Goal: Answer question/provide support: Share knowledge or assist other users

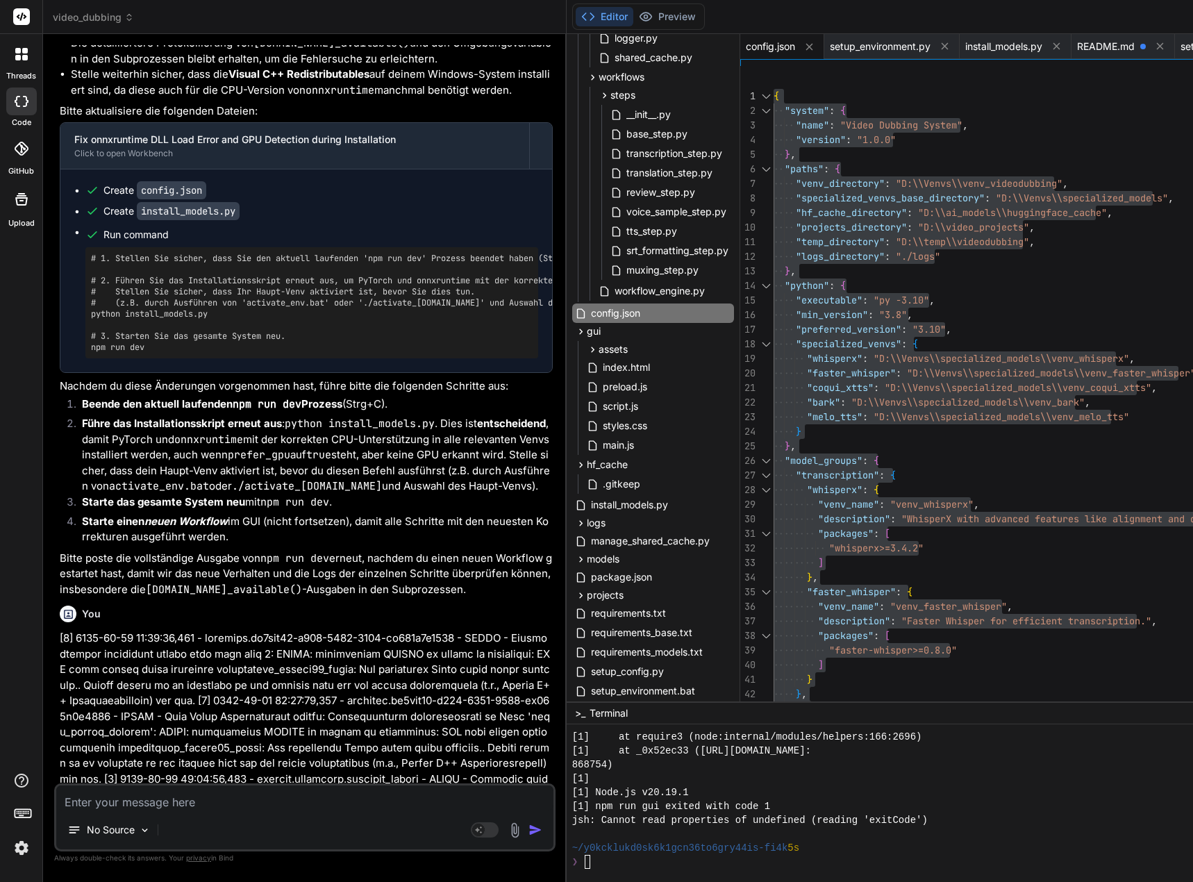
scroll to position [13889, 0]
click at [269, 792] on textarea at bounding box center [304, 797] width 497 height 25
type textarea "T"
type textarea "x"
type textarea "TT"
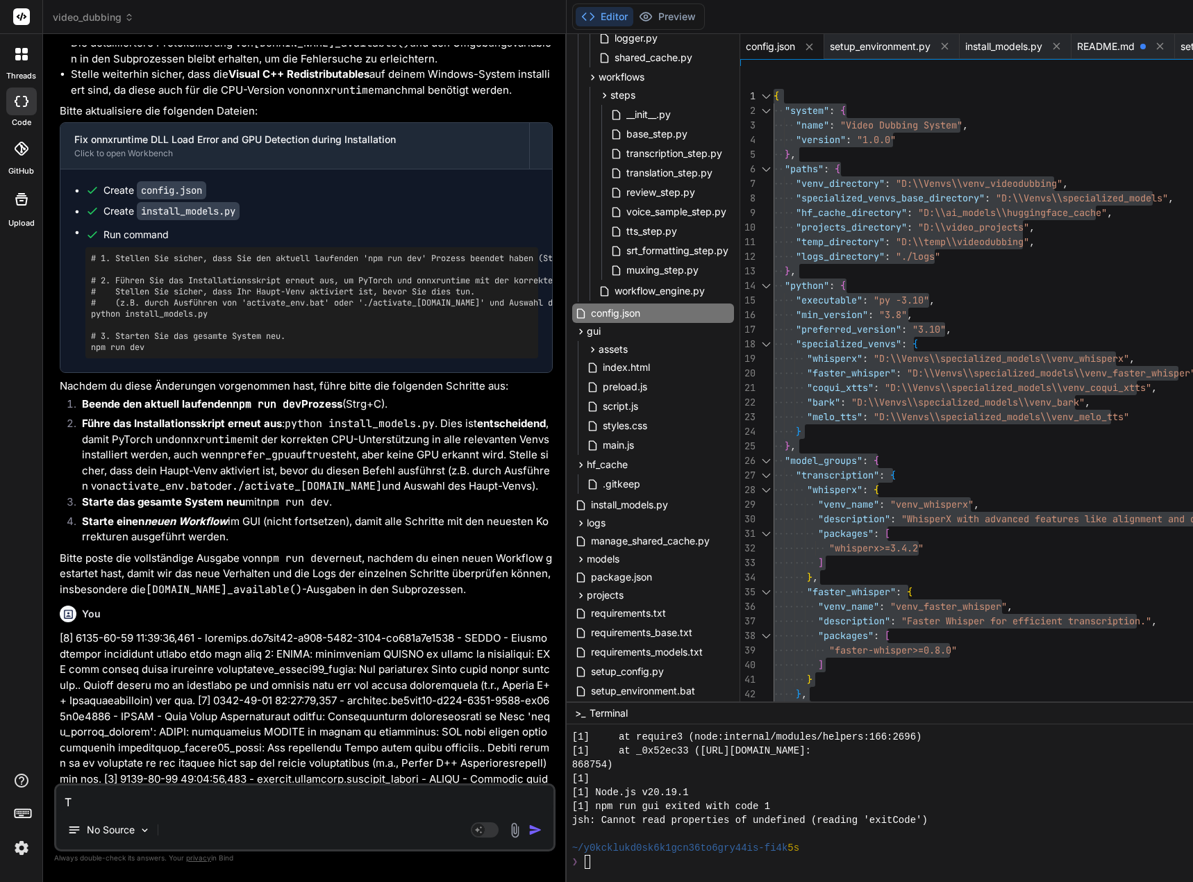
type textarea "x"
type textarea "TTS"
type textarea "x"
type textarea "TTS"
type textarea "x"
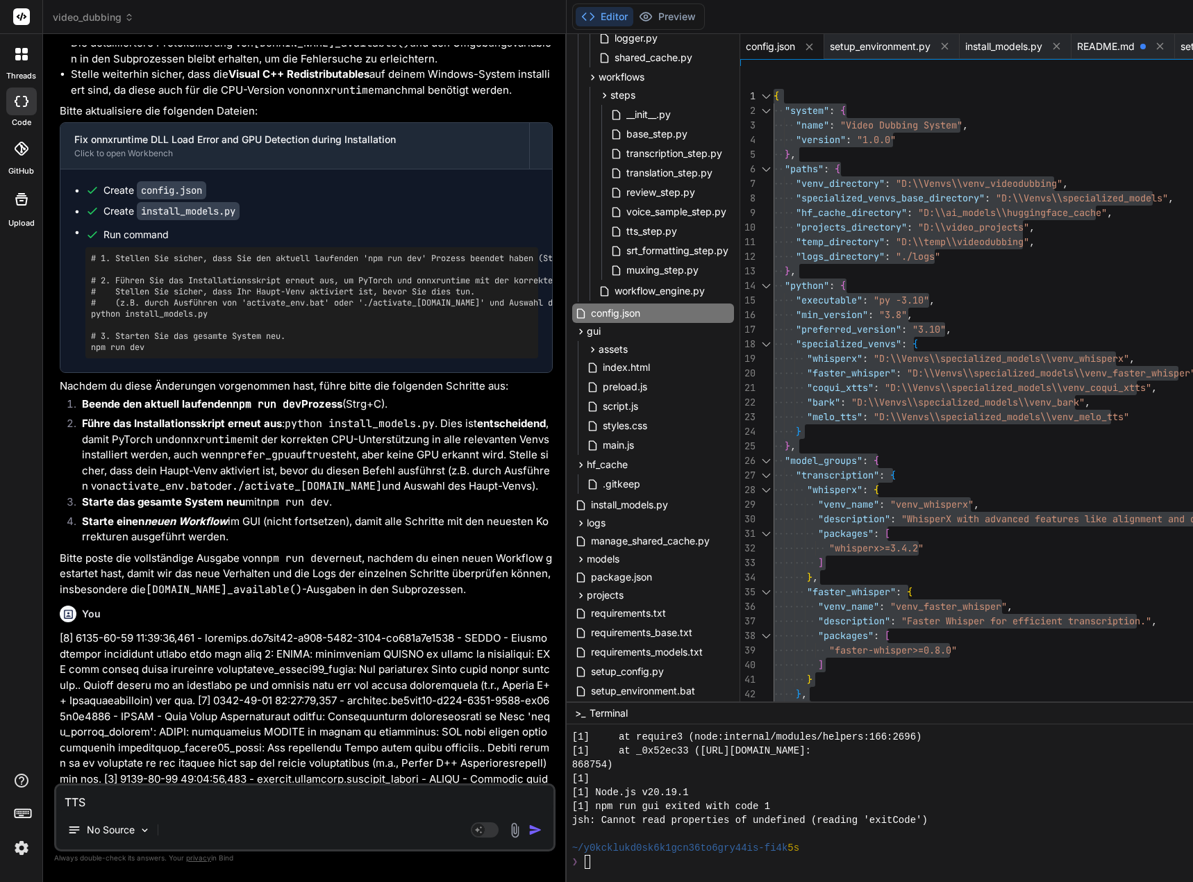
type textarea "TTS F"
type textarea "x"
type textarea "TTS Fe"
type textarea "x"
type textarea "TTS Feh"
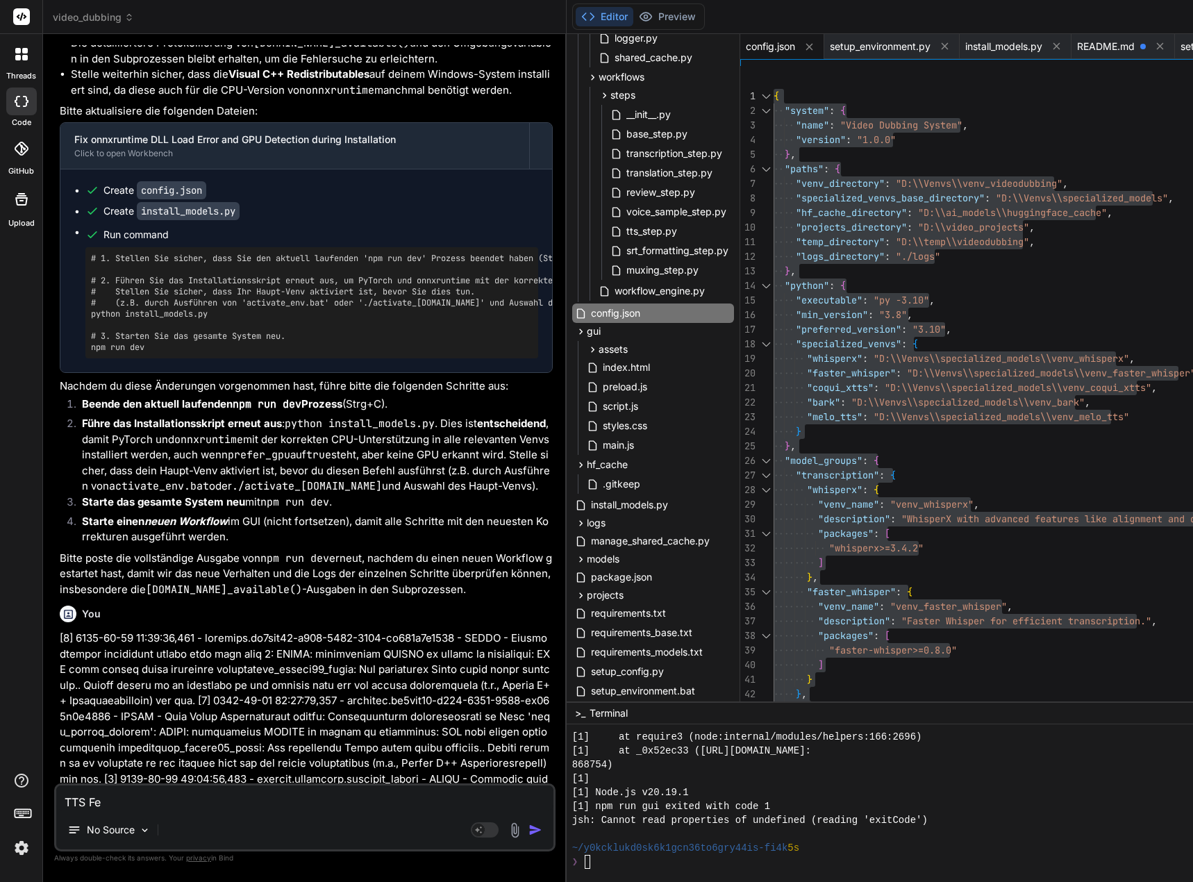
type textarea "x"
type textarea "TTS Fehl"
type textarea "x"
type textarea "TTS Fehle"
type textarea "x"
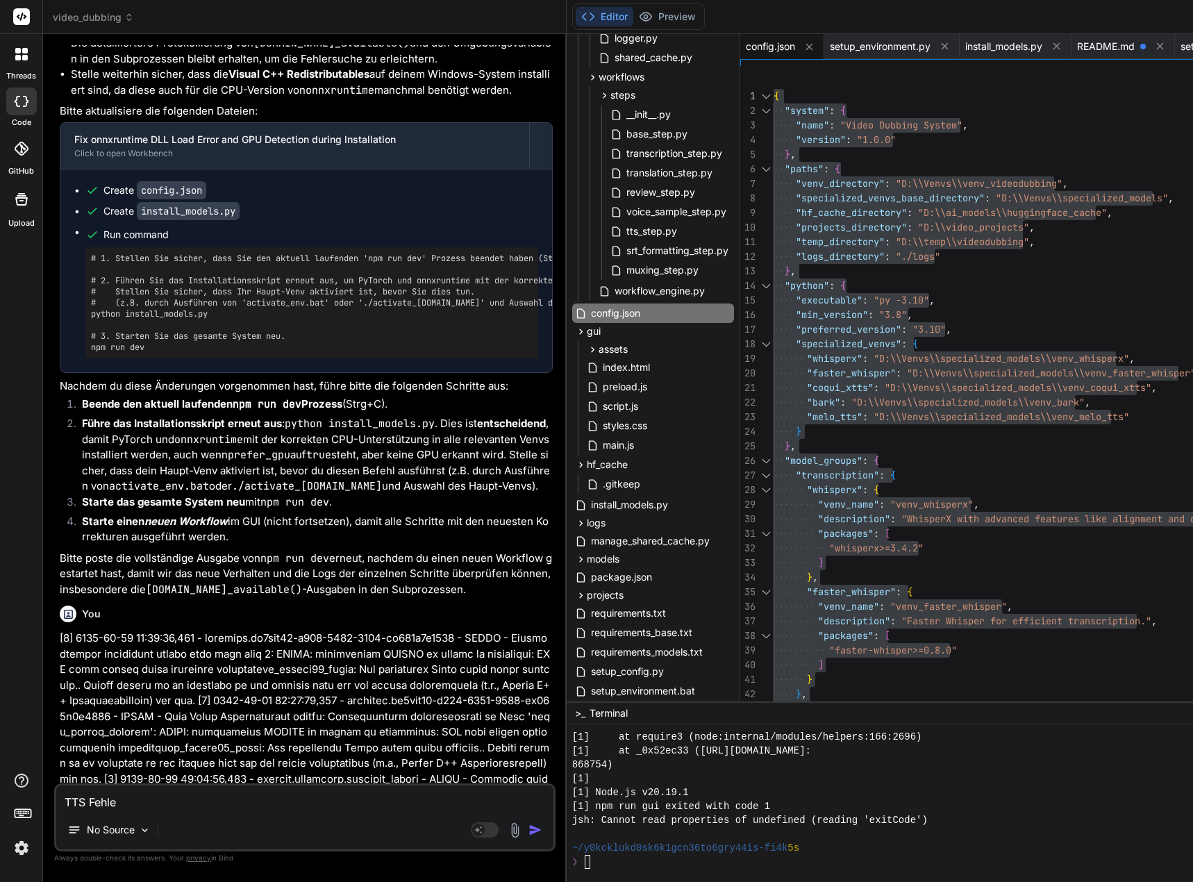
type textarea "TTS Fehler"
type textarea "x"
type textarea "TTS Fehler"
type textarea "x"
type textarea "TTS Fehler -"
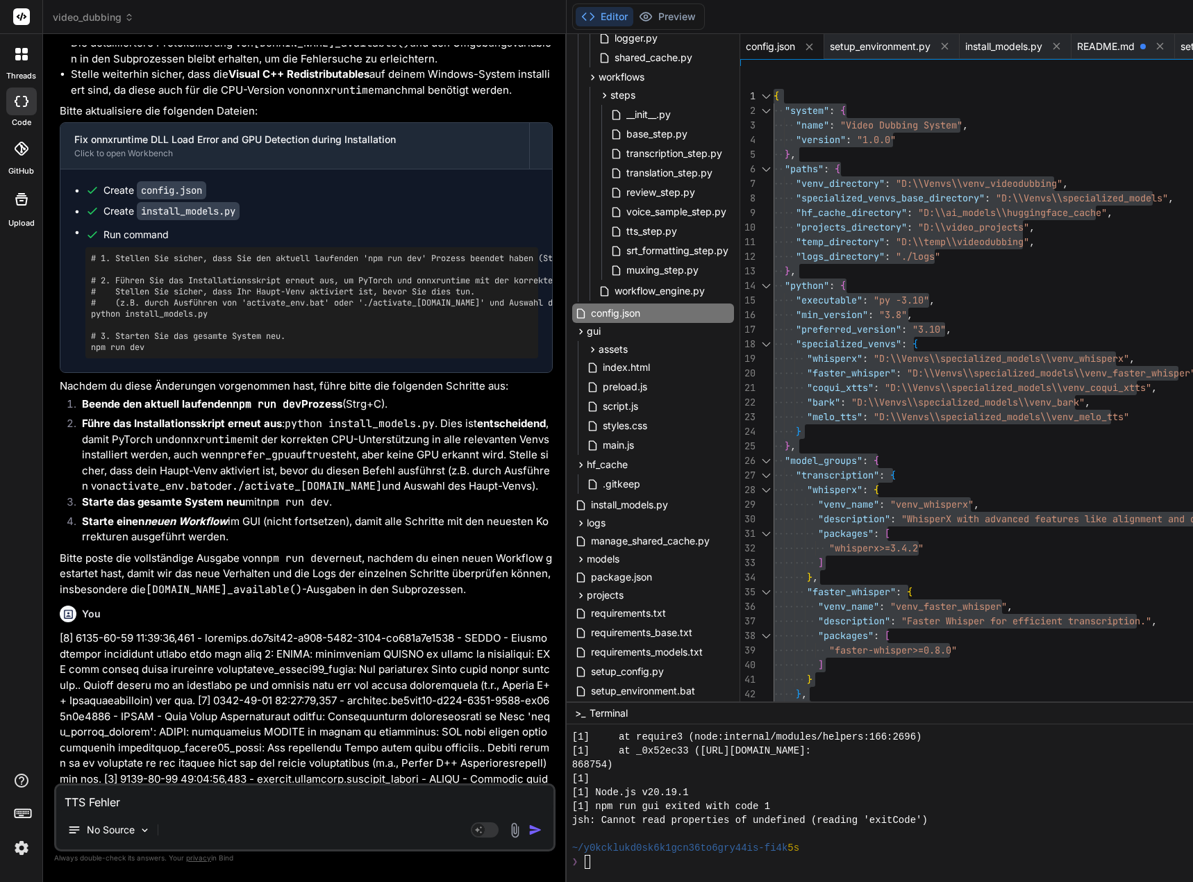
type textarea "x"
type textarea "TTS Fehler -"
type textarea "x"
type textarea "TTS Fehler - C"
type textarea "x"
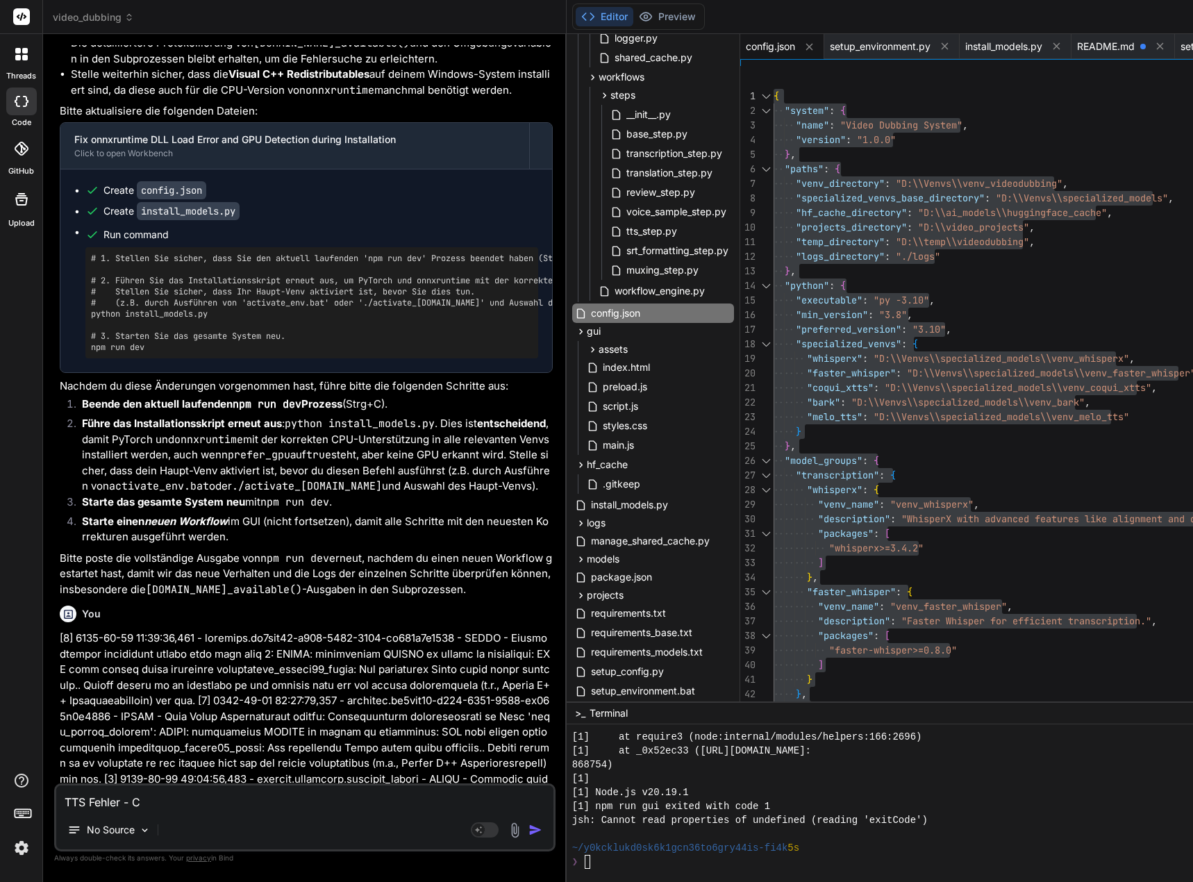
type textarea "TTS Fehler - CU"
type textarea "x"
type textarea "TTS Fehler - CUD"
type textarea "x"
type textarea "TTS Fehler - CUDA"
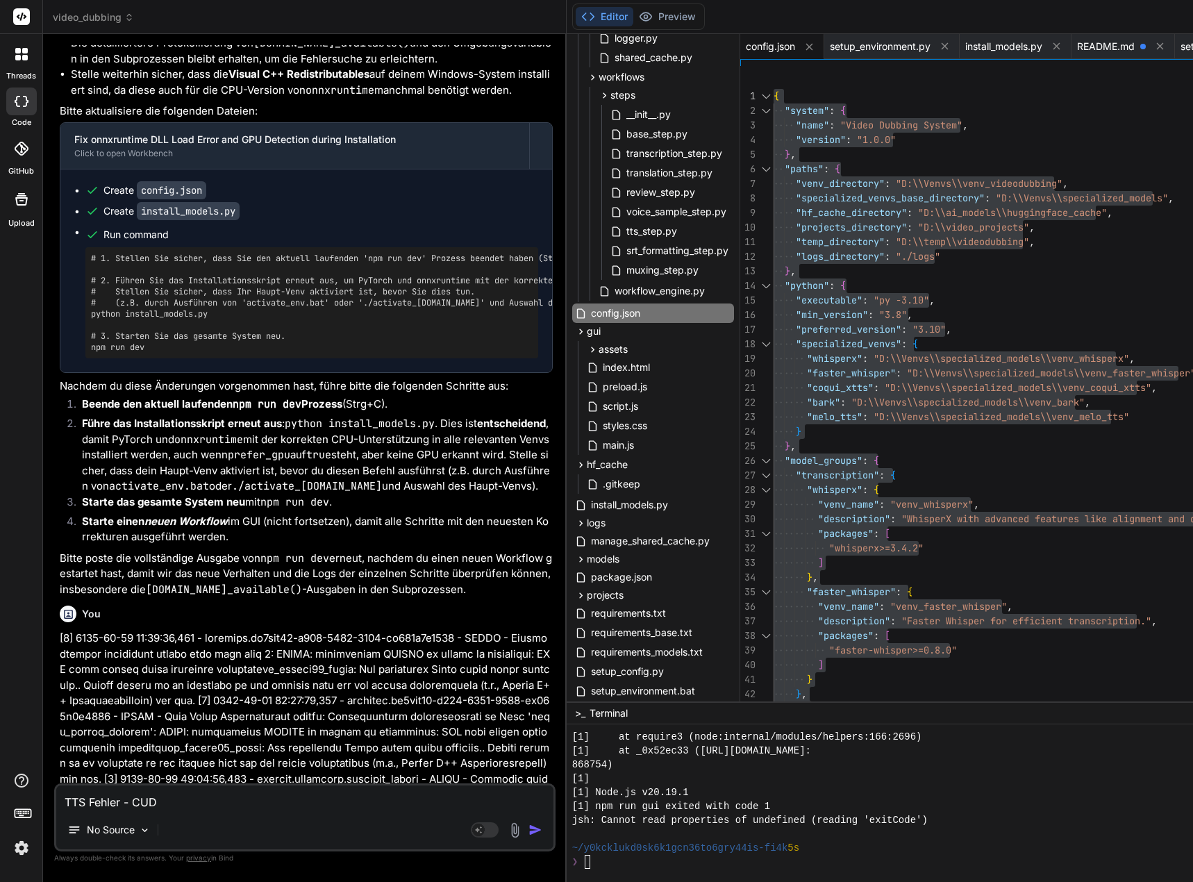
type textarea "x"
type textarea "TTS Fehler - CUDA"
type textarea "x"
type textarea "TTS Fehler - CUDA i"
type textarea "x"
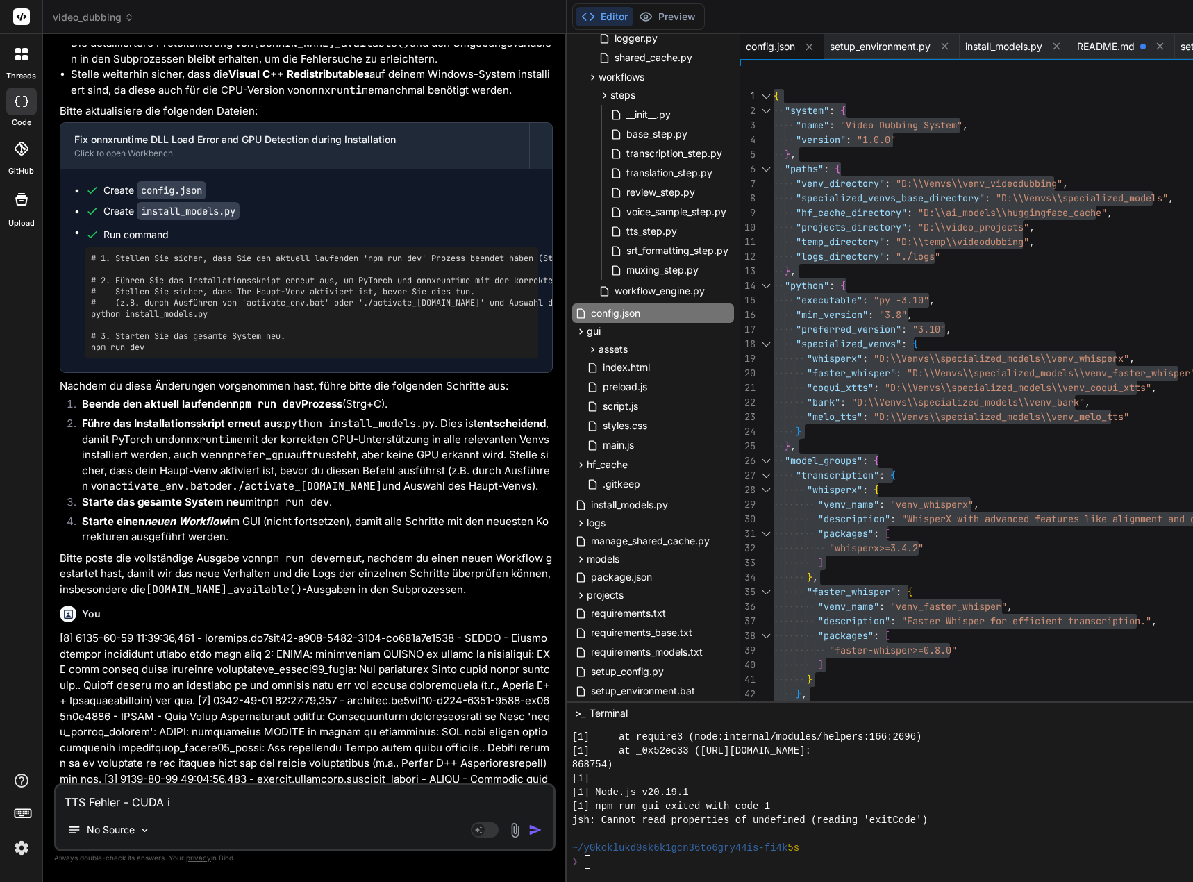
type textarea "TTS Fehler - CUDA is"
type textarea "x"
type textarea "TTS Fehler - CUDA is"
type textarea "x"
type textarea "TTS Fehler - CUDA is n"
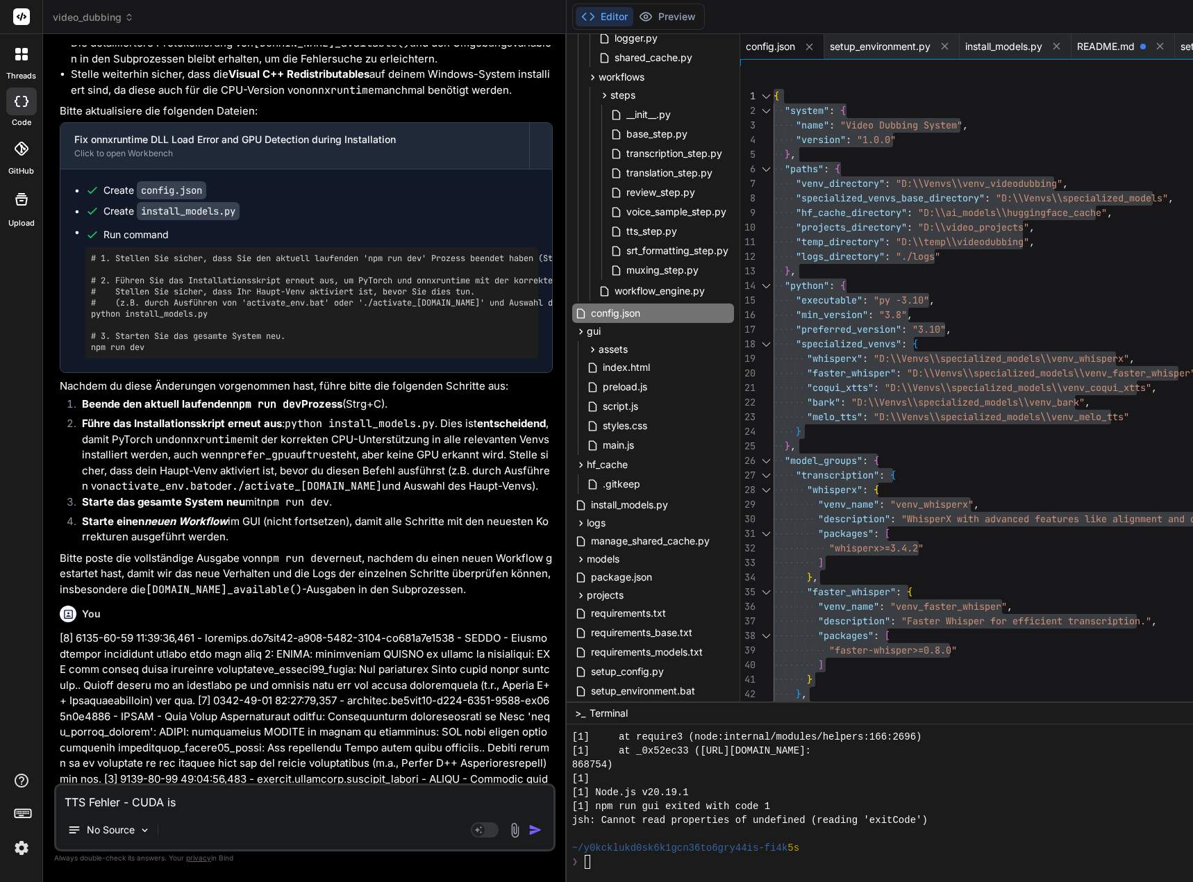
type textarea "x"
type textarea "TTS Fehler - CUDA is no"
type textarea "x"
type textarea "TTS Fehler - CUDA is noc"
type textarea "x"
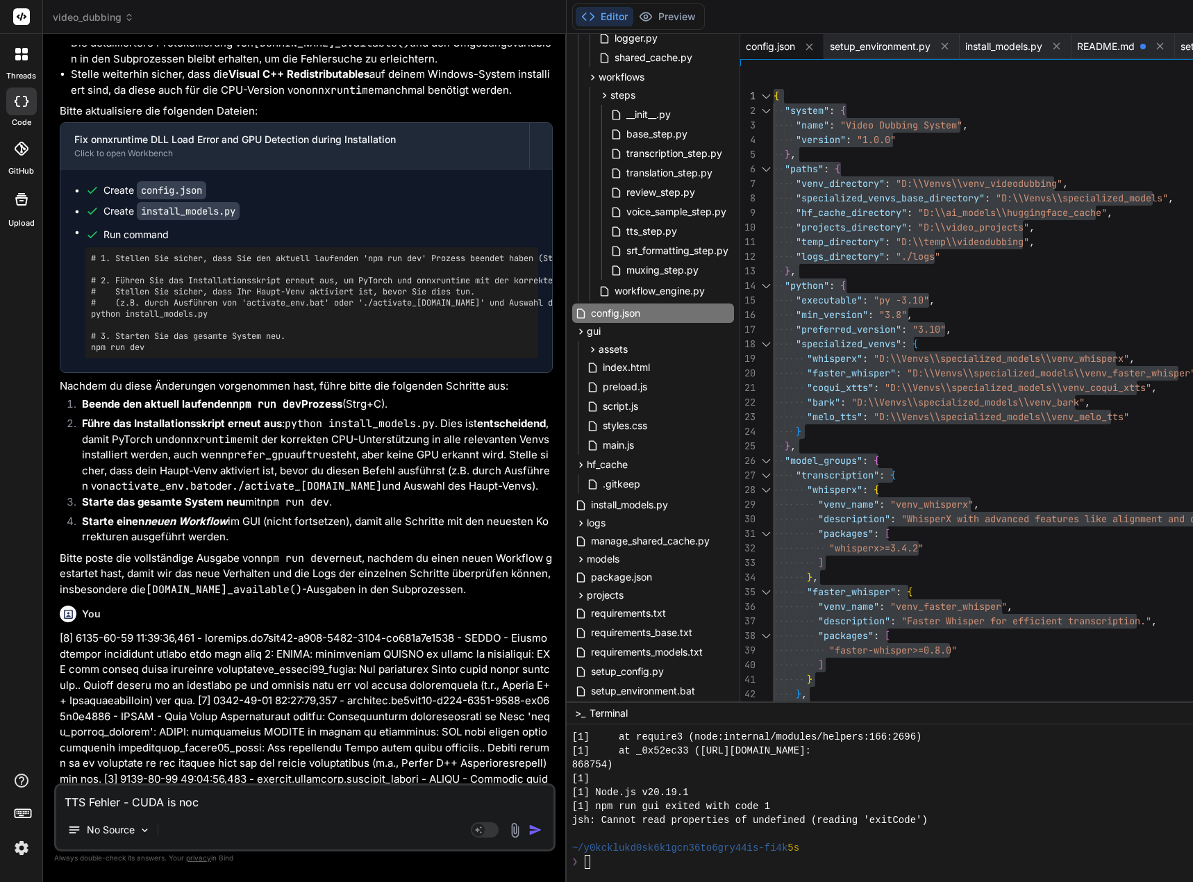
type textarea "TTS Fehler - CUDA is no"
type textarea "x"
type textarea "TTS Fehler - CUDA is n"
type textarea "x"
type textarea "TTS Fehler - CUDA is no"
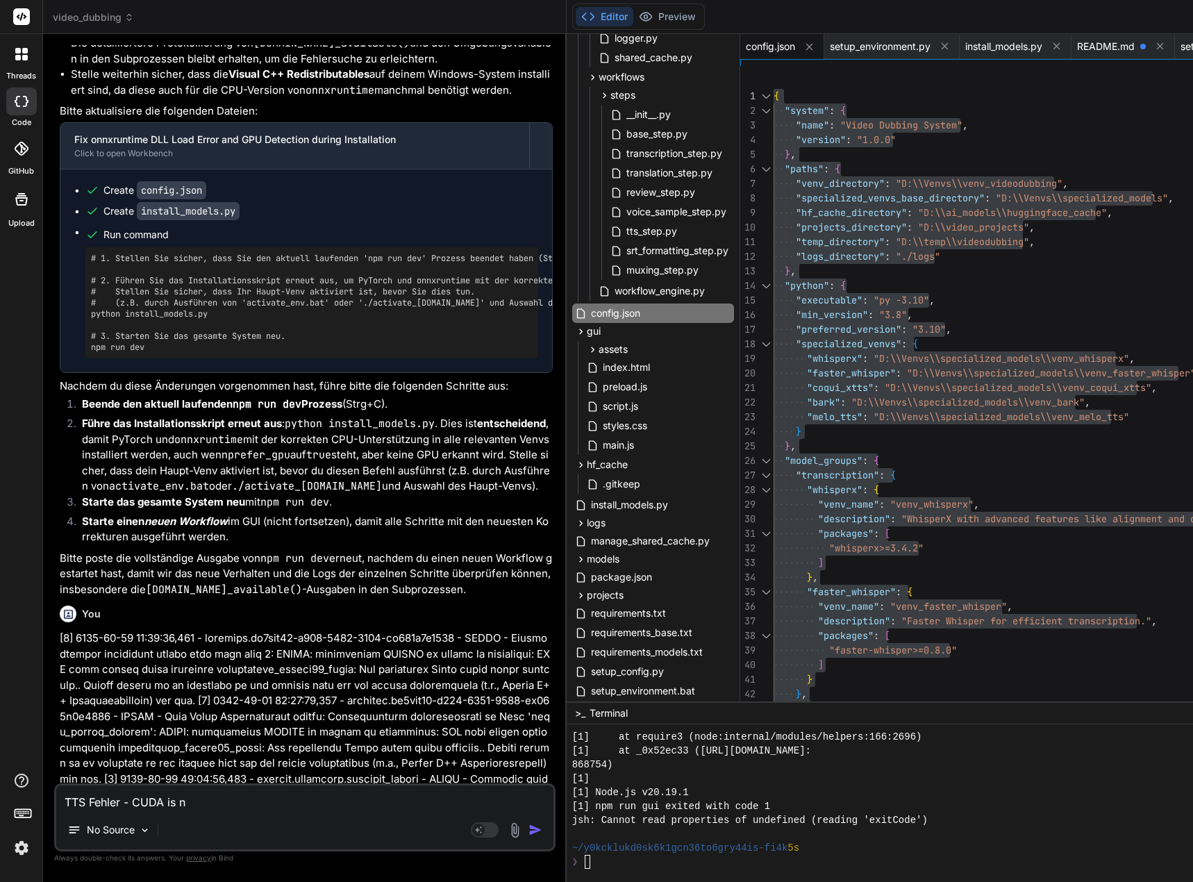
type textarea "x"
type textarea "TTS Fehler - CUDA is not"
type textarea "x"
type textarea "TTS Fehler - CUDA is not"
type textarea "x"
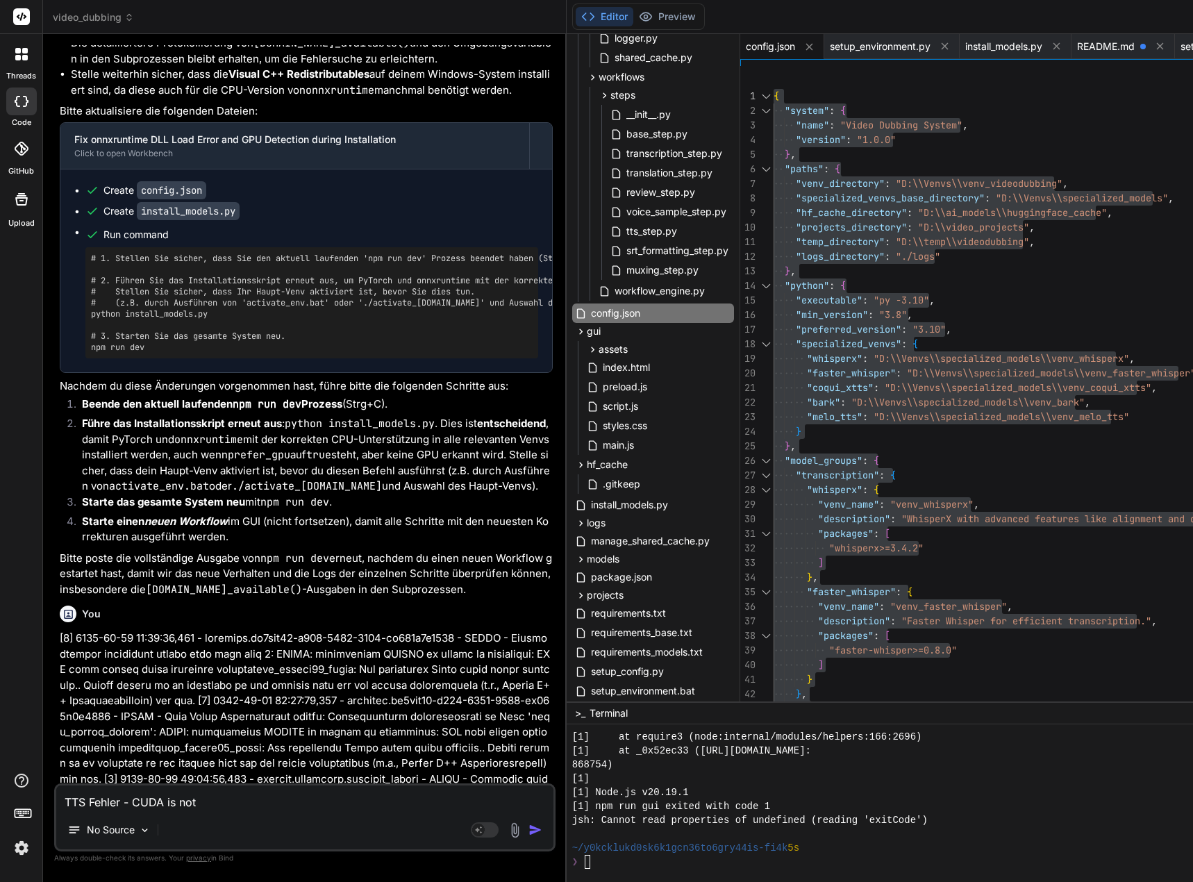
type textarea "TTS Fehler - CUDA is not a"
type textarea "x"
type textarea "TTS Fehler - CUDA is not av"
type textarea "x"
type textarea "TTS Fehler - CUDA is not ava"
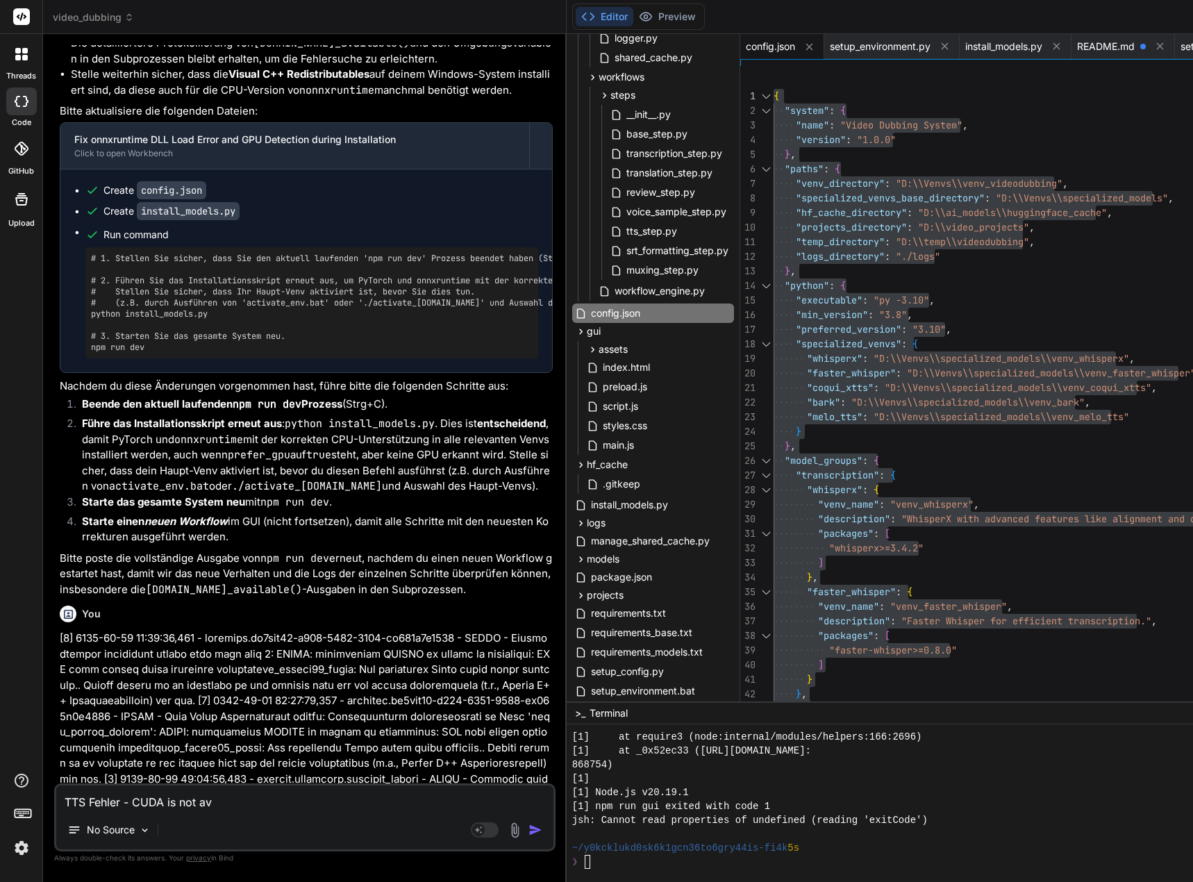
type textarea "x"
type textarea "TTS Fehler - CUDA is not avai"
type textarea "x"
type textarea "TTS Fehler - CUDA is not avail"
type textarea "x"
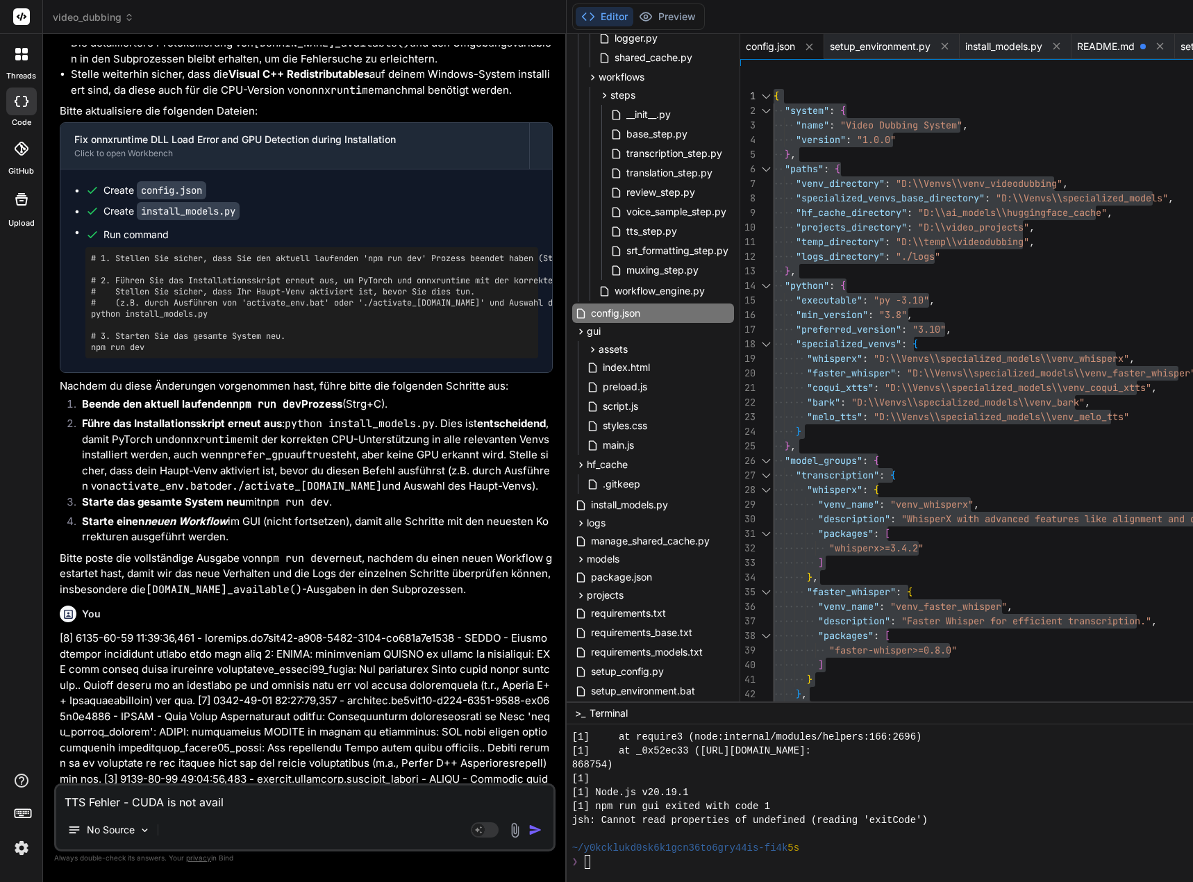
type textarea "TTS Fehler - CUDA is not availa"
type textarea "x"
type textarea "TTS Fehler - CUDA is not availab"
type textarea "x"
type textarea "TTS Fehler - CUDA is not availabl"
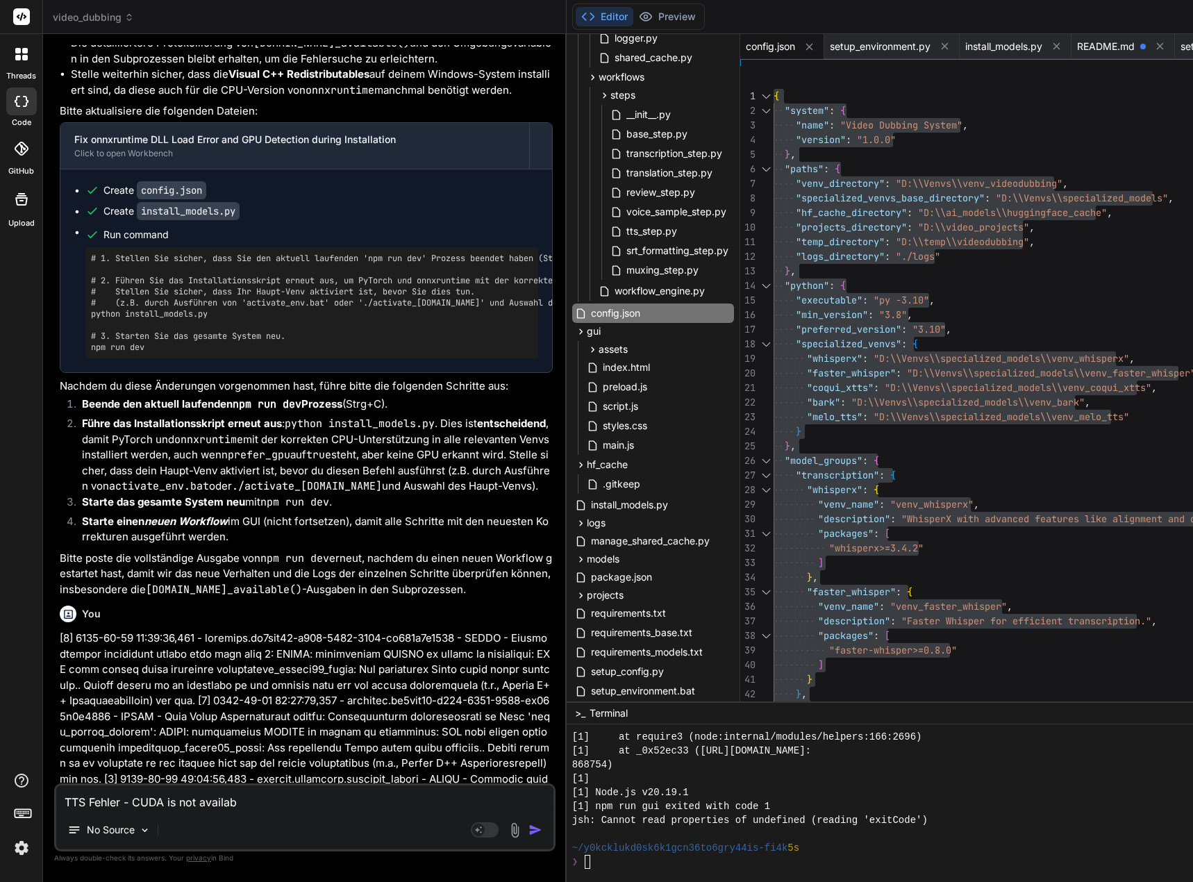
type textarea "x"
type textarea "TTS Fehler - CUDA is not available"
type textarea "x"
type textarea "TTS Fehler - CUDA is not available"
type textarea "x"
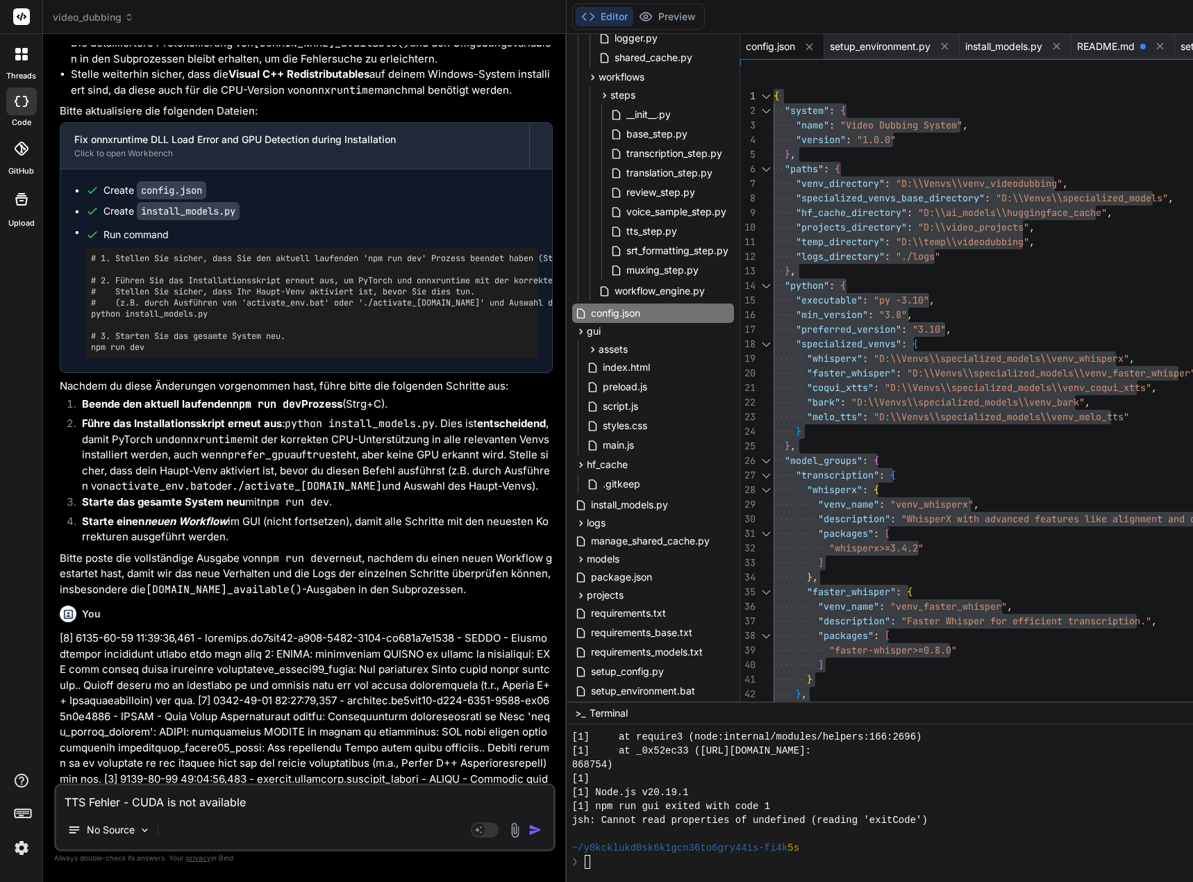
type textarea "TTS Fehler - CUDA is not available o"
type textarea "x"
type textarea "TTS Fehler - CUDA is not available on"
type textarea "x"
type textarea "TTS Fehler - CUDA is not available on"
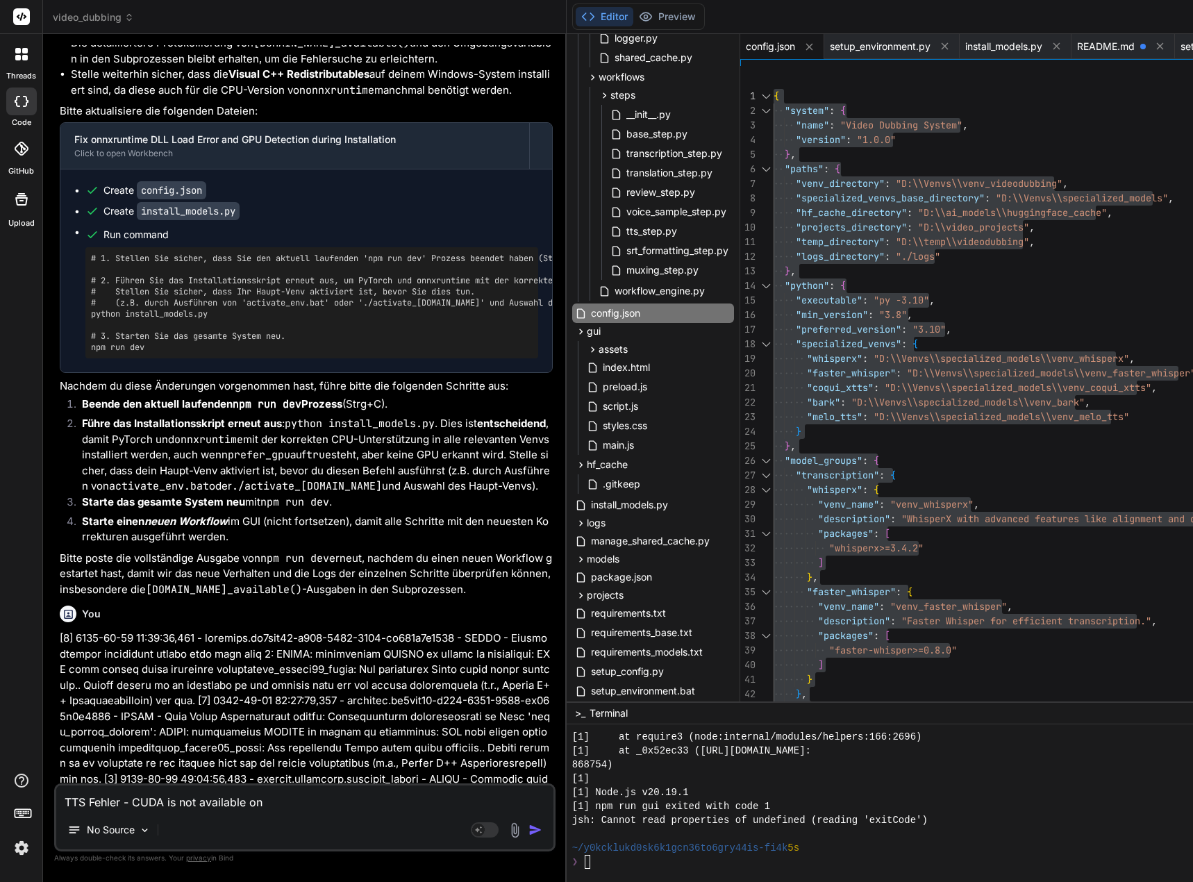
type textarea "x"
type textarea "TTS Fehler - CUDA is not available on t"
type textarea "x"
type textarea "TTS Fehler - CUDA is not available on th"
type textarea "x"
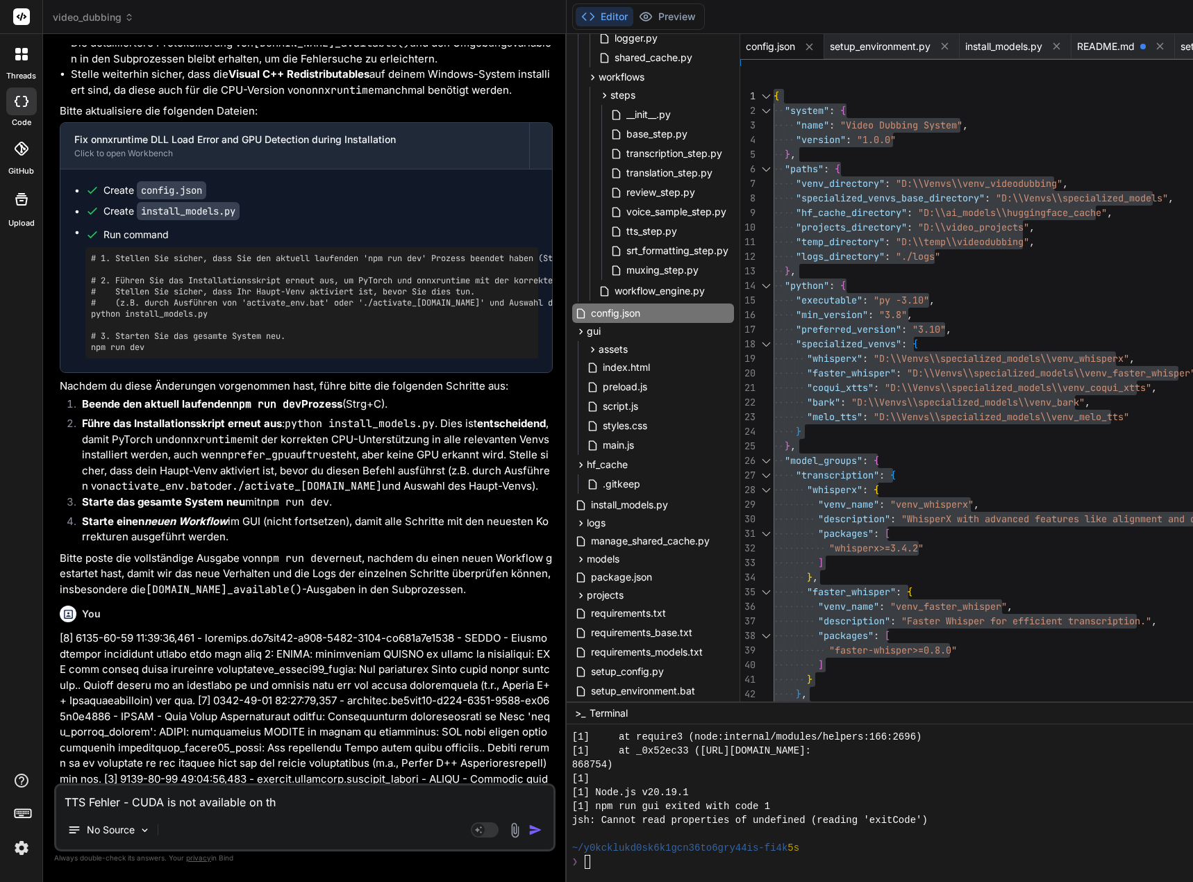
type textarea "TTS Fehler - CUDA is not available on thi"
type textarea "x"
type textarea "TTS Fehler - CUDA is not available on this"
type textarea "x"
type textarea "TTS Fehler - CUDA is not available on this"
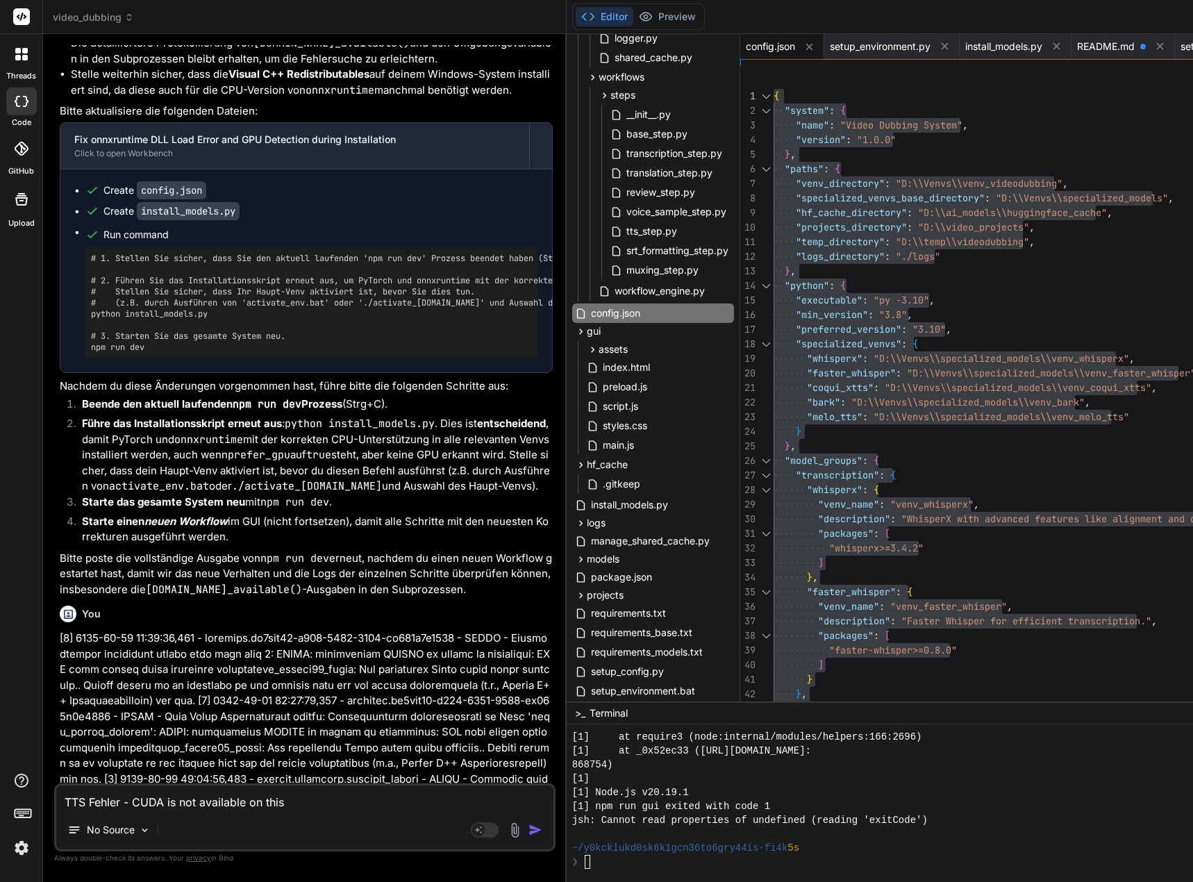
type textarea "x"
type textarea "TTS Fehler - CUDA is not available on this s"
type textarea "x"
type textarea "TTS Fehler - CUDA is not available on this sy"
type textarea "x"
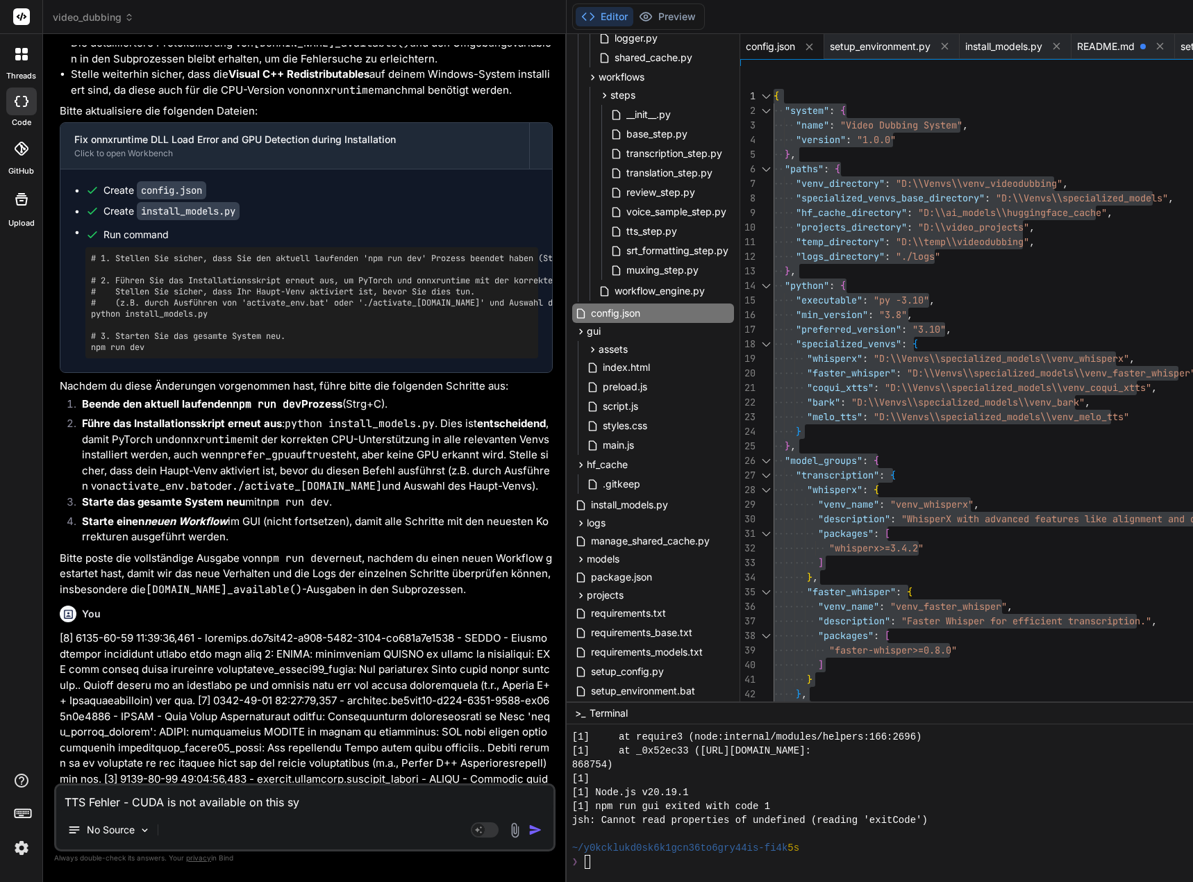
type textarea "TTS Fehler - CUDA is not available on this sys"
type textarea "x"
type textarea "TTS Fehler - CUDA is not available on this syst"
type textarea "x"
type textarea "TTS Fehler - CUDA is not available on this syste"
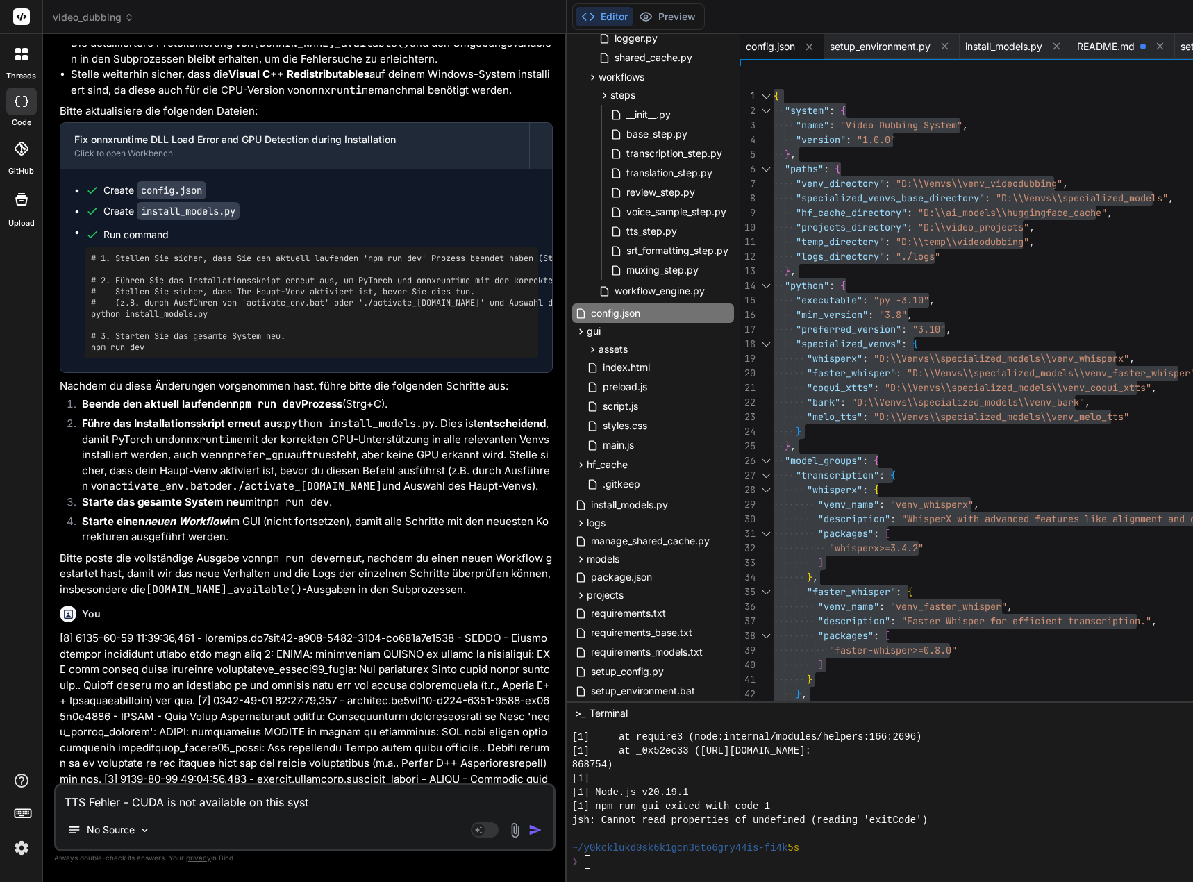
type textarea "x"
type textarea "TTS Fehler - CUDA is not available on this system"
type textarea "x"
type textarea "TTS Fehler - CUDA is not available on this system."
type textarea "x"
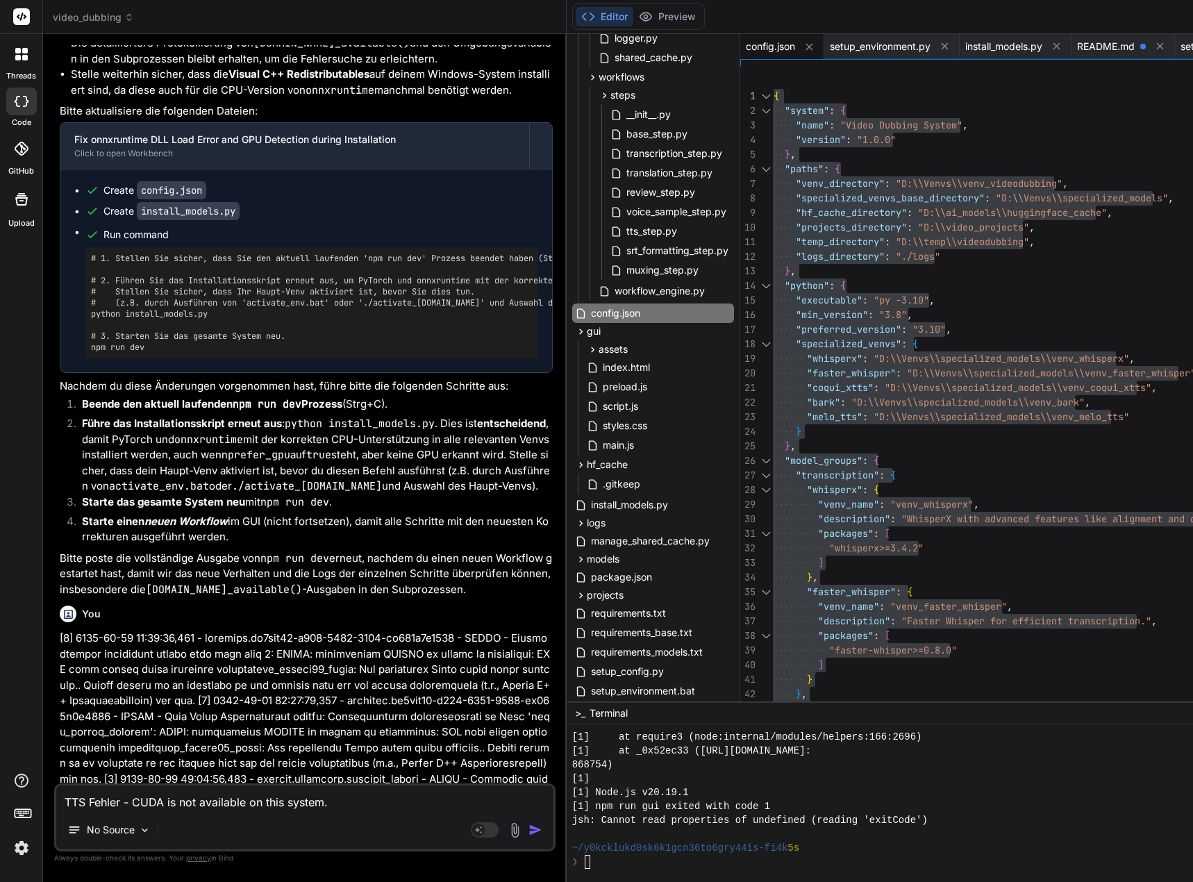
type textarea "TTS Fehler - CUDA is not available on this system.."
type textarea "x"
type textarea "TTS Fehler - CUDA is not available on this system..."
type textarea "x"
type textarea "TTS Fehler - CUDA is not available on this system...."
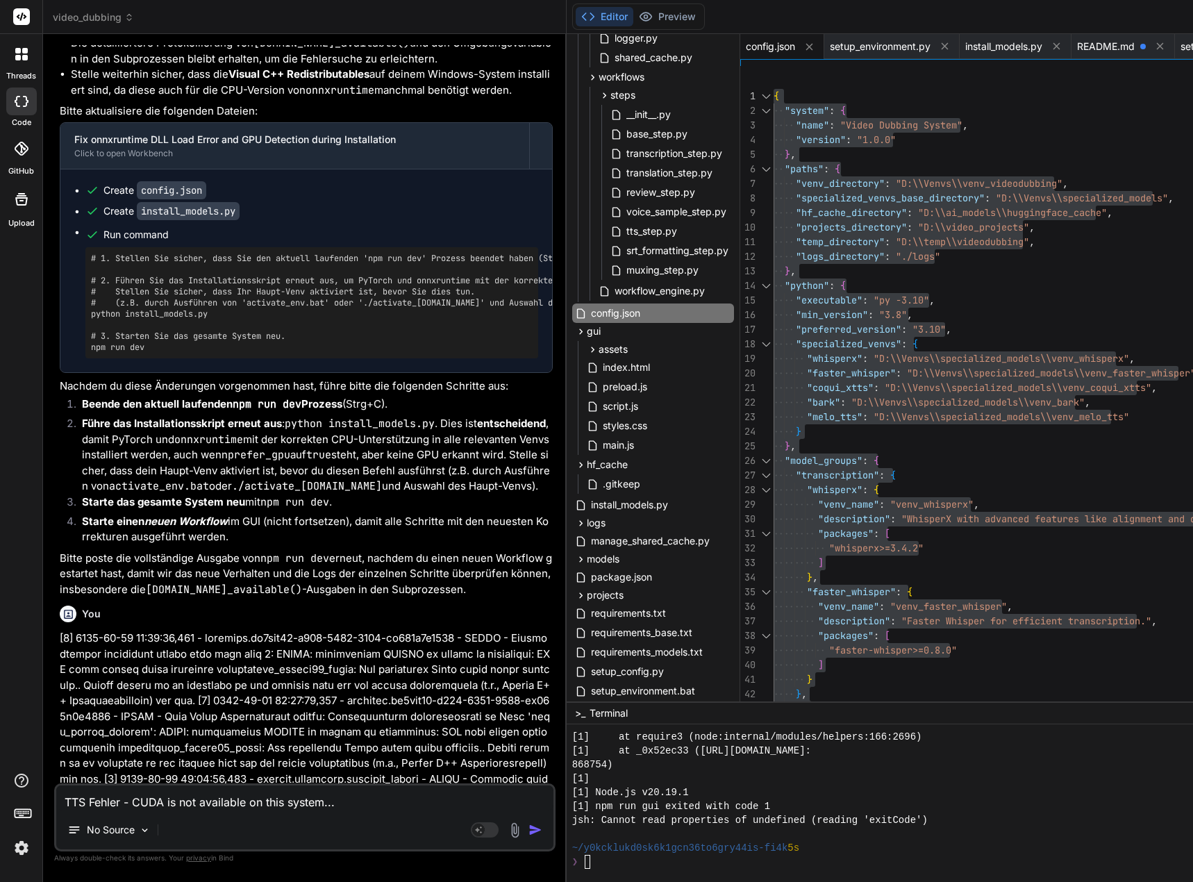
type textarea "x"
type textarea "TTS Fehler - CUDA is not available on this system..."
type textarea "x"
type textarea "TTS Fehler - CUDA is not available on this system.."
type textarea "x"
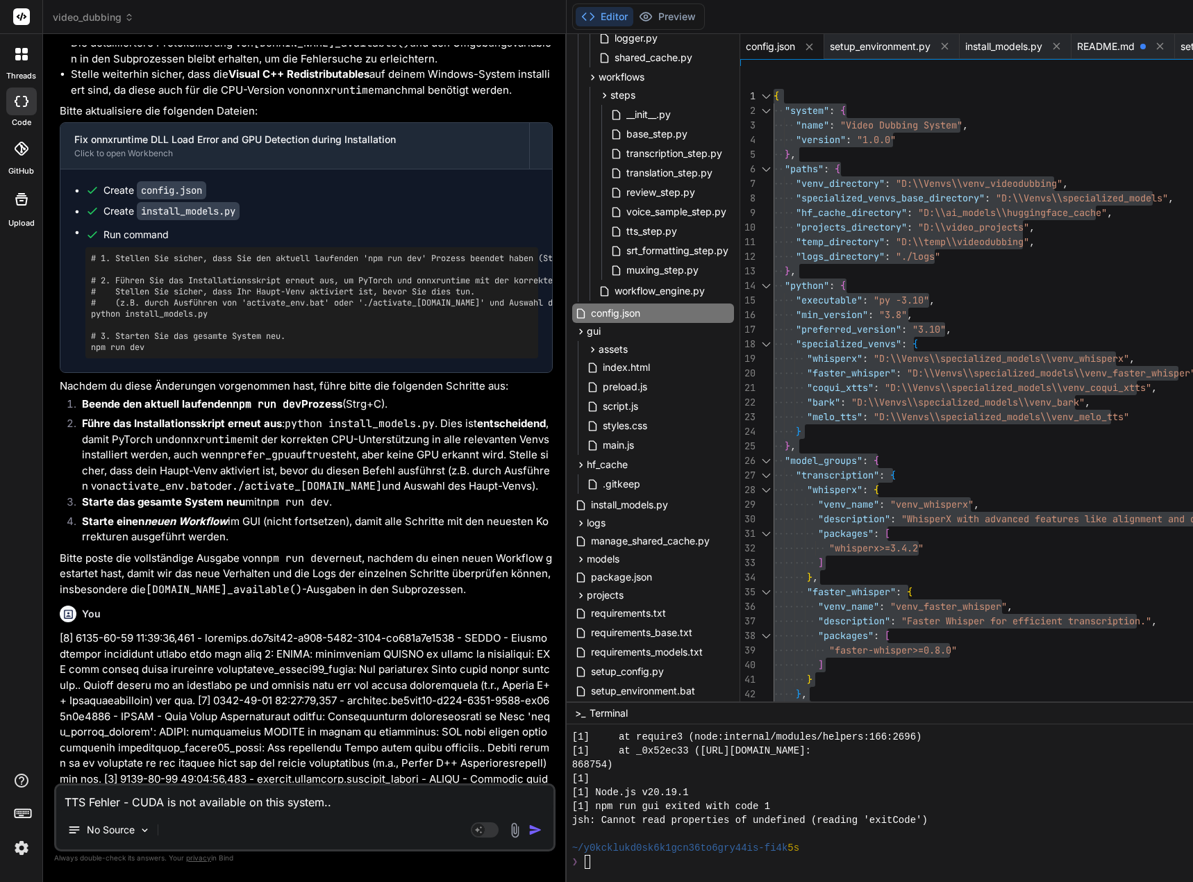
type textarea "TTS Fehler - CUDA is not available on this system."
type textarea "x"
type textarea "TTS Fehler - CUDA is not available on this system."
type textarea "x"
type textarea "TTS Fehler - CUDA is not available on this system. F"
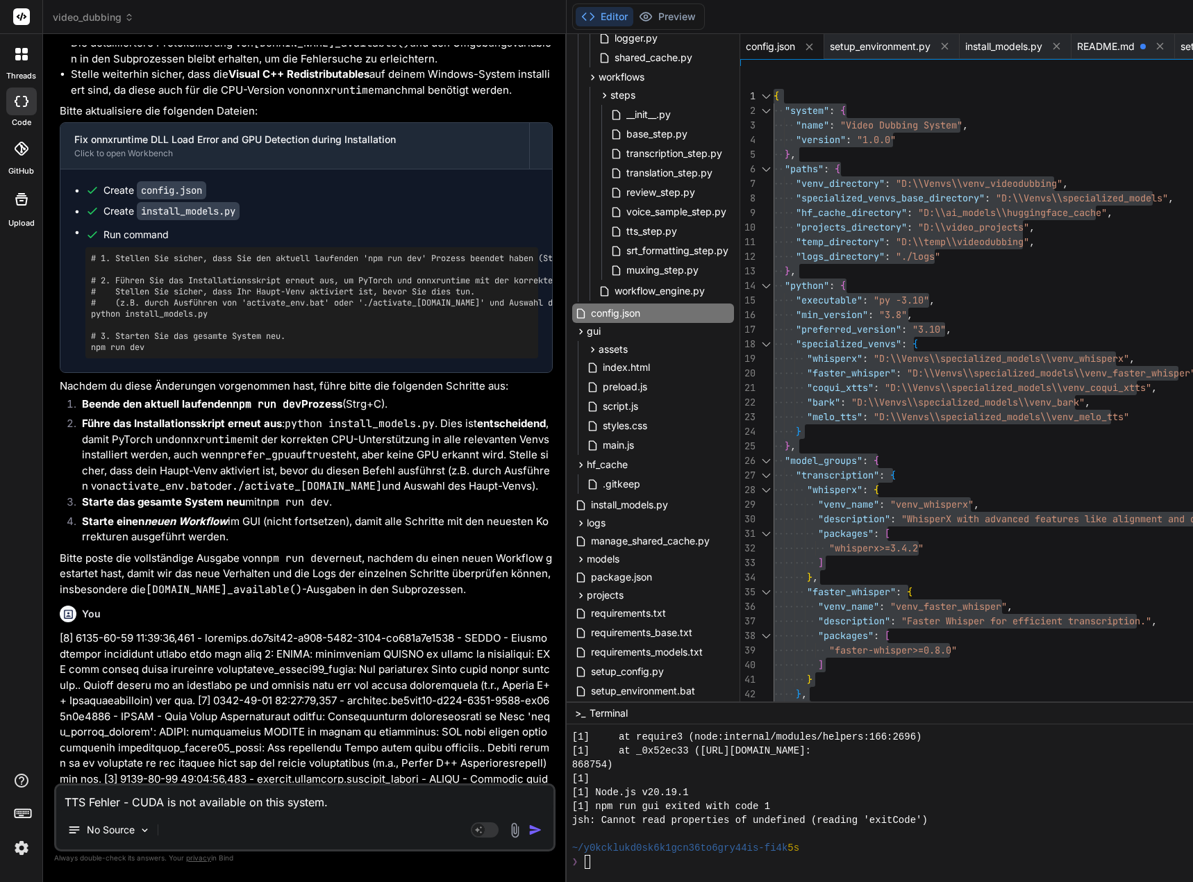
type textarea "x"
type textarea "TTS Fehler - CUDA is not available on this system. Fa"
type textarea "x"
type textarea "TTS Fehler - CUDA is not available on this system. Fal"
type textarea "x"
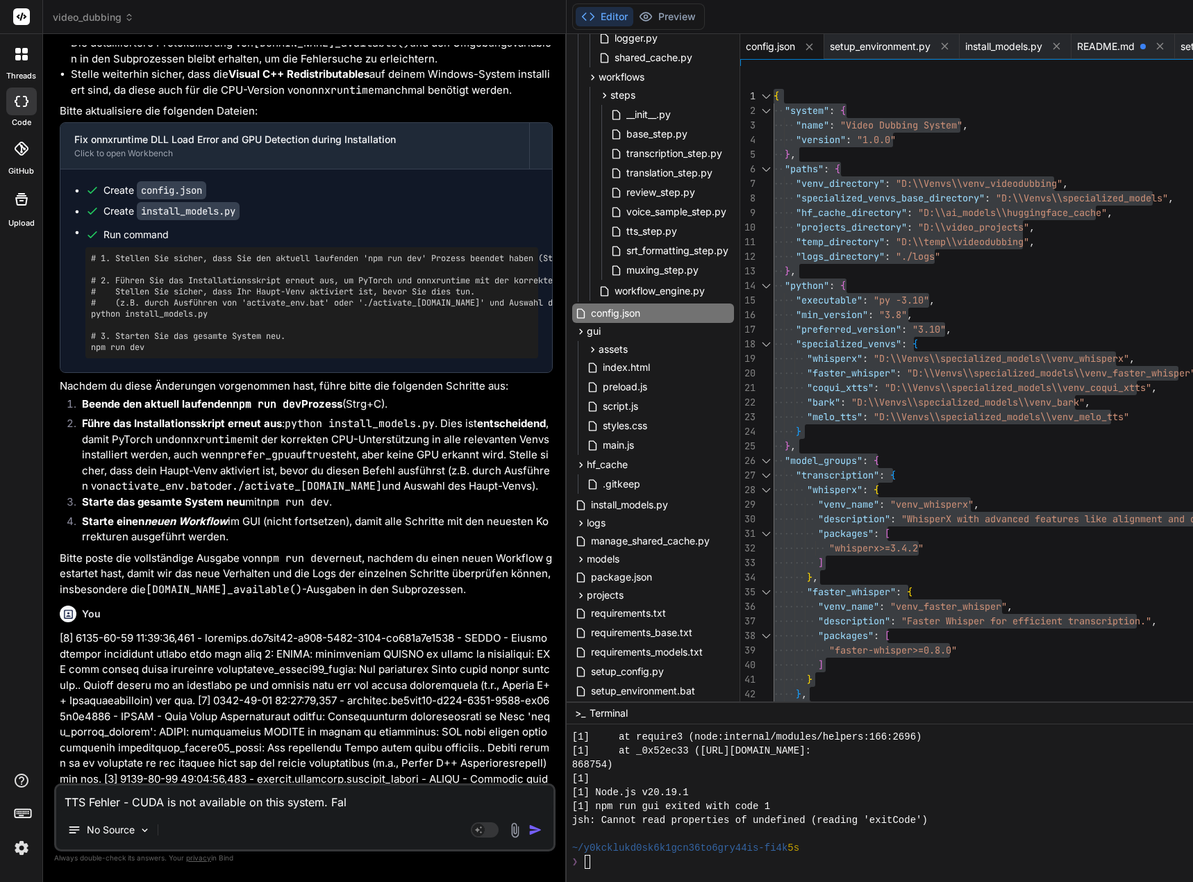
type textarea "TTS Fehler - CUDA is not available on this system. Fall"
type textarea "x"
type textarea "TTS Fehler - CUDA is not available on this system. [GEOGRAPHIC_DATA]"
type textarea "x"
type textarea "TTS Fehler - CUDA is not available on this system. [GEOGRAPHIC_DATA]"
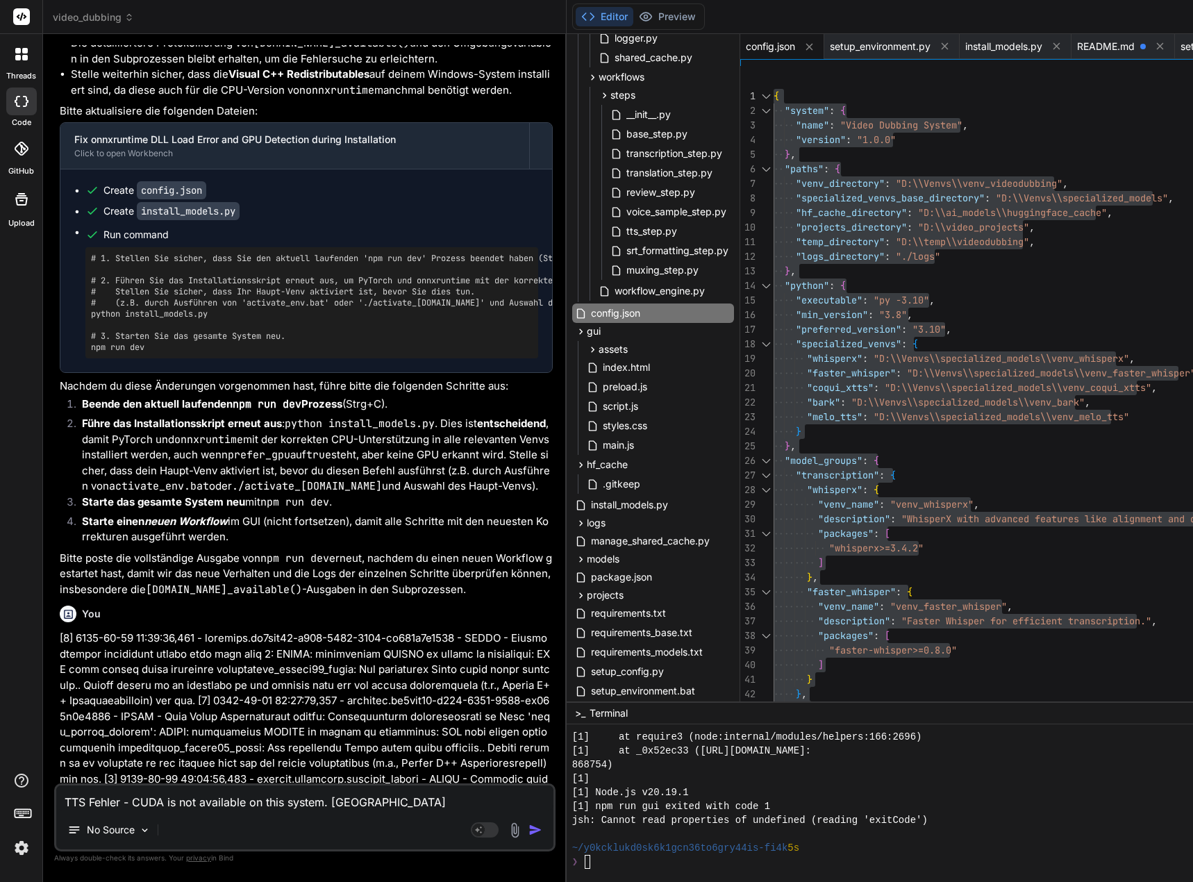
type textarea "x"
type textarea "TTS Fehler - CUDA is not available on this system. Falls C"
type textarea "x"
type textarea "TTS Fehler - CUDA is not available on this system. Falls CU"
type textarea "x"
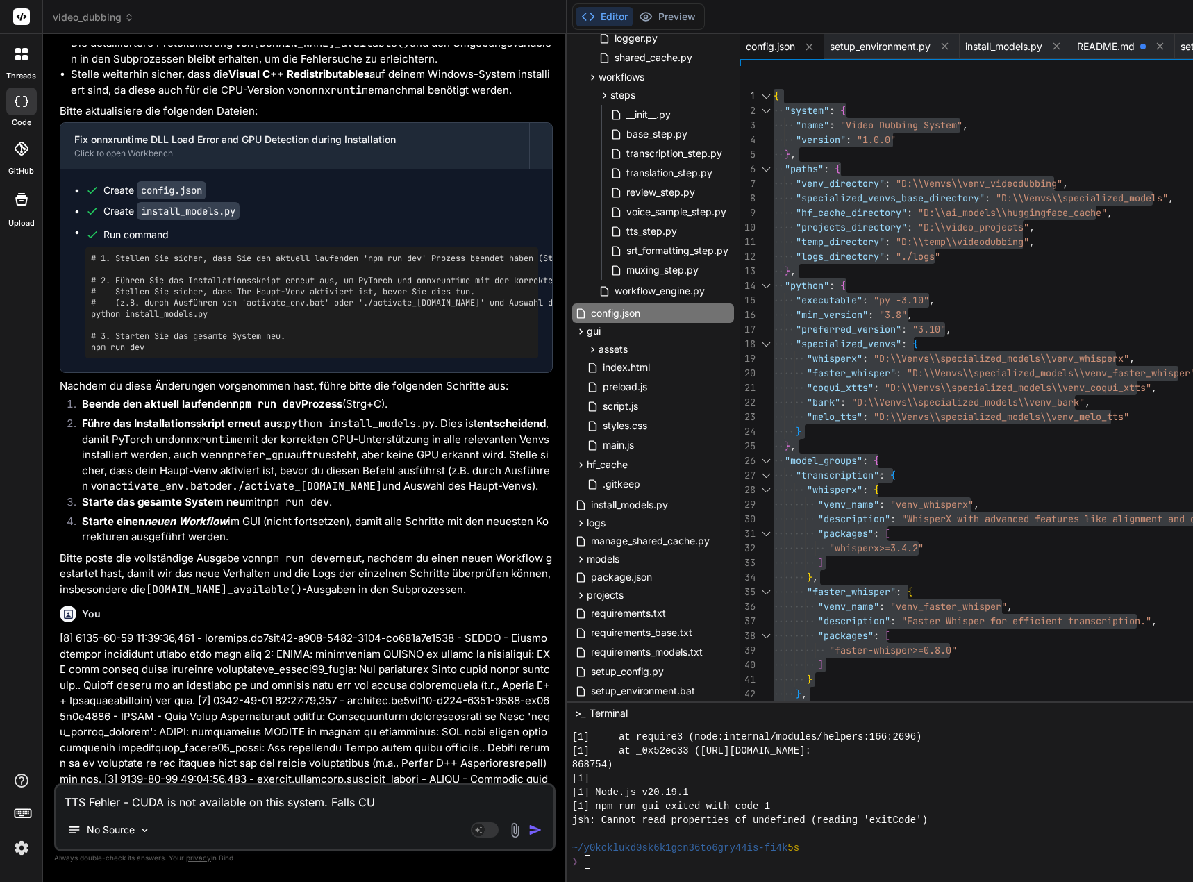
type textarea "TTS Fehler - CUDA is not available on this system. Falls CUD"
type textarea "x"
type textarea "TTS Fehler - CUDA is not available on this system. Falls CUDA"
type textarea "x"
type textarea "TTS Fehler - CUDA is not available on this system. Falls CUDA"
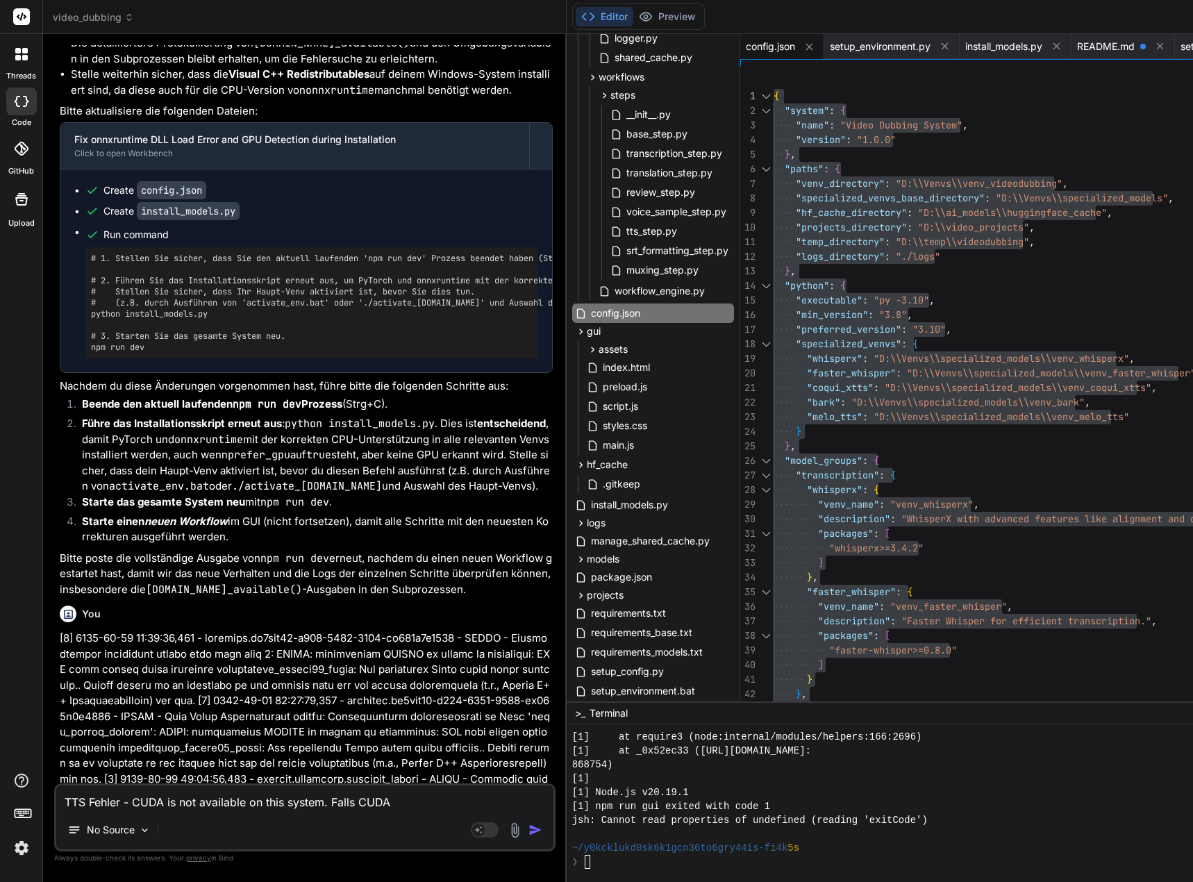
type textarea "x"
type textarea "TTS Fehler - CUDA is not available on this system. Falls CUDA n"
type textarea "x"
type textarea "TTS Fehler - CUDA is not available on this system. Falls CUDA ni"
type textarea "x"
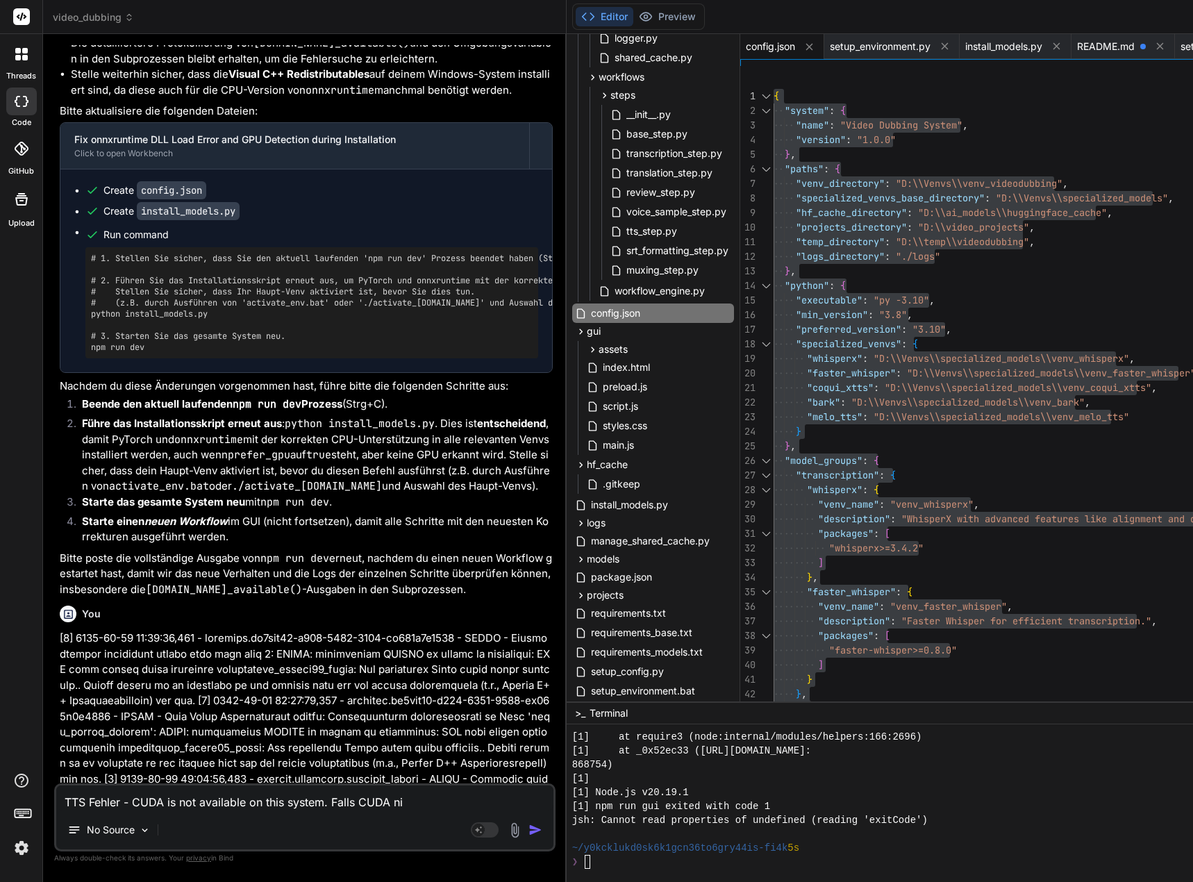
type textarea "TTS Fehler - CUDA is not available on this system. Falls CUDA nic"
type textarea "x"
type textarea "TTS Fehler - CUDA is not available on this system. Falls CUDA nich"
type textarea "x"
type textarea "TTS Fehler - CUDA is not available on this system. Falls CUDA nicht"
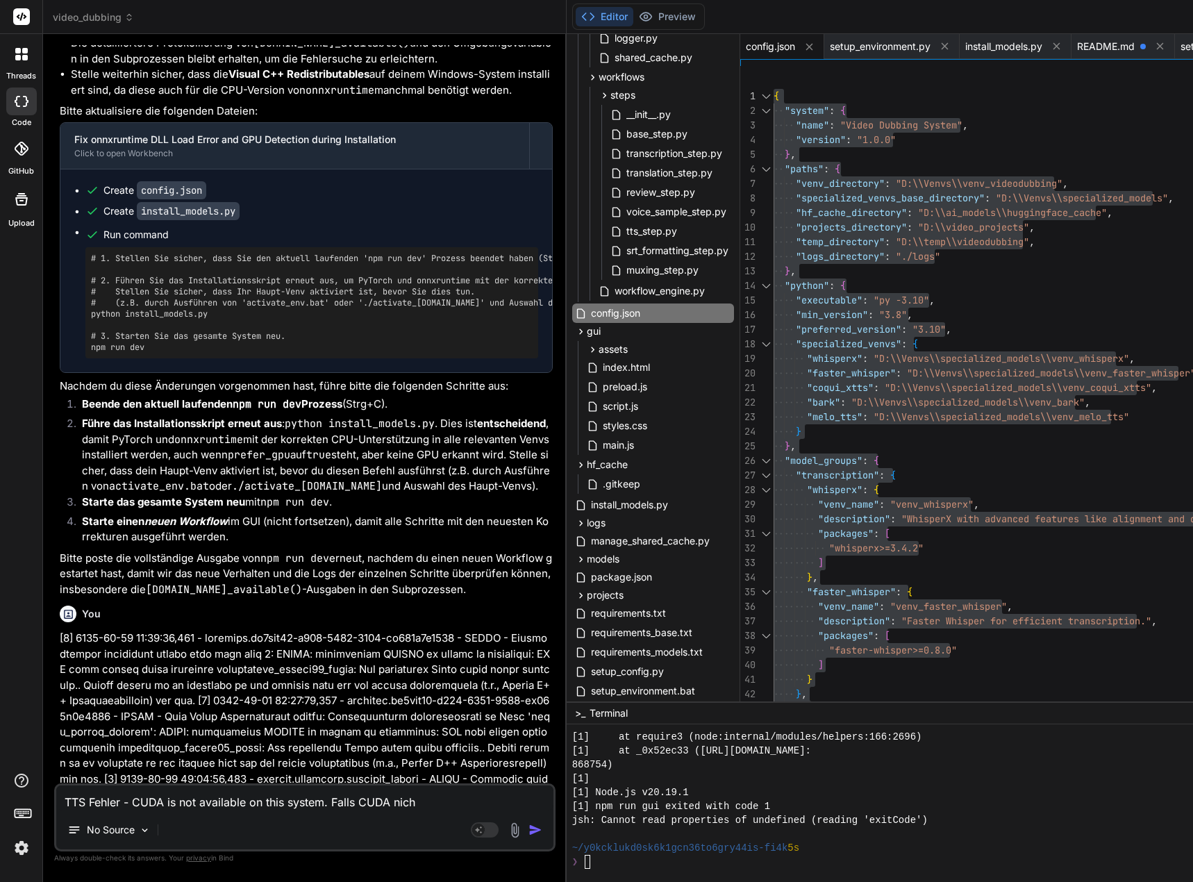
type textarea "x"
type textarea "TTS Fehler - CUDA is not available on this system. Falls CUDA nicht"
type textarea "x"
type textarea "TTS Fehler - CUDA is not available on this system. Falls CUDA nicht m"
type textarea "x"
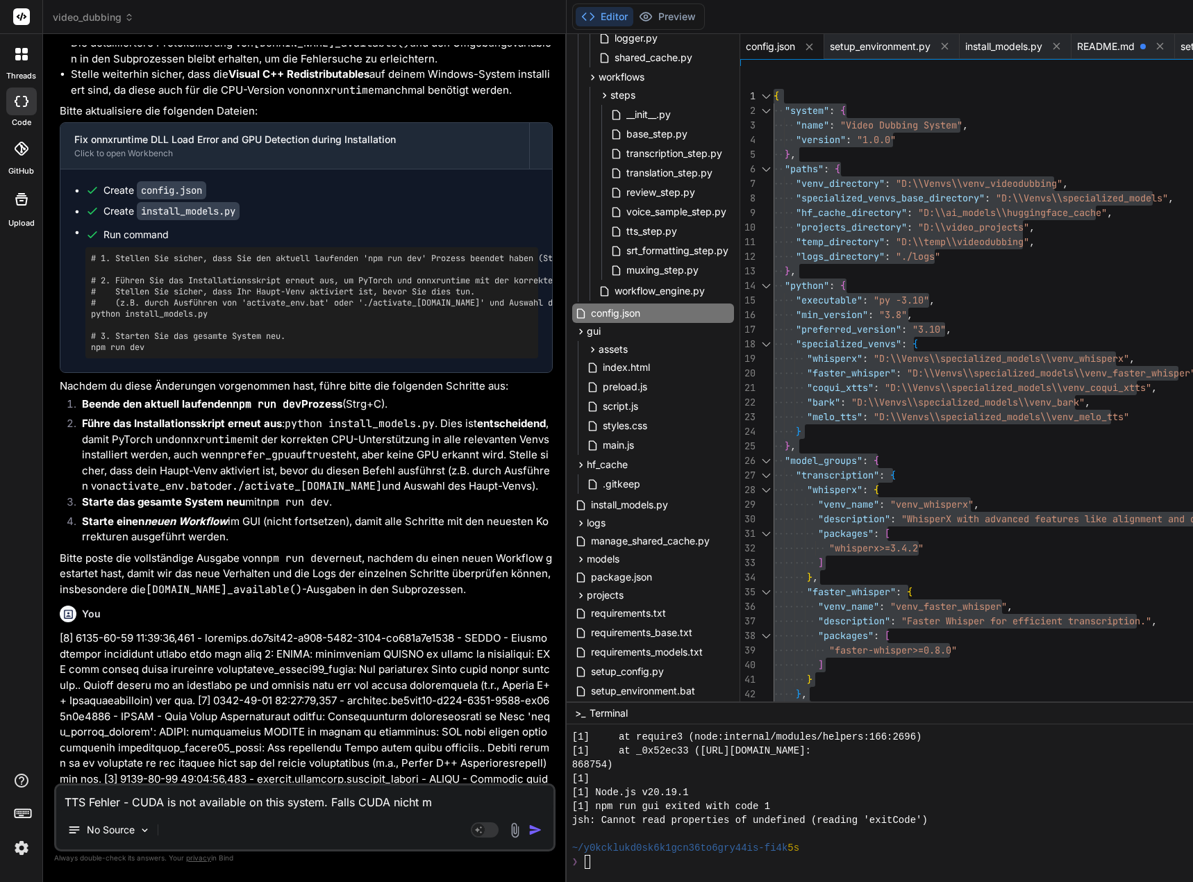
type textarea "TTS Fehler - CUDA is not available on this system. Falls CUDA nicht mö"
type textarea "x"
type textarea "TTS Fehler - CUDA is not available on this system. Falls CUDA nicht mög"
type textarea "x"
type textarea "TTS Fehler - CUDA is not available on this system. Falls CUDA nicht mögl"
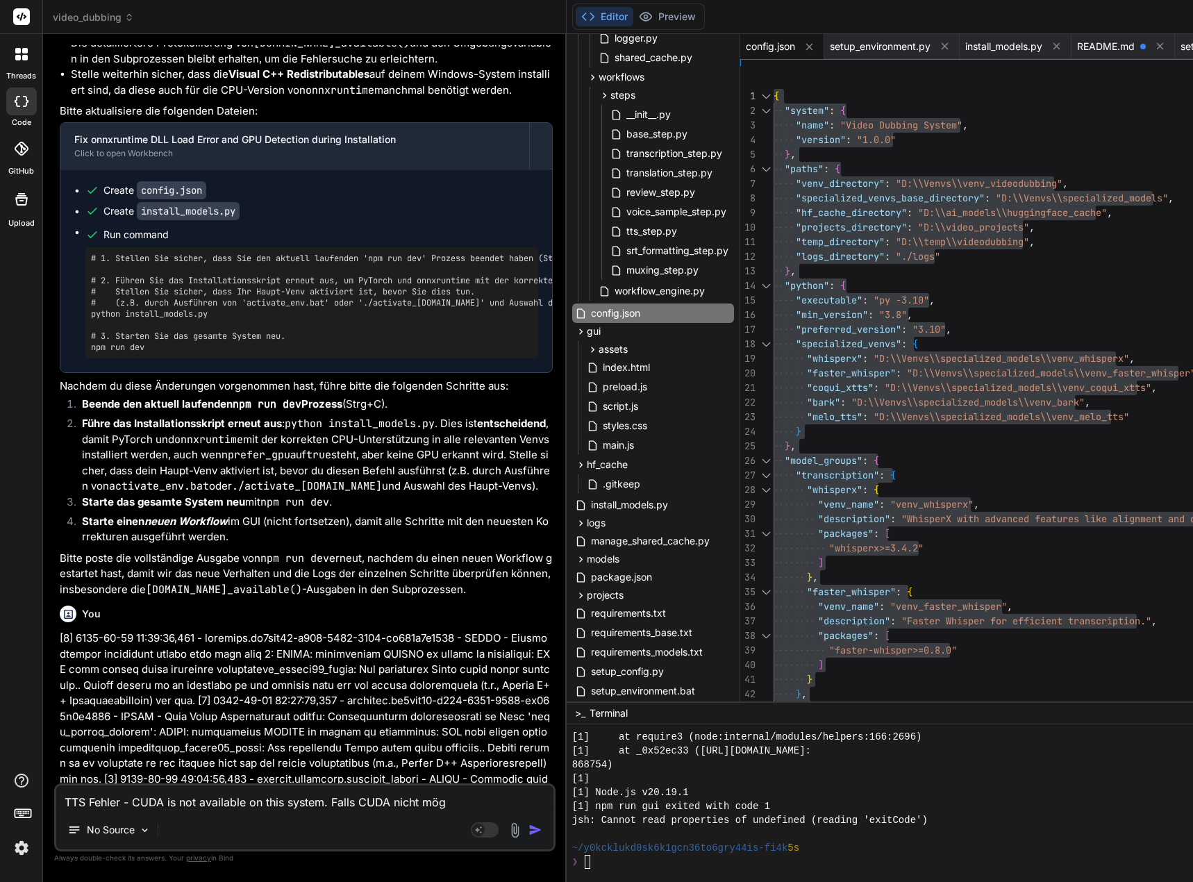
type textarea "x"
type textarea "TTS Fehler - CUDA is not available on this system. Falls CUDA nicht mögli"
type textarea "x"
type textarea "TTS Fehler - CUDA is not available on this system. Falls CUDA nicht möglic"
type textarea "x"
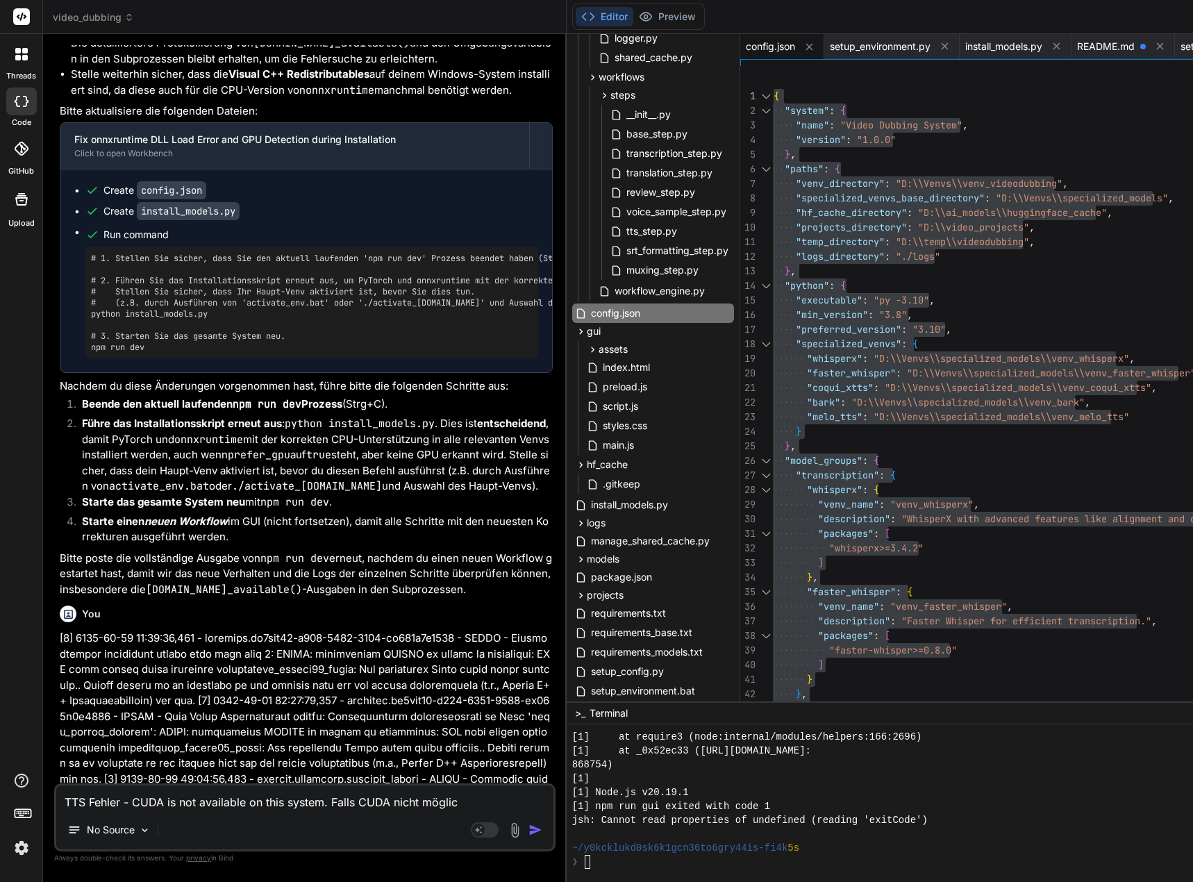
type textarea "TTS Fehler - CUDA is not available on this system. Falls CUDA nicht möglich"
type textarea "x"
type textarea "TTS Fehler - CUDA is not available on this system. Falls CUDA nicht möglich,"
type textarea "x"
type textarea "TTS Fehler - CUDA is not available on this system. Falls CUDA nicht möglich,"
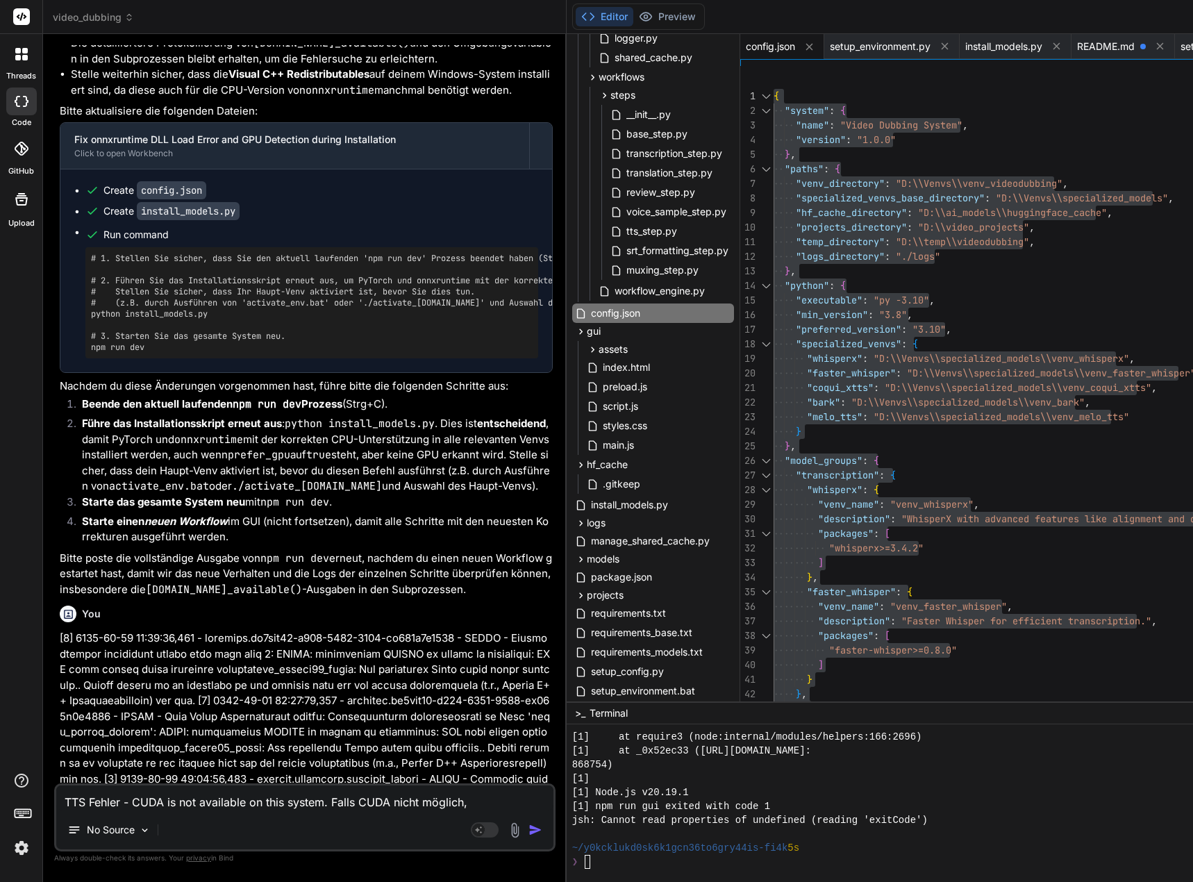
type textarea "x"
type textarea "TTS Fehler - CUDA is not available on this system. Falls CUDA nicht möglich, d"
type textarea "x"
type textarea "TTS Fehler - CUDA is not available on this system. Falls CUDA nicht möglich, da"
type textarea "x"
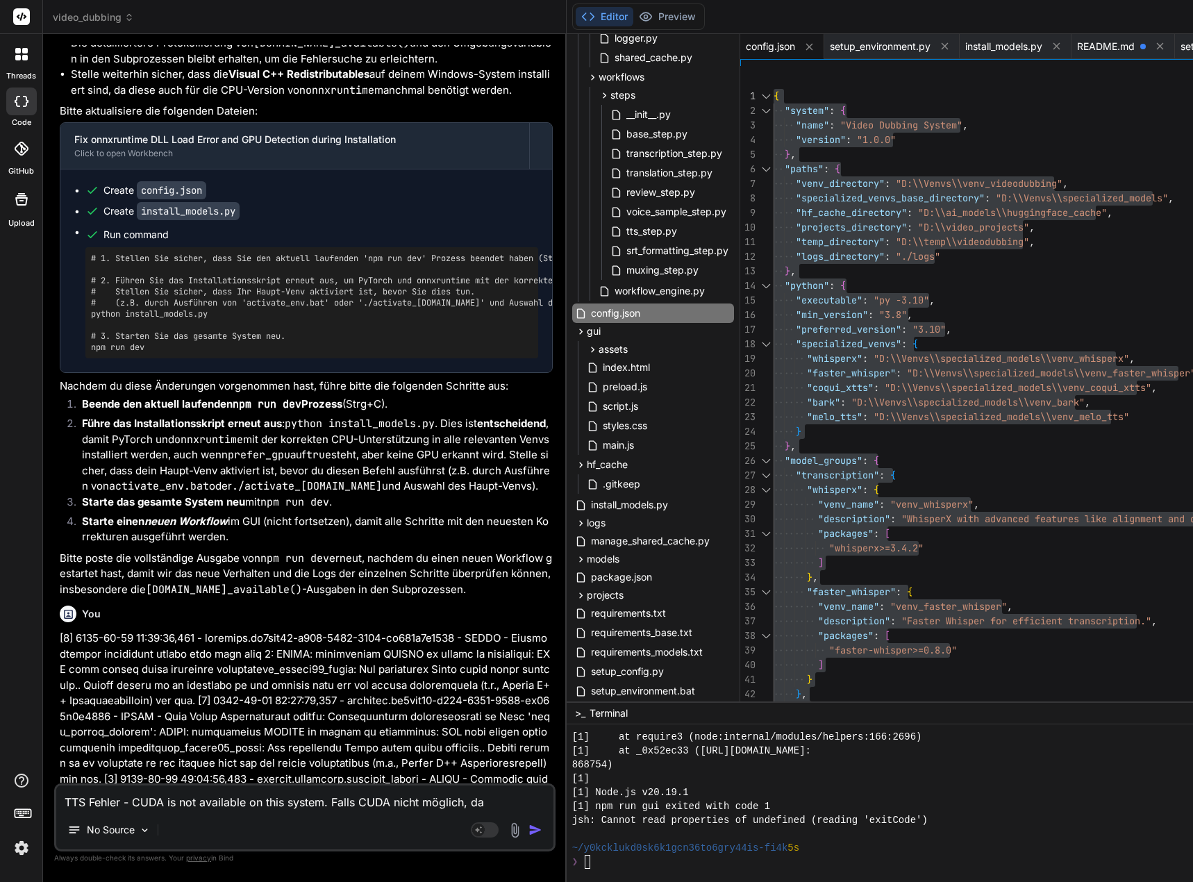
type textarea "TTS Fehler - CUDA is not available on this system. Falls CUDA nicht möglich, das"
type textarea "x"
type textarea "TTS Fehler - CUDA is not available on this system. Falls CUDA nicht möglich, da"
type textarea "x"
type textarea "TTS Fehler - CUDA is not available on this system. Falls CUDA nicht möglich, dan"
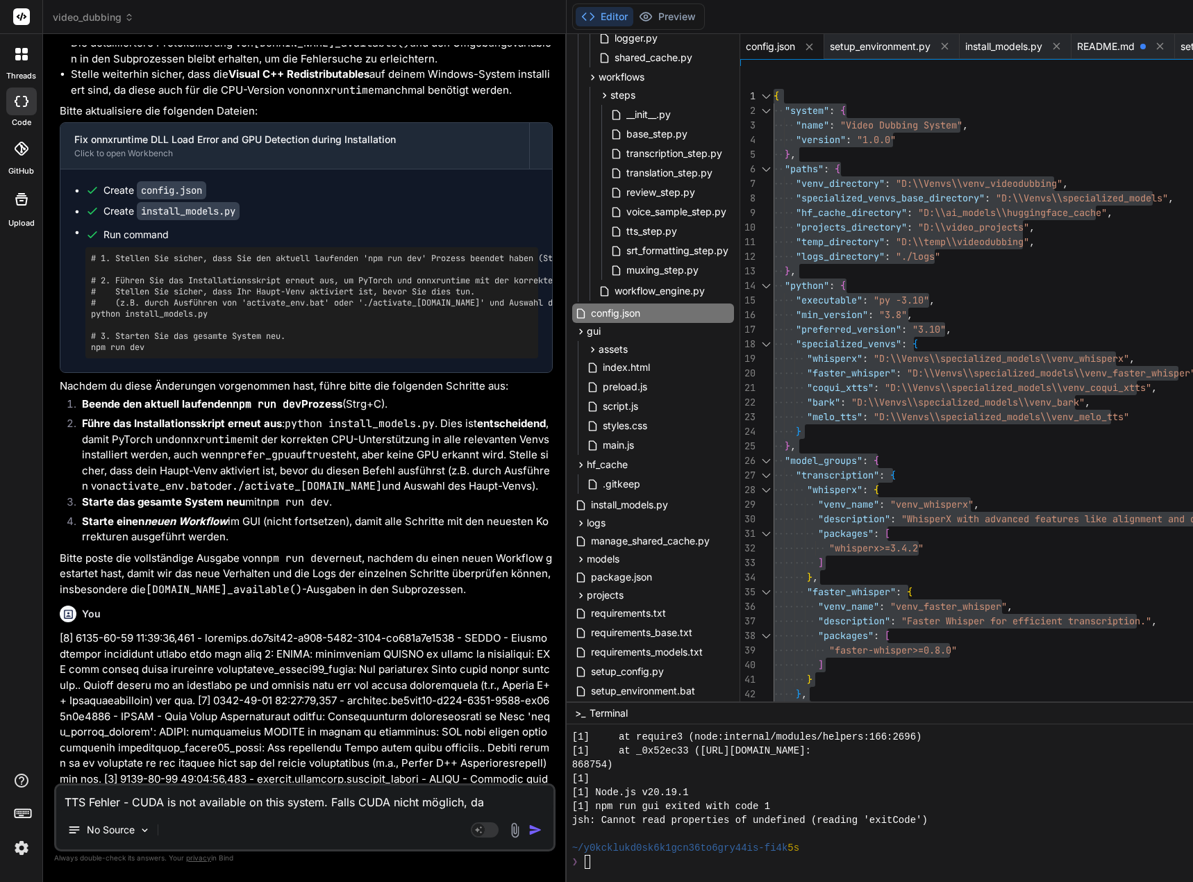
type textarea "x"
type textarea "TTS Fehler - CUDA is not available on this system. Falls CUDA nicht möglich, da…"
type textarea "x"
type textarea "TTS Fehler - CUDA is not available on this system. Falls CUDA nicht möglich, da…"
type textarea "x"
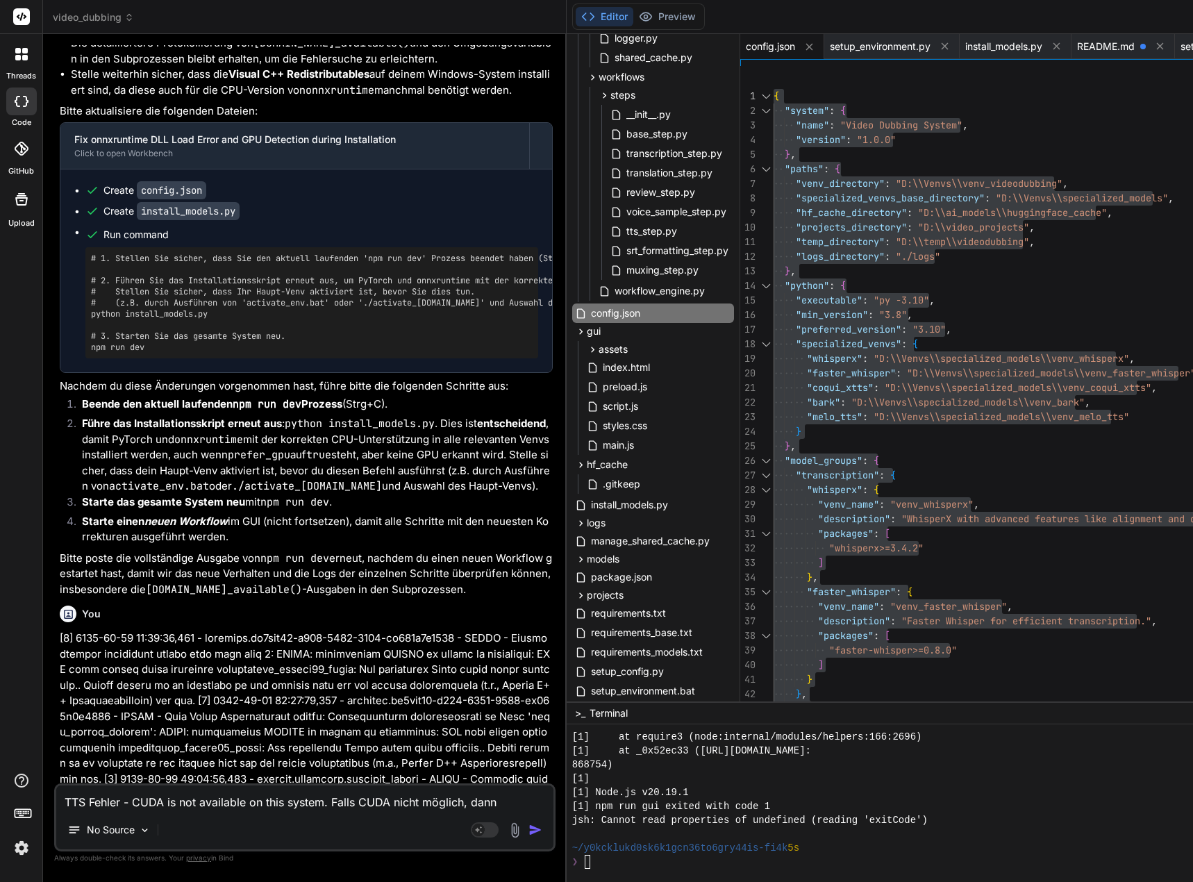
type textarea "TTS Fehler - CUDA is not available on this system. Falls CUDA nicht möglich, da…"
type textarea "x"
type textarea "TTS Fehler - CUDA is not available on this system. Falls CUDA nicht möglich, da…"
type textarea "x"
type textarea "TTS Fehler - CUDA is not available on this system. Falls CUDA nicht möglich, da…"
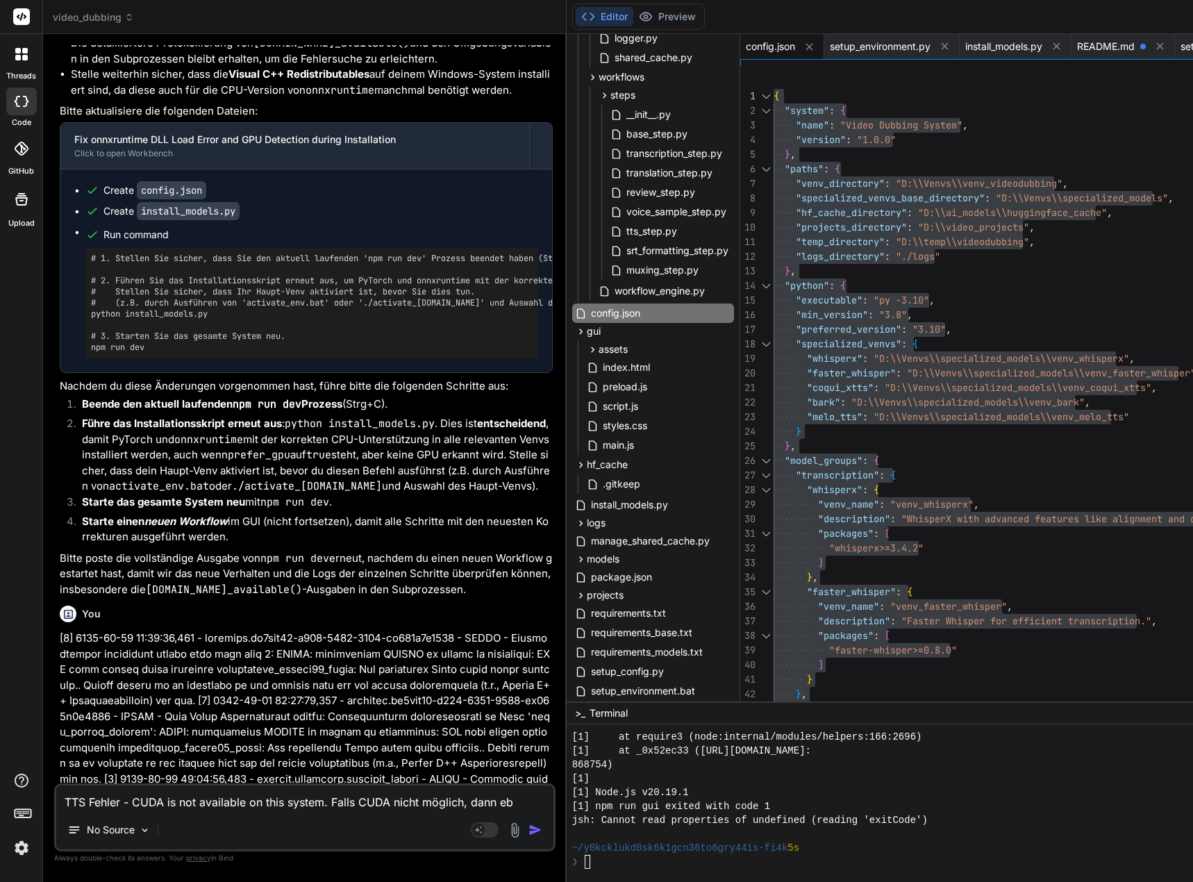
type textarea "x"
type textarea "TTS Fehler - CUDA is not available on this system. Falls CUDA nicht möglich, da…"
type textarea "x"
type textarea "TTS Fehler - CUDA is not available on this system. Falls CUDA nicht möglich, da…"
type textarea "x"
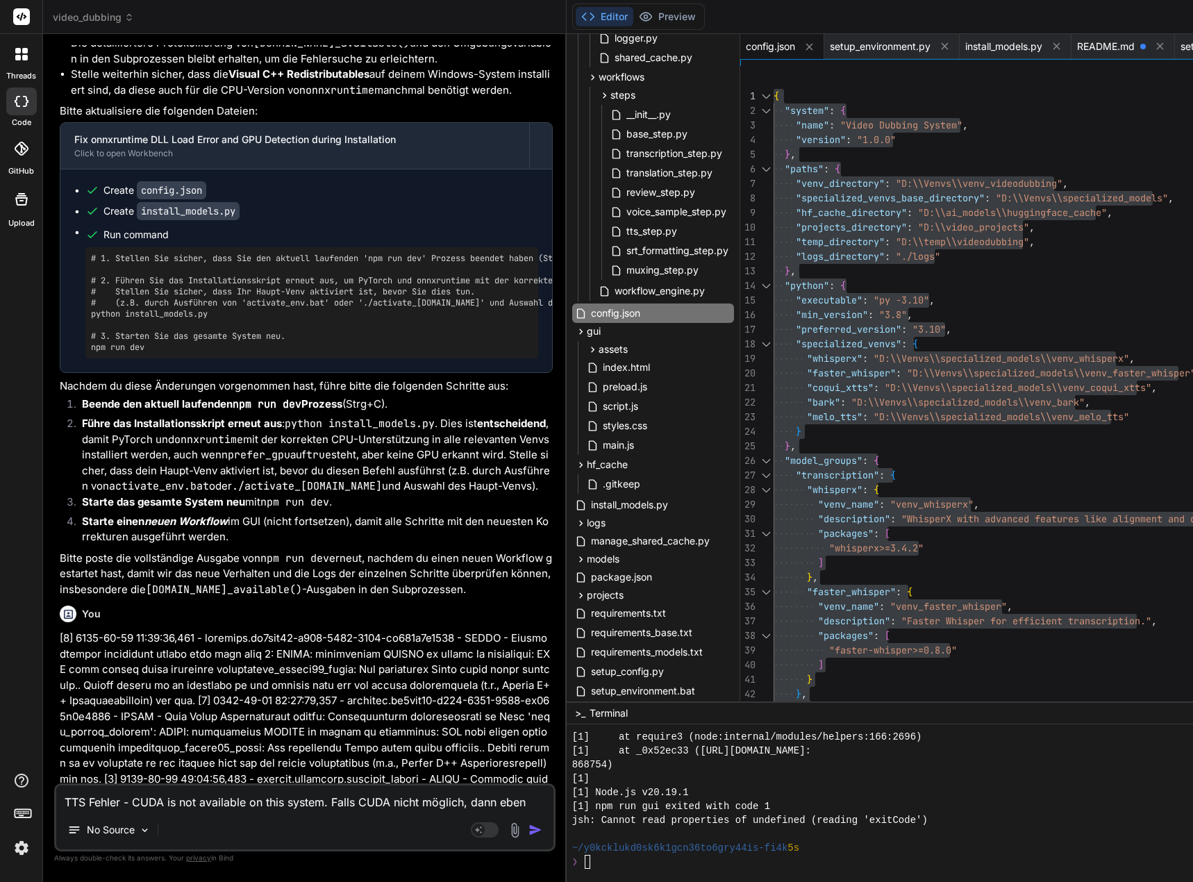
type textarea "TTS Fehler - CUDA is not available on this system. Falls CUDA nicht möglich, da…"
type textarea "x"
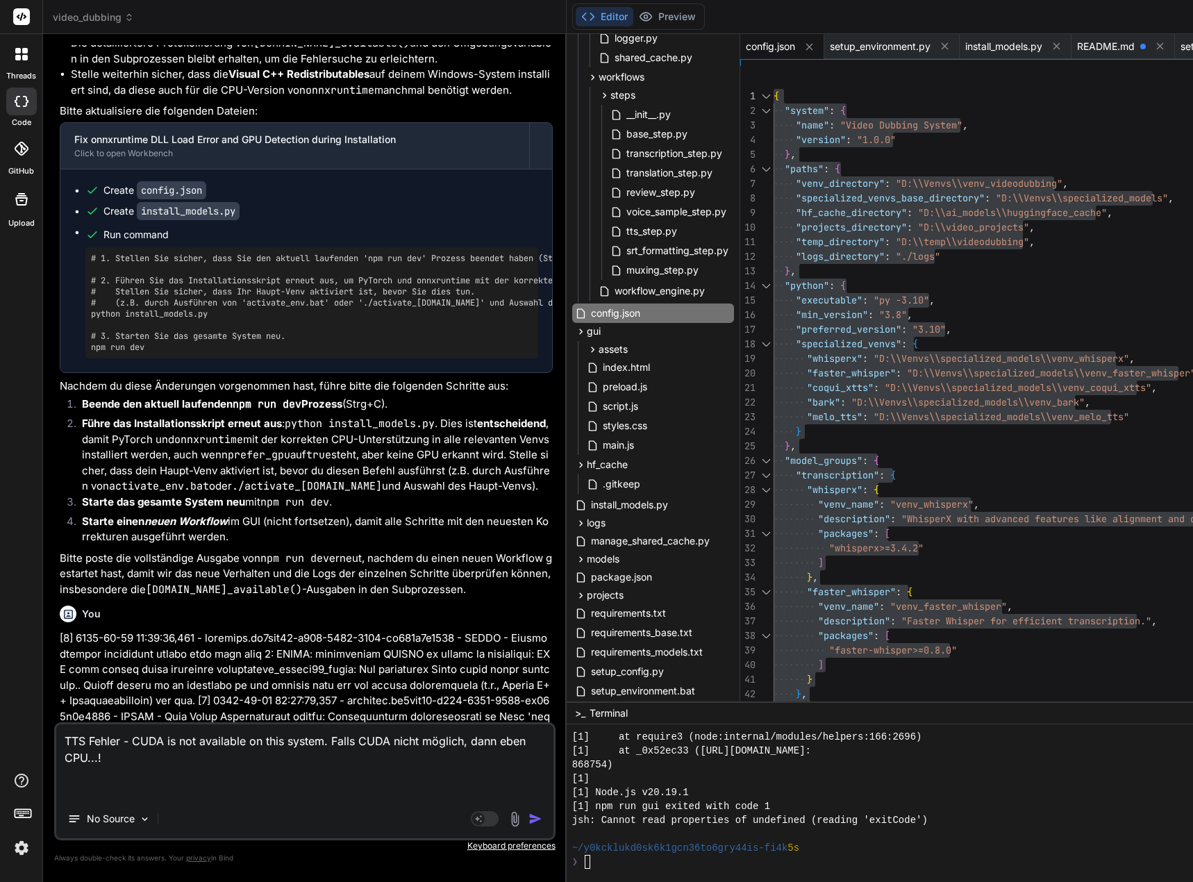
paste textarea "[0] D:\Venvs\specialized_models\venv_coqui_xtts\lib\site-packages\transformers\…"
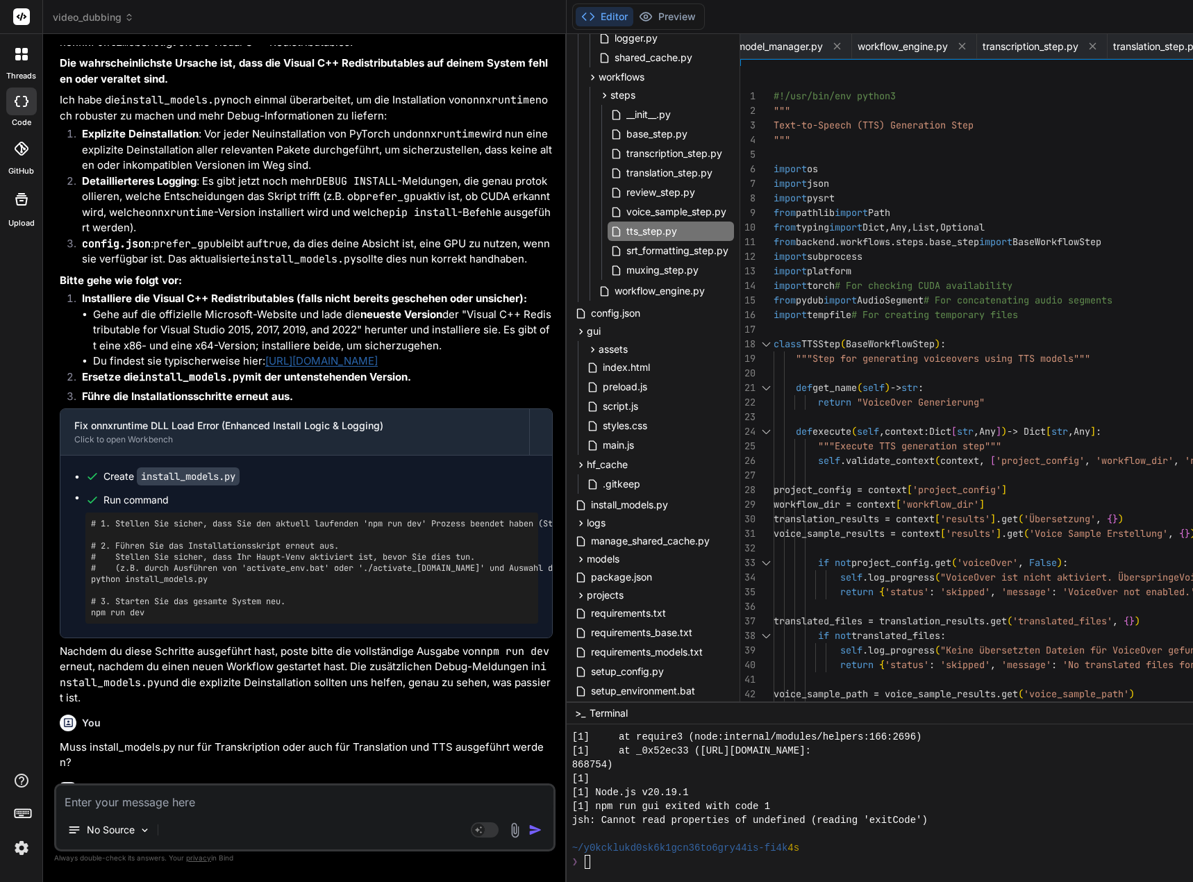
scroll to position [190965, 0]
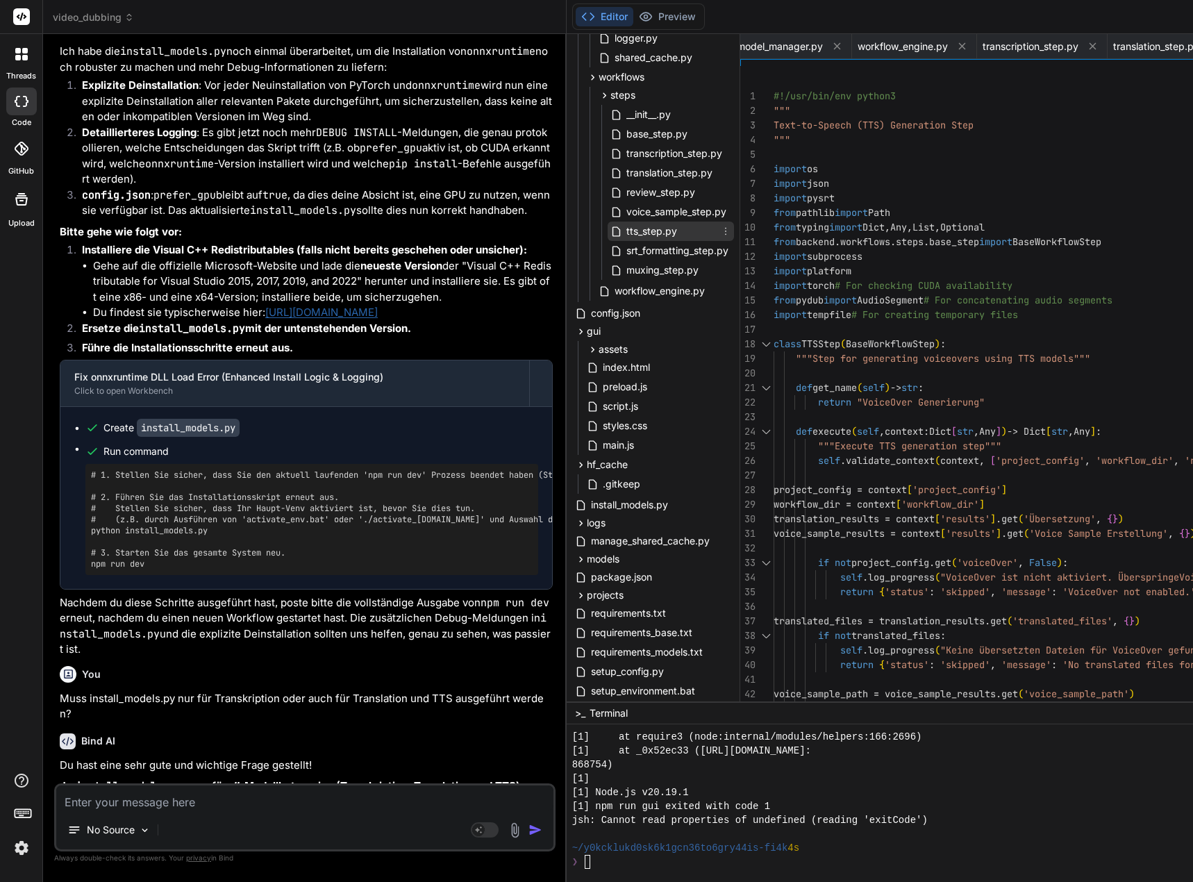
click at [653, 233] on span "tts_step.py" at bounding box center [651, 231] width 53 height 17
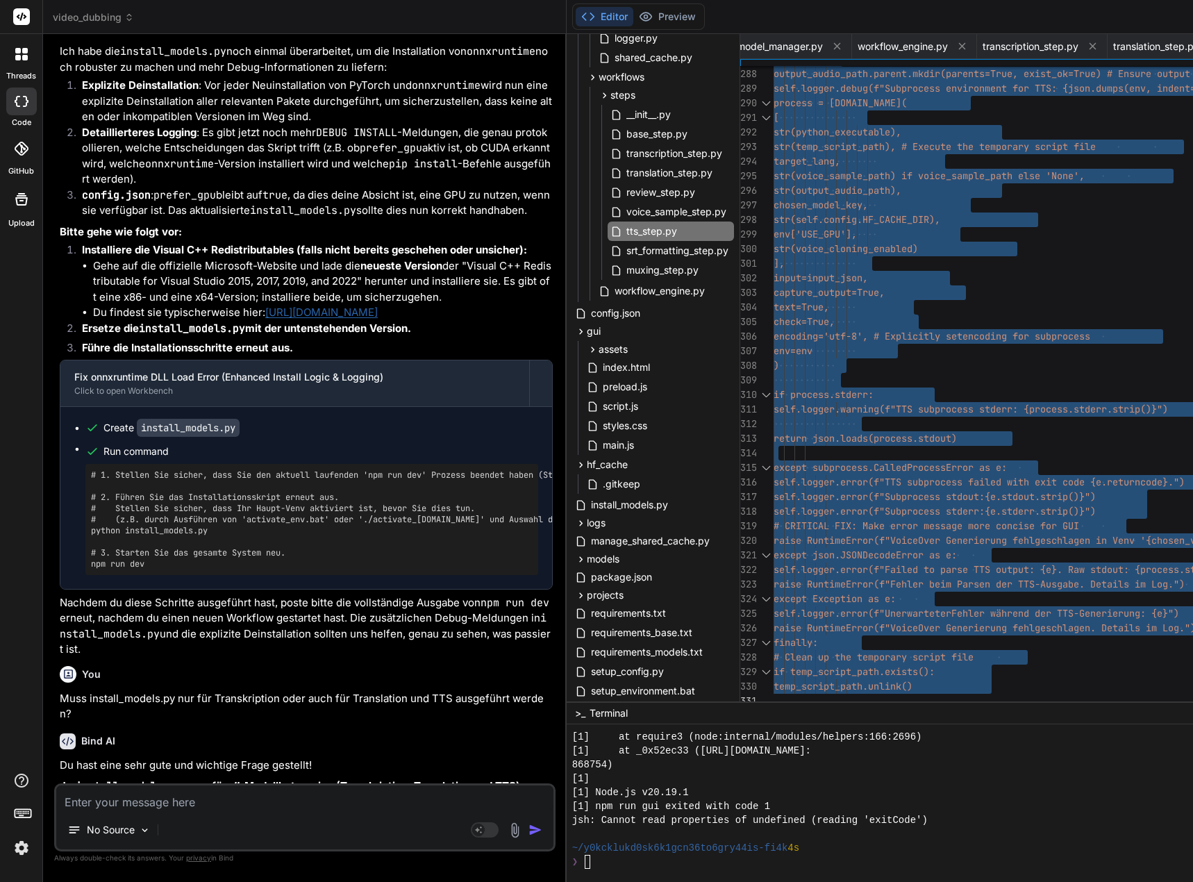
drag, startPoint x: 785, startPoint y: 95, endPoint x: 772, endPoint y: 751, distance: 656.4
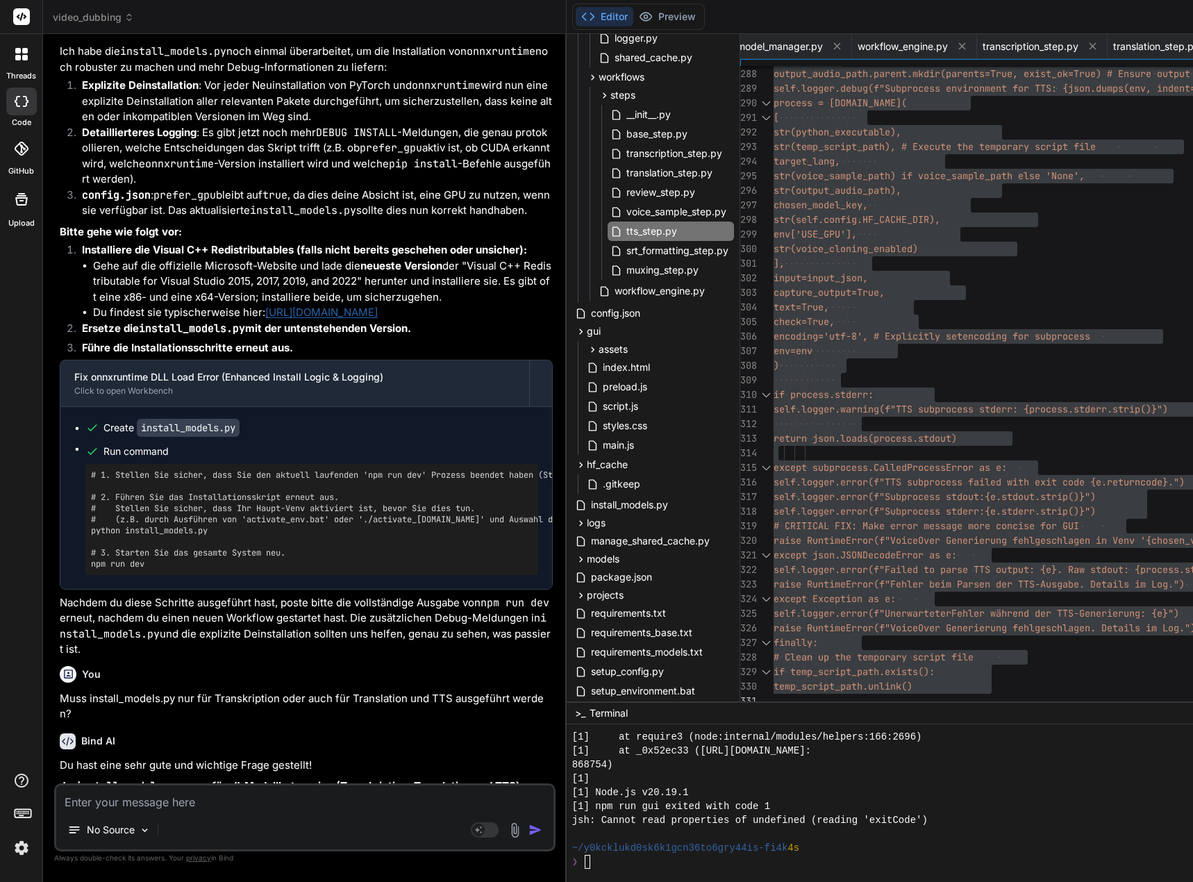
click at [305, 793] on textarea at bounding box center [304, 797] width 497 height 25
click at [141, 804] on textarea at bounding box center [304, 797] width 497 height 25
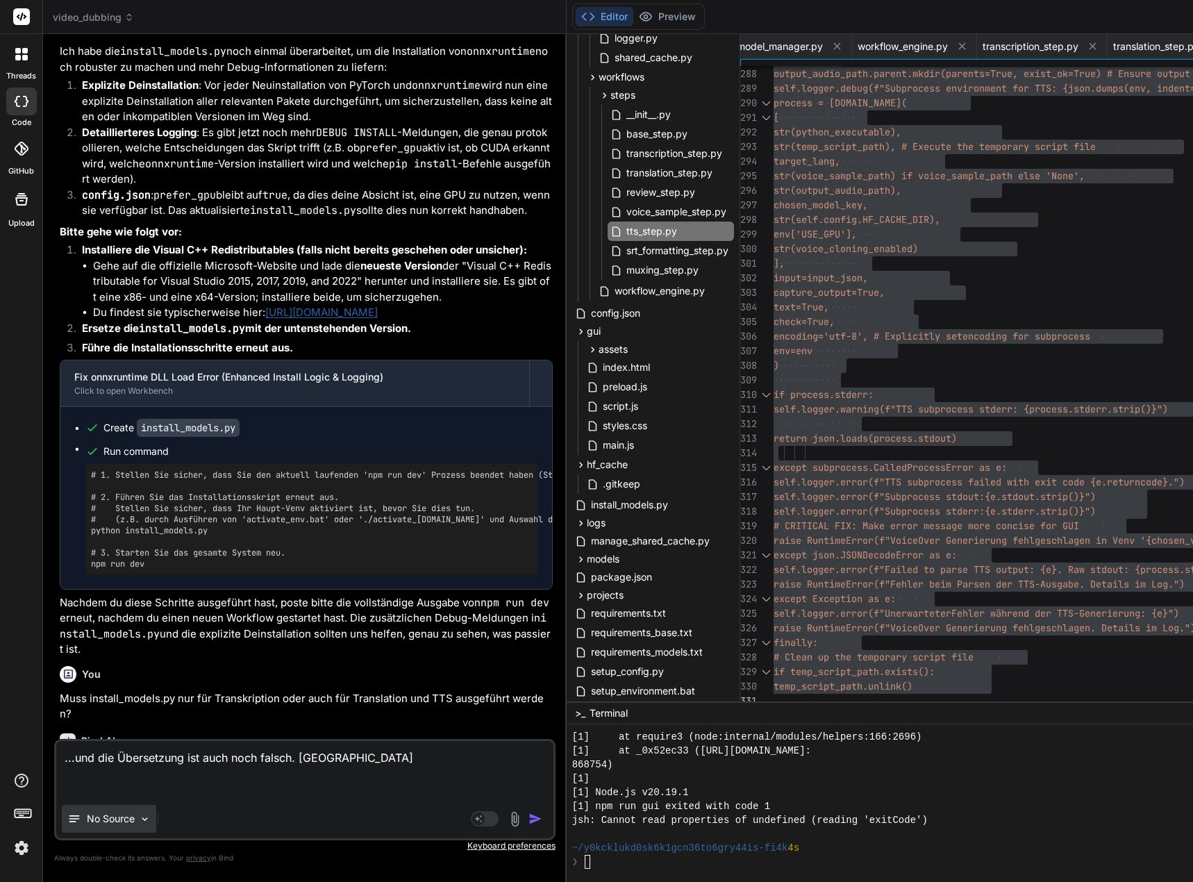
paste textarea "[0] DEBUG SUBPROCESS: Translating segment: 'Wir kennen dieses Lebenskonzept, da…"
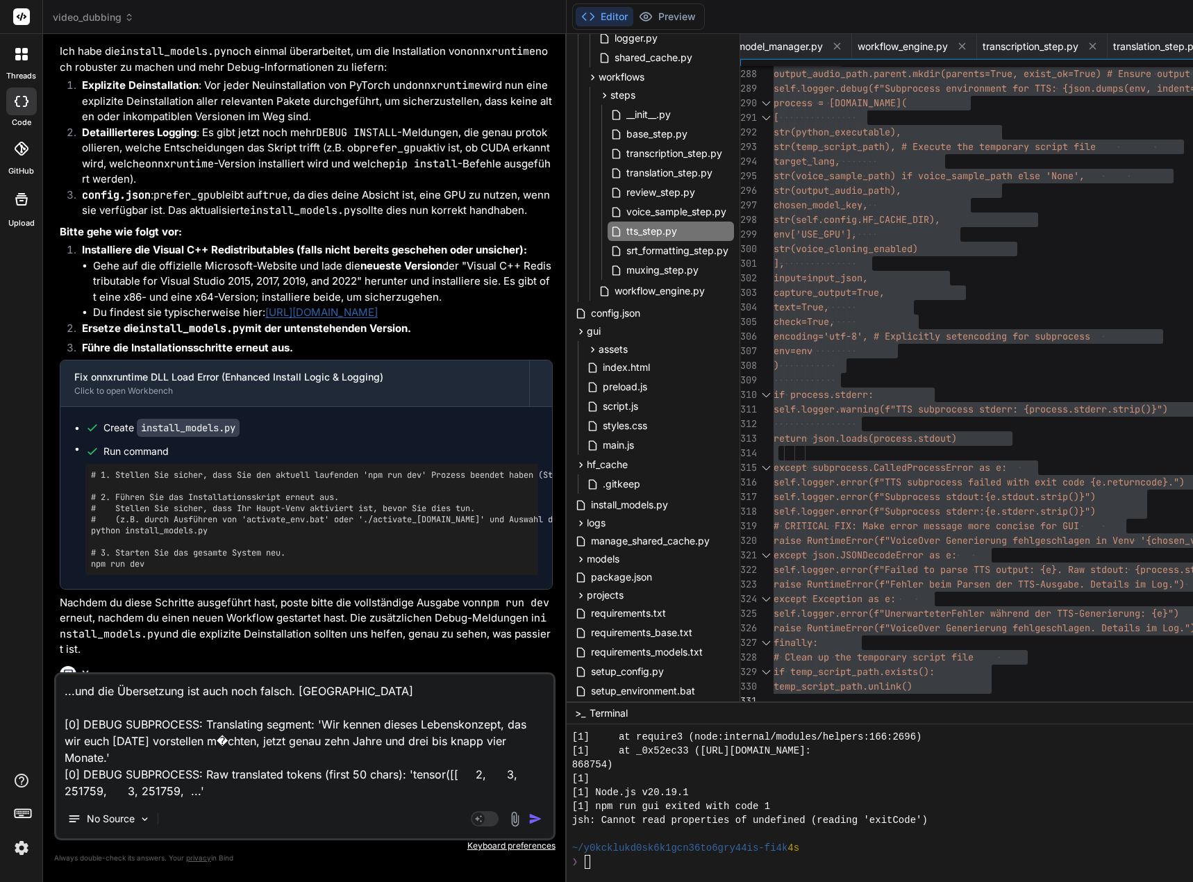
click at [342, 688] on textarea "...und die Übersetzung ist auch noch falsch. [GEOGRAPHIC_DATA] [0] DEBUG SUBPRO…" at bounding box center [304, 736] width 497 height 125
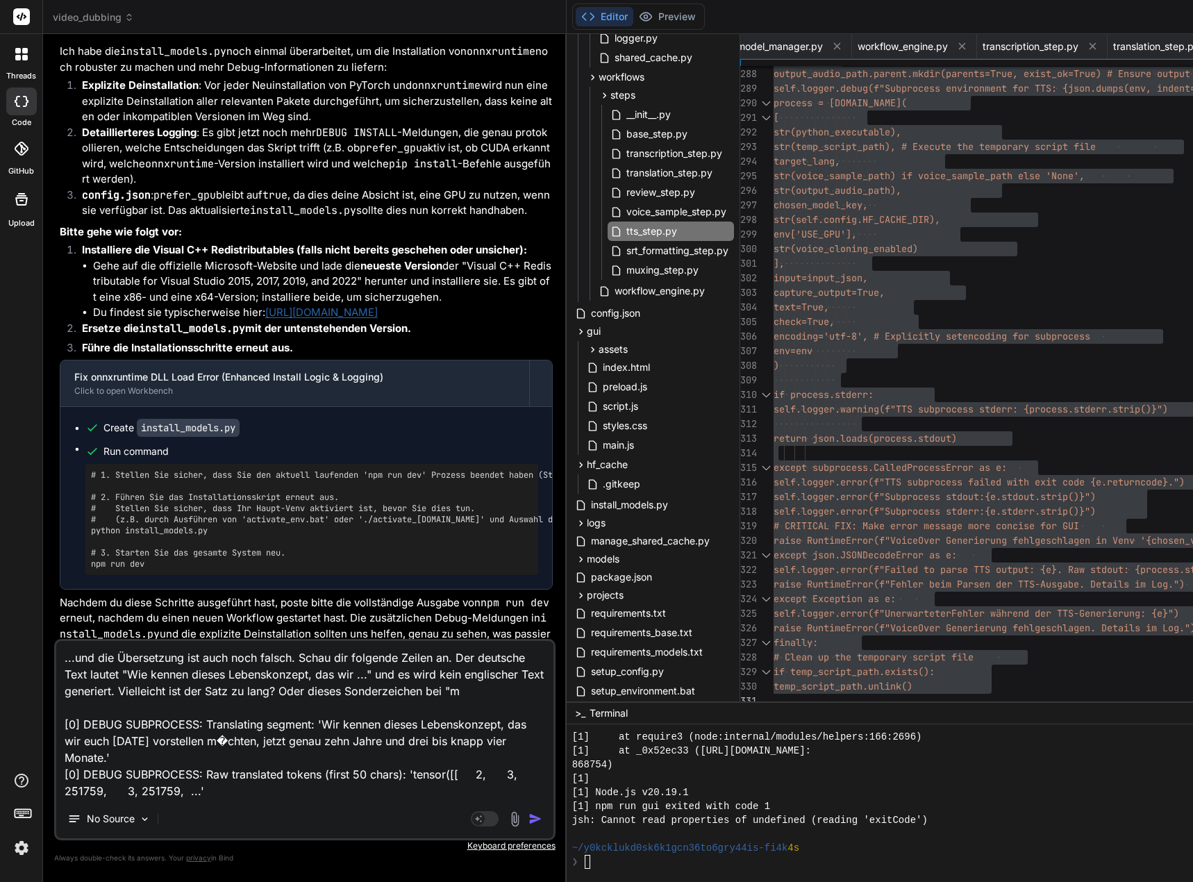
click at [201, 740] on textarea "...und die Übersetzung ist auch noch falsch. Schau dir folgende Zeilen an. Der …" at bounding box center [304, 720] width 497 height 158
drag, startPoint x: 182, startPoint y: 740, endPoint x: 229, endPoint y: 742, distance: 47.3
click at [229, 742] on textarea "...und die Übersetzung ist auch noch falsch. Schau dir folgende Zeilen an. Der …" at bounding box center [304, 720] width 497 height 158
click at [458, 690] on textarea "...und die Übersetzung ist auch noch falsch. Schau dir folgende Zeilen an. Der …" at bounding box center [304, 720] width 497 height 158
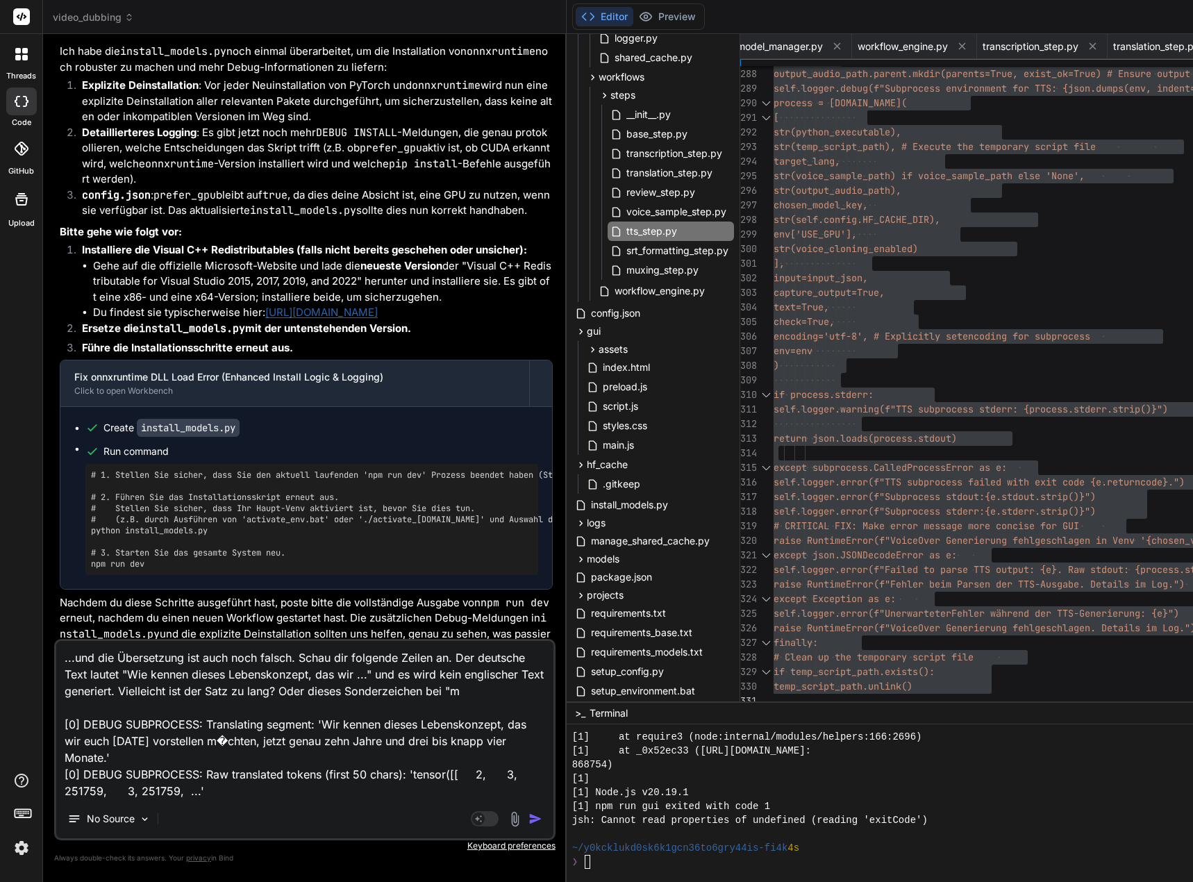
click at [458, 690] on textarea "...und die Übersetzung ist auch noch falsch. Schau dir folgende Zeilen an. Der …" at bounding box center [304, 720] width 497 height 158
click at [456, 690] on textarea "...und die Übersetzung ist auch noch falsch. Schau dir folgende Zeilen an. Der …" at bounding box center [304, 720] width 497 height 158
paste textarea "�chten"
click at [430, 689] on textarea "...und die Übersetzung ist auch noch falsch. Schau dir folgende Zeilen an. Der …" at bounding box center [304, 720] width 497 height 158
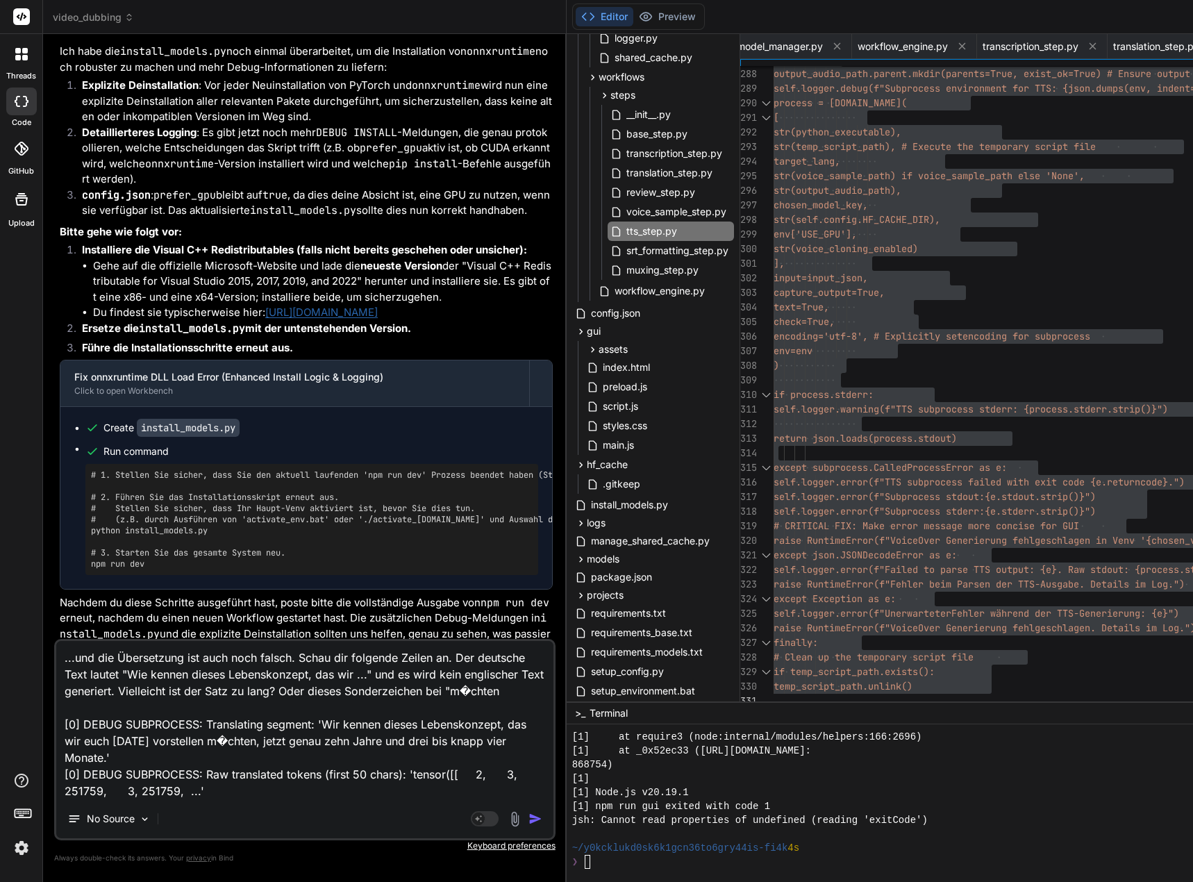
click at [430, 689] on textarea "...und die Übersetzung ist auch noch falsch. Schau dir folgende Zeilen an. Der …" at bounding box center [304, 720] width 497 height 158
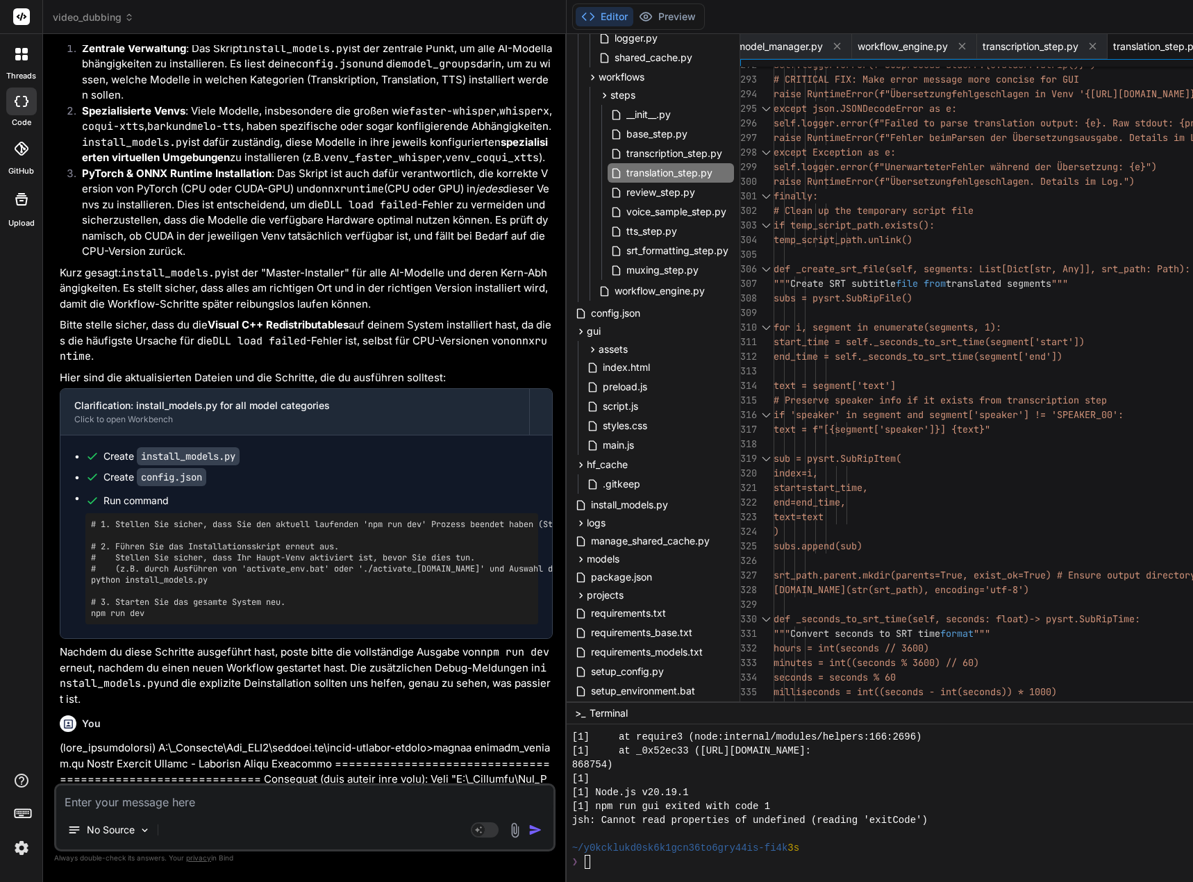
scroll to position [191760, 0]
click at [128, 802] on textarea at bounding box center [304, 797] width 497 height 25
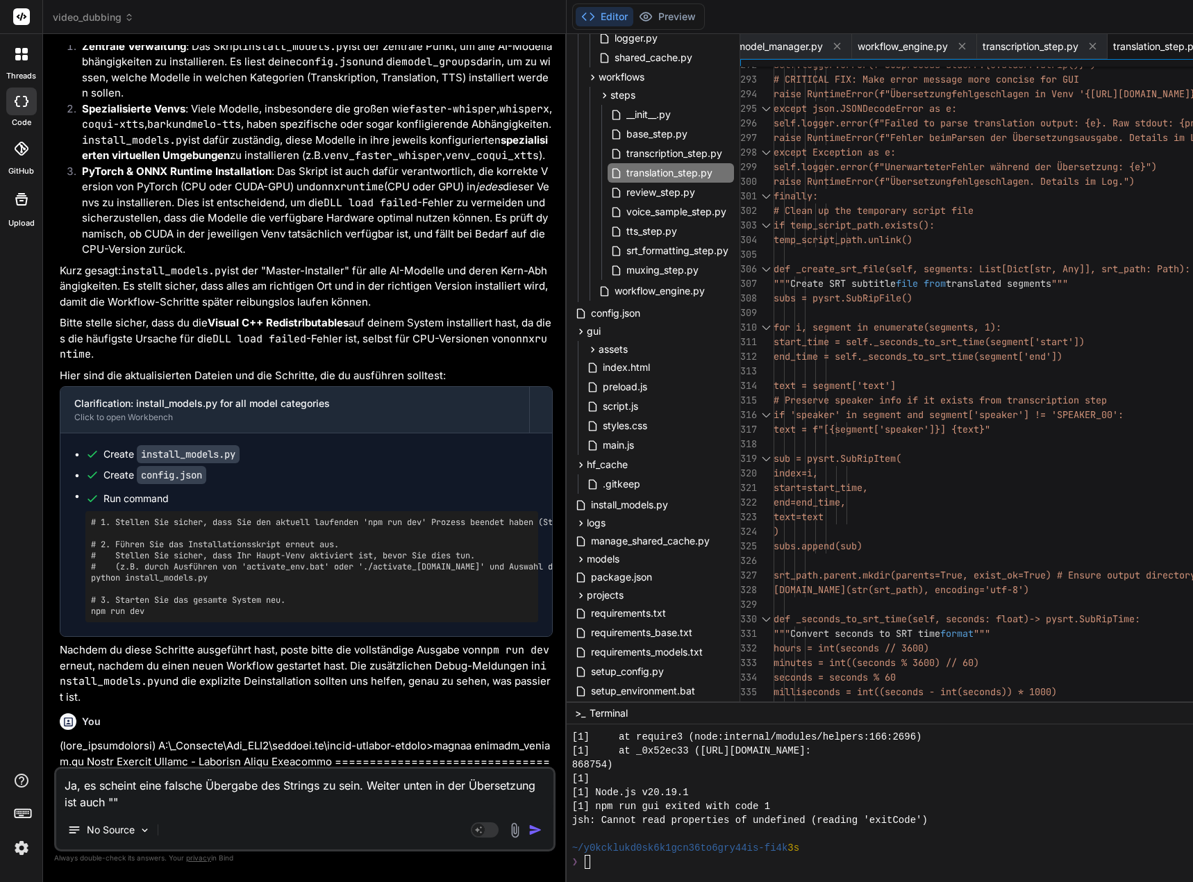
click at [97, 798] on textarea "Ja, es scheint eine falsche Übergabe des Strings zu sein. Weiter unten in der Ü…" at bounding box center [304, 790] width 497 height 42
paste textarea "gl�cklich"
drag, startPoint x: 93, startPoint y: 800, endPoint x: 105, endPoint y: 799, distance: 11.8
click at [93, 800] on textarea "Ja, es scheint eine falsche Übergabe des Strings zu sein. Weiter unten in der Ü…" at bounding box center [304, 790] width 497 height 42
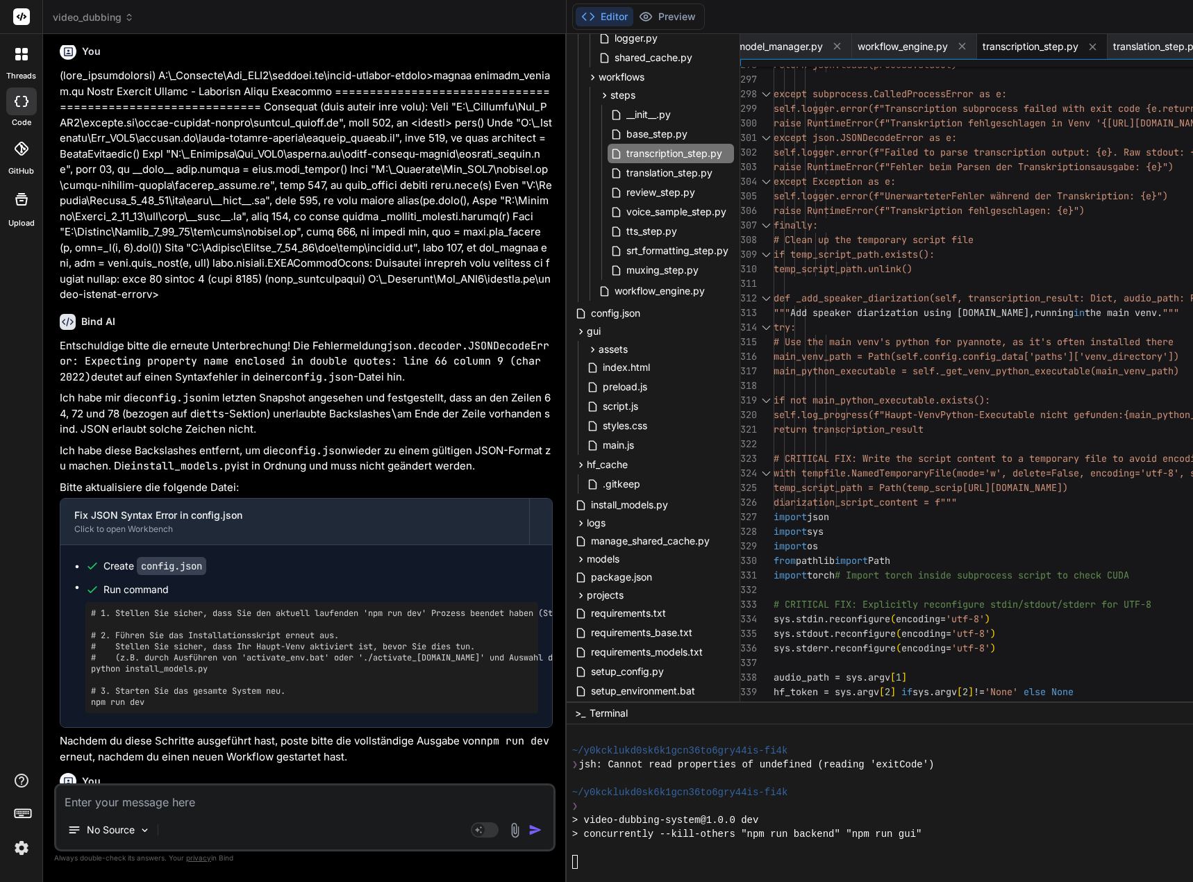
scroll to position [192462, 0]
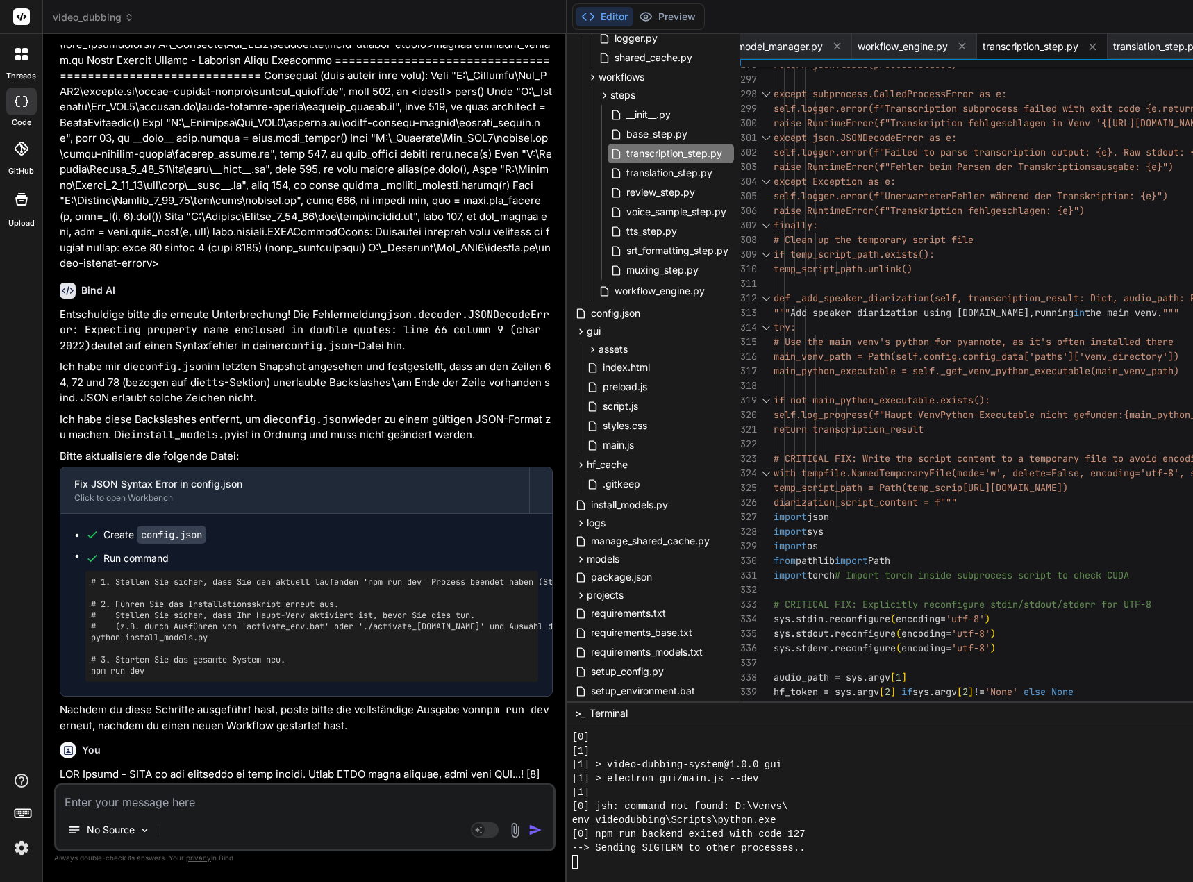
click at [123, 792] on textarea at bounding box center [304, 797] width 497 height 25
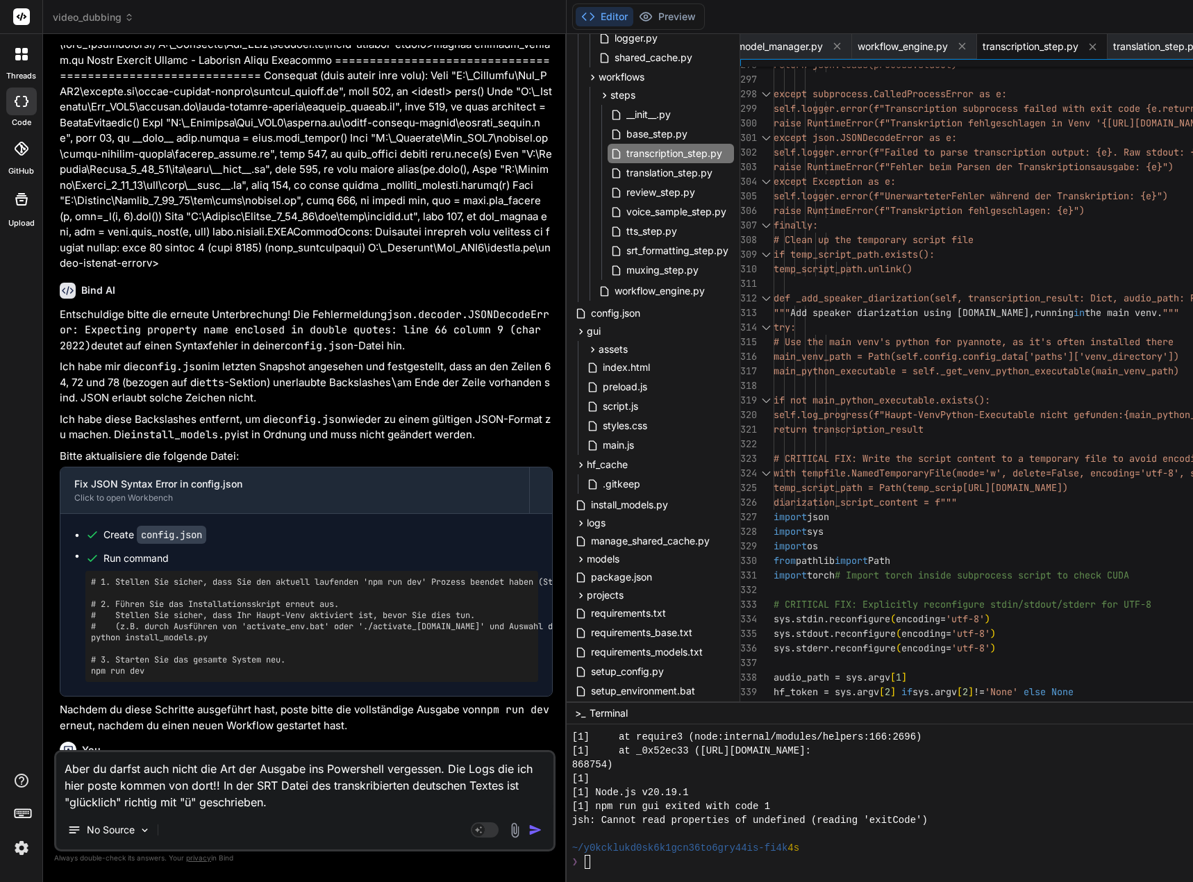
click at [313, 801] on textarea "Aber du darfst auch nicht die Art der Ausgabe ins Powershell vergessen. Die Log…" at bounding box center [304, 781] width 497 height 58
drag, startPoint x: 442, startPoint y: 769, endPoint x: 478, endPoint y: 776, distance: 36.9
click at [442, 769] on textarea "Aber du darfst auch nicht die Art der Ausgabe ins Powershell vergessen. Die Log…" at bounding box center [304, 781] width 497 height 58
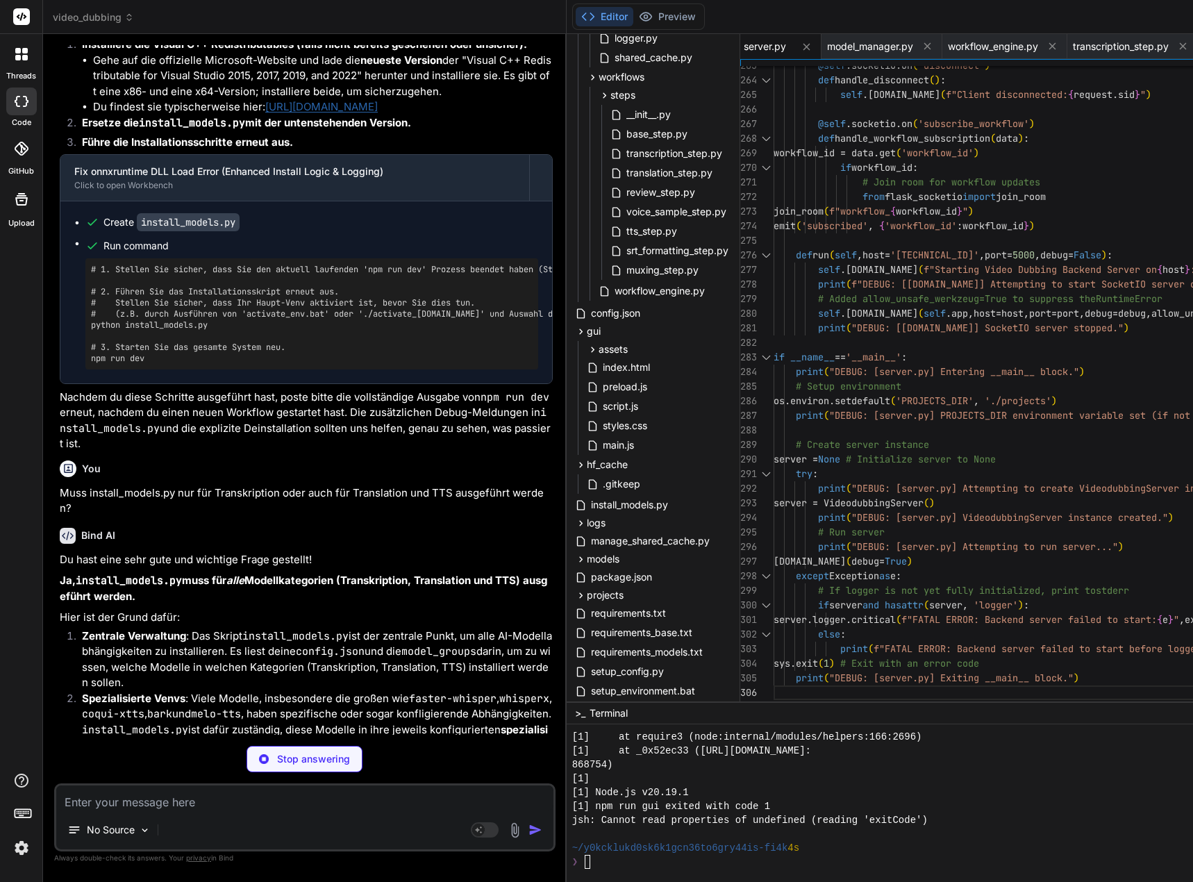
scroll to position [191101, 0]
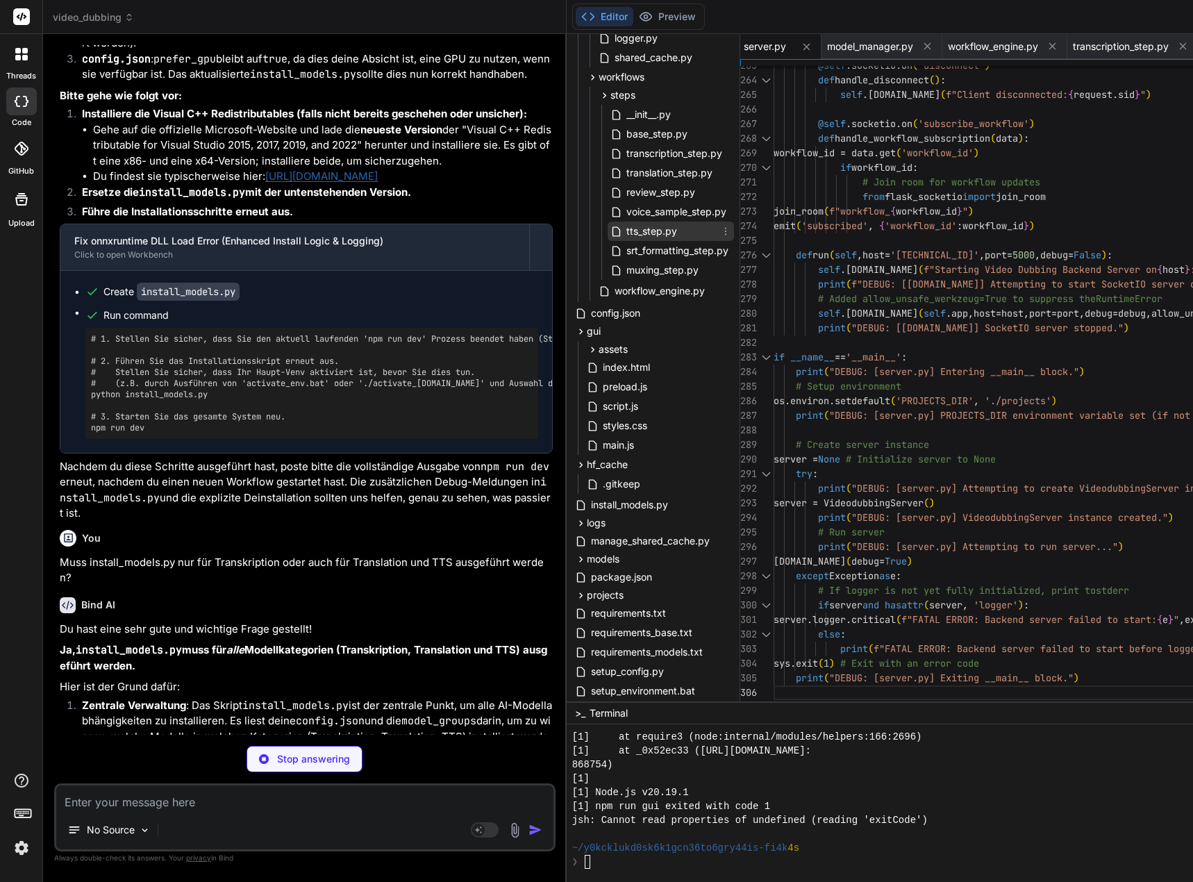
click at [672, 233] on span "tts_step.py" at bounding box center [651, 231] width 53 height 17
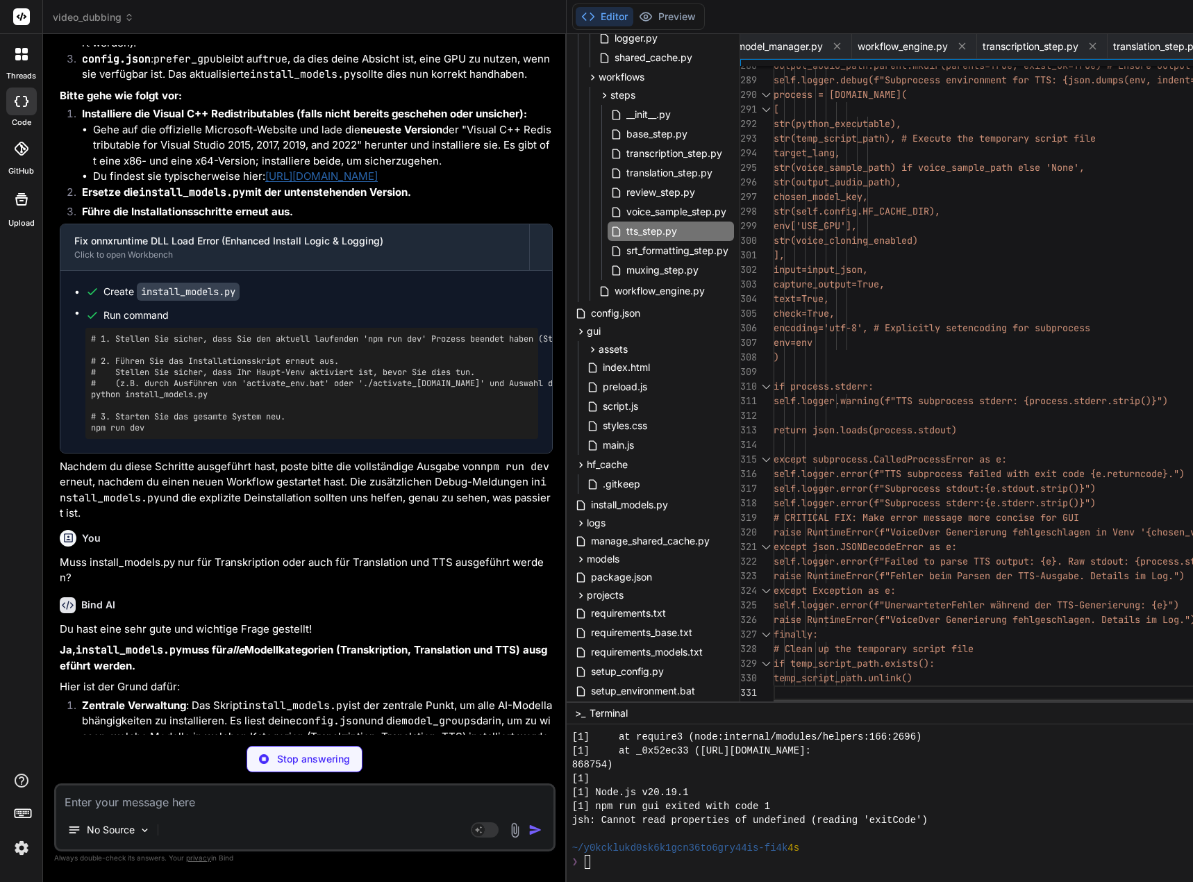
scroll to position [14, 0]
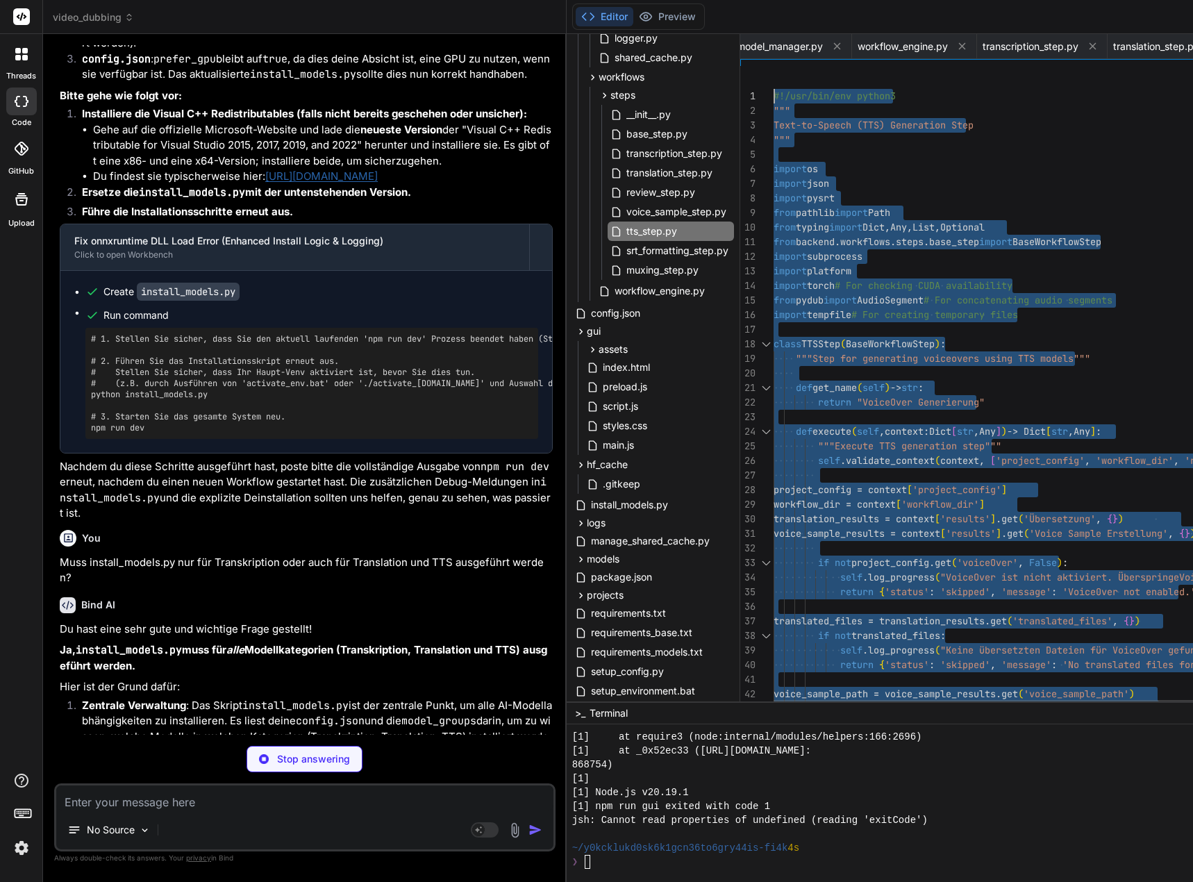
drag, startPoint x: 796, startPoint y: 692, endPoint x: 709, endPoint y: -84, distance: 780.5
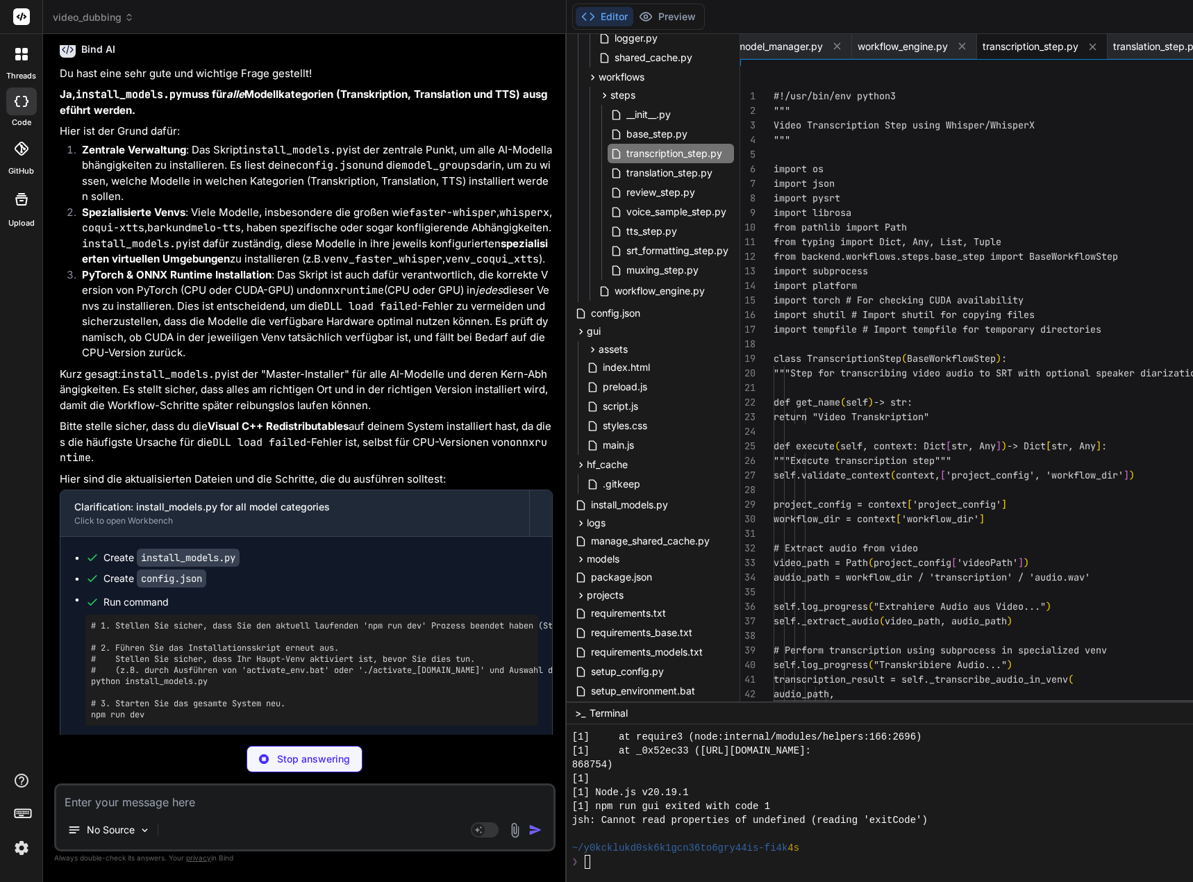
scroll to position [191726, 0]
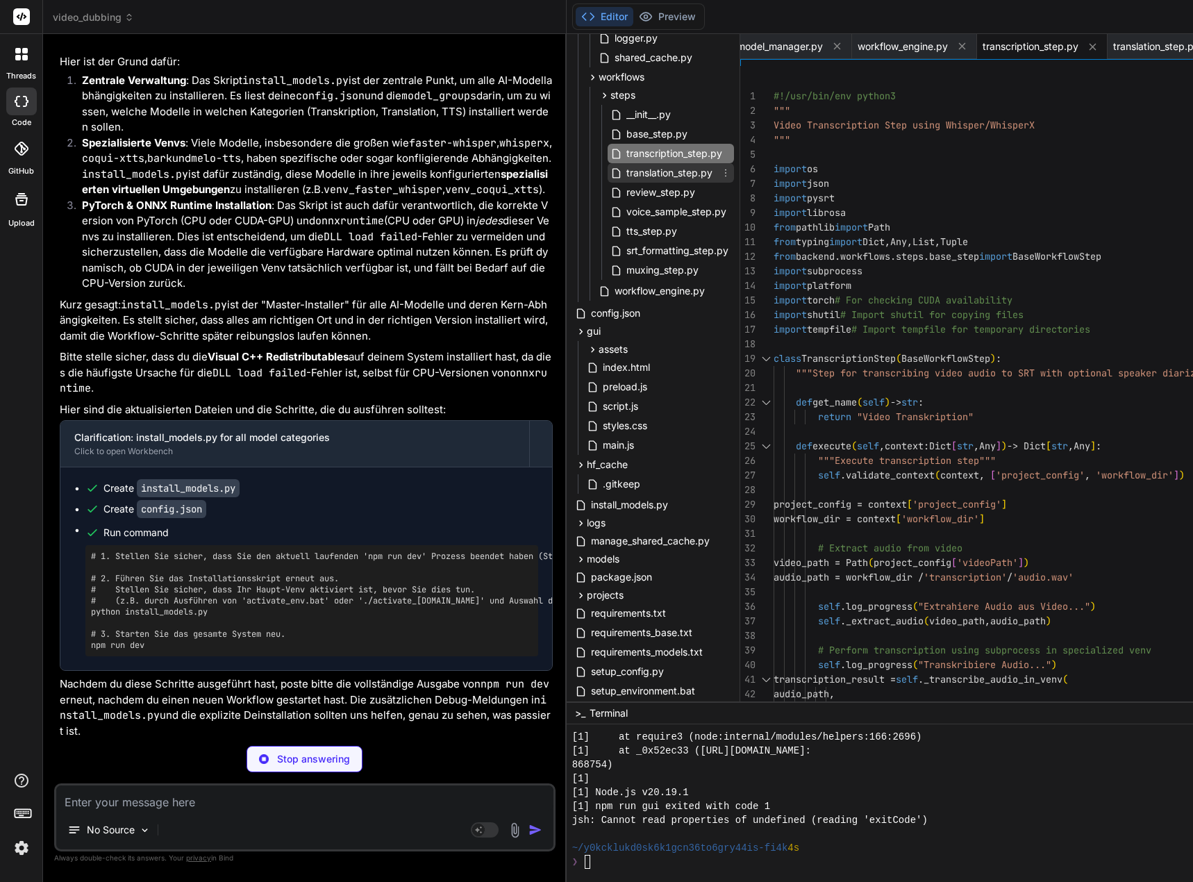
click at [690, 180] on span "translation_step.py" at bounding box center [669, 173] width 89 height 17
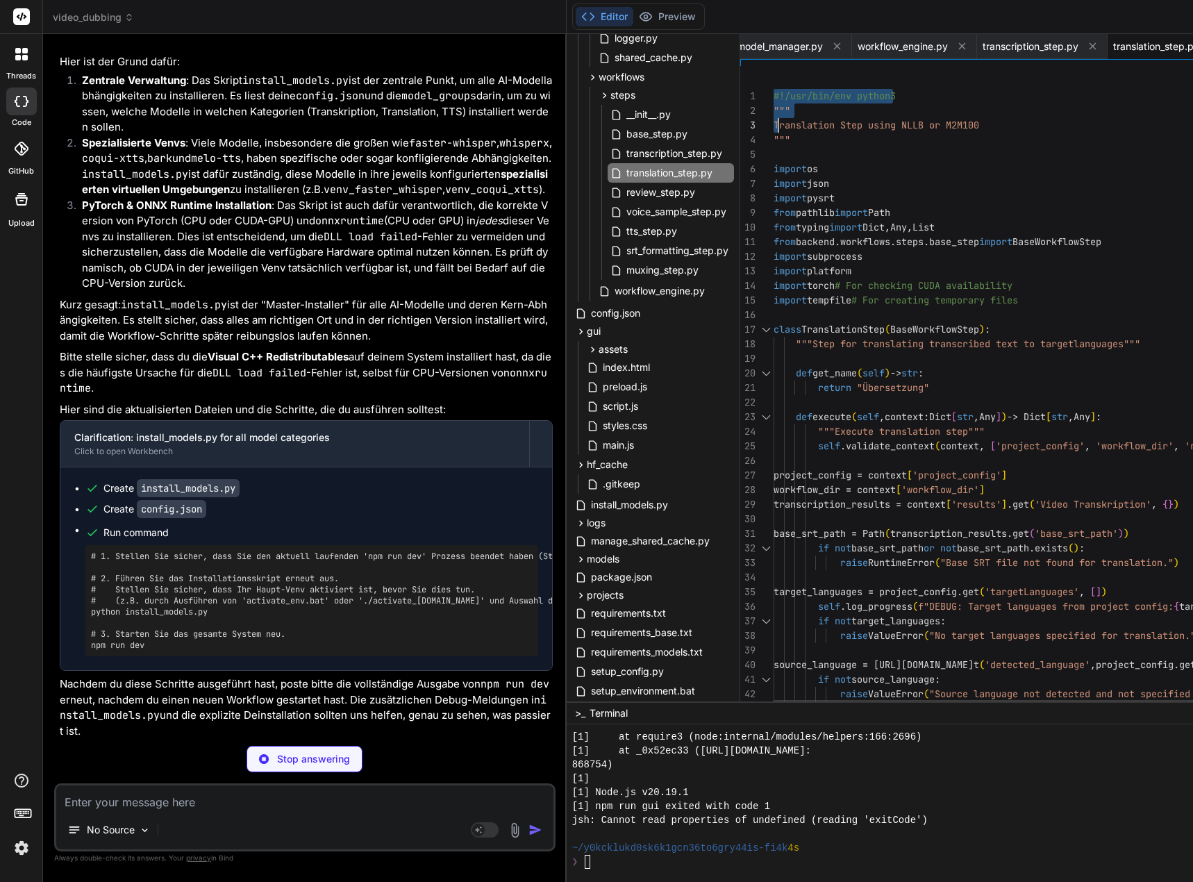
scroll to position [14, 0]
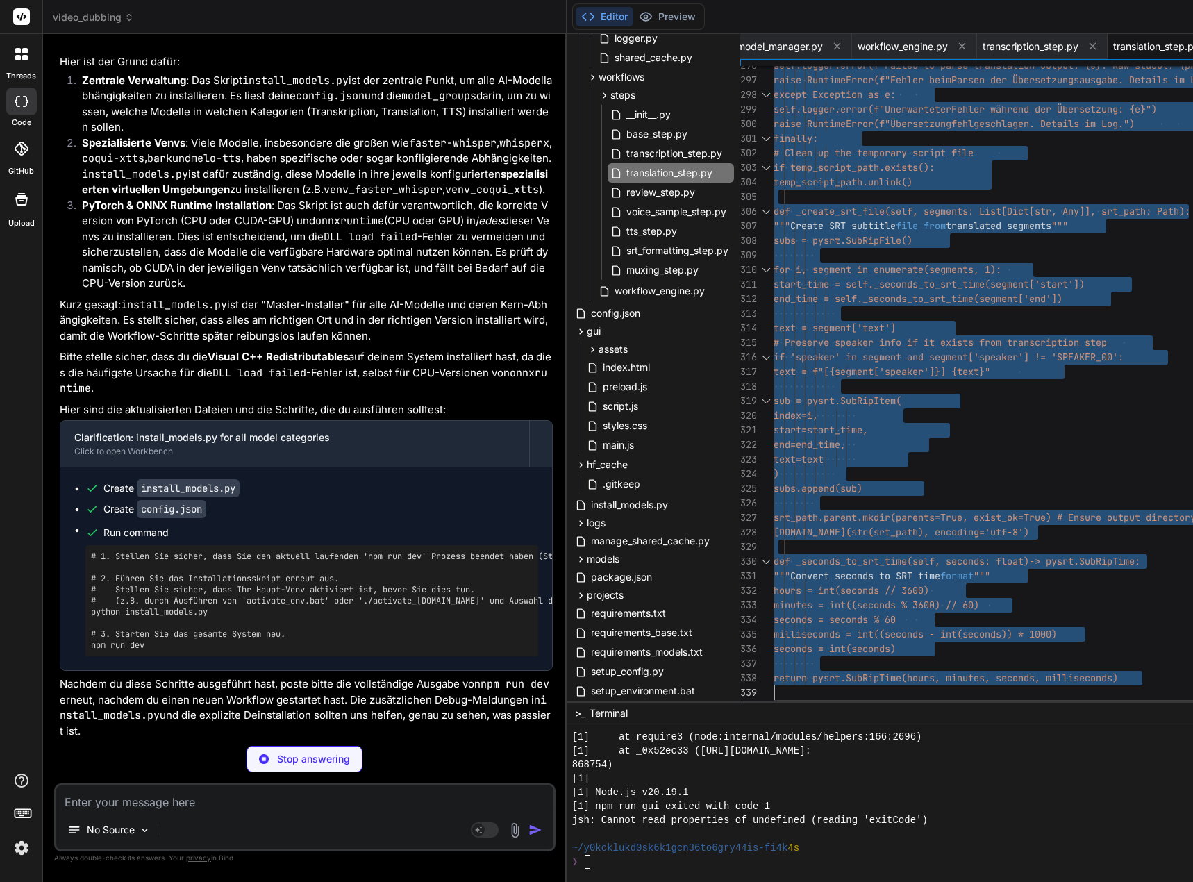
drag, startPoint x: 786, startPoint y: 93, endPoint x: 777, endPoint y: 770, distance: 677.1
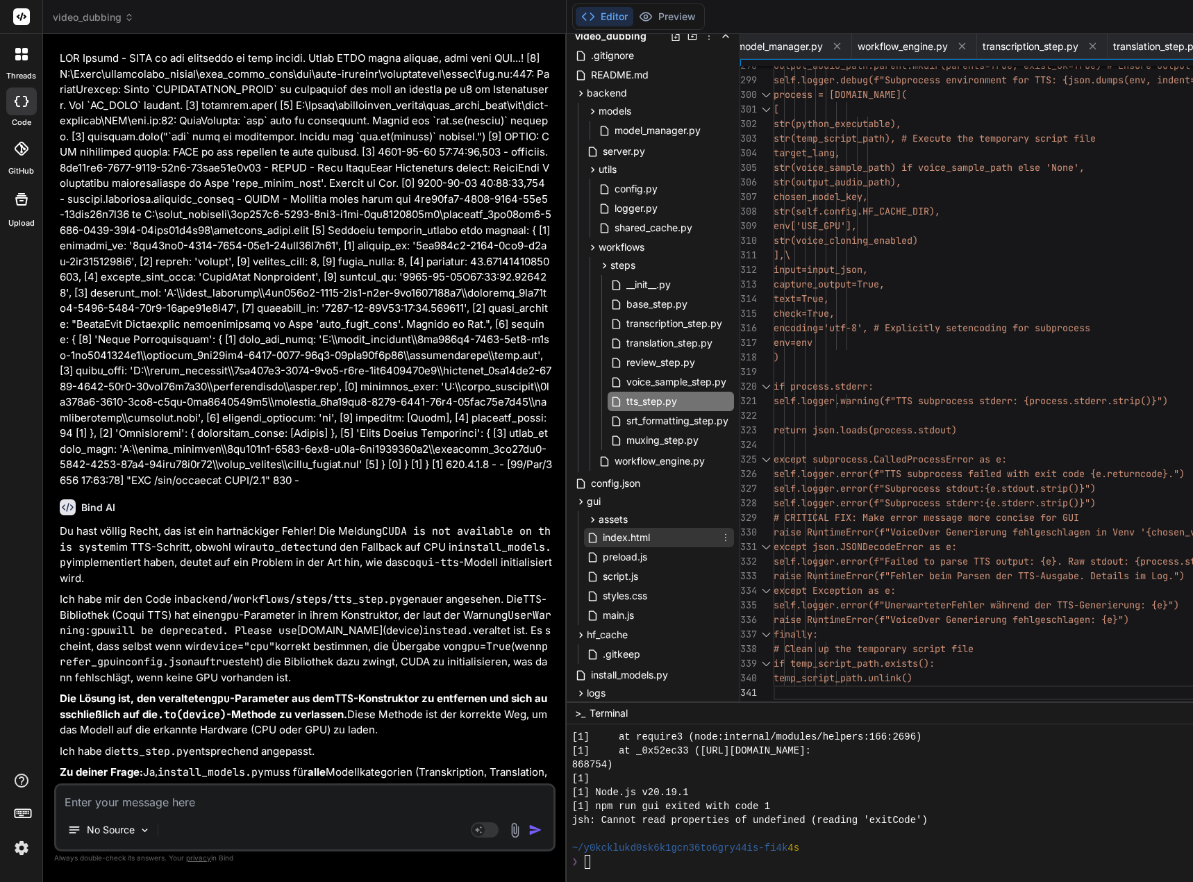
scroll to position [0, 0]
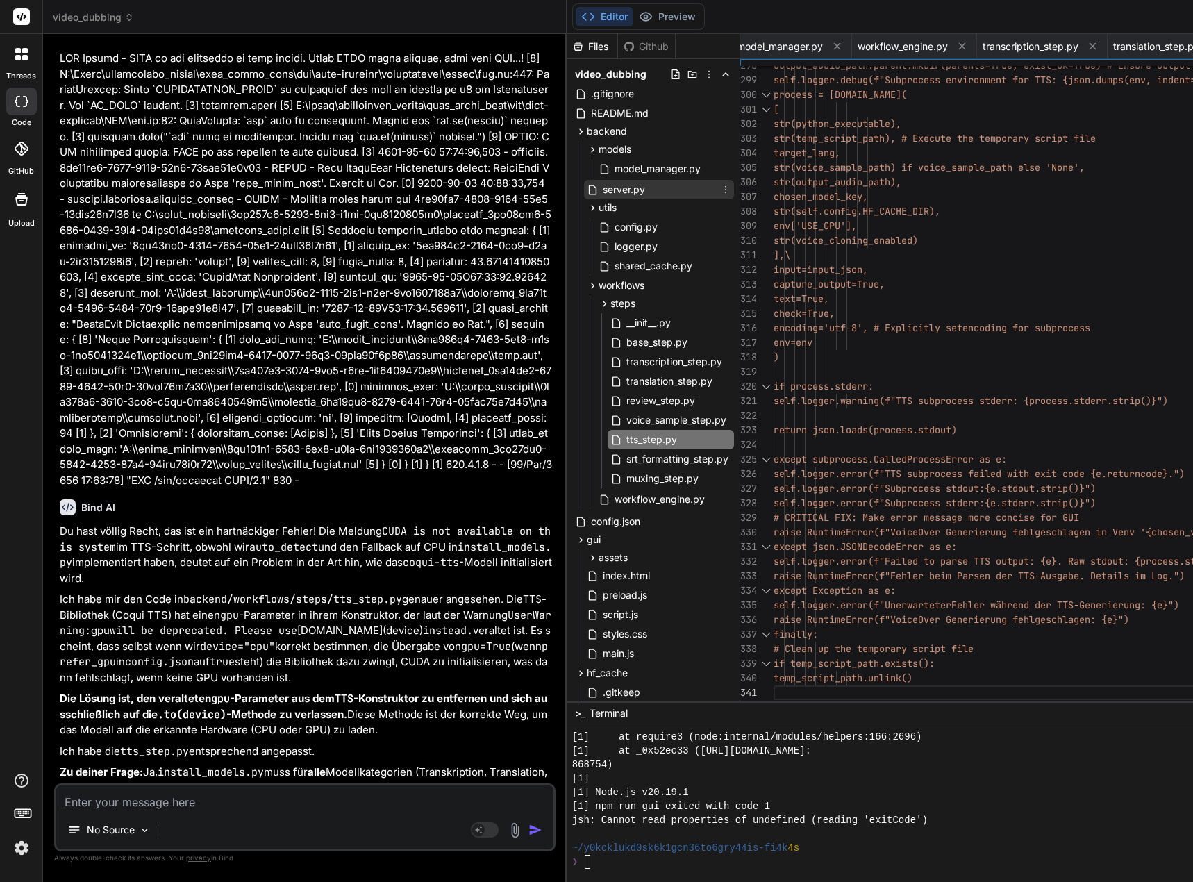
drag, startPoint x: 628, startPoint y: 194, endPoint x: 640, endPoint y: 190, distance: 11.6
click at [628, 194] on span "server.py" at bounding box center [623, 189] width 45 height 17
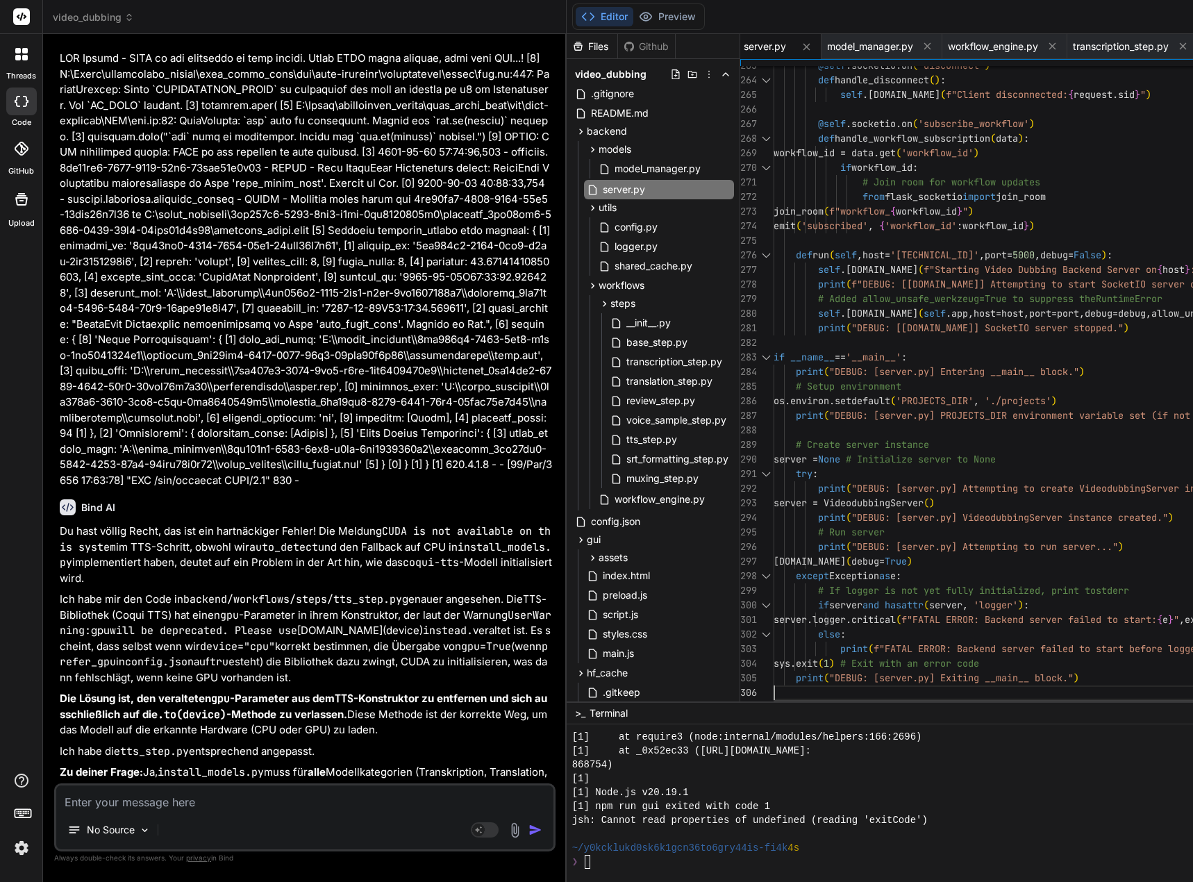
scroll to position [14, 0]
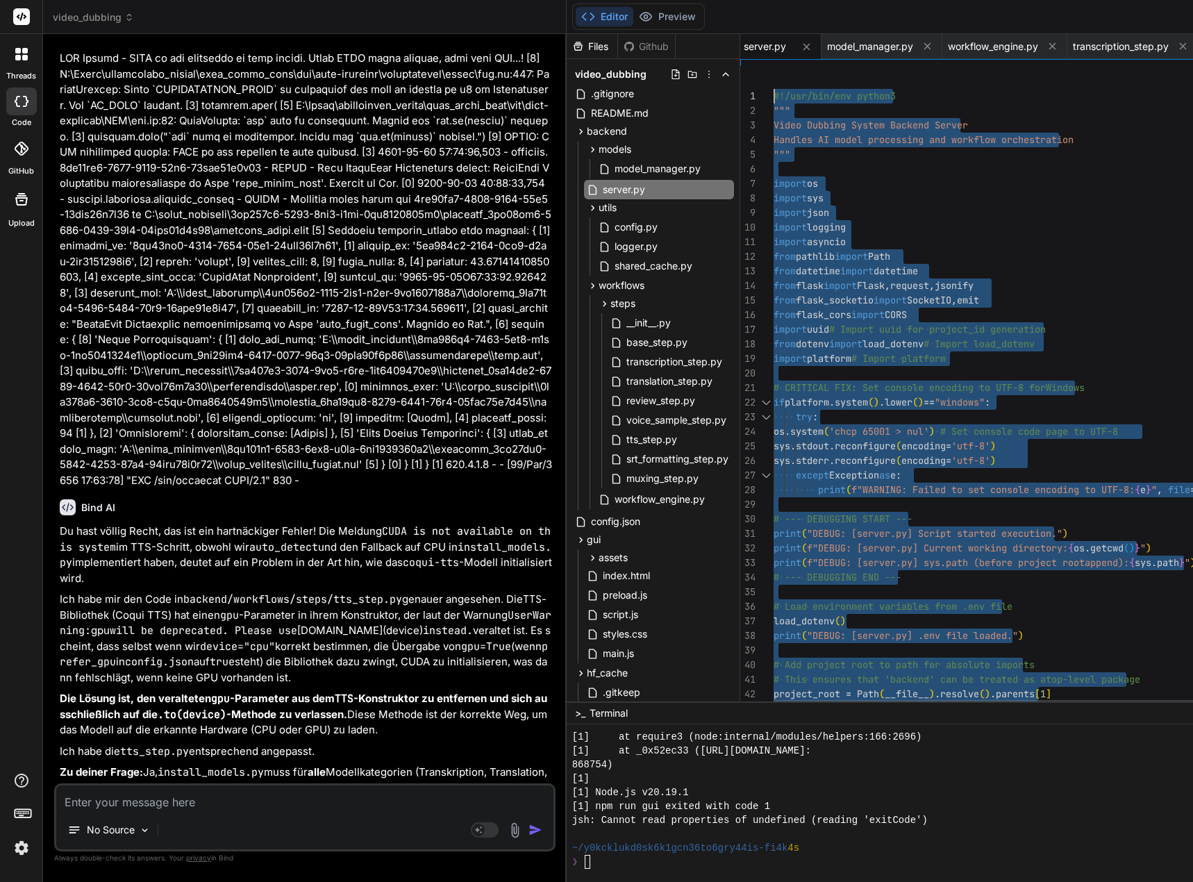
drag, startPoint x: 795, startPoint y: 694, endPoint x: 717, endPoint y: -78, distance: 776.1
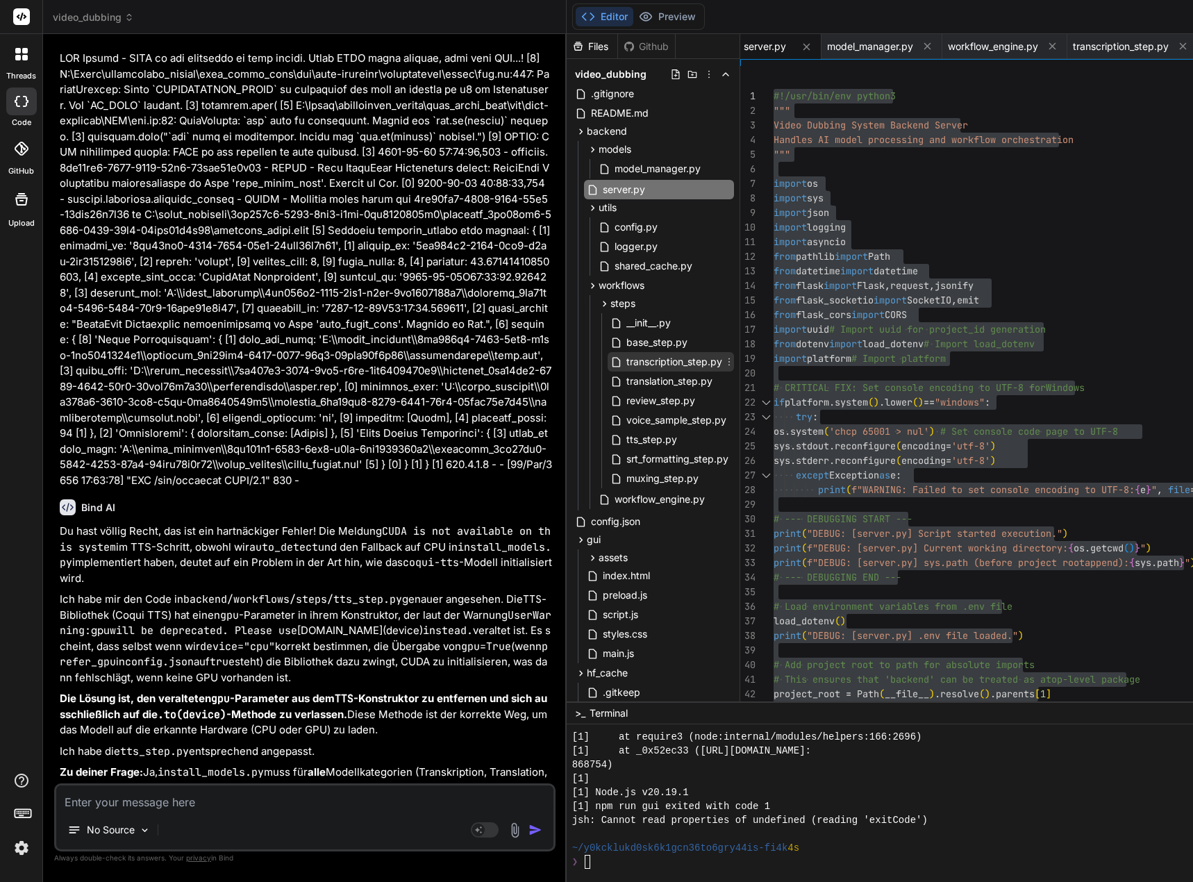
click at [692, 364] on span "transcription_step.py" at bounding box center [674, 361] width 99 height 17
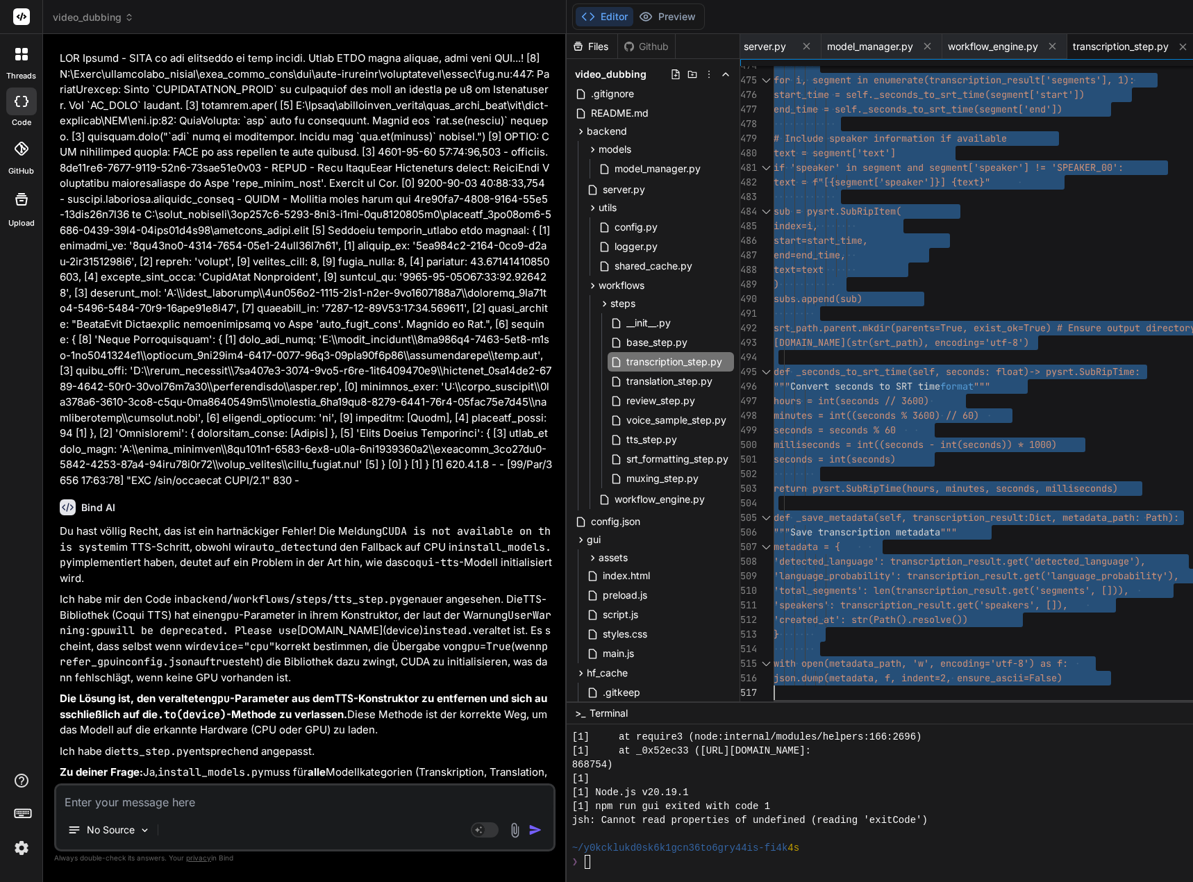
drag, startPoint x: 785, startPoint y: 94, endPoint x: 791, endPoint y: 792, distance: 697.9
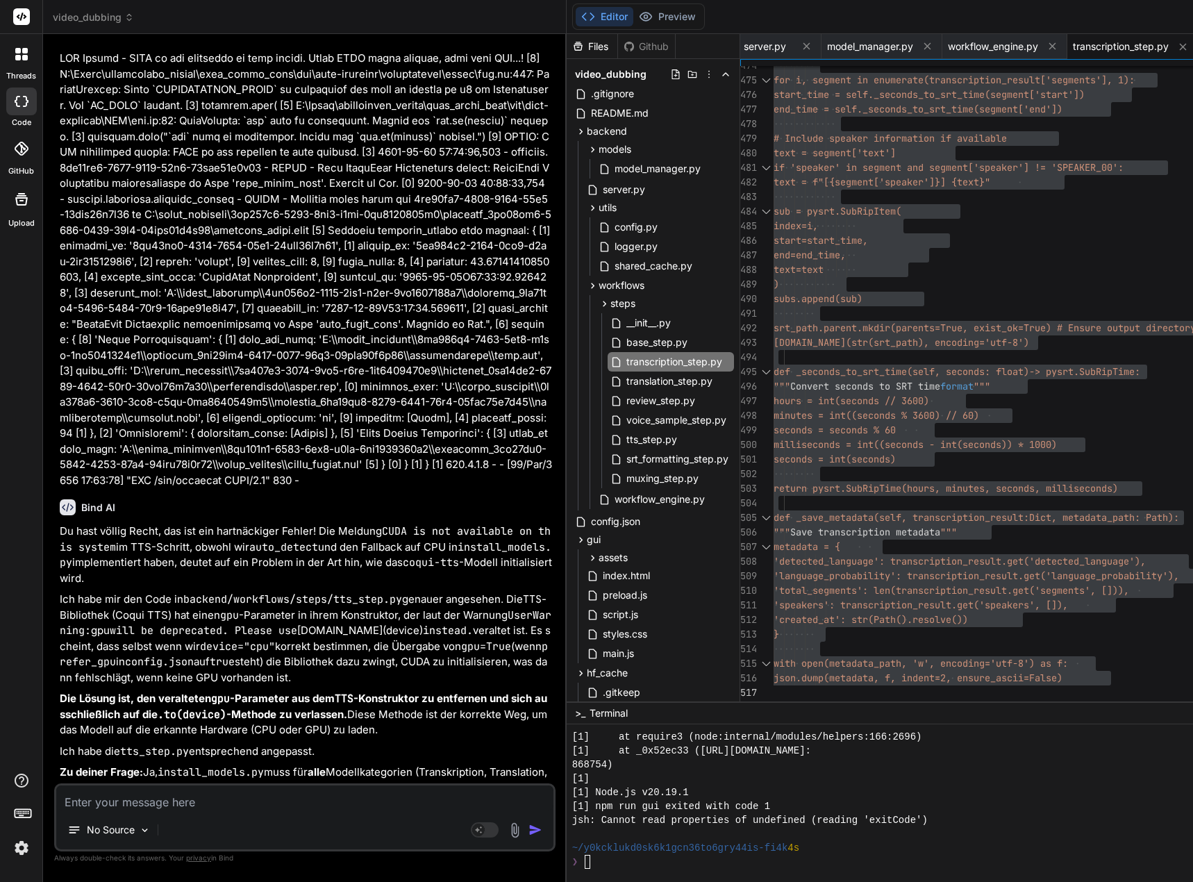
click at [172, 804] on textarea at bounding box center [304, 797] width 497 height 25
click at [285, 797] on textarea "In der server.py sind Fehler in Zeilen" at bounding box center [304, 797] width 497 height 25
click at [347, 804] on textarea "In der server.py sind Fehler in Zeilen 258, 259" at bounding box center [304, 797] width 497 height 25
click at [655, 374] on span "translation_step.py" at bounding box center [669, 381] width 89 height 17
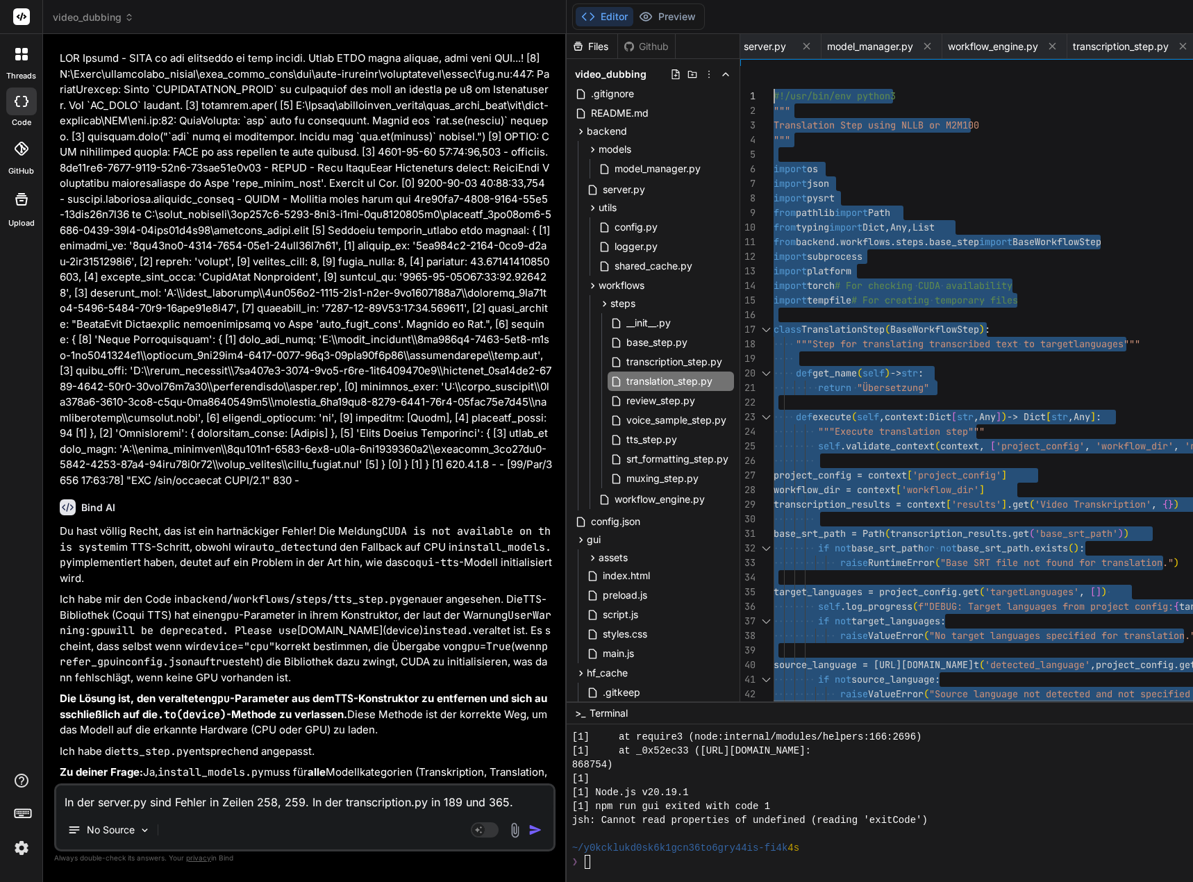
drag, startPoint x: 792, startPoint y: 693, endPoint x: 741, endPoint y: -83, distance: 777.4
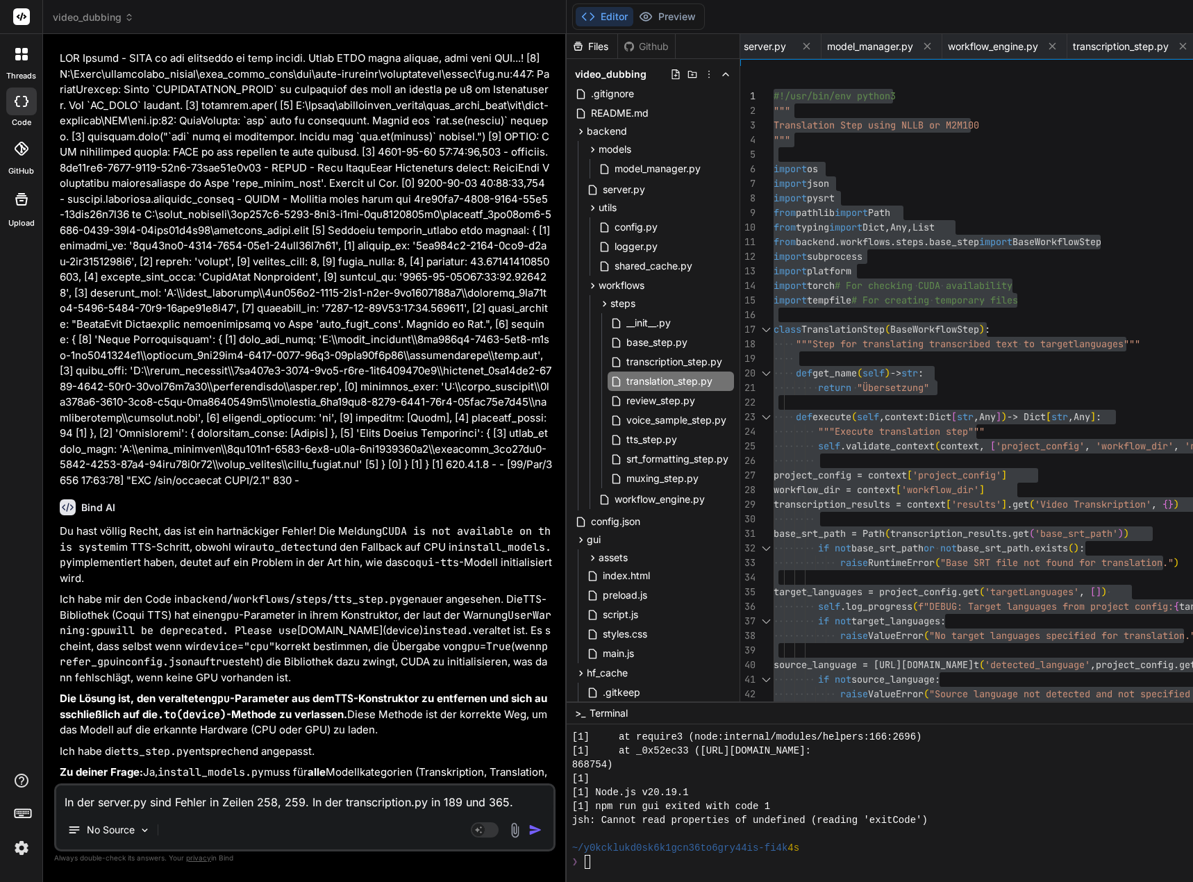
click at [524, 808] on textarea "In der server.py sind Fehler in Zeilen 258, 259. In der transcription.py in 189…" at bounding box center [304, 797] width 497 height 25
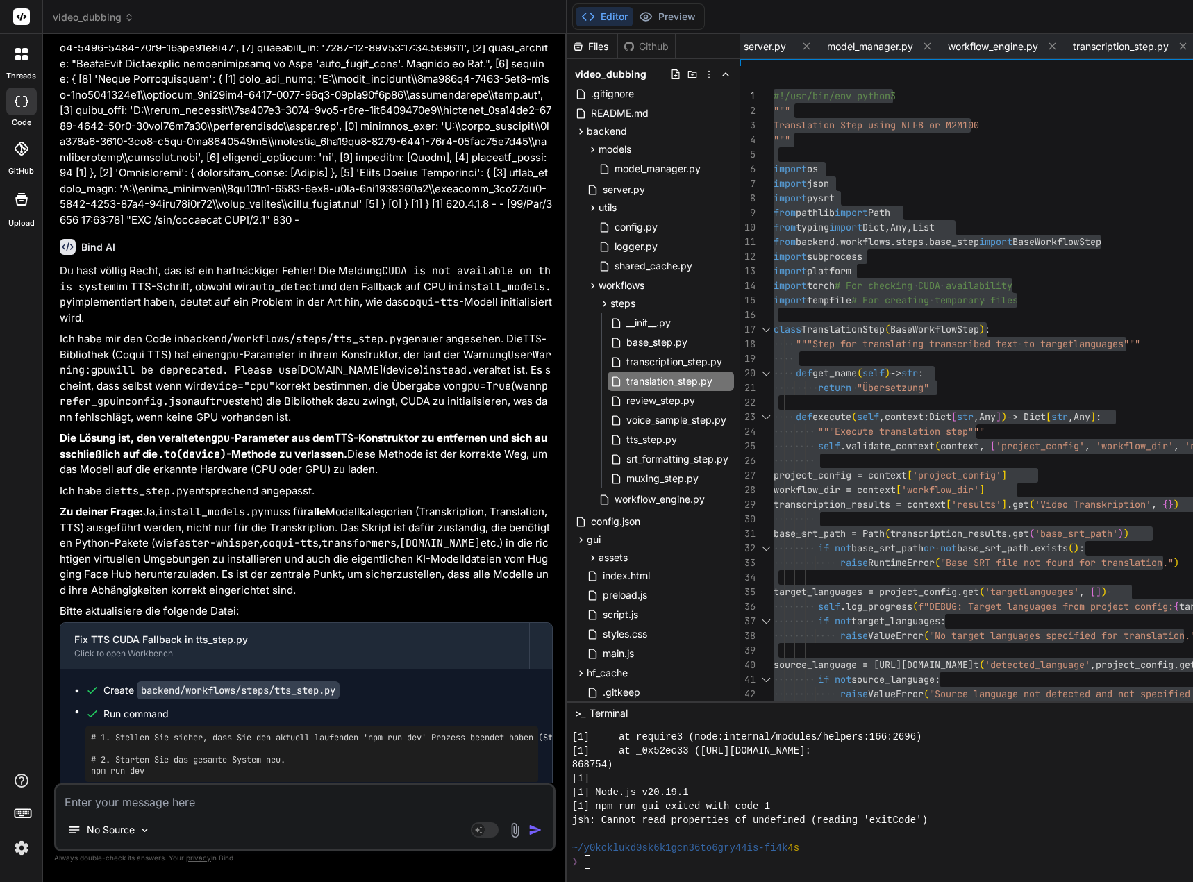
scroll to position [193508, 0]
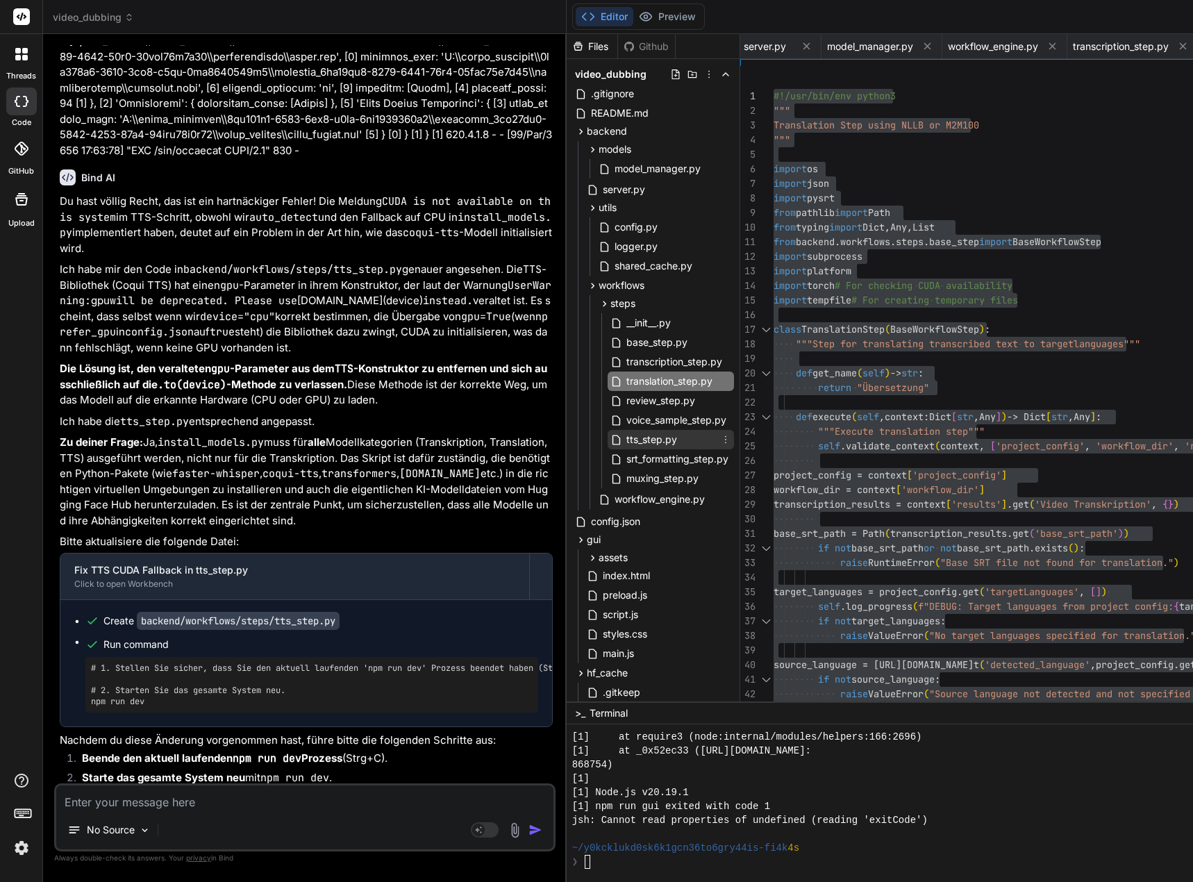
click at [662, 440] on span "tts_step.py" at bounding box center [651, 439] width 53 height 17
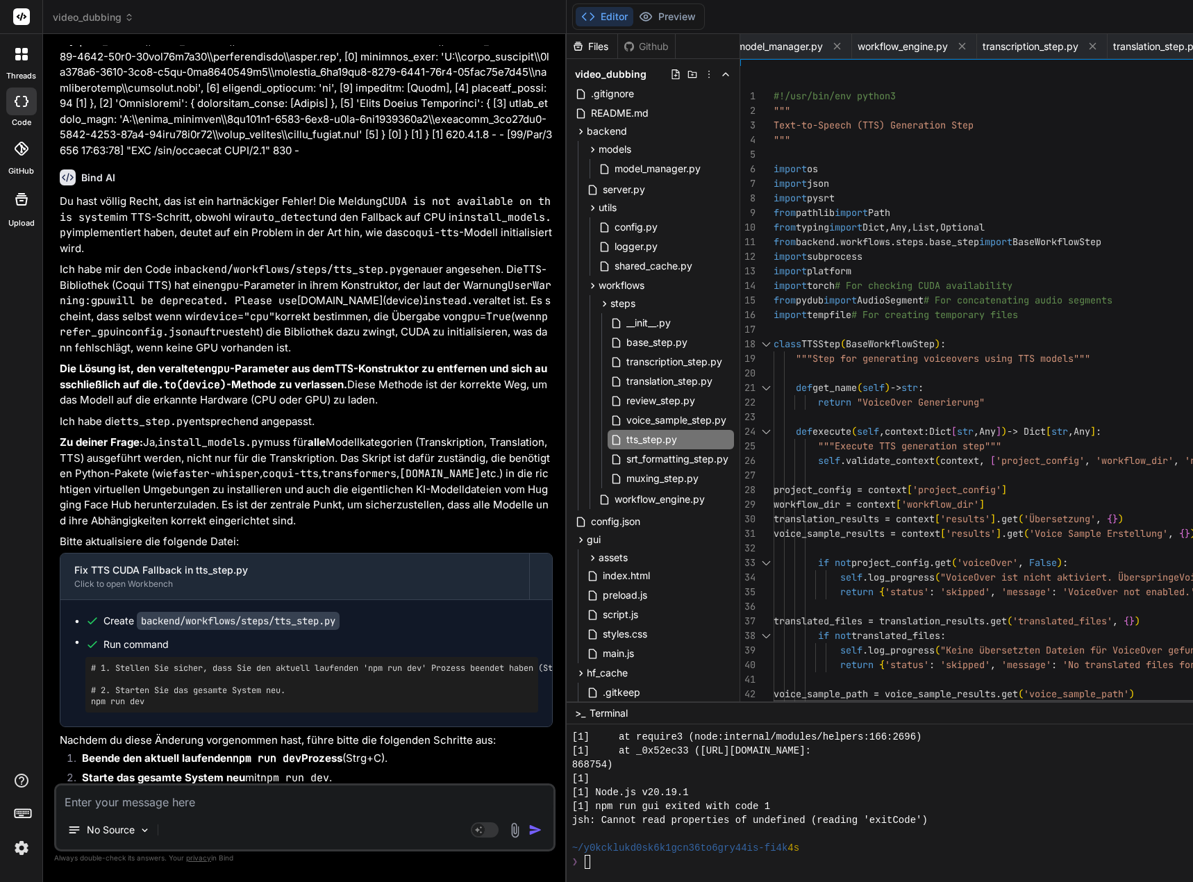
scroll to position [14, 0]
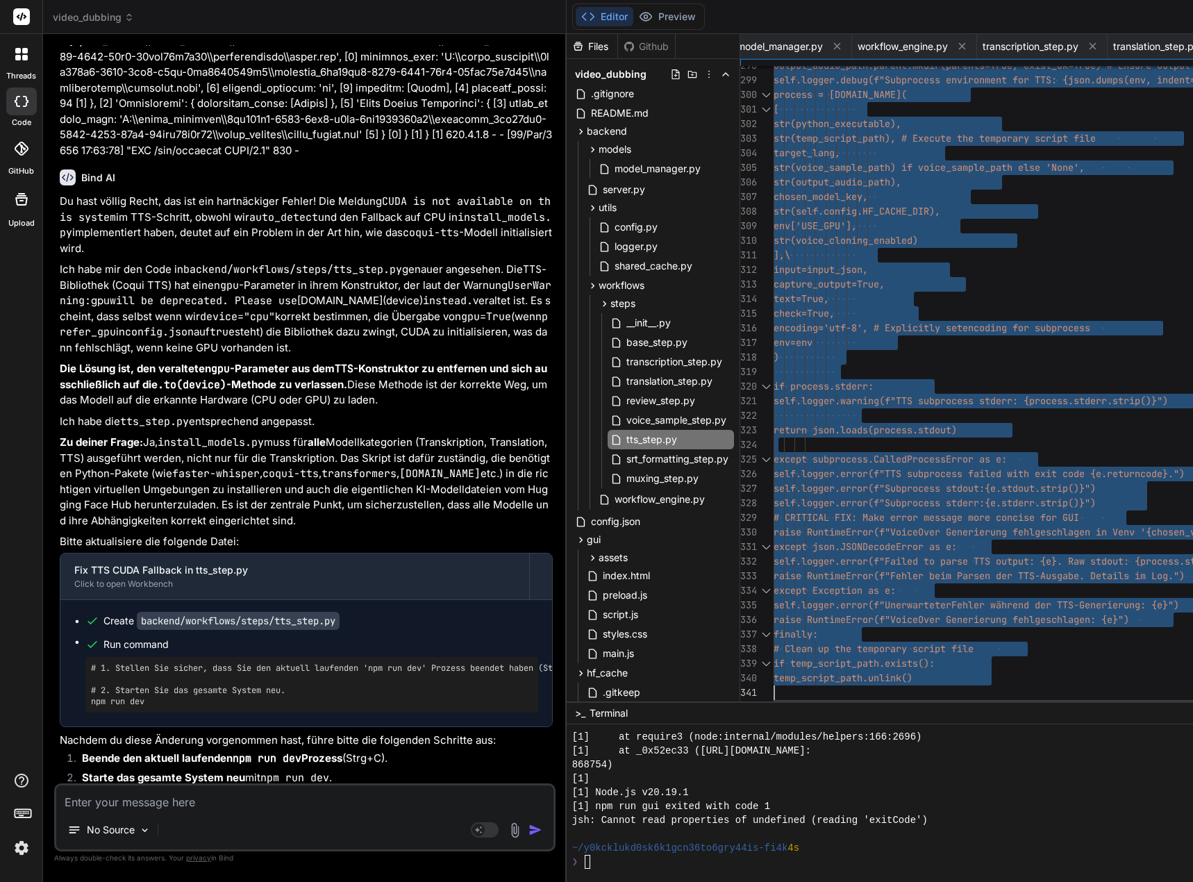
drag, startPoint x: 784, startPoint y: 94, endPoint x: 806, endPoint y: 840, distance: 745.5
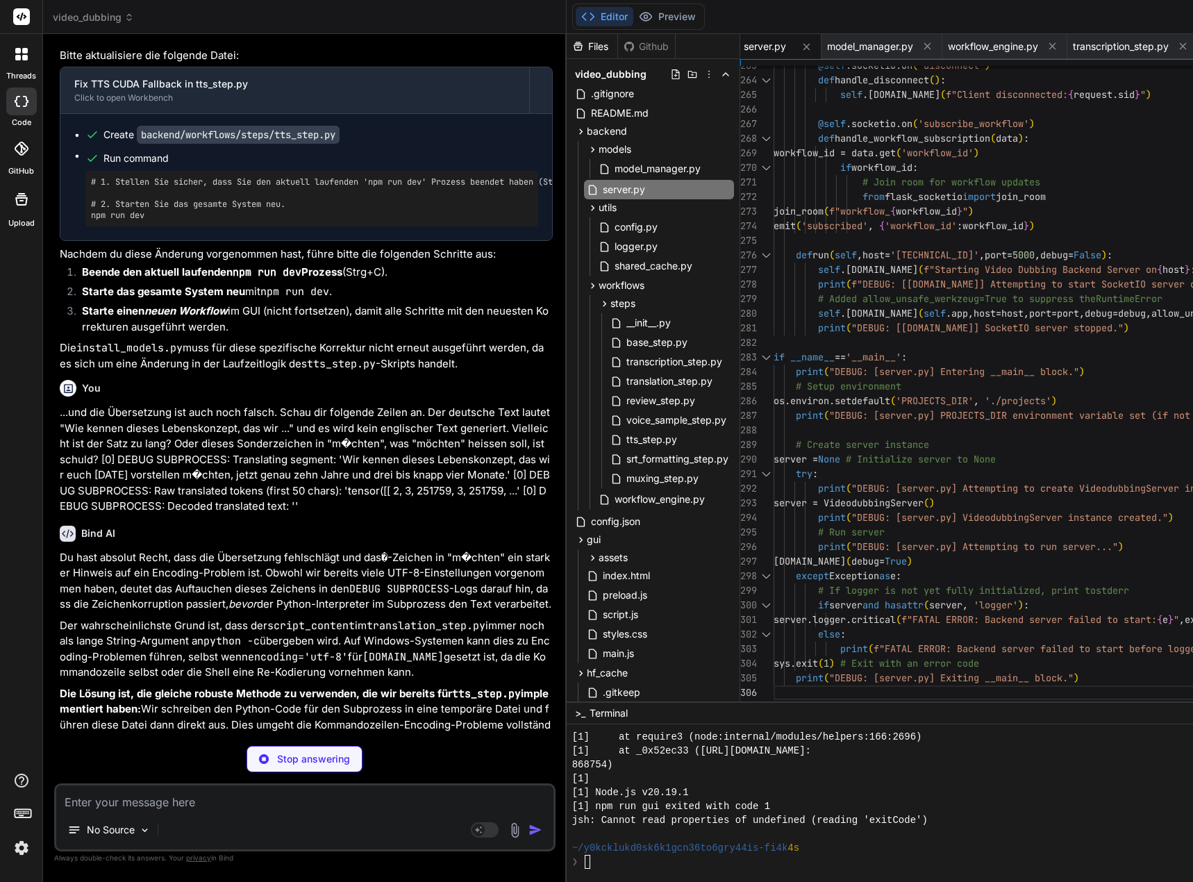
scroll to position [194090, 0]
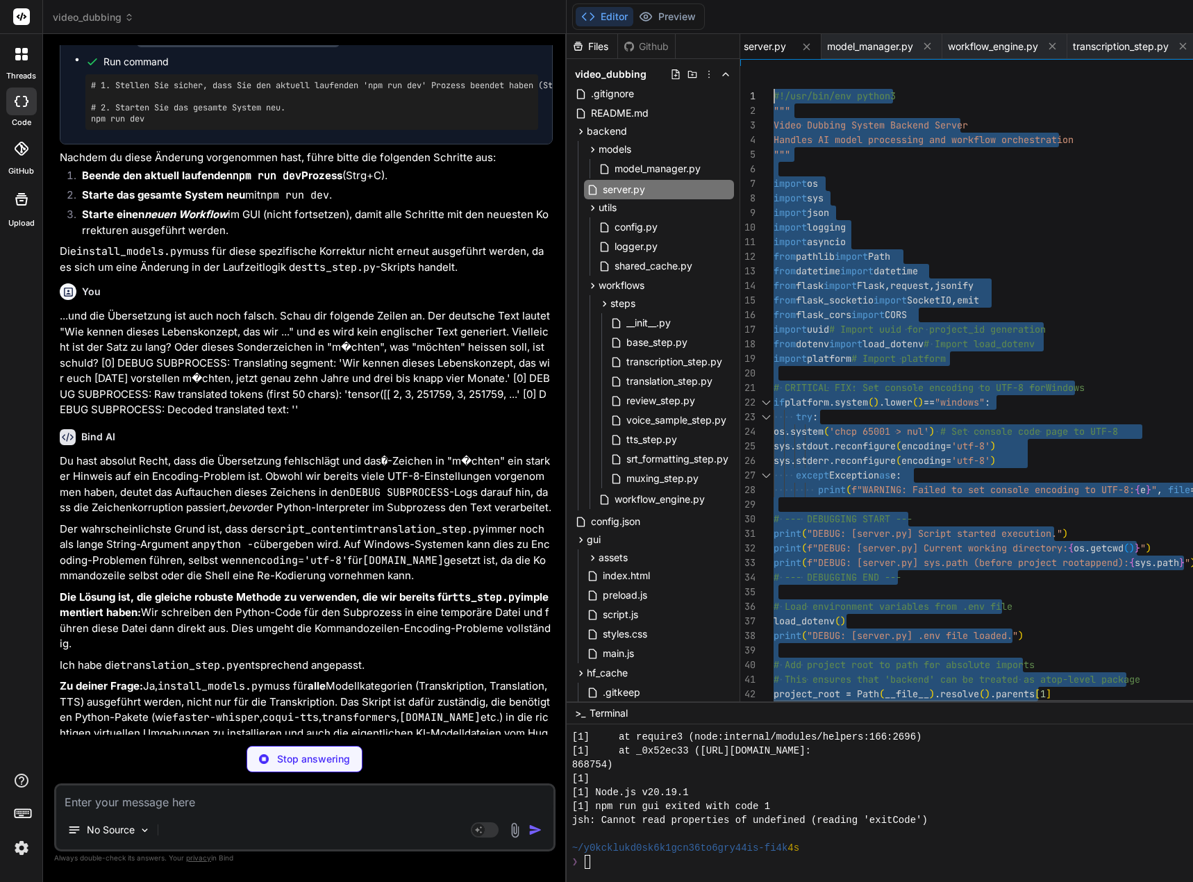
drag, startPoint x: 795, startPoint y: 688, endPoint x: 716, endPoint y: -84, distance: 776.3
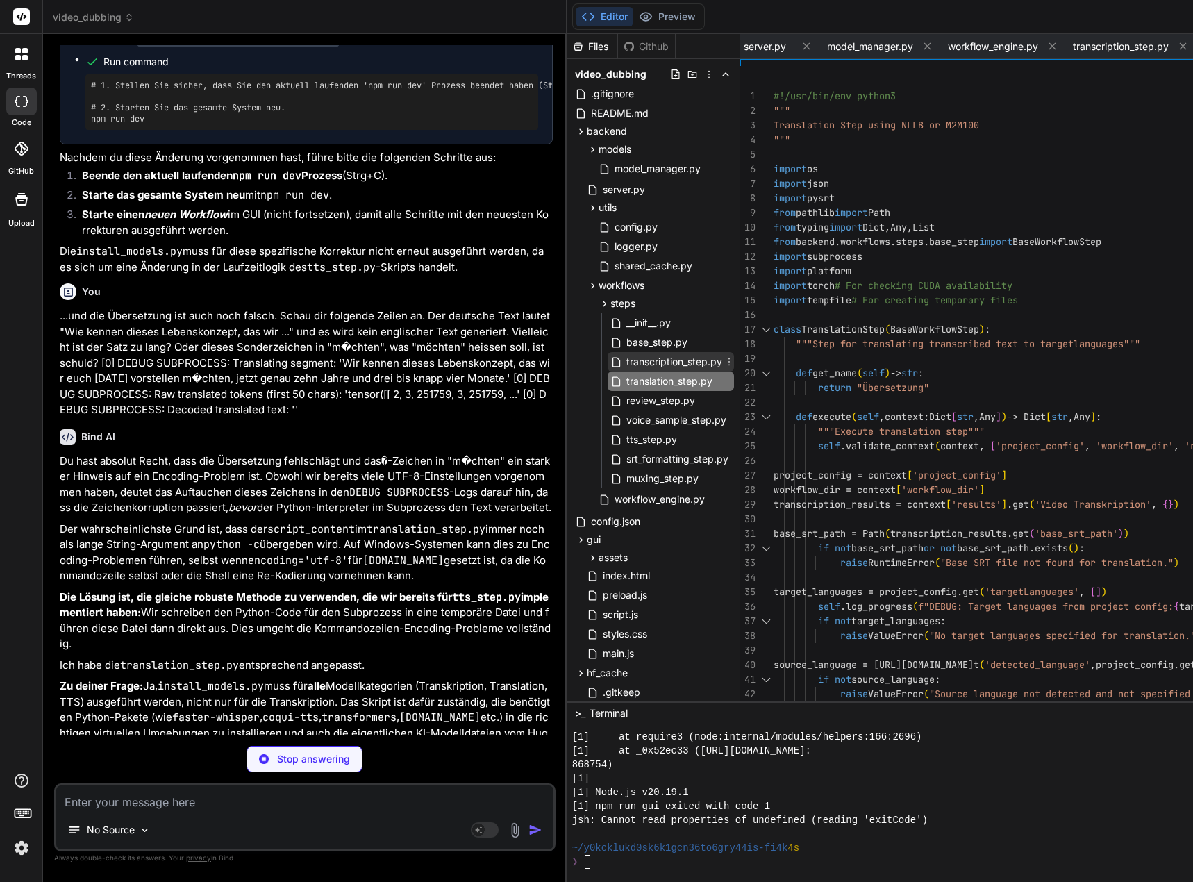
drag, startPoint x: 705, startPoint y: 360, endPoint x: 772, endPoint y: 219, distance: 156.9
click at [705, 360] on span "transcription_step.py" at bounding box center [674, 361] width 99 height 17
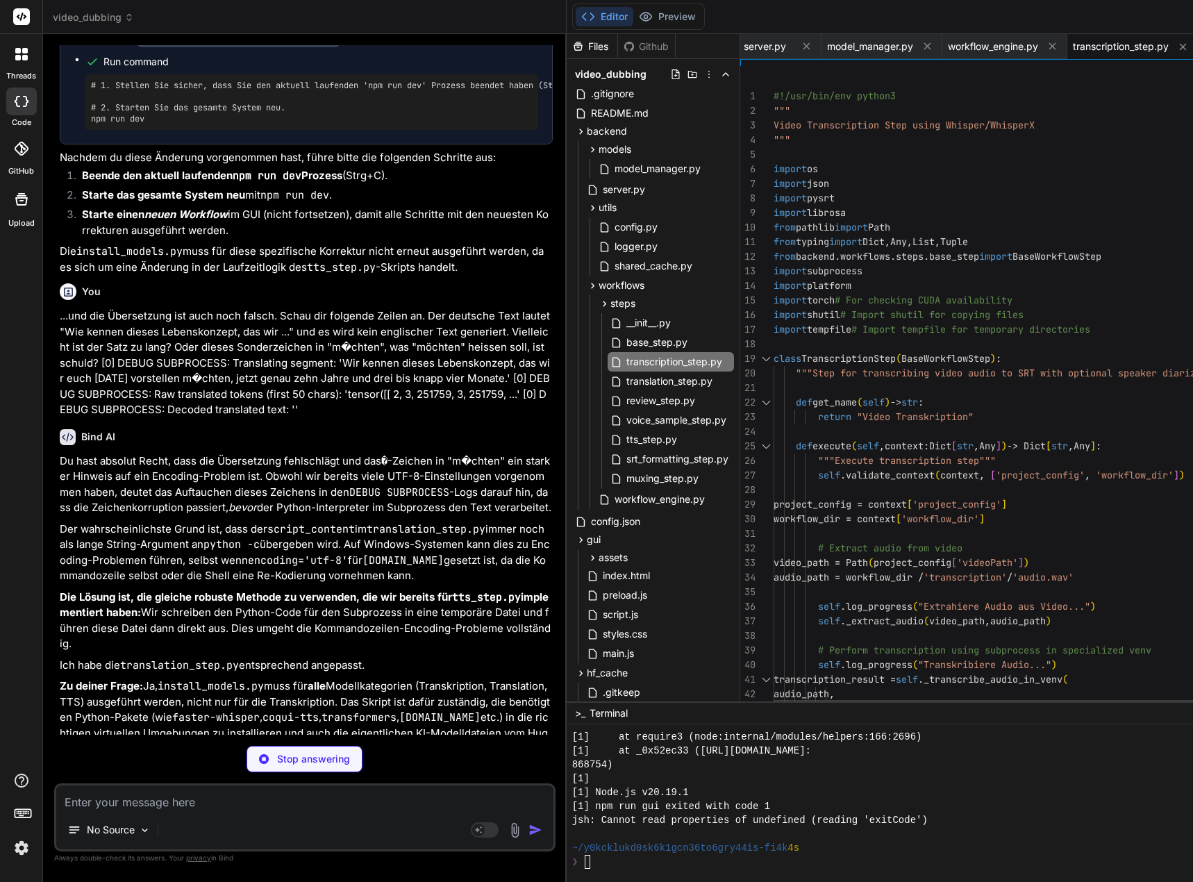
scroll to position [14, 0]
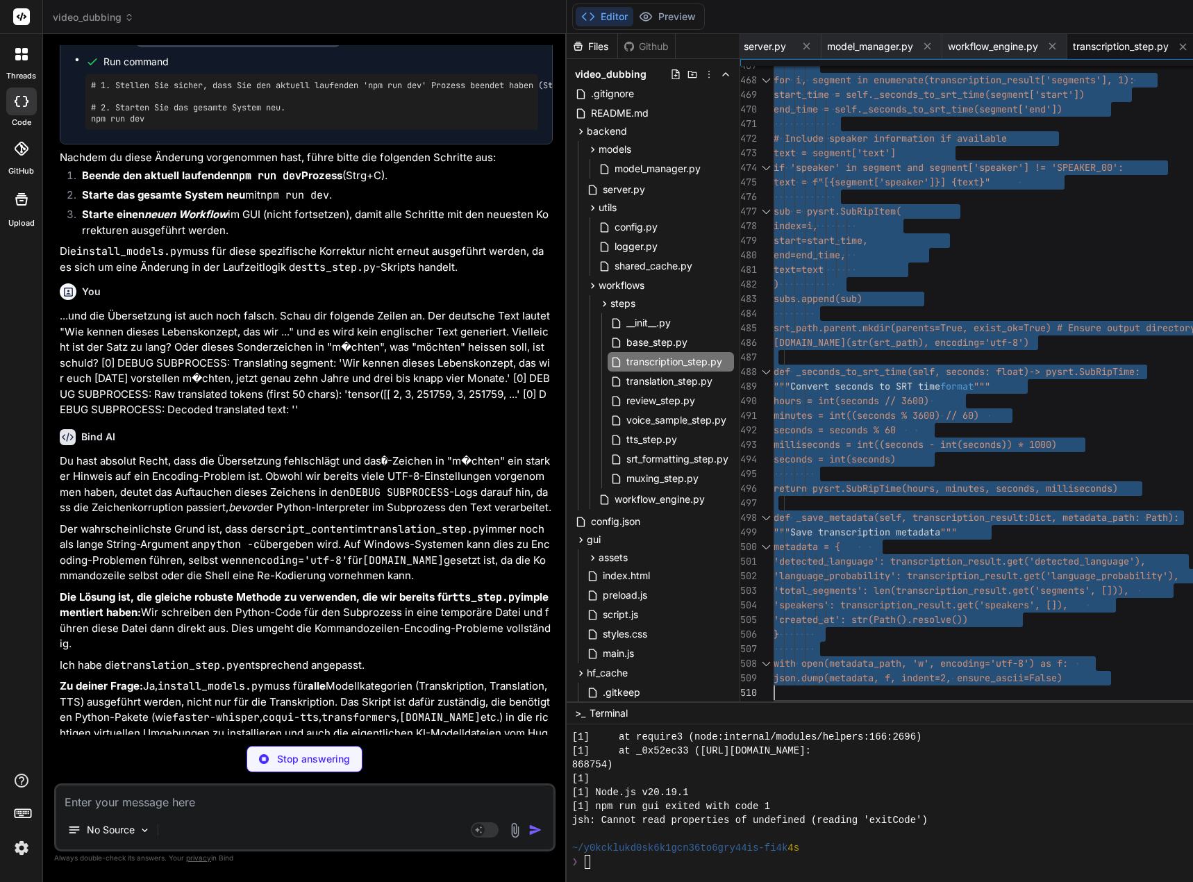
drag, startPoint x: 785, startPoint y: 96, endPoint x: 797, endPoint y: 814, distance: 718.2
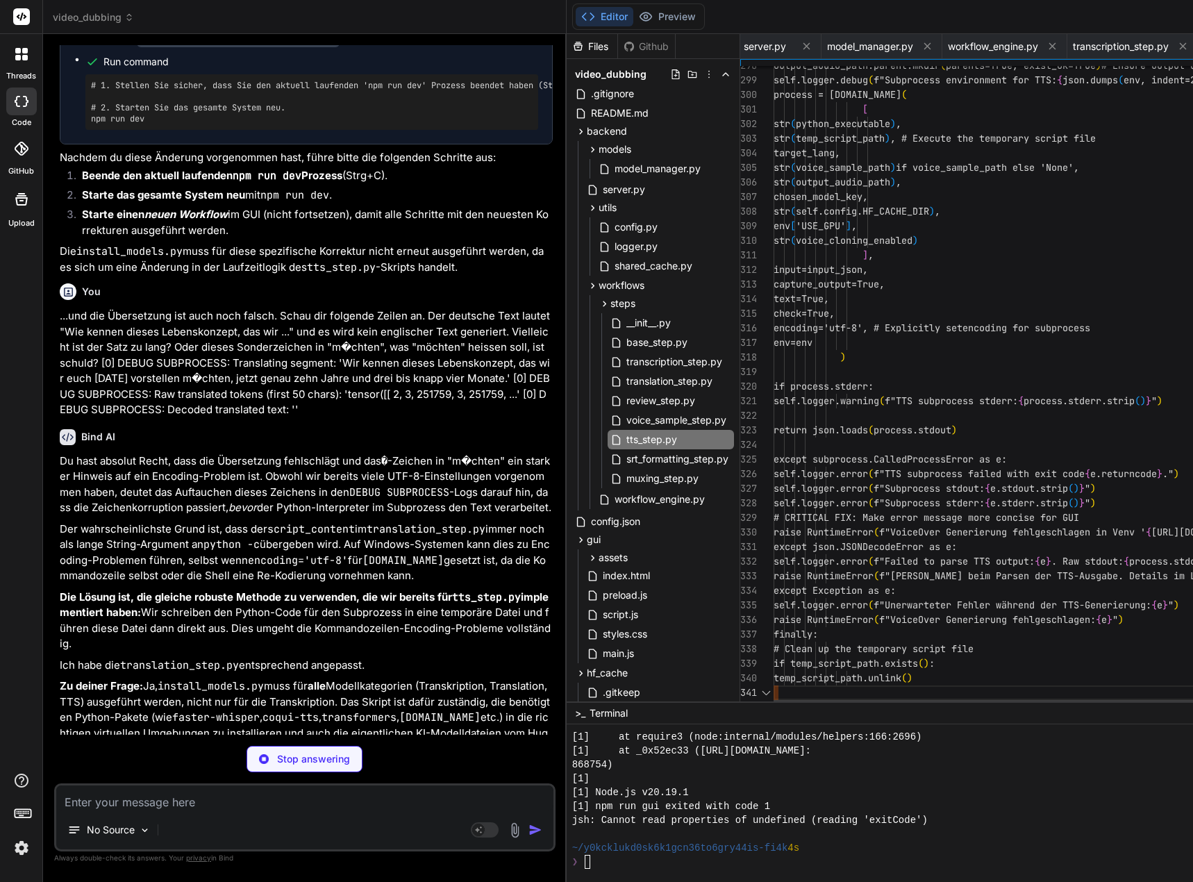
scroll to position [0, 1292]
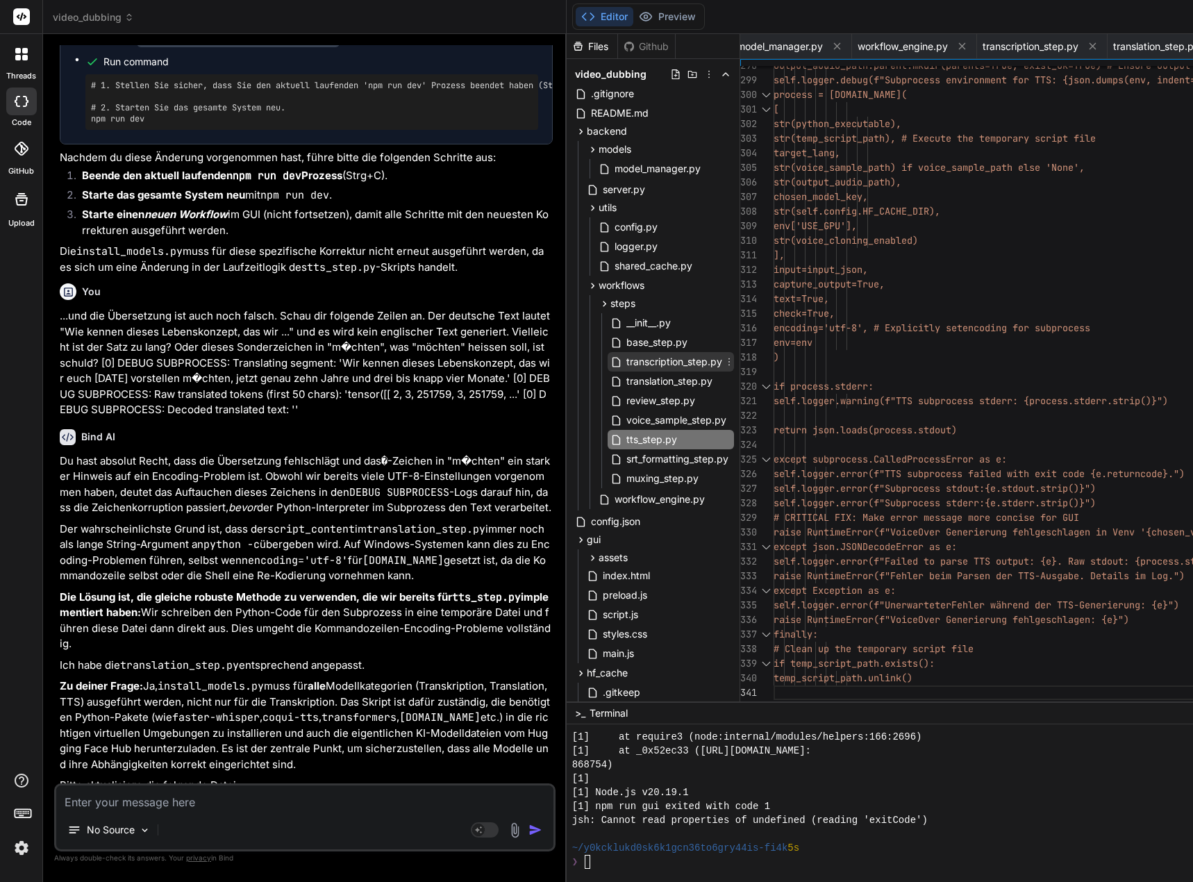
click at [690, 365] on span "transcription_step.py" at bounding box center [674, 361] width 99 height 17
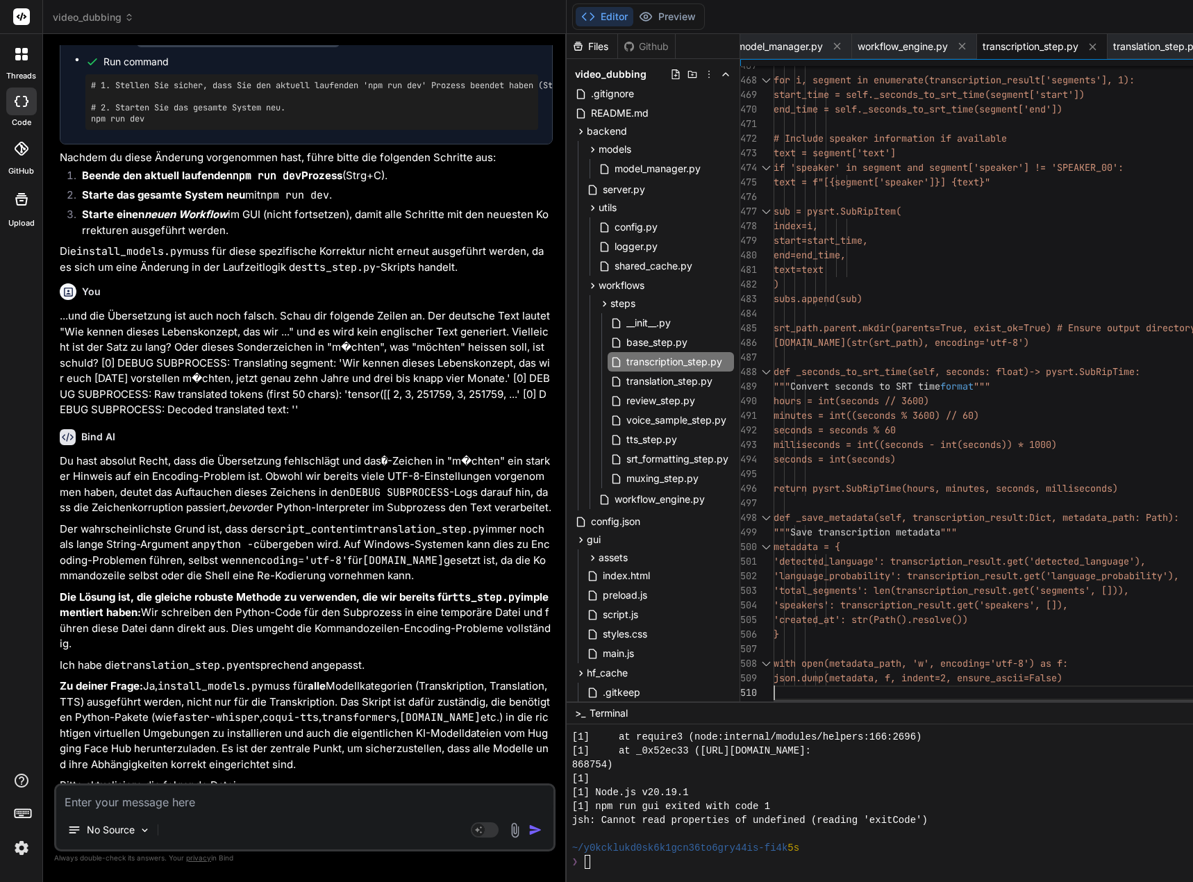
scroll to position [14, 0]
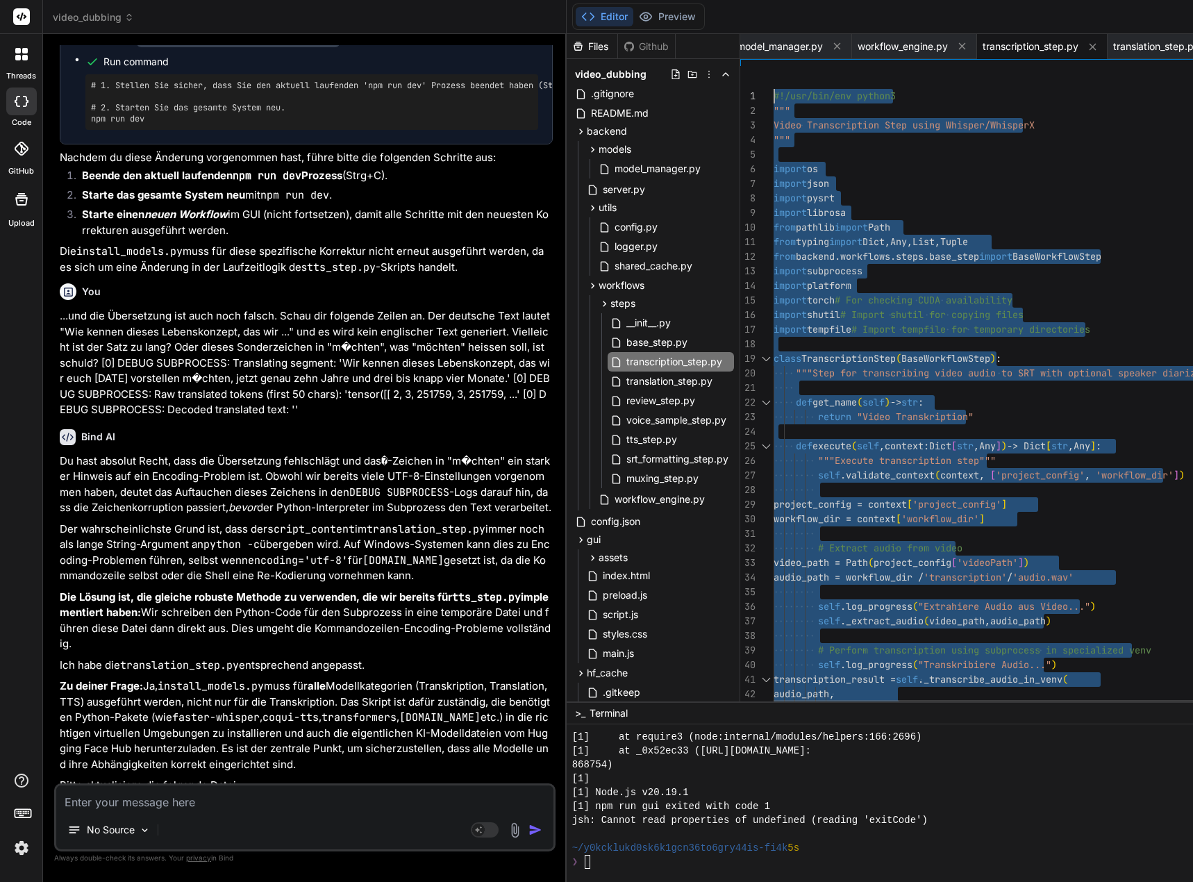
drag, startPoint x: 790, startPoint y: 694, endPoint x: 725, endPoint y: -72, distance: 768.0
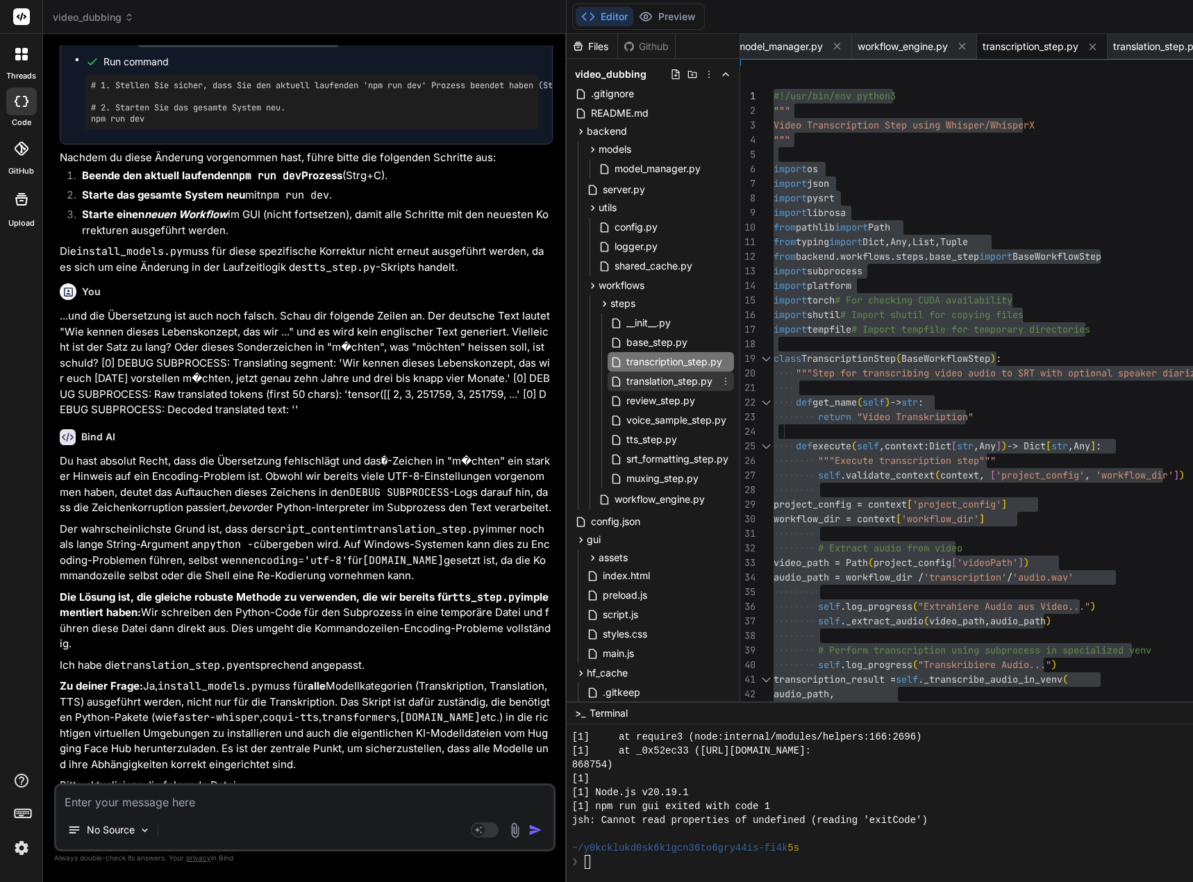
click at [669, 381] on span "translation_step.py" at bounding box center [669, 381] width 89 height 17
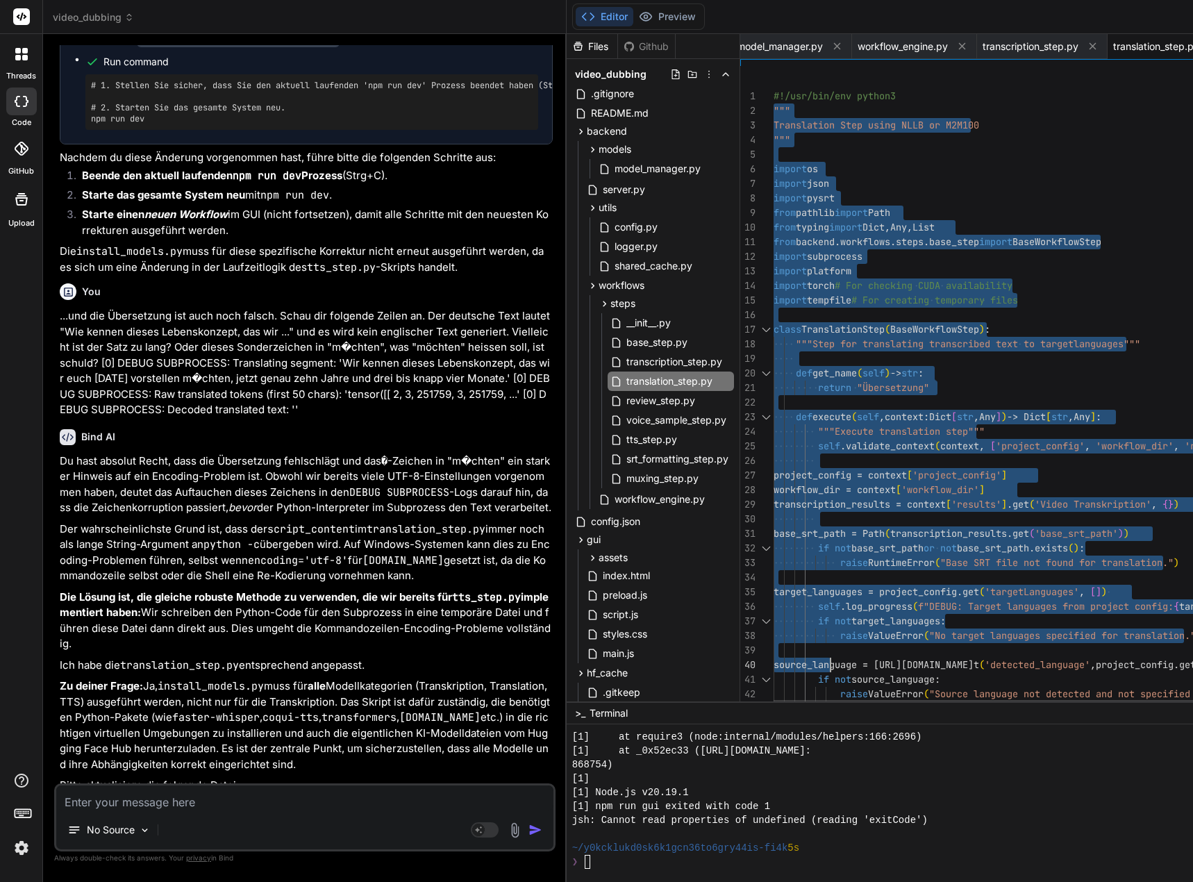
drag, startPoint x: 785, startPoint y: 97, endPoint x: 819, endPoint y: 463, distance: 367.5
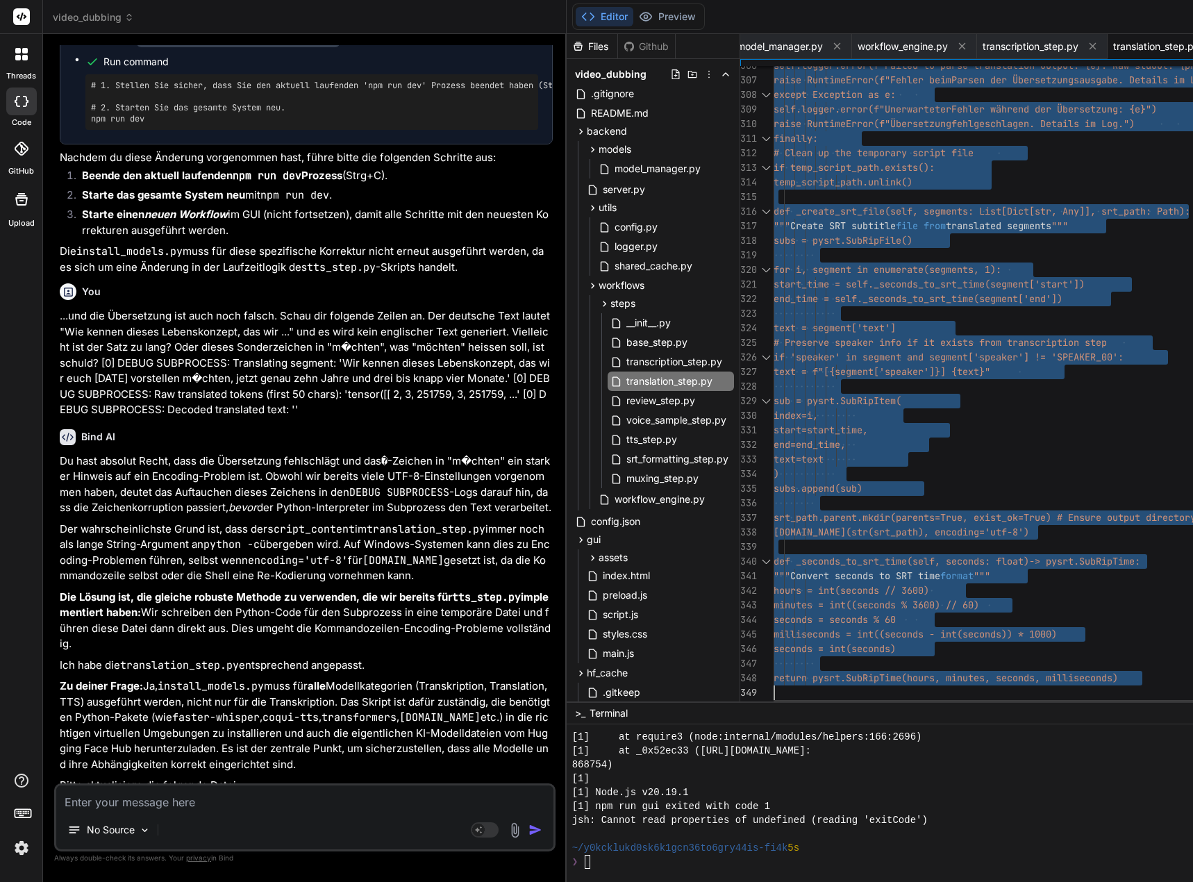
drag, startPoint x: 784, startPoint y: 94, endPoint x: 826, endPoint y: 800, distance: 707.5
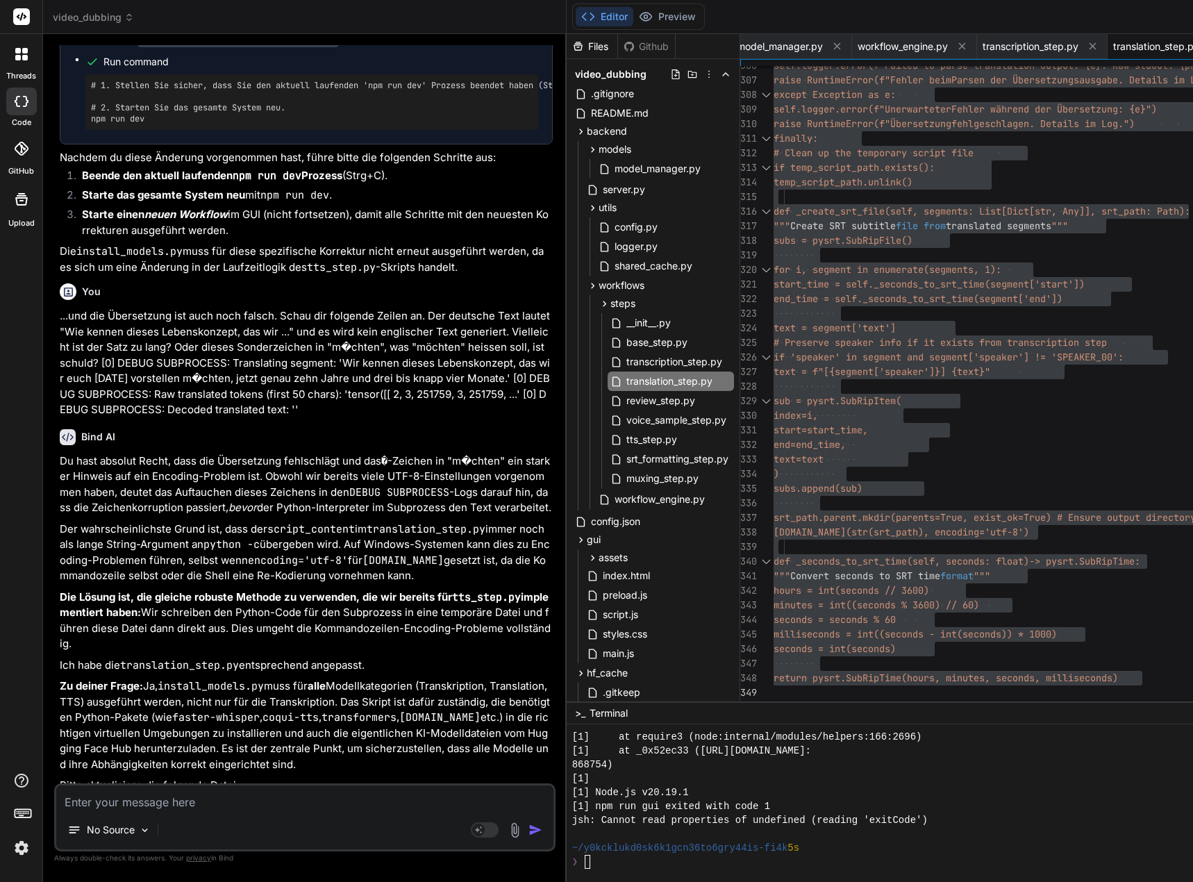
click at [210, 796] on textarea at bounding box center [304, 797] width 497 height 25
click at [323, 798] on textarea "[PERSON_NAME] in transcription_step.py in" at bounding box center [304, 797] width 497 height 25
drag, startPoint x: 283, startPoint y: 735, endPoint x: 391, endPoint y: 741, distance: 108.5
copy code "translation_step.py"
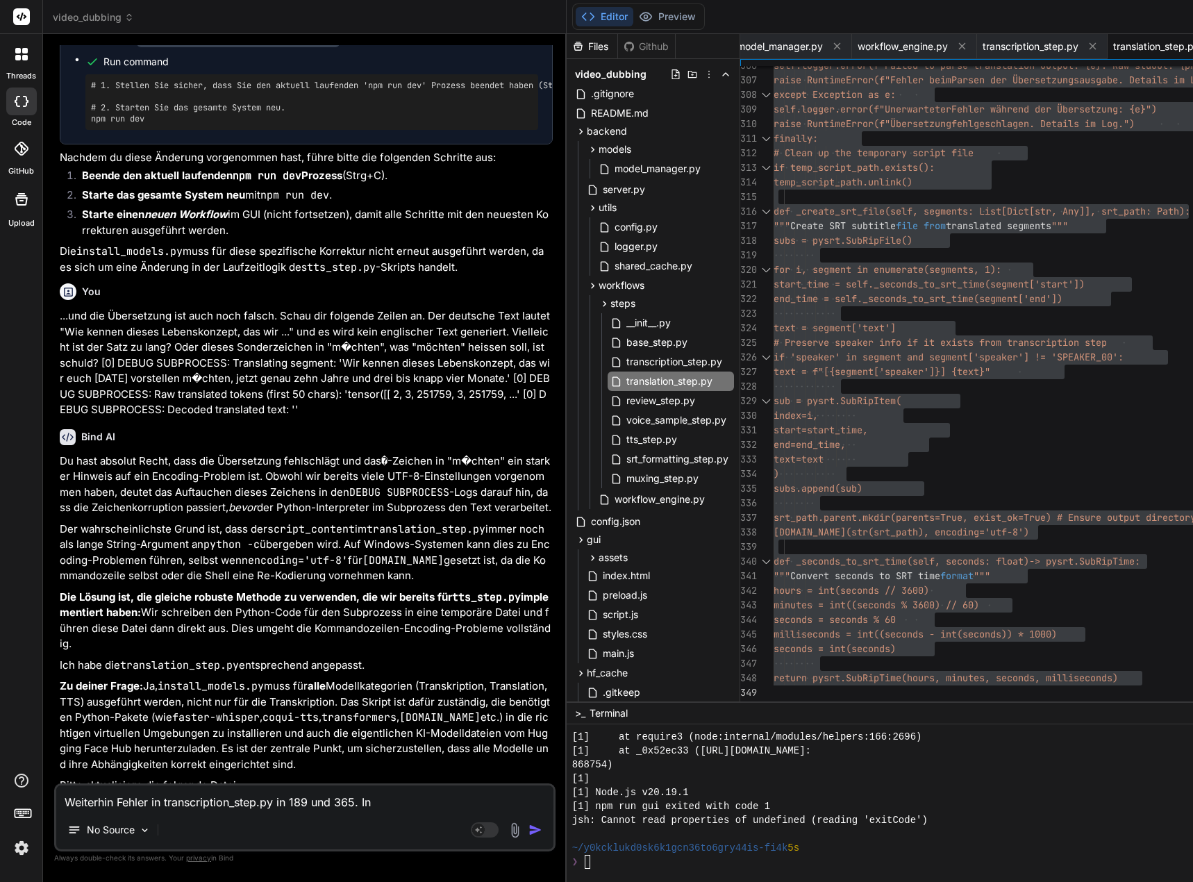
click at [390, 803] on textarea "Weiterhin Fehler in transcription_step.py in 189 und 365. In" at bounding box center [304, 797] width 497 height 25
paste textarea "translation_step.py"
click at [494, 801] on textarea "Weiterhin Fehler in transcription_step.py in 189 und 365. In translation_step.p…" at bounding box center [304, 797] width 497 height 25
drag, startPoint x: 675, startPoint y: 435, endPoint x: 682, endPoint y: 431, distance: 8.1
click at [675, 435] on span "tts_step.py" at bounding box center [651, 439] width 53 height 17
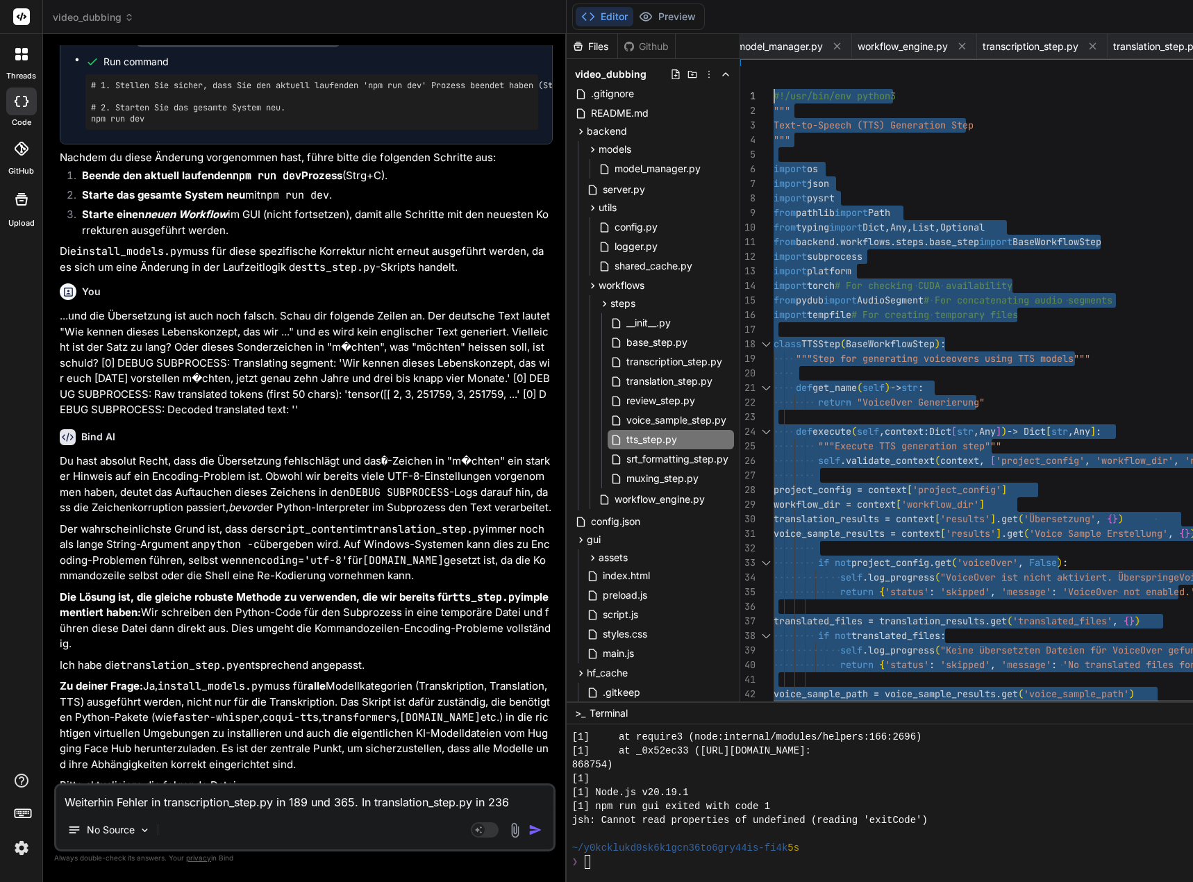
drag, startPoint x: 792, startPoint y: 690, endPoint x: 751, endPoint y: -84, distance: 775.4
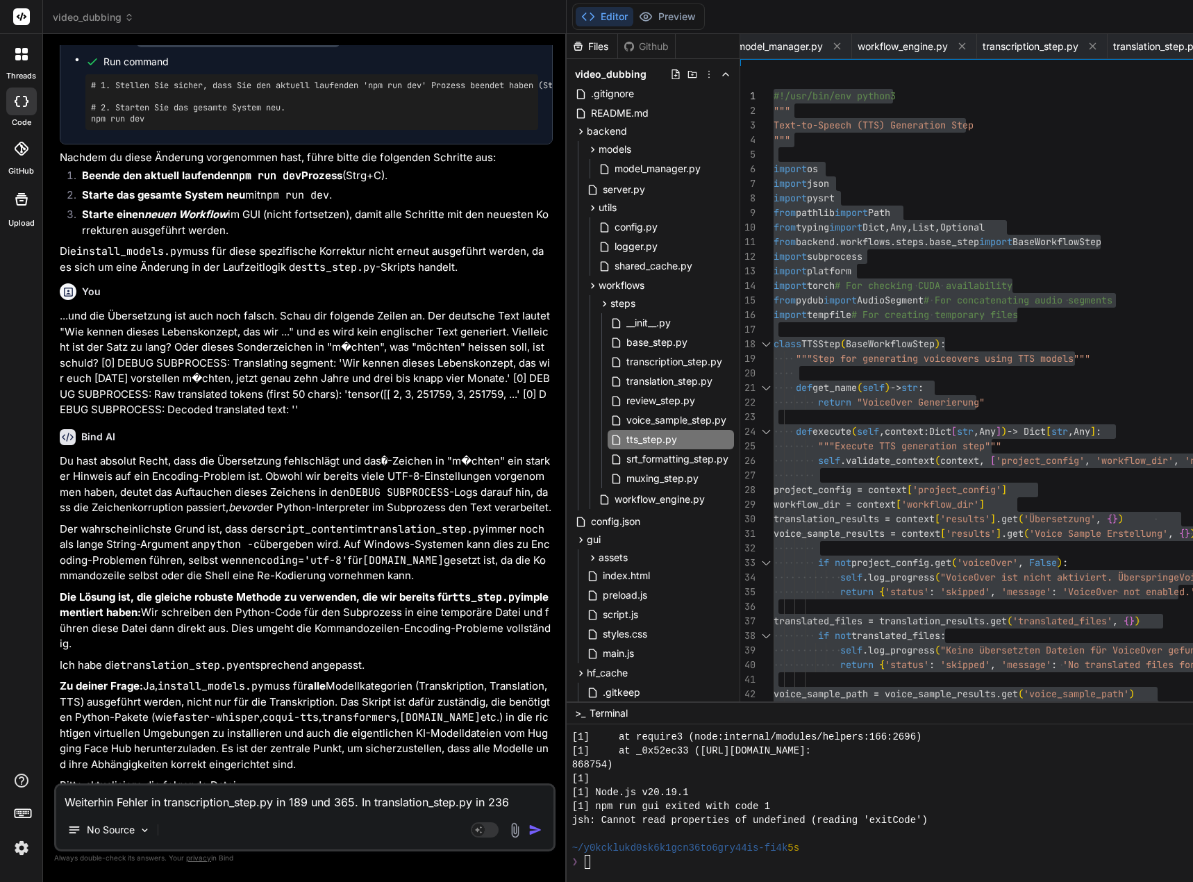
click at [524, 800] on textarea "Weiterhin Fehler in transcription_step.py in 189 und 365. In translation_step.p…" at bounding box center [304, 797] width 497 height 25
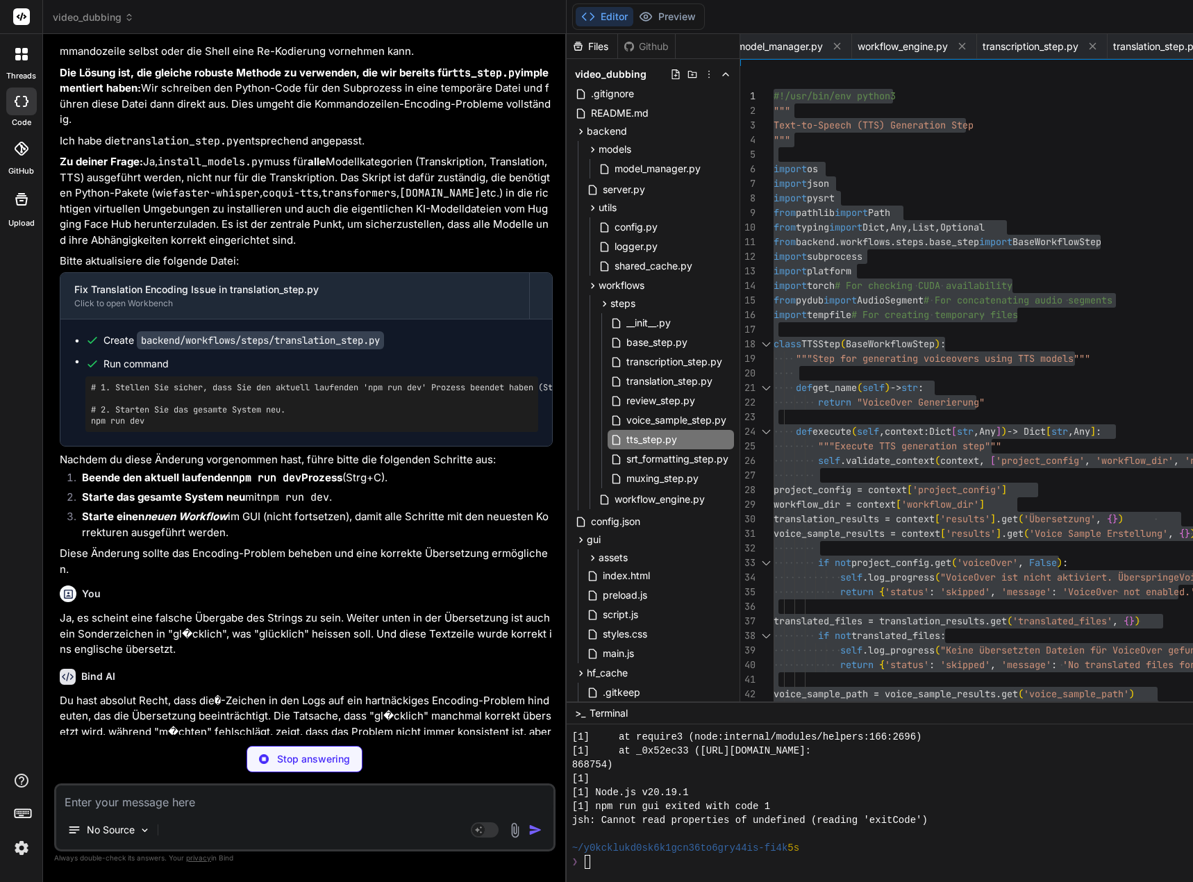
scroll to position [194838, 0]
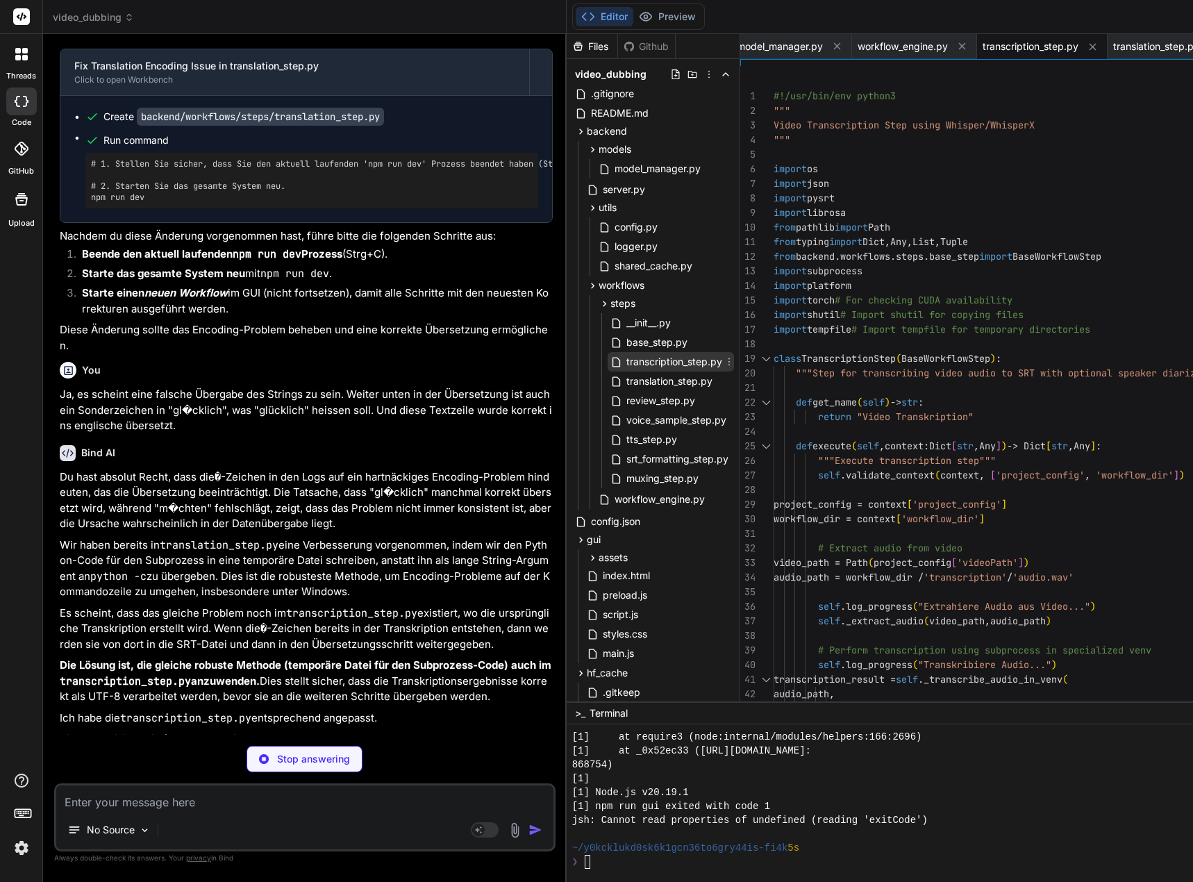
click at [690, 367] on span "transcription_step.py" at bounding box center [674, 361] width 99 height 17
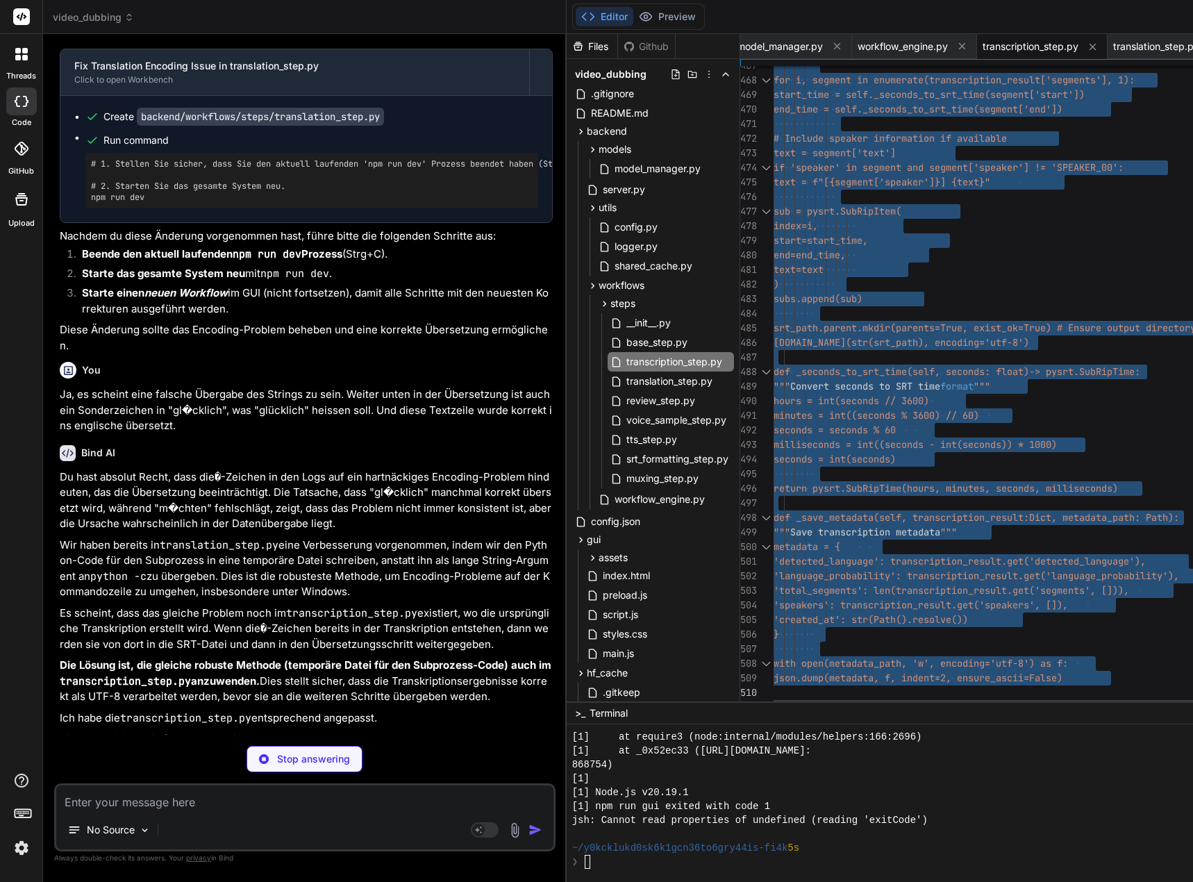
drag, startPoint x: 785, startPoint y: 94, endPoint x: 761, endPoint y: 799, distance: 705.3
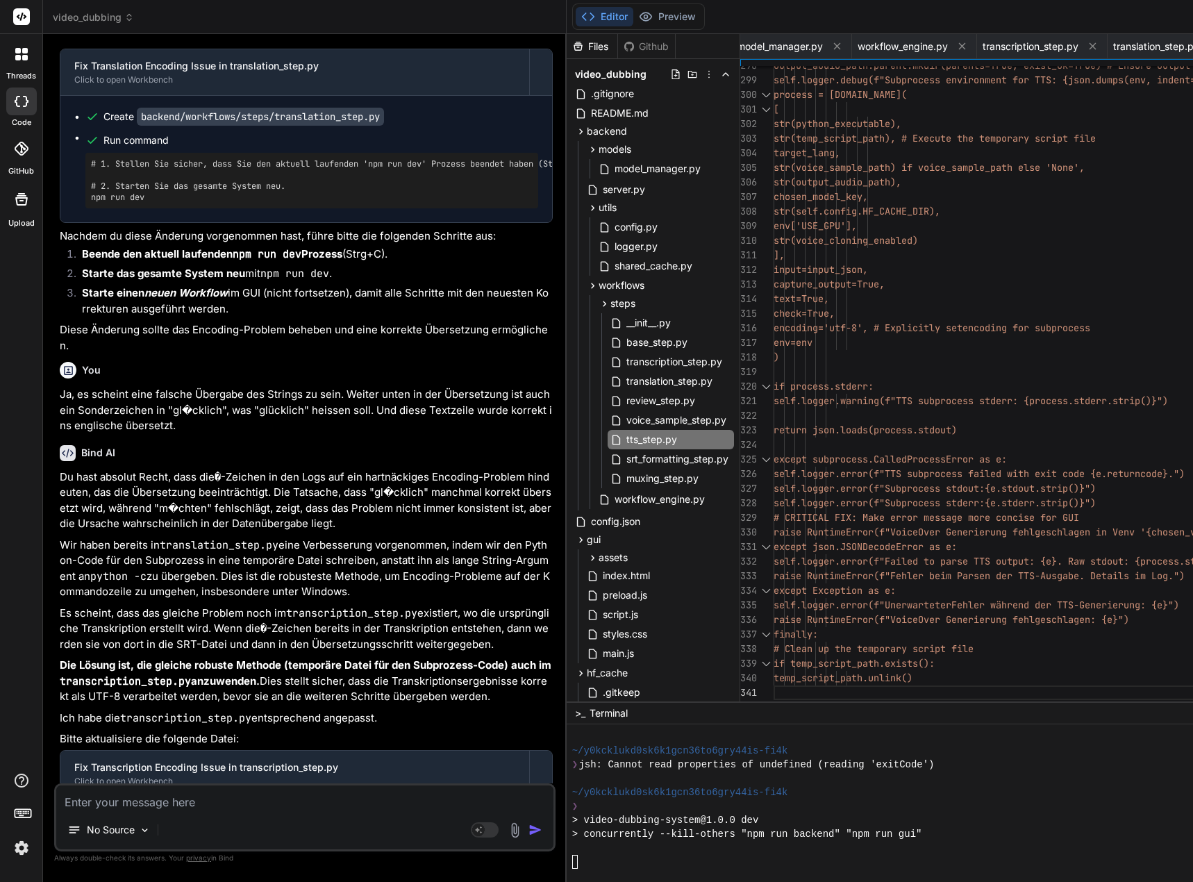
scroll to position [195010, 0]
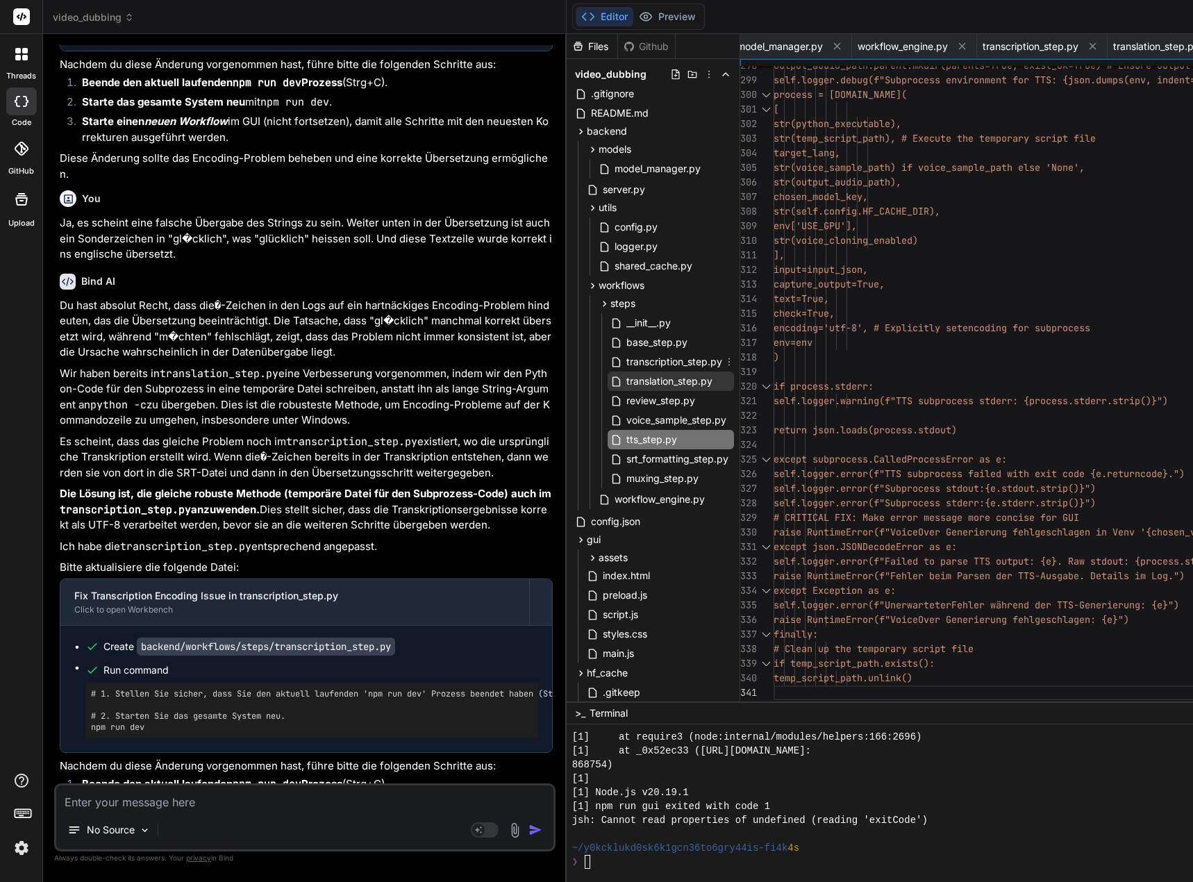
drag, startPoint x: 683, startPoint y: 365, endPoint x: 687, endPoint y: 387, distance: 21.8
click at [683, 365] on span "transcription_step.py" at bounding box center [674, 361] width 99 height 17
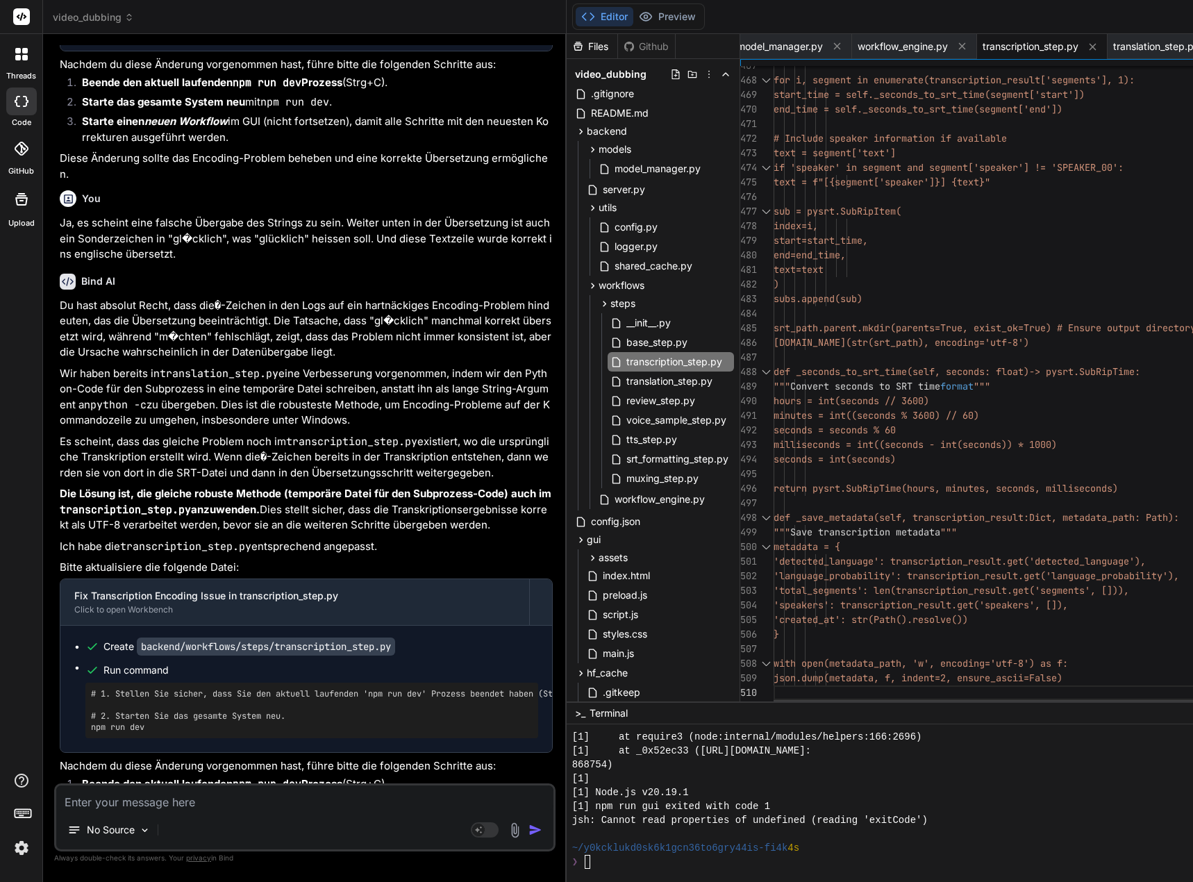
scroll to position [14, 0]
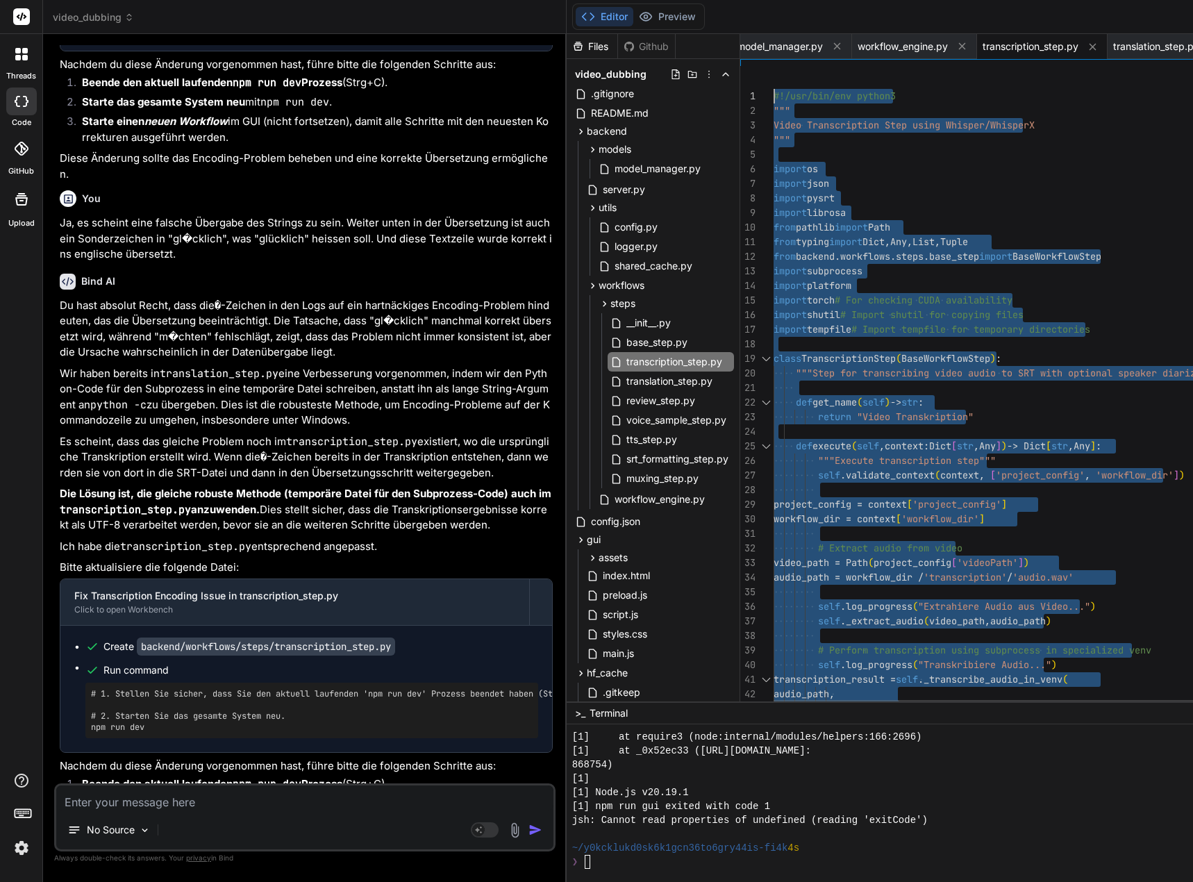
drag, startPoint x: 796, startPoint y: 696, endPoint x: 700, endPoint y: -84, distance: 785.7
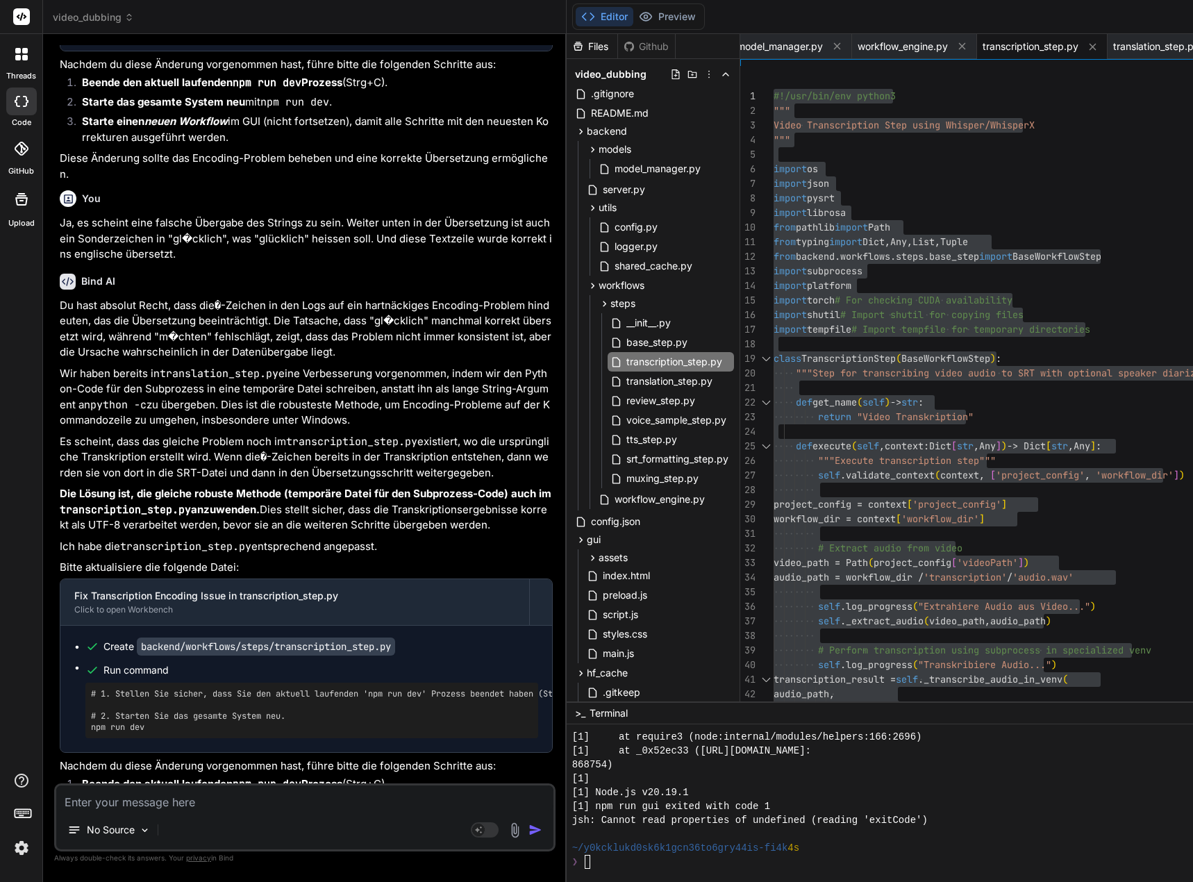
click at [251, 792] on textarea at bounding box center [304, 797] width 497 height 25
click at [208, 802] on textarea at bounding box center [304, 797] width 497 height 25
drag, startPoint x: 283, startPoint y: 540, endPoint x: 410, endPoint y: 542, distance: 127.8
copy code "transcription_step.py"
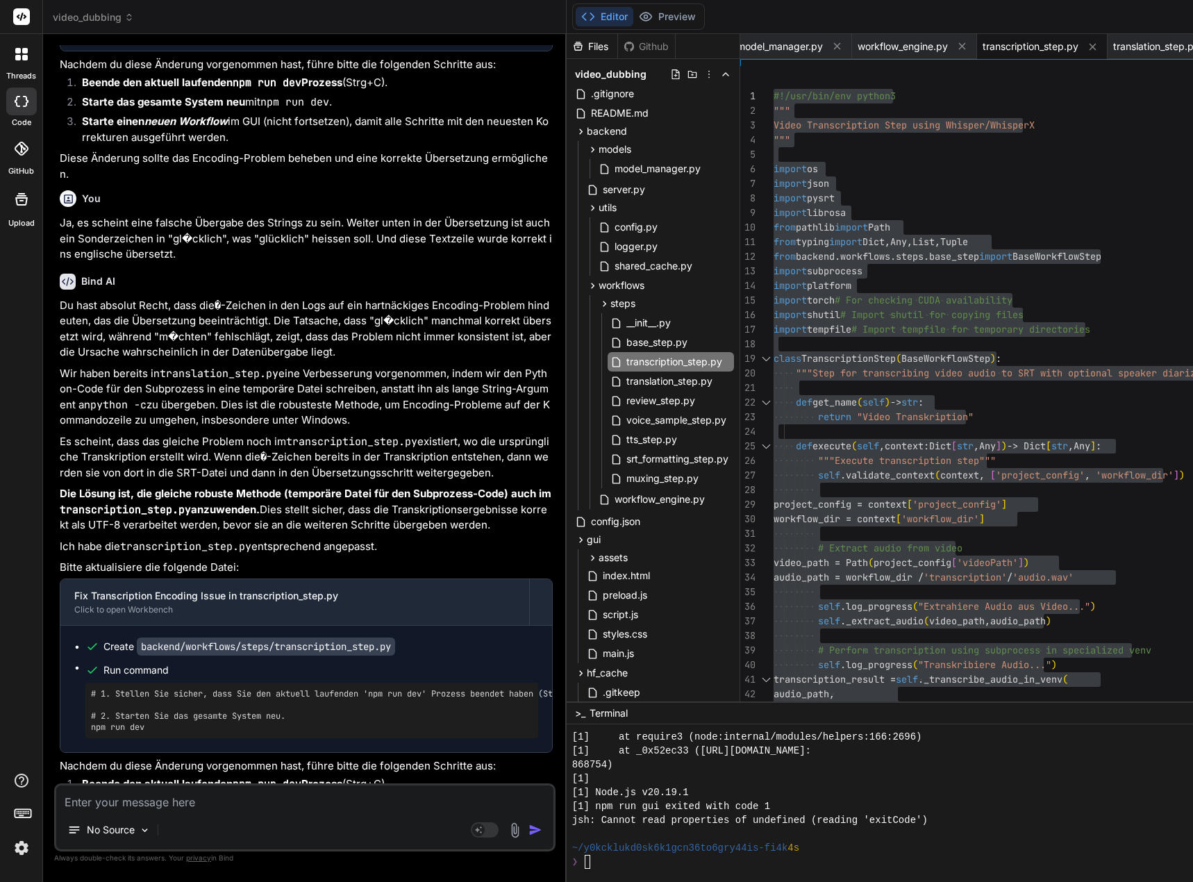
click at [164, 791] on textarea at bounding box center [304, 797] width 497 height 25
paste textarea "transcription_step.py"
drag, startPoint x: 445, startPoint y: 799, endPoint x: 486, endPoint y: 808, distance: 42.1
click at [445, 799] on textarea "Schau dir nochmals in transcription_step.py die Zeilen 189 und 365 an." at bounding box center [304, 797] width 497 height 25
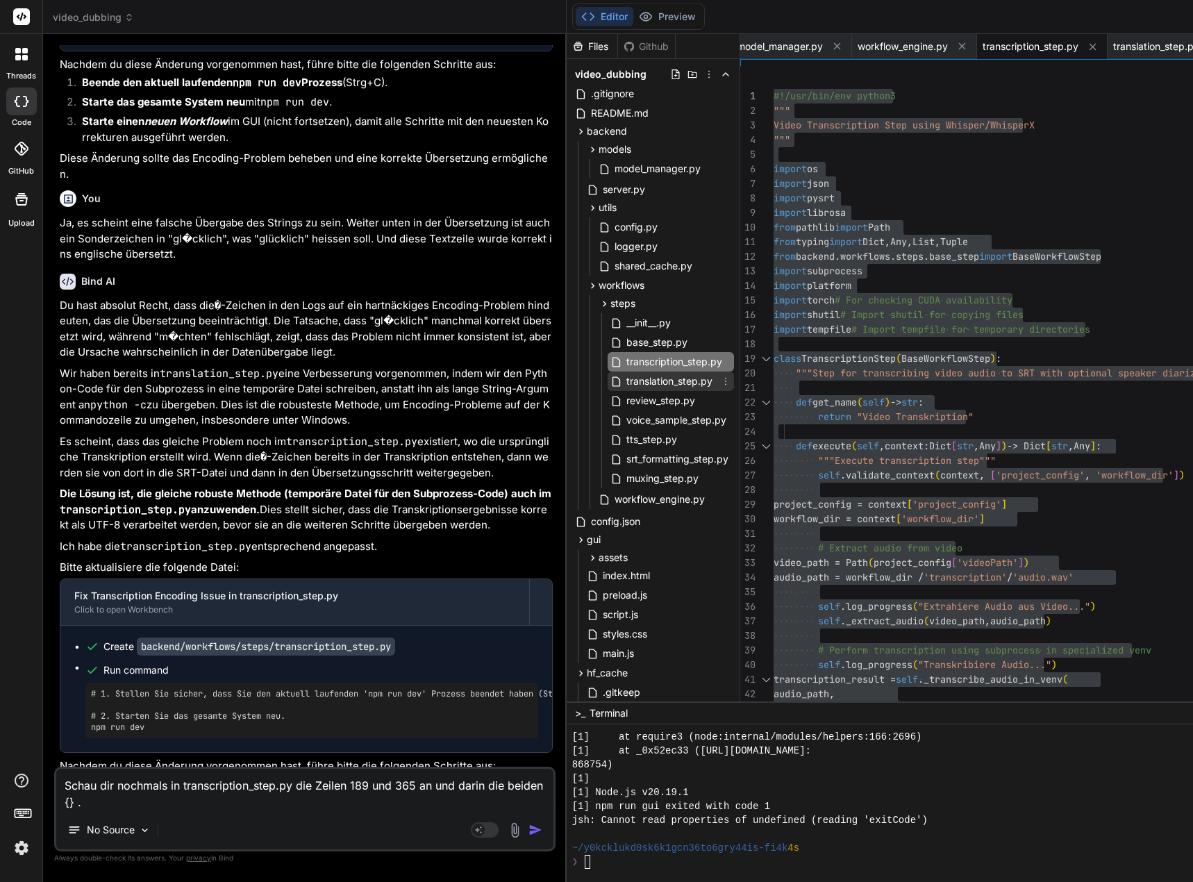
click at [701, 379] on span "translation_step.py" at bounding box center [669, 381] width 89 height 17
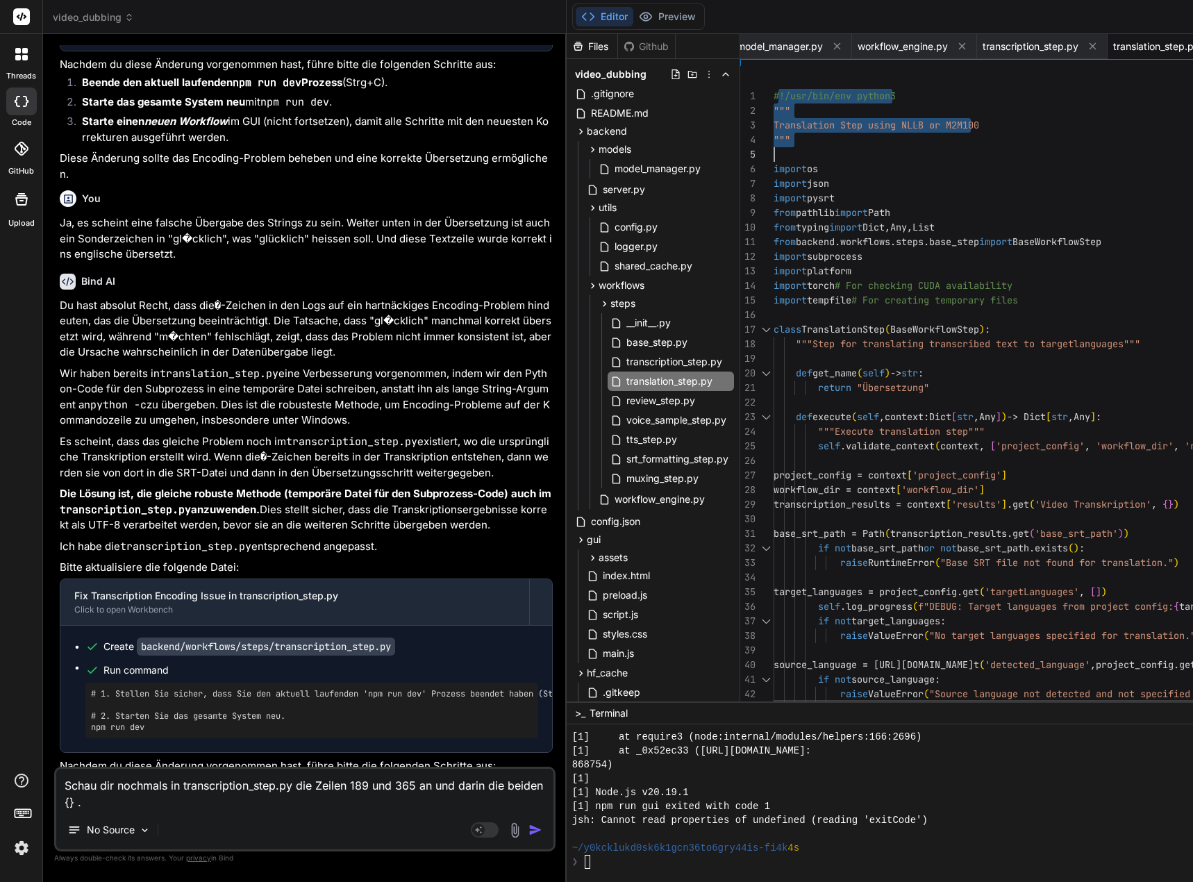
drag, startPoint x: 787, startPoint y: 95, endPoint x: 797, endPoint y: 102, distance: 11.9
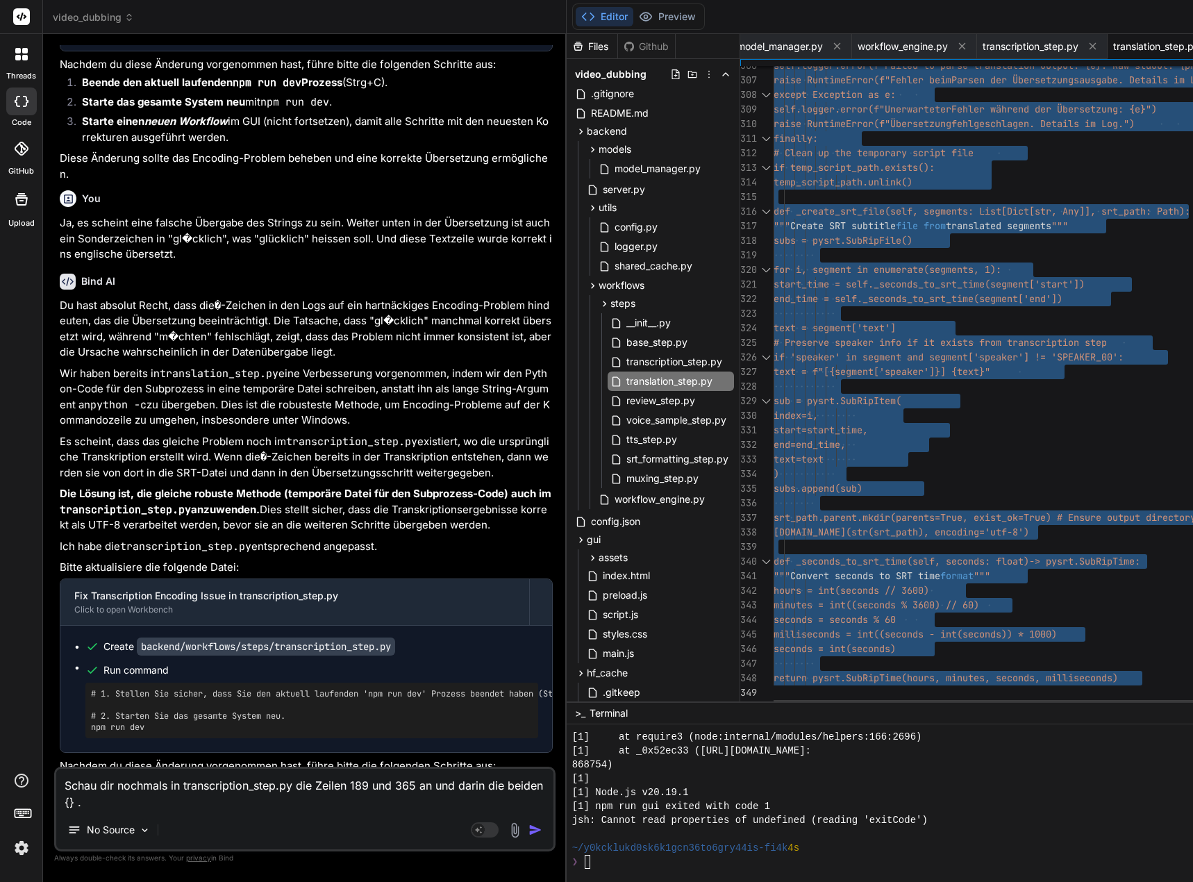
drag, startPoint x: 785, startPoint y: 94, endPoint x: 835, endPoint y: 817, distance: 724.6
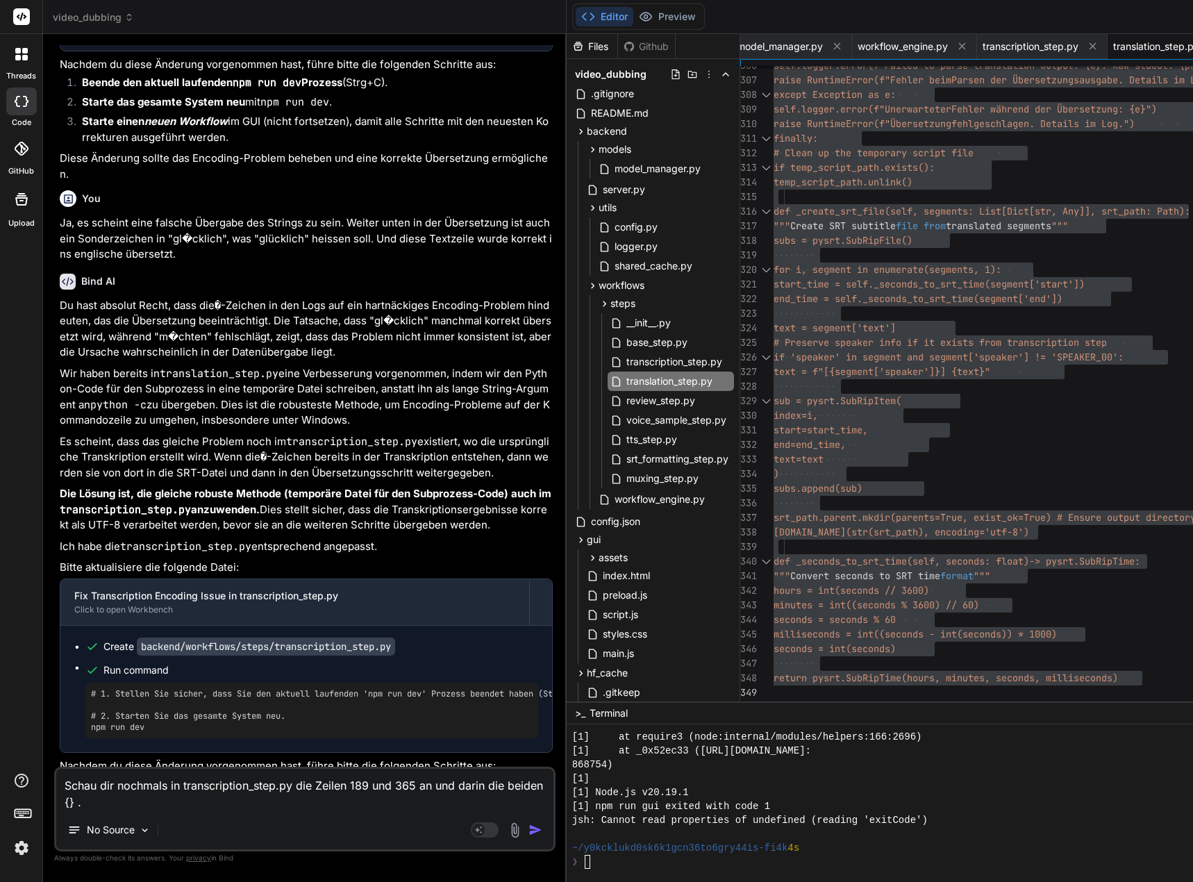
drag, startPoint x: 281, startPoint y: 563, endPoint x: 393, endPoint y: 563, distance: 111.8
copy code "translation_step.py"
click at [95, 805] on textarea "Schau dir nochmals in transcription_step.py die Zeilen 189 und 365 an und darin…" at bounding box center [304, 790] width 497 height 42
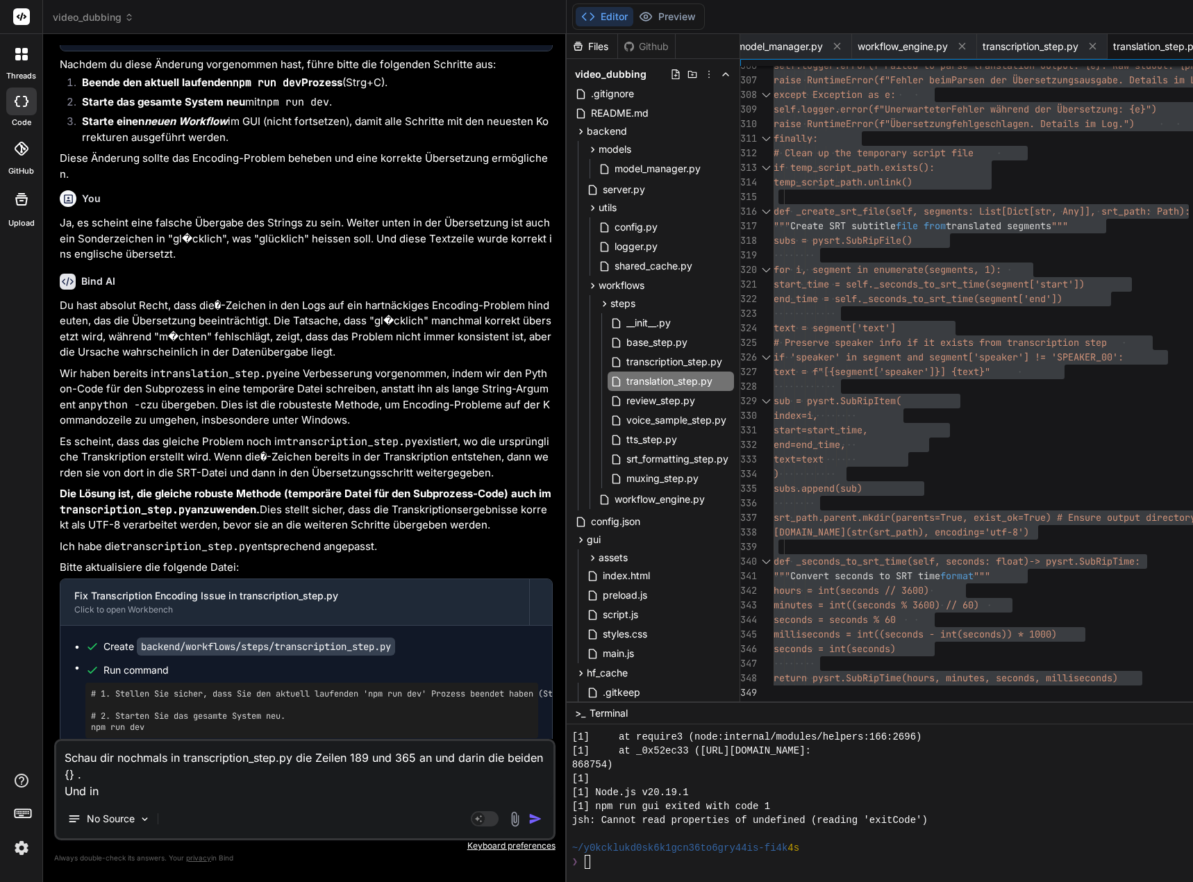
paste textarea "translation_step.py"
click at [678, 441] on span "tts_step.py" at bounding box center [651, 439] width 53 height 17
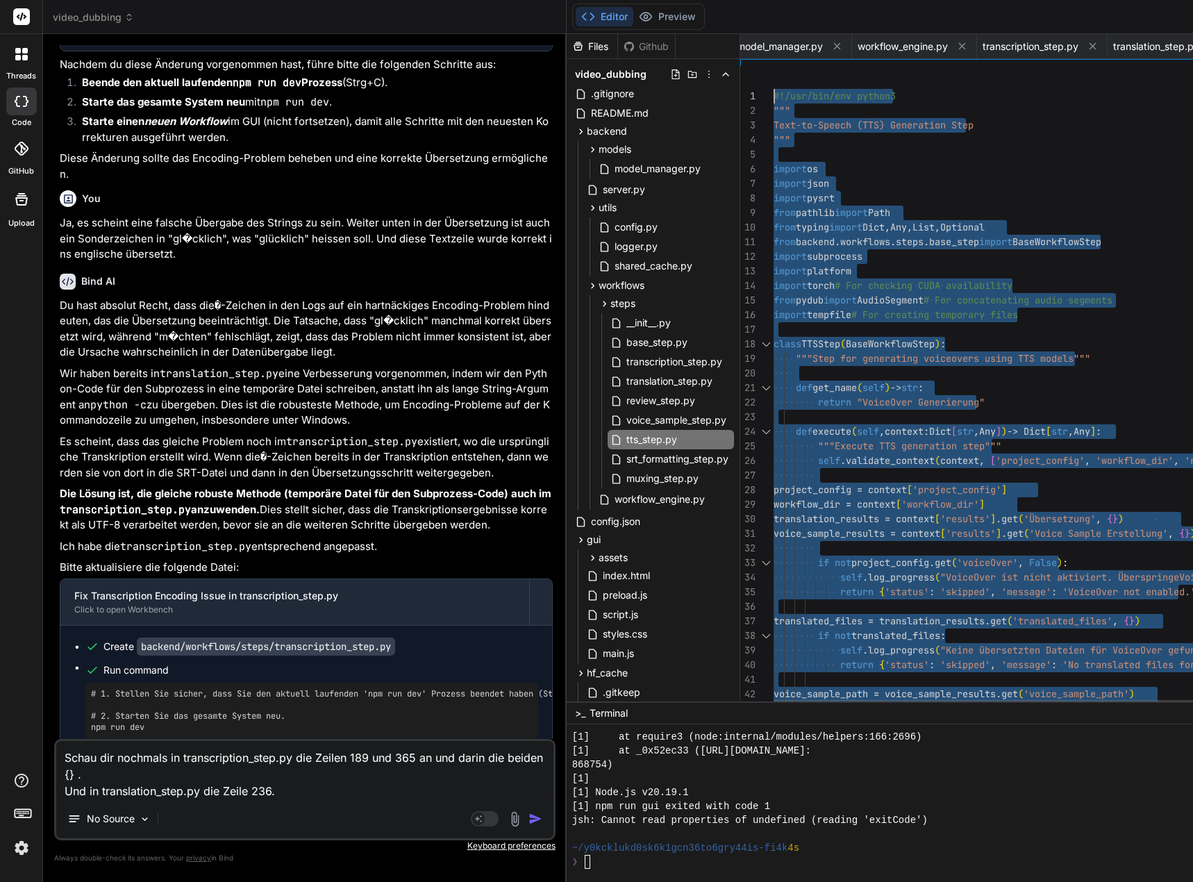
drag, startPoint x: 790, startPoint y: 694, endPoint x: 702, endPoint y: -84, distance: 783.5
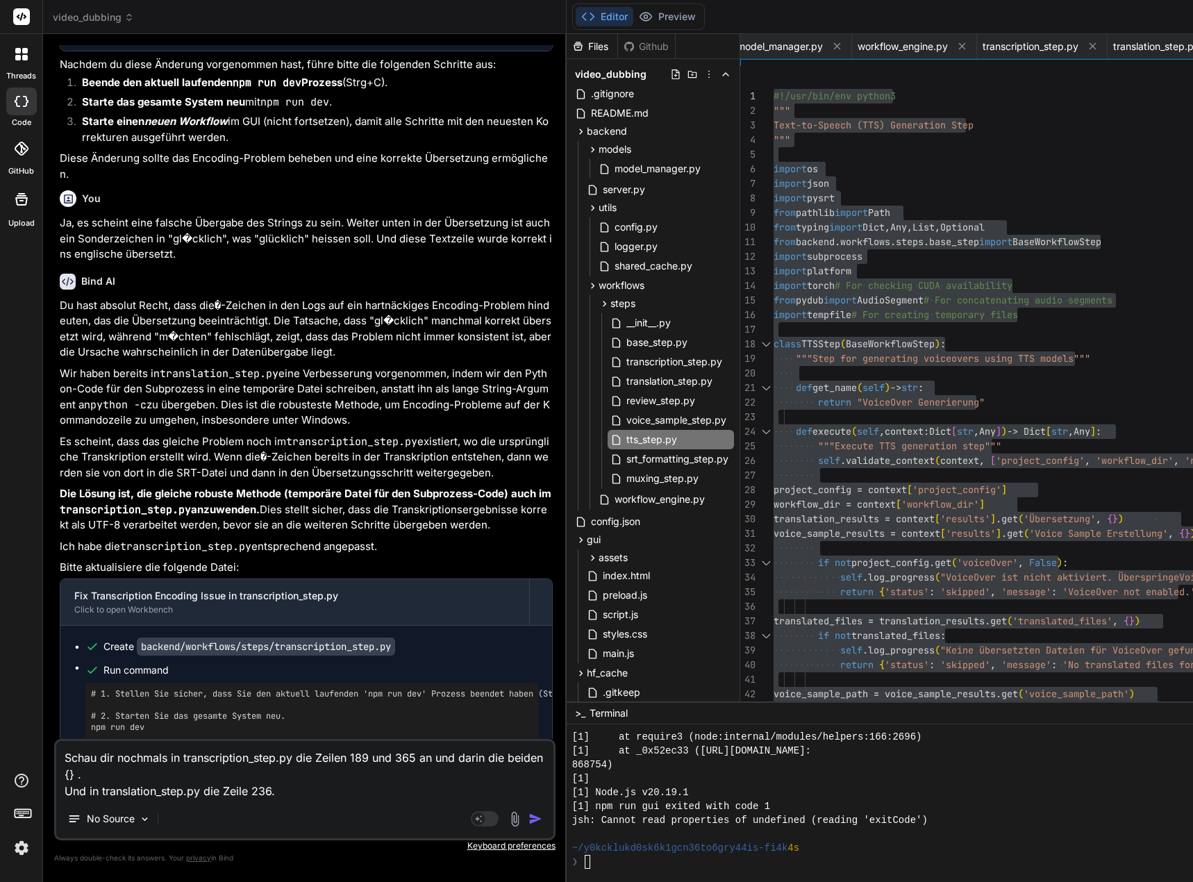
click at [541, 822] on img "button" at bounding box center [535, 819] width 14 height 14
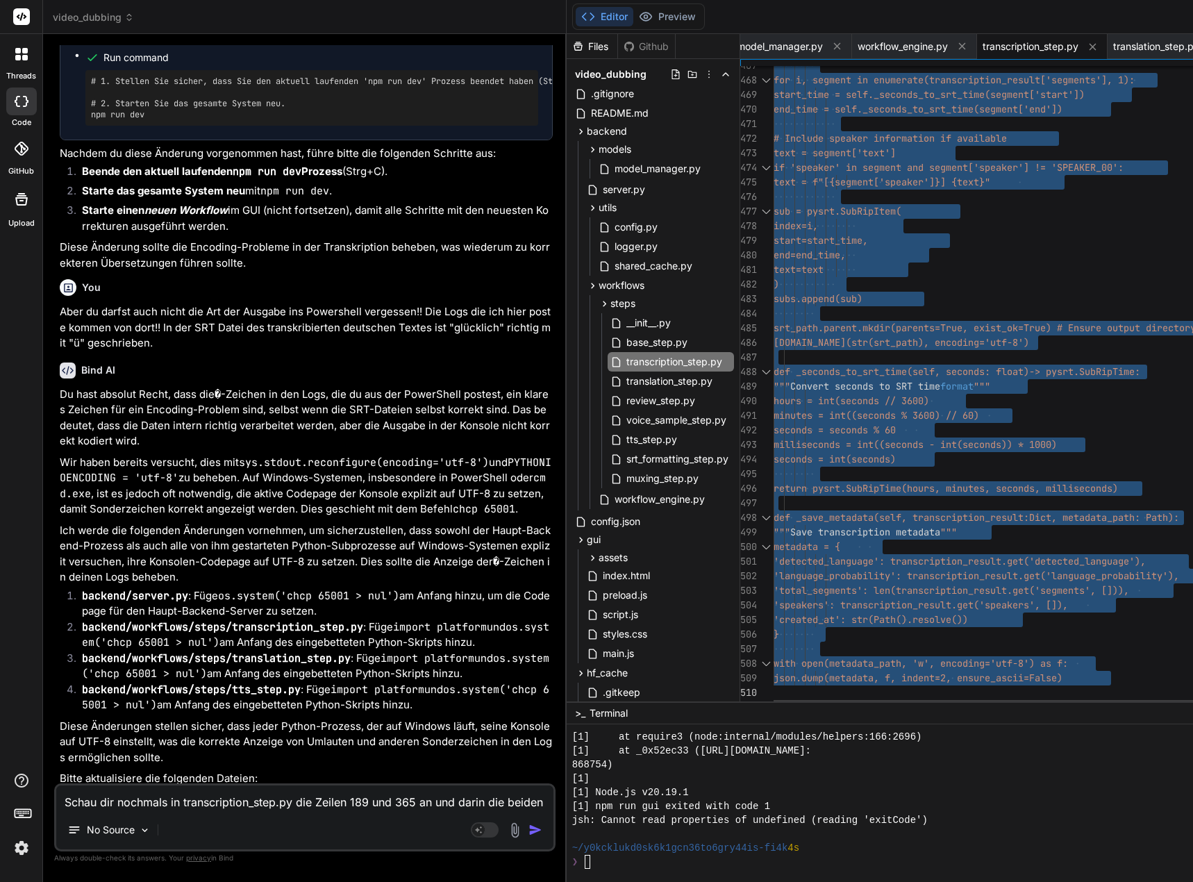
drag, startPoint x: 785, startPoint y: 95, endPoint x: 824, endPoint y: 813, distance: 718.5
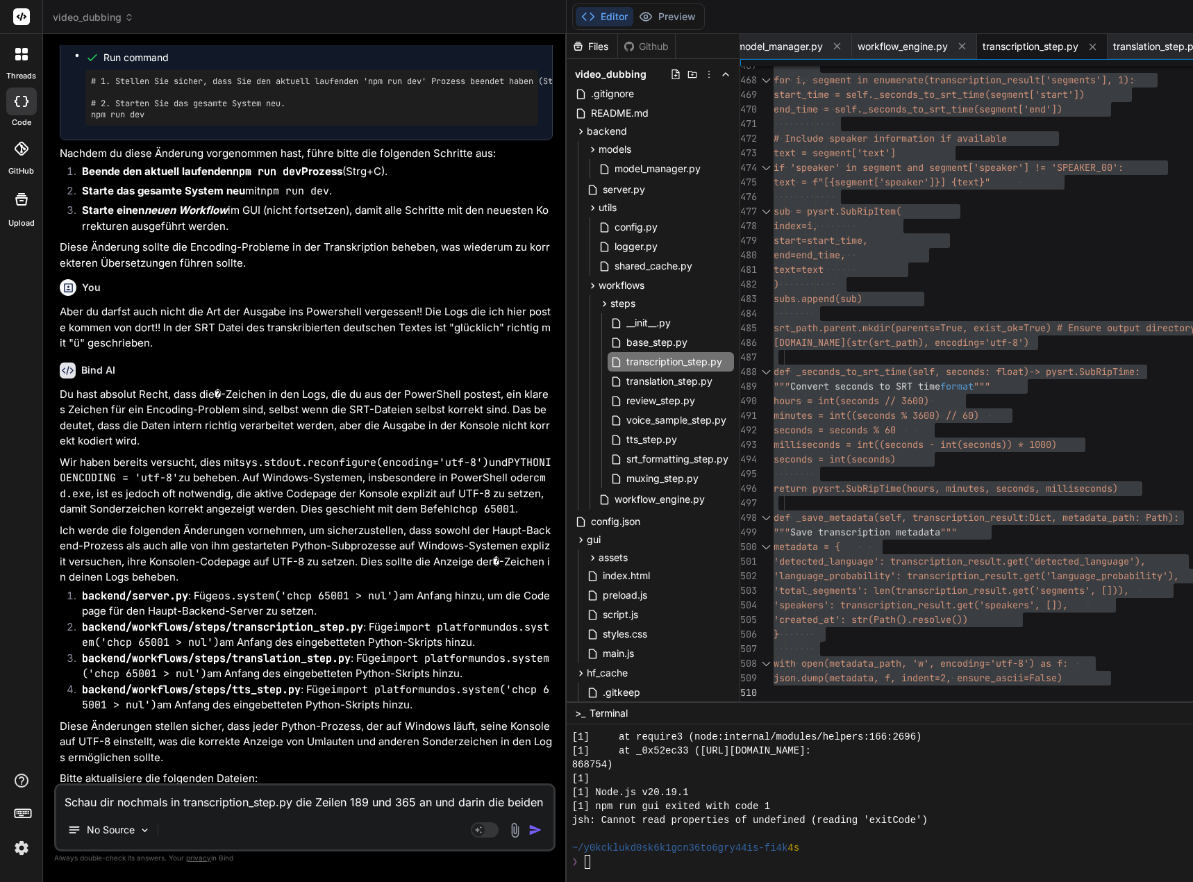
scroll to position [195753, 0]
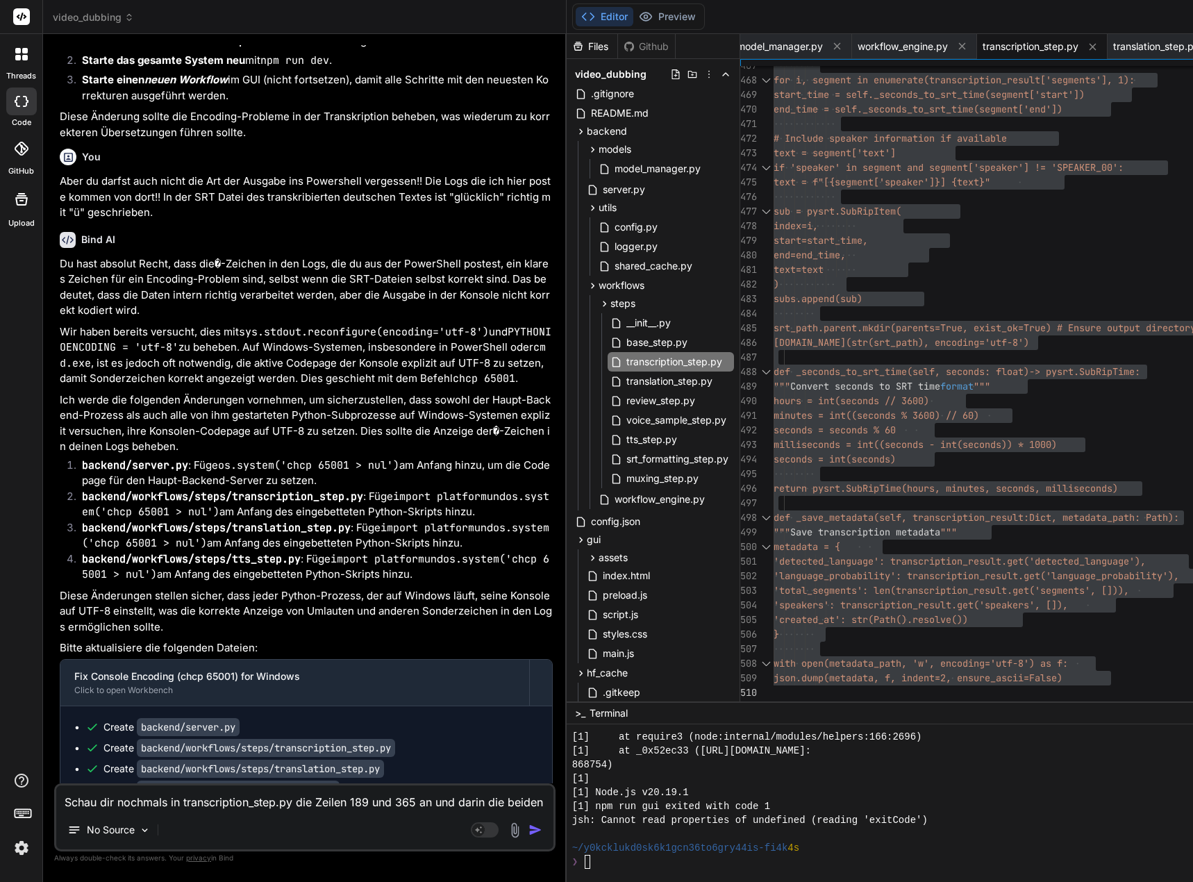
click at [144, 803] on textarea "Schau dir nochmals in transcription_step.py die Zeilen 189 und 365 an und darin…" at bounding box center [304, 797] width 497 height 25
paste textarea "[0] ERROR: [server.py] Unexpected error importing WorkflowEngine: f-string: emp…"
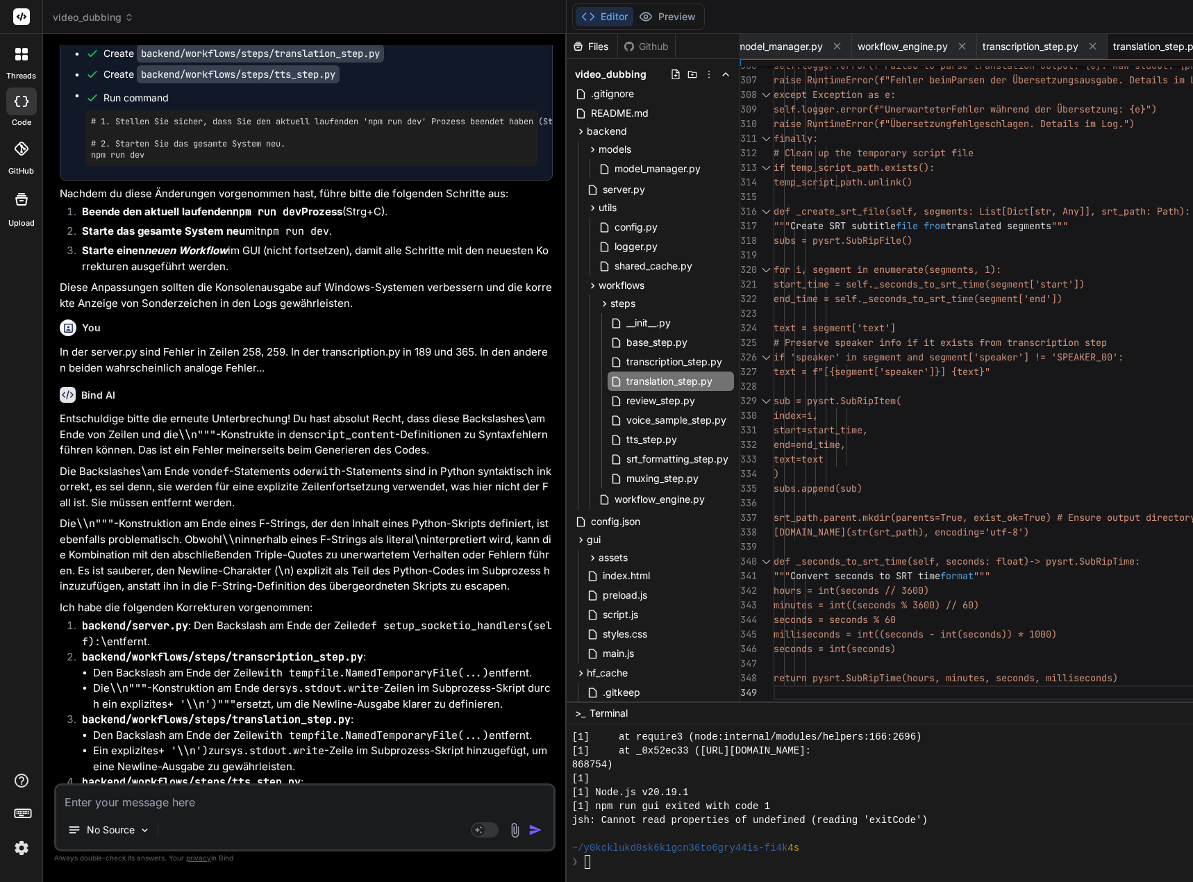
scroll to position [196688, 0]
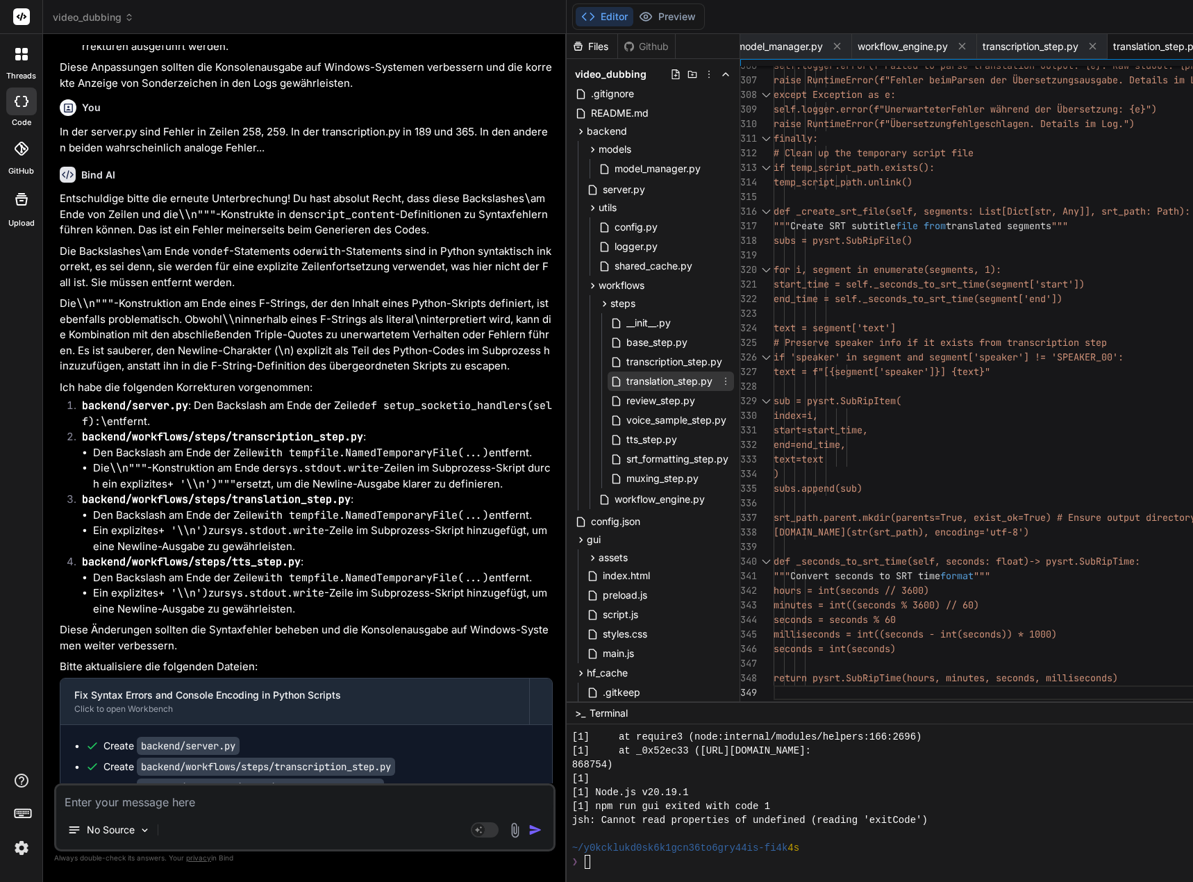
click at [700, 383] on span "translation_step.py" at bounding box center [669, 381] width 89 height 17
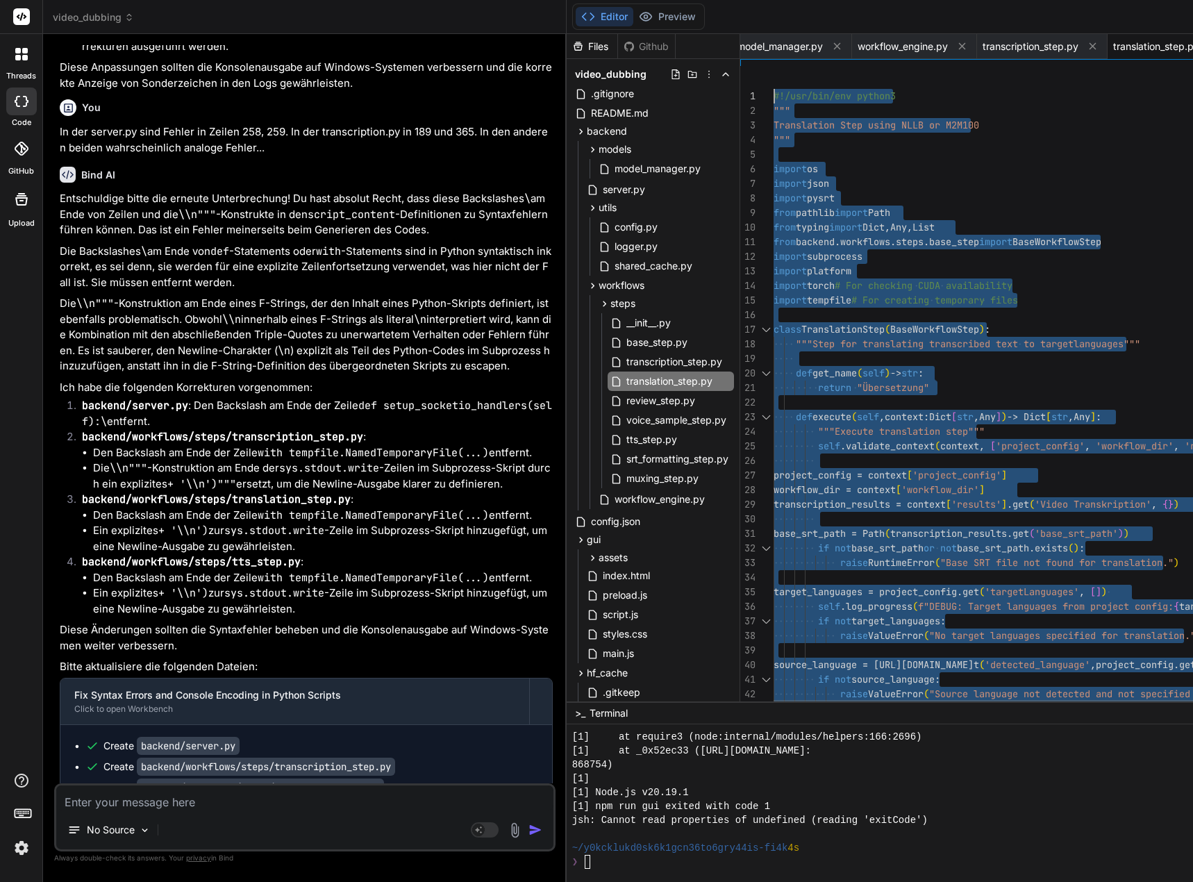
drag, startPoint x: 803, startPoint y: 699, endPoint x: 717, endPoint y: -84, distance: 787.4
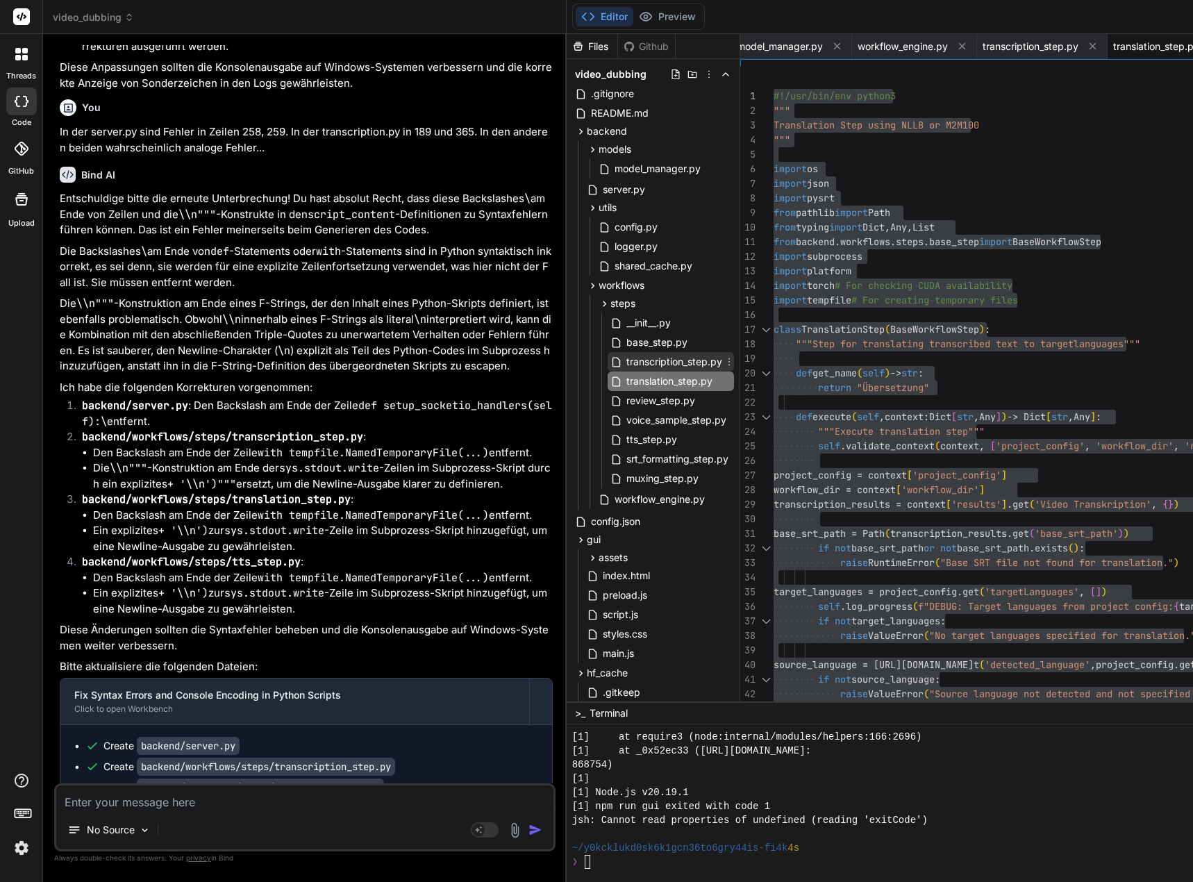
click at [688, 362] on span "transcription_step.py" at bounding box center [674, 361] width 99 height 17
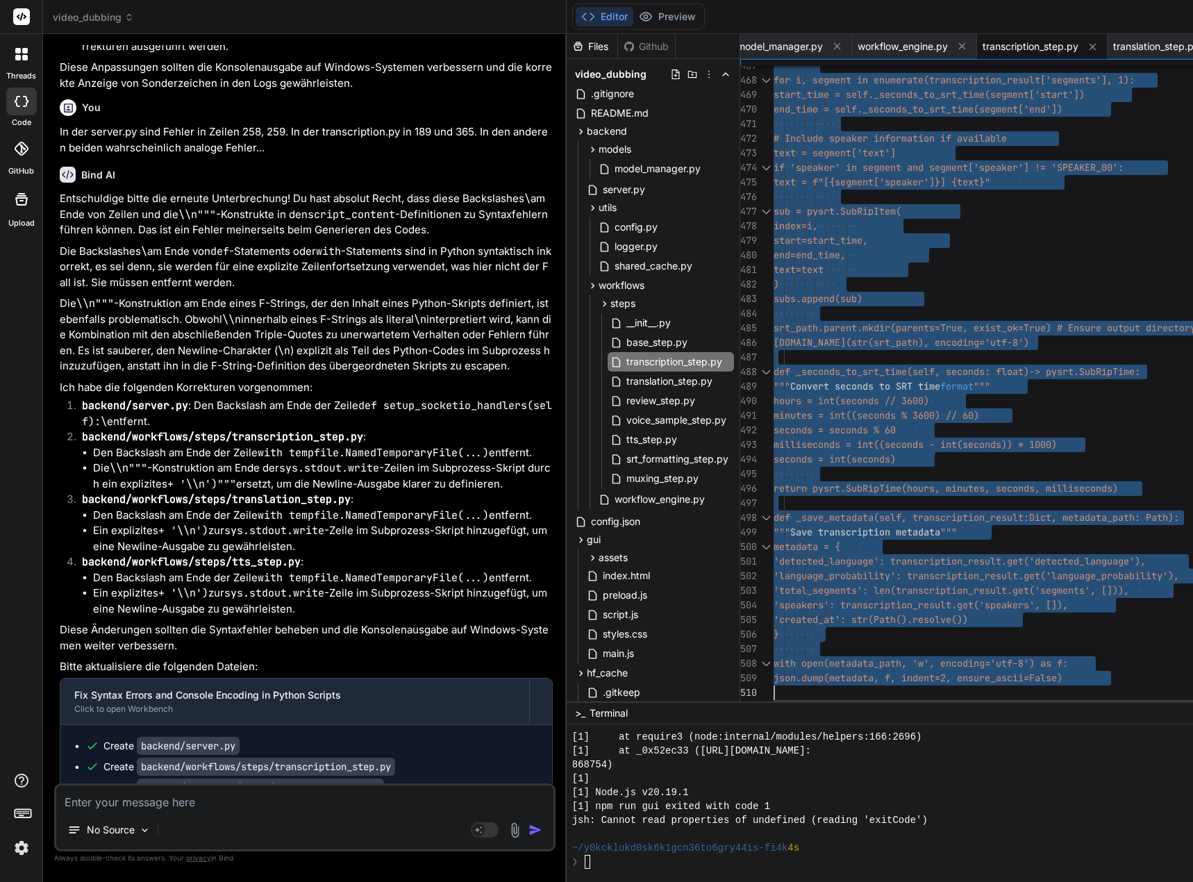
drag, startPoint x: 784, startPoint y: 94, endPoint x: 851, endPoint y: 765, distance: 674.1
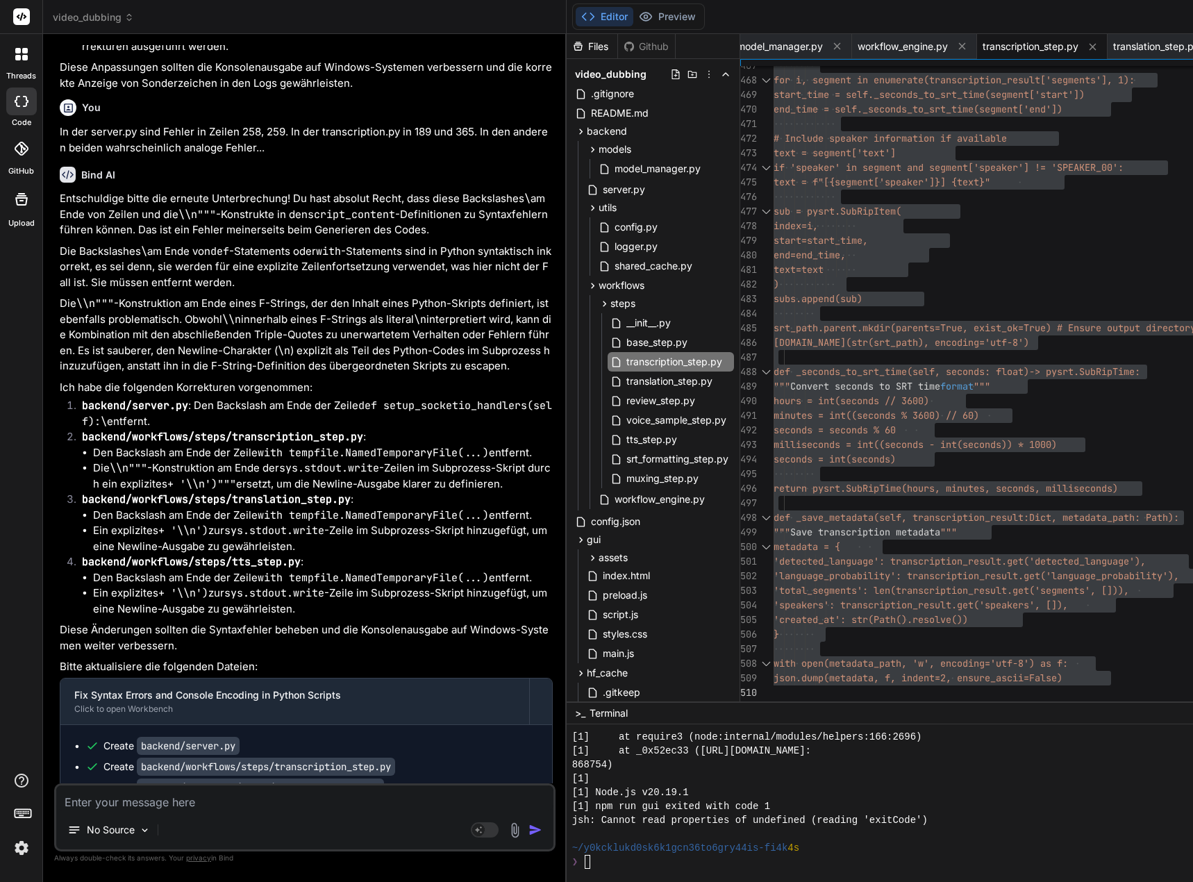
click at [193, 808] on textarea at bounding box center [304, 797] width 497 height 25
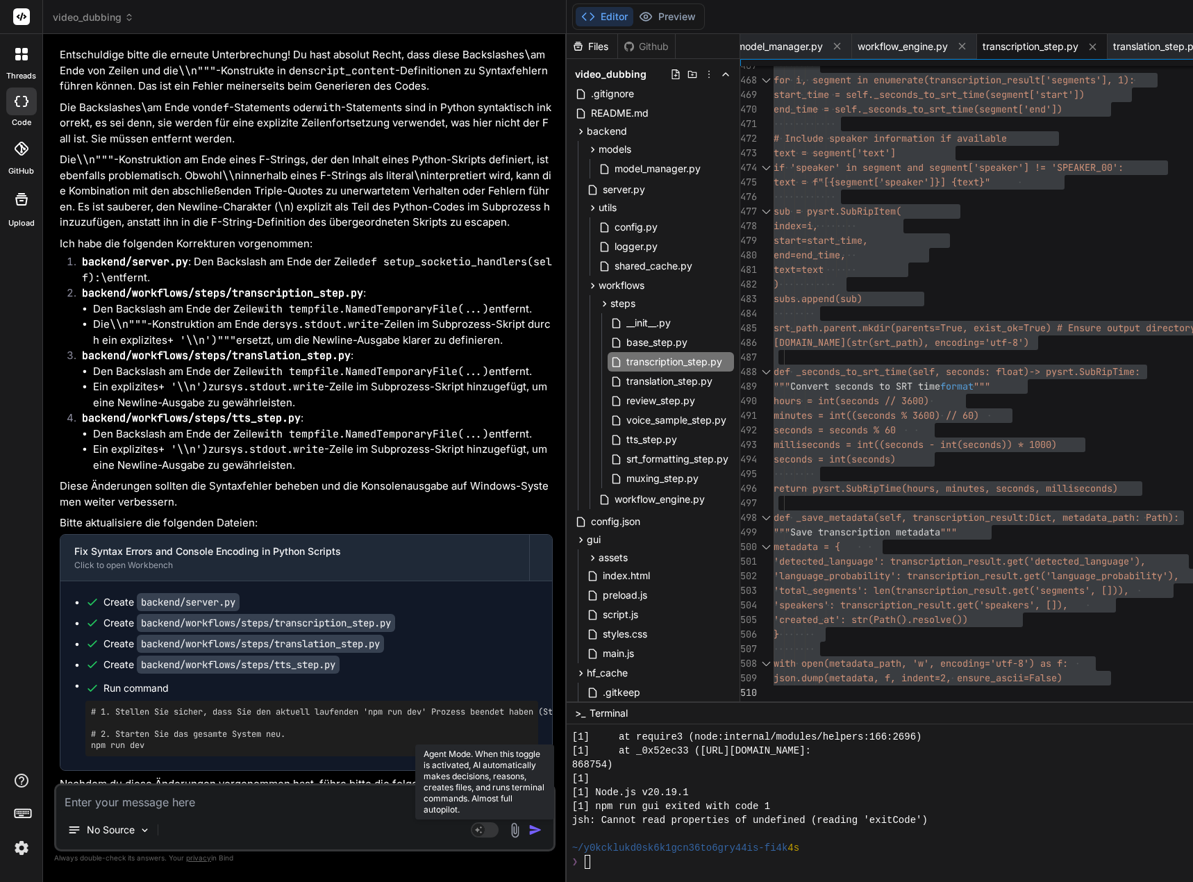
click at [494, 826] on rect at bounding box center [485, 829] width 28 height 15
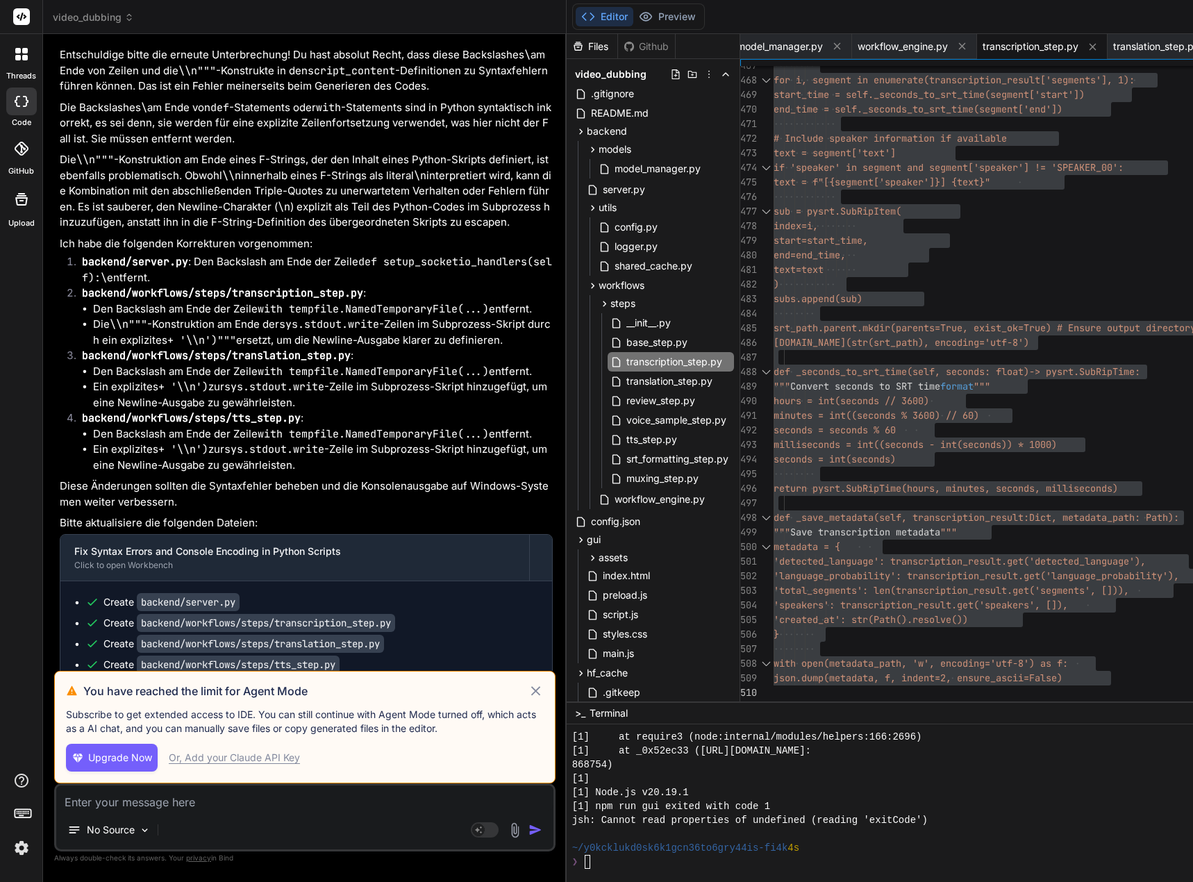
click at [544, 687] on icon at bounding box center [536, 691] width 16 height 17
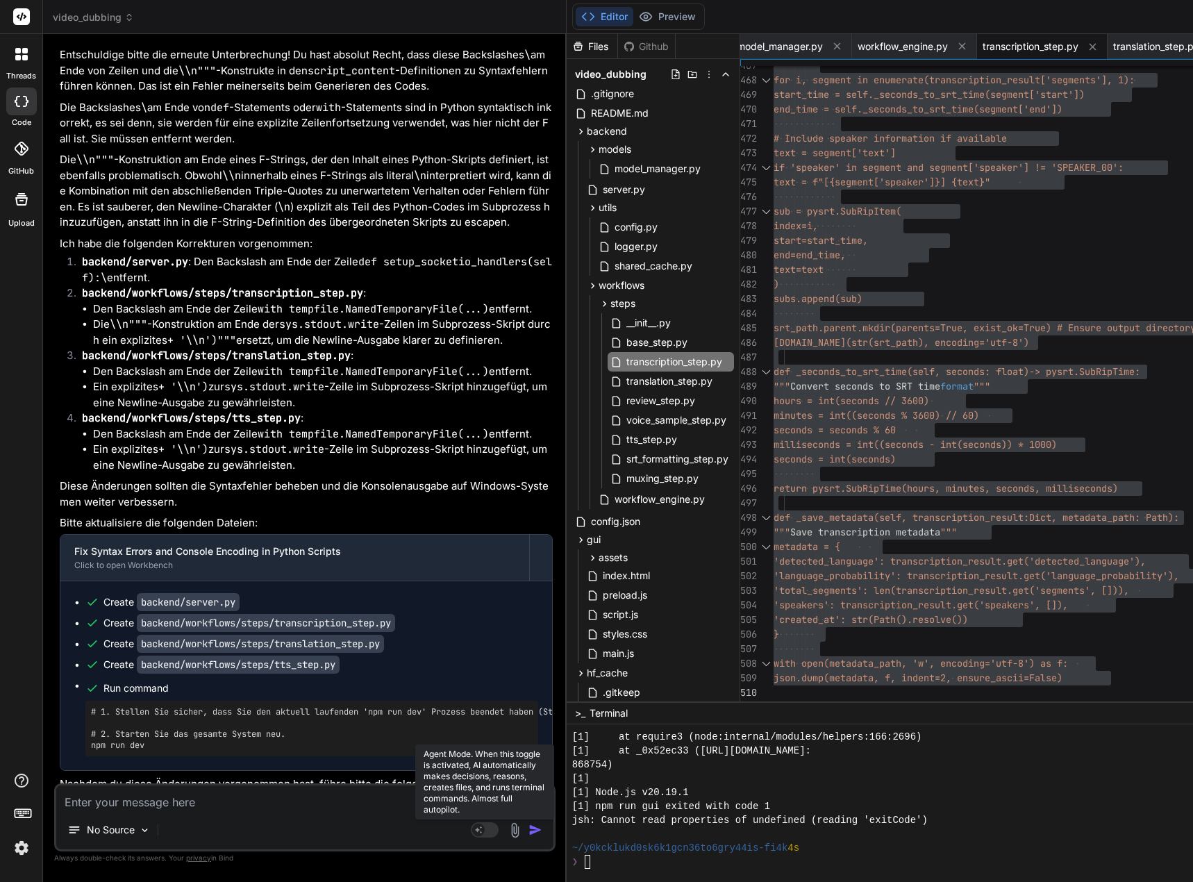
click at [485, 831] on rect at bounding box center [478, 830] width 13 height 13
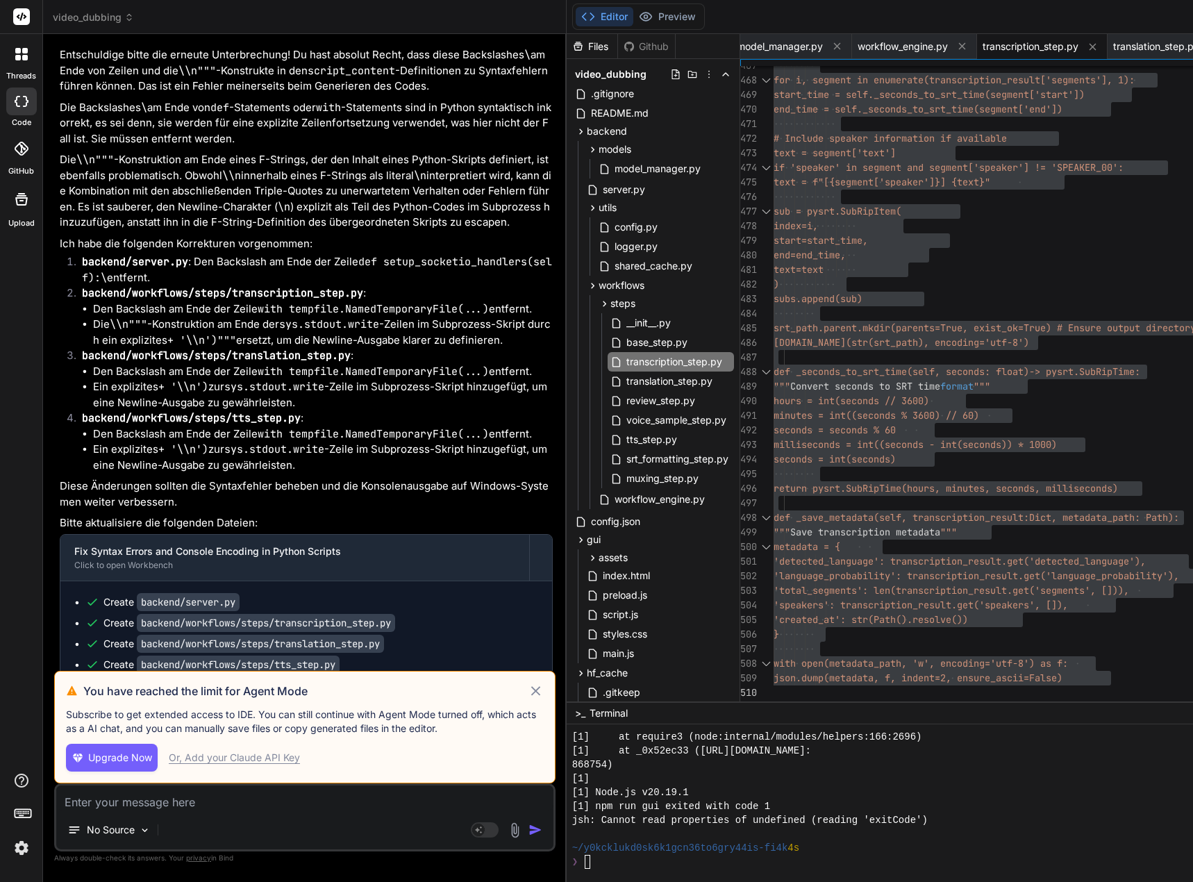
click at [129, 754] on span "Upgrade Now" at bounding box center [120, 758] width 64 height 14
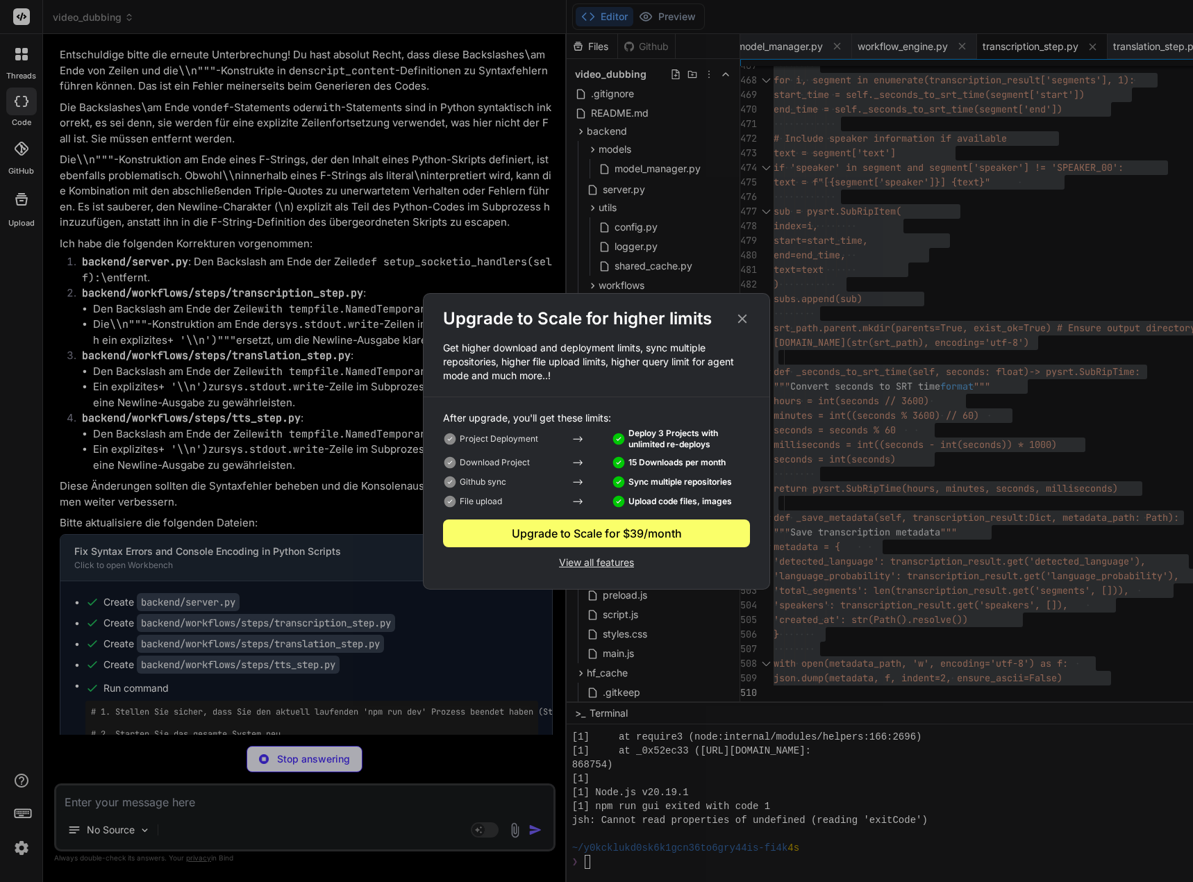
click at [740, 317] on icon at bounding box center [742, 318] width 15 height 15
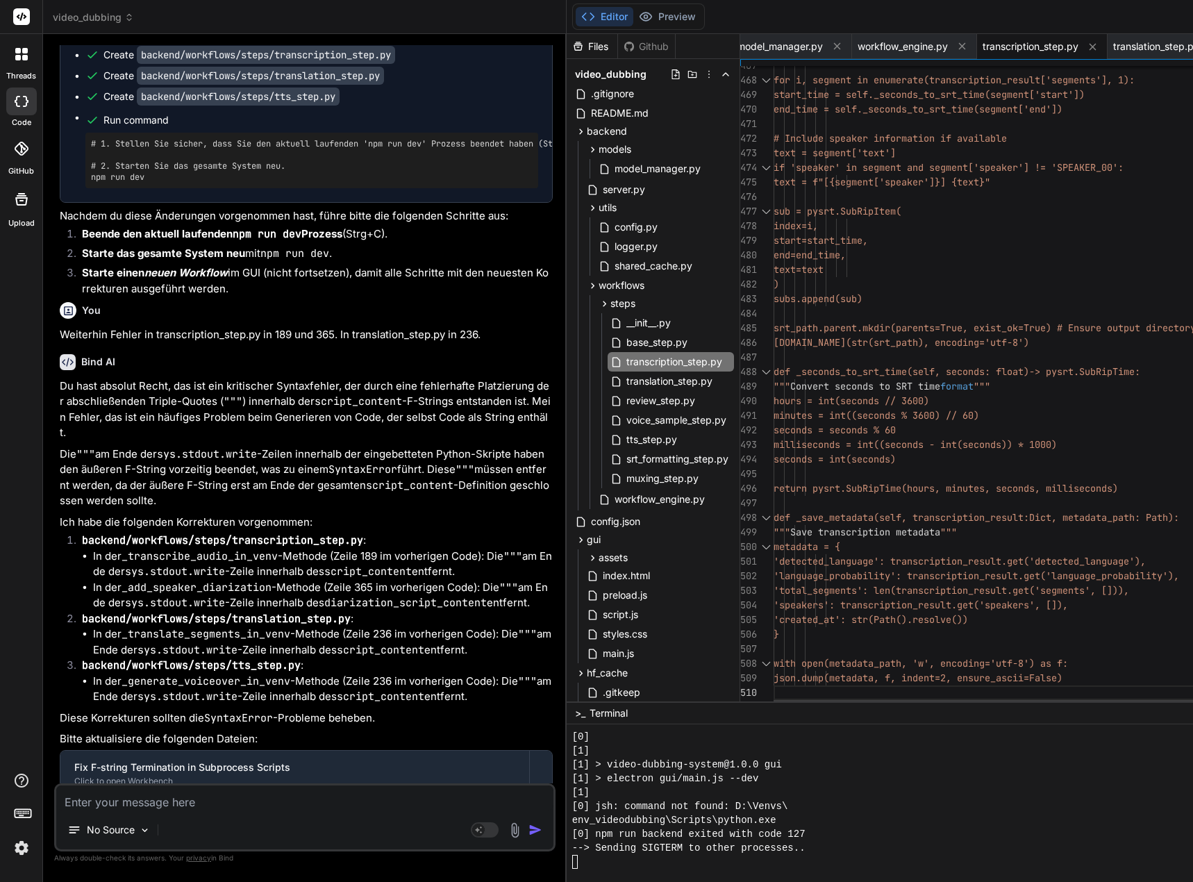
scroll to position [14, 0]
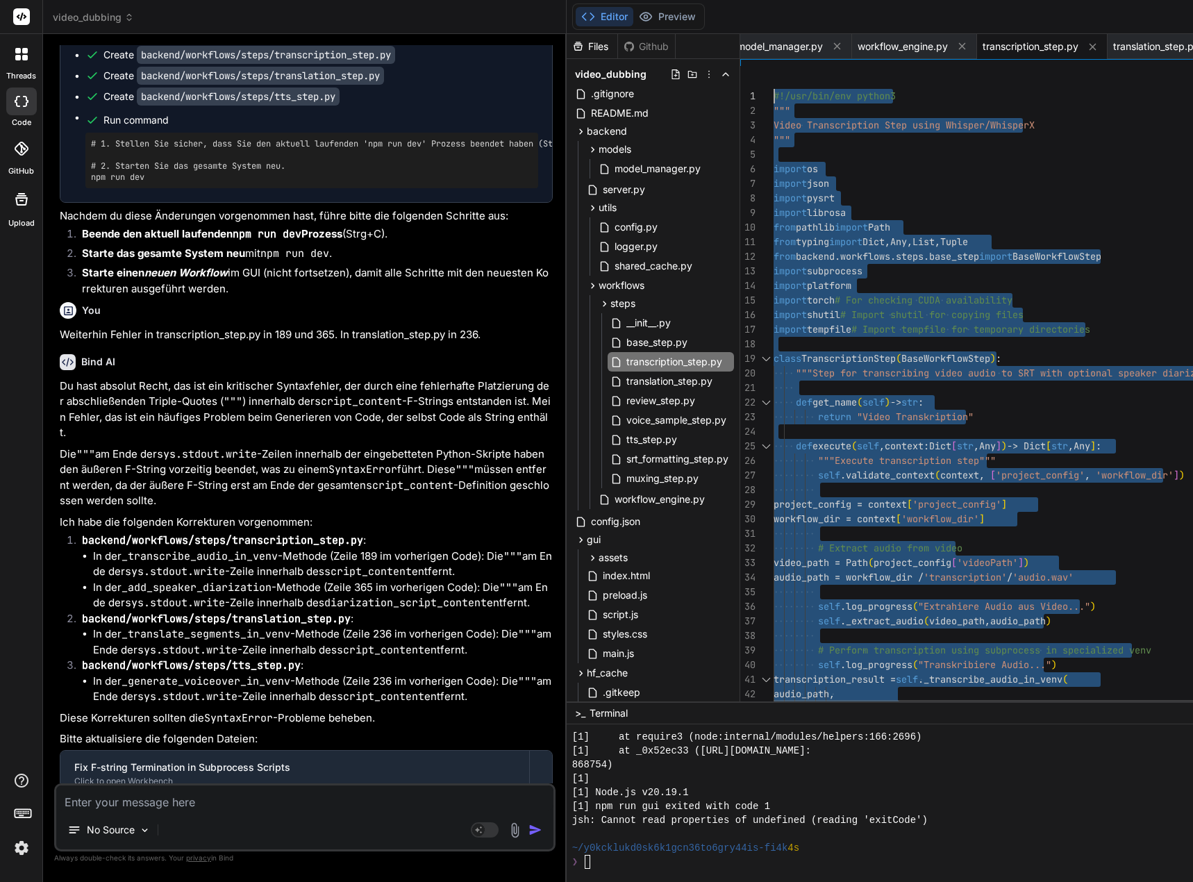
drag, startPoint x: 795, startPoint y: 693, endPoint x: 723, endPoint y: -84, distance: 780.4
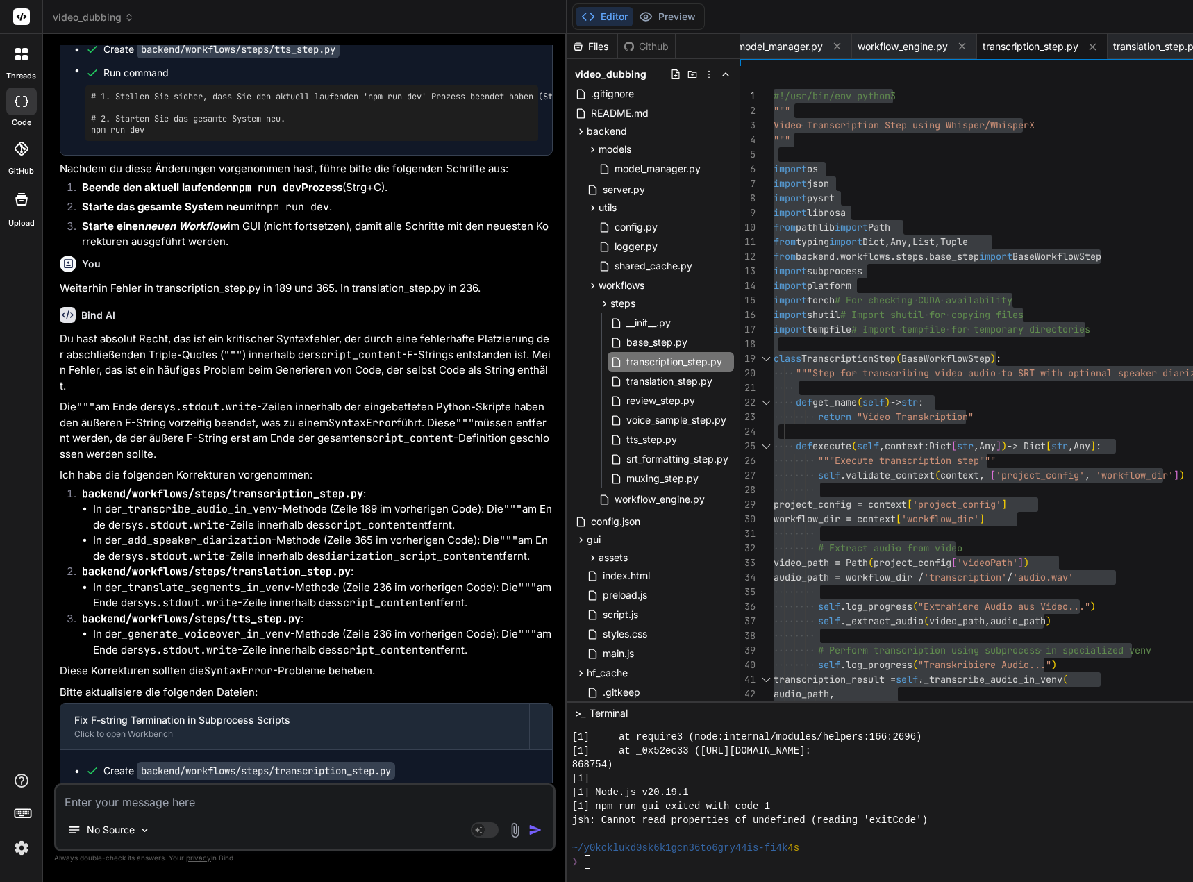
scroll to position [197530, 0]
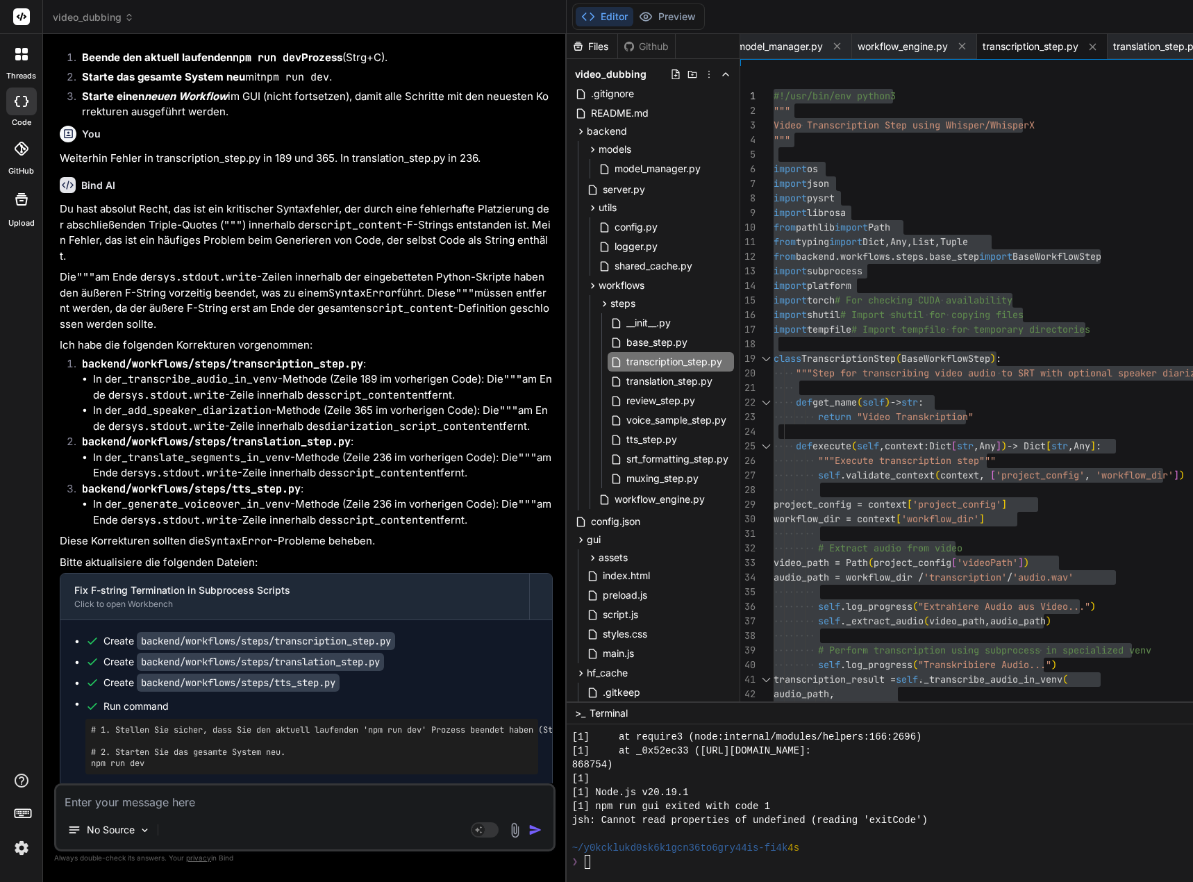
click at [251, 803] on textarea at bounding box center [304, 797] width 497 height 25
drag, startPoint x: 283, startPoint y: 585, endPoint x: 410, endPoint y: 584, distance: 127.1
copy code "transcription_step.py"
click at [151, 803] on textarea at bounding box center [304, 797] width 497 height 25
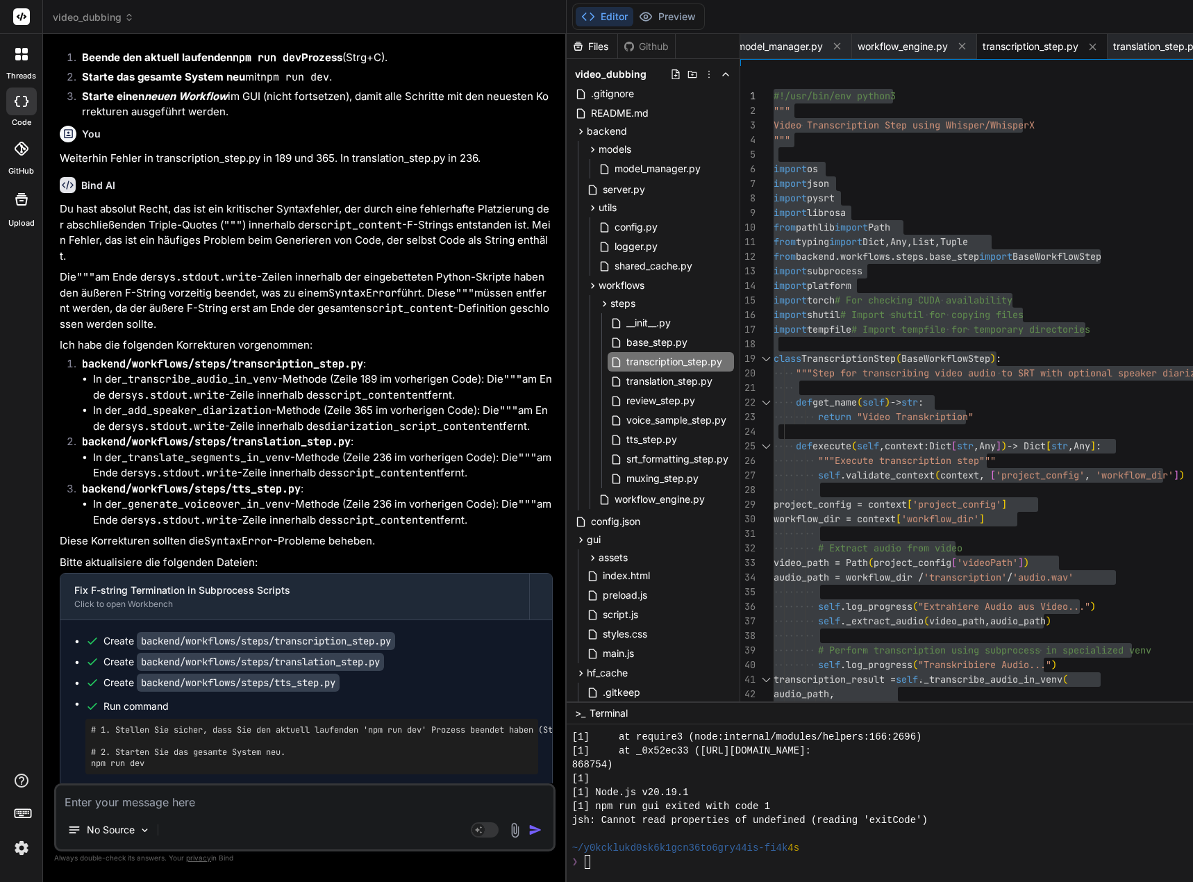
type textarea "I"
type textarea "x"
type textarea "Is"
type textarea "x"
type textarea "Ist"
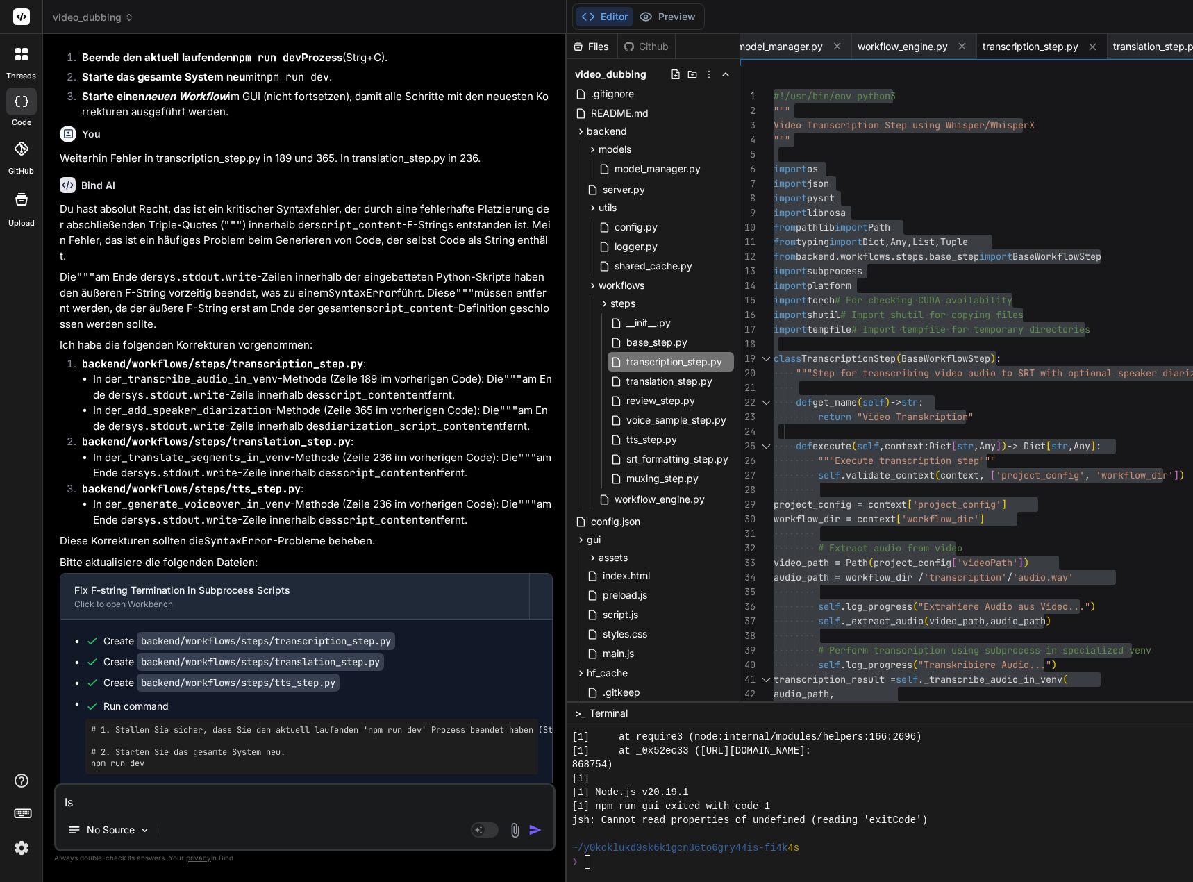
type textarea "x"
type textarea "Ist"
type textarea "x"
type textarea "Ist i"
type textarea "x"
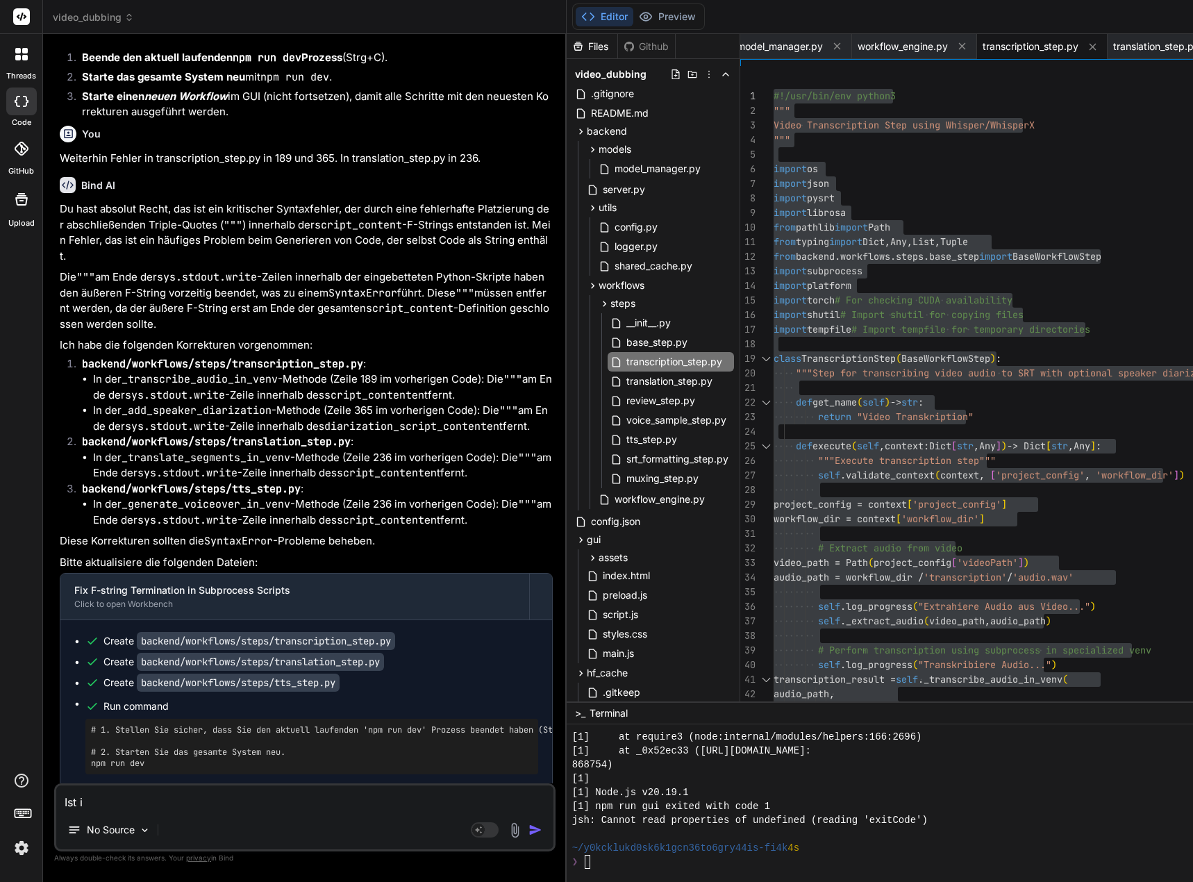
type textarea "Ist in"
type textarea "x"
type textarea "Ist in"
type textarea "x"
paste textarea "transcription_step.py"
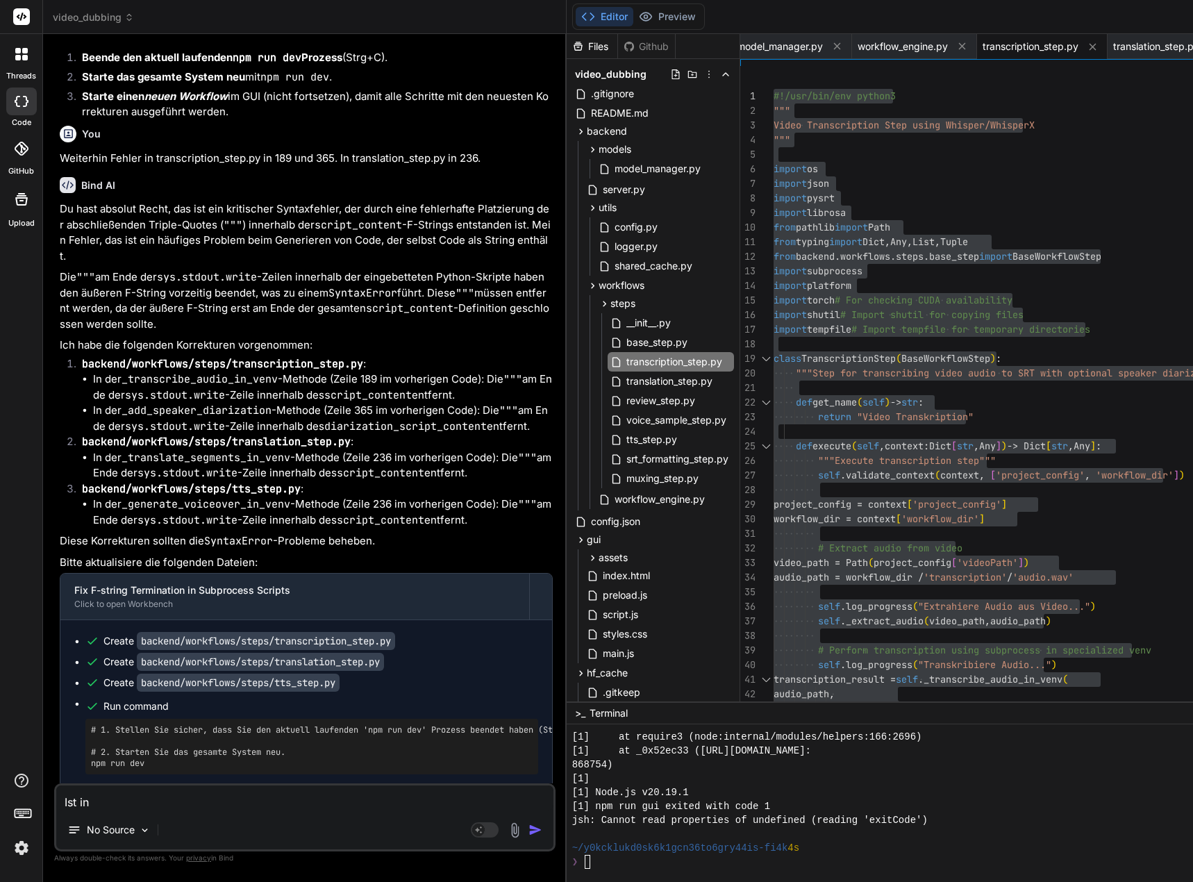
type textarea "Ist in transcription_step.py"
type textarea "x"
type textarea "Ist in transcription_step.py"
type textarea "x"
type textarea "Ist in transcription_step.py d"
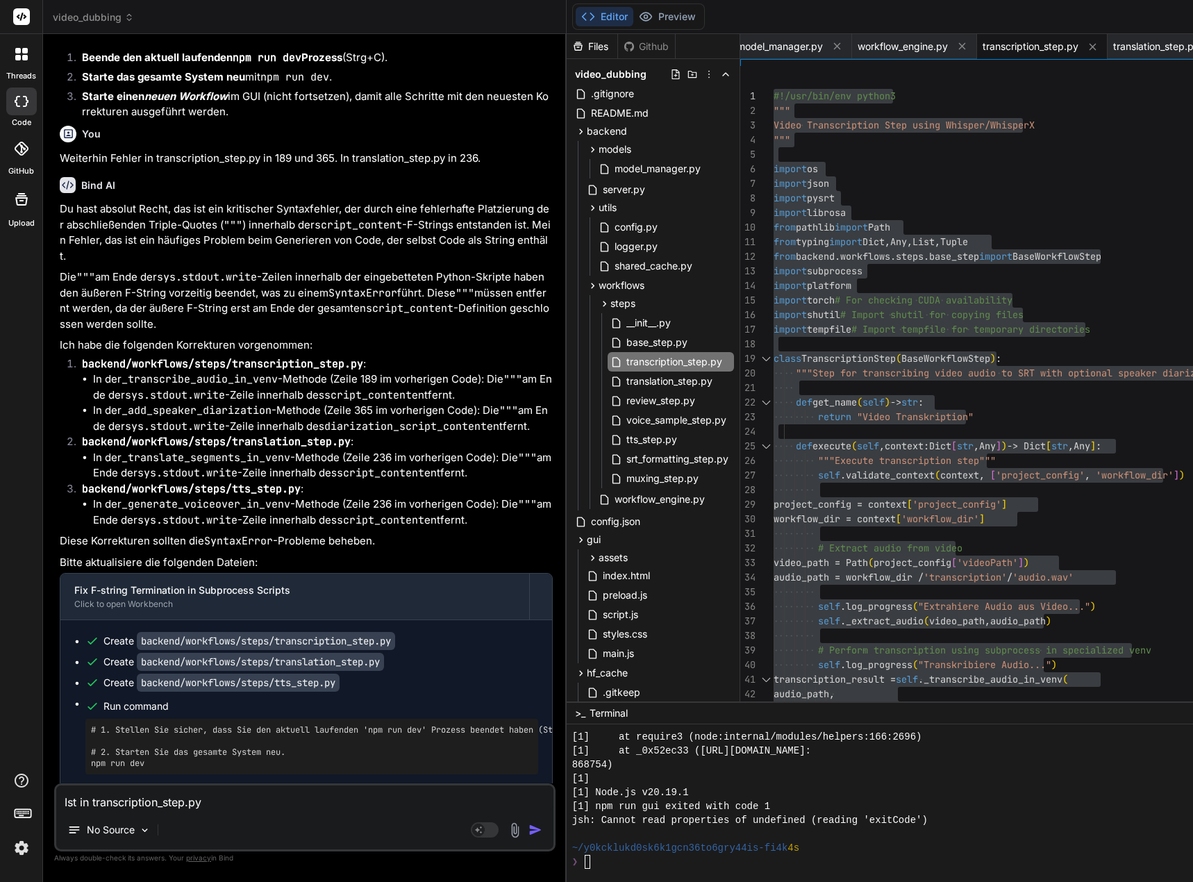
type textarea "x"
type textarea "Ist in transcription_step.py de"
type textarea "x"
type textarea "Ist in transcription_step.py der"
type textarea "x"
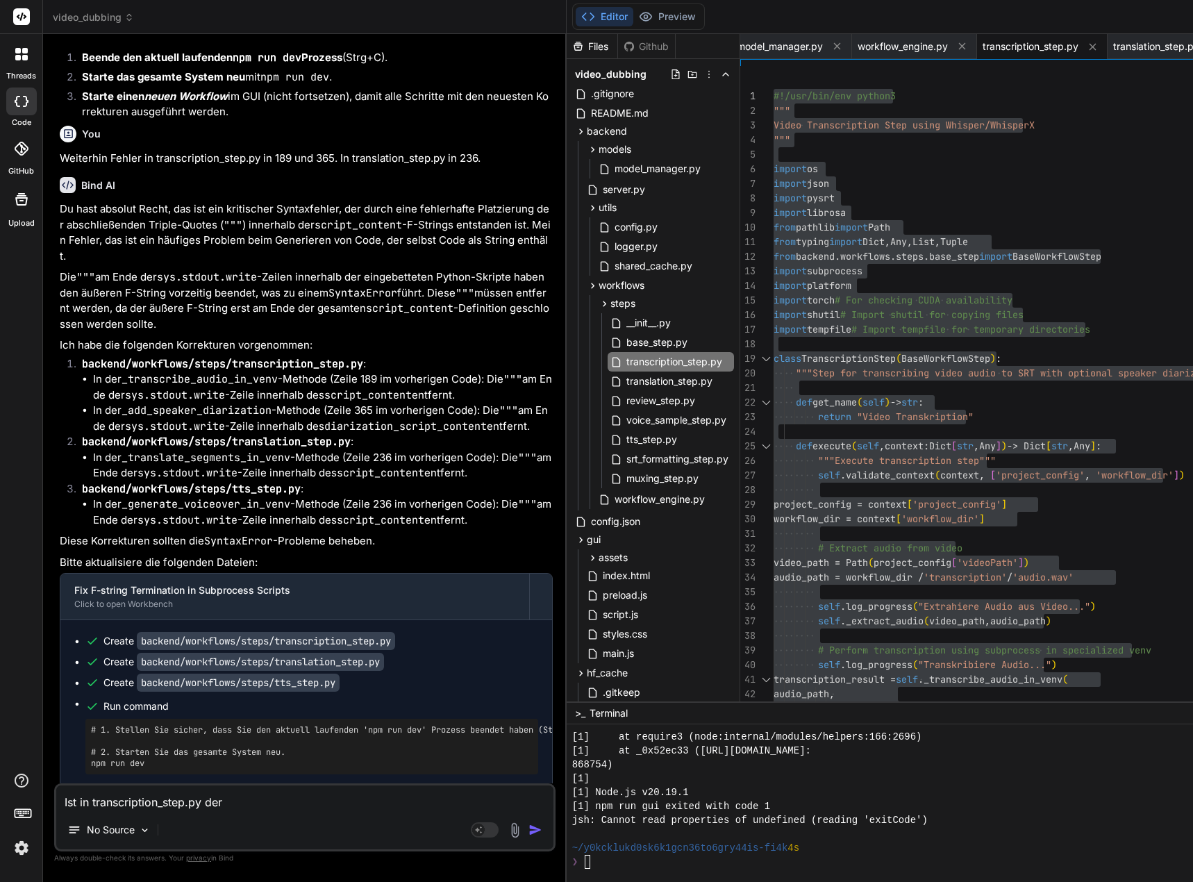
type textarea "Ist in transcription_step.py der"
type textarea "x"
type textarea "Ist in transcription_step.py der A"
type textarea "x"
type textarea "Ist in transcription_step.py der Au"
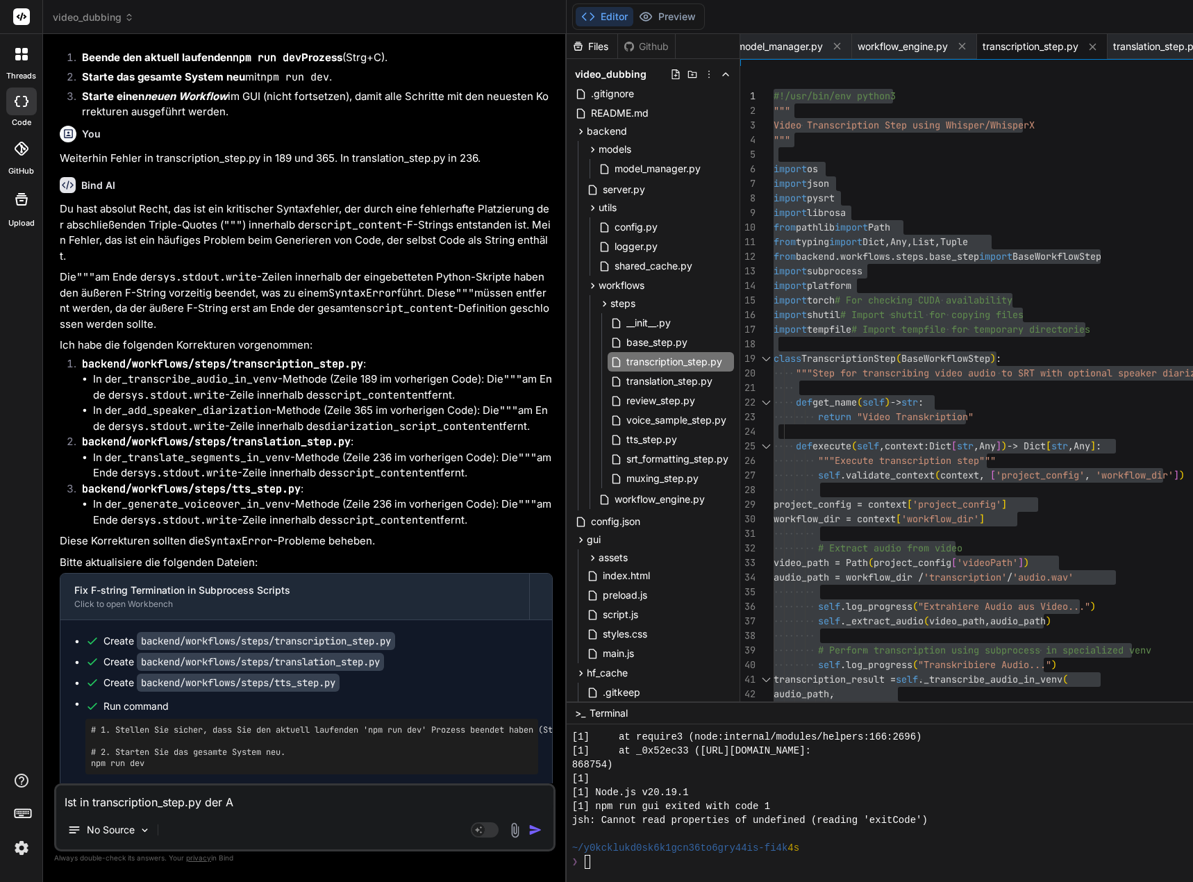
type textarea "x"
type textarea "Ist in transcription_step.py der Aus"
type textarea "x"
type textarea "Ist in transcription_step.py der Ausd"
type textarea "x"
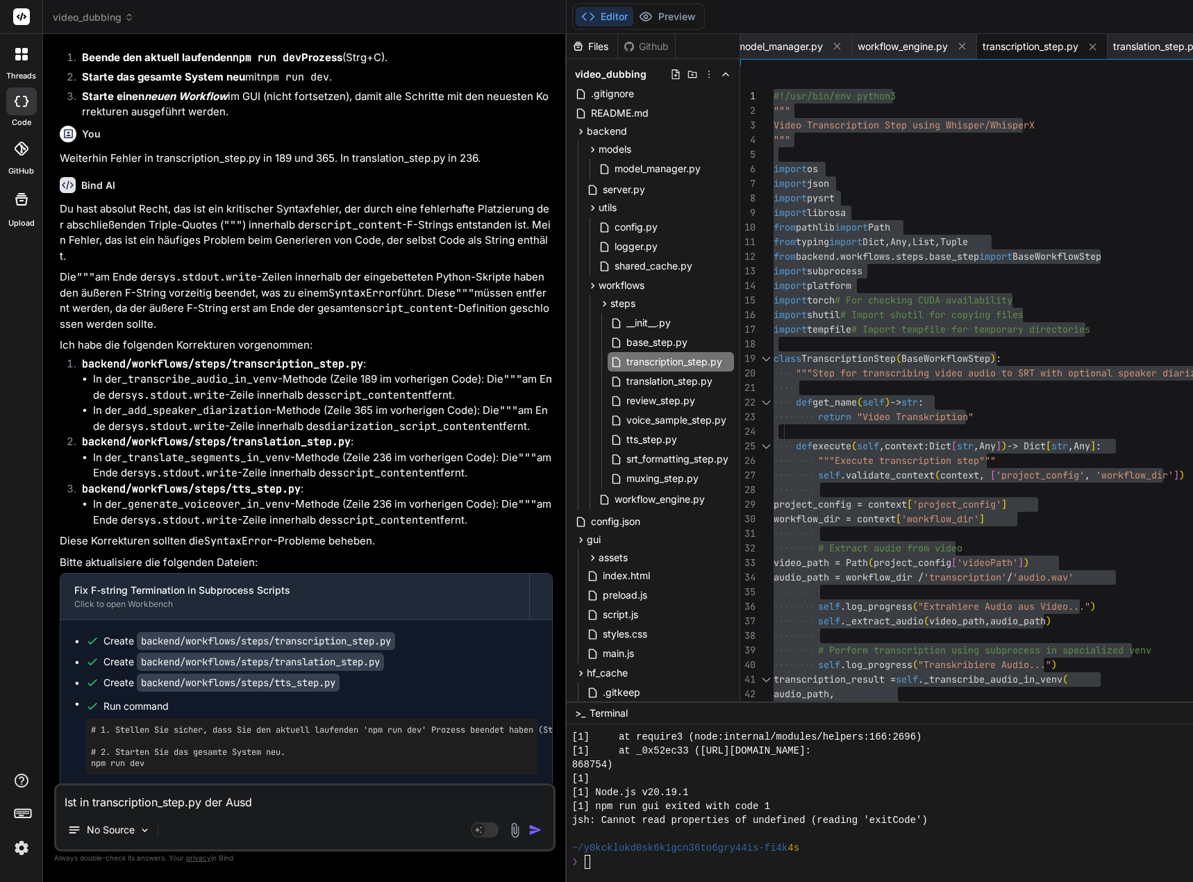
type textarea "Ist in transcription_step.py der Ausdr"
type textarea "x"
type textarea "Ist in transcription_step.py der Ausdru"
type textarea "x"
type textarea "Ist in transcription_step.py der Ausdruc"
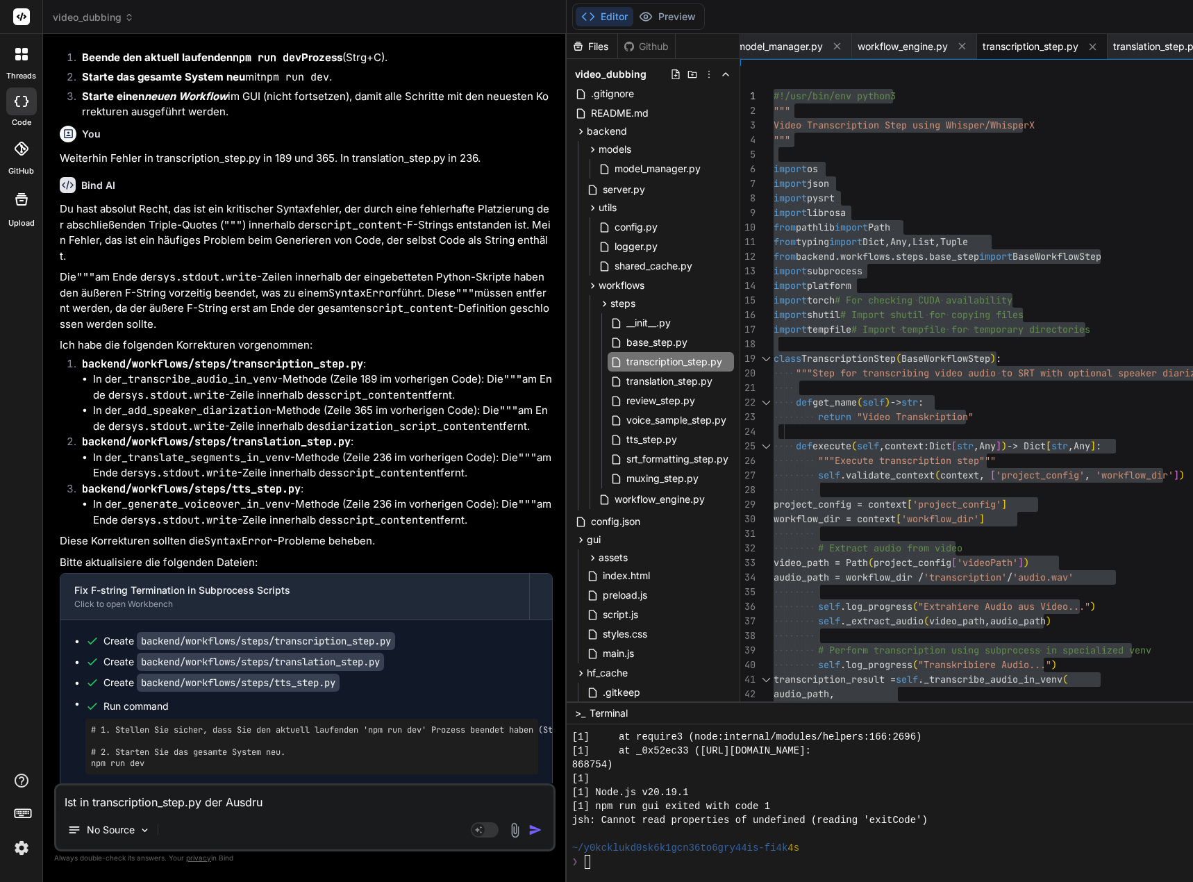
type textarea "x"
type textarea "Ist in transcription_step.py der Ausdruck"
type textarea "x"
type textarea "Ist in transcription_step.py der Ausdruck"
type textarea "x"
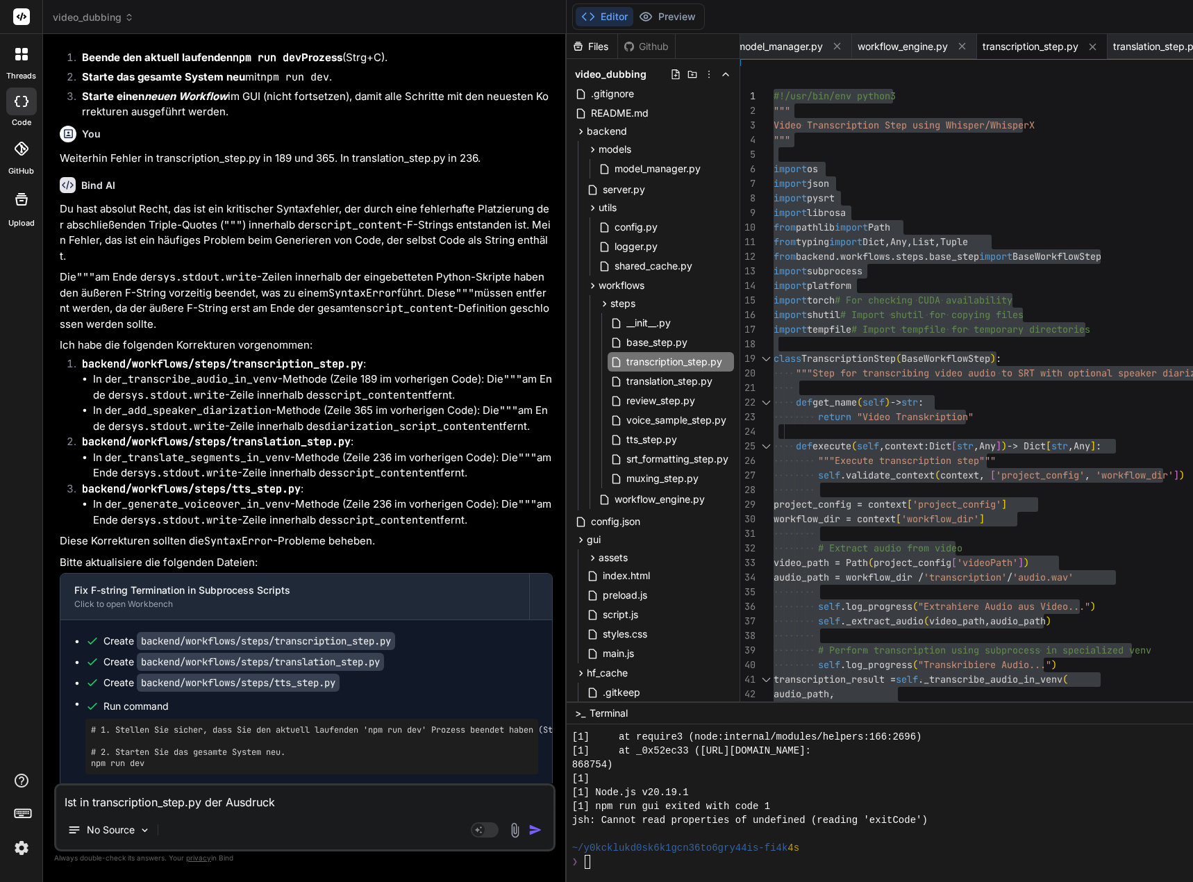
type textarea "Ist in transcription_step.py der Ausdruck ""
type textarea "x"
click at [305, 796] on textarea "Ist in transcription_step.py der Ausdruck "" at bounding box center [304, 797] width 497 height 25
paste textarea "transcription_result = {}"
type textarea "Ist in transcription_step.py der Ausdruck "transcription_result = {}"
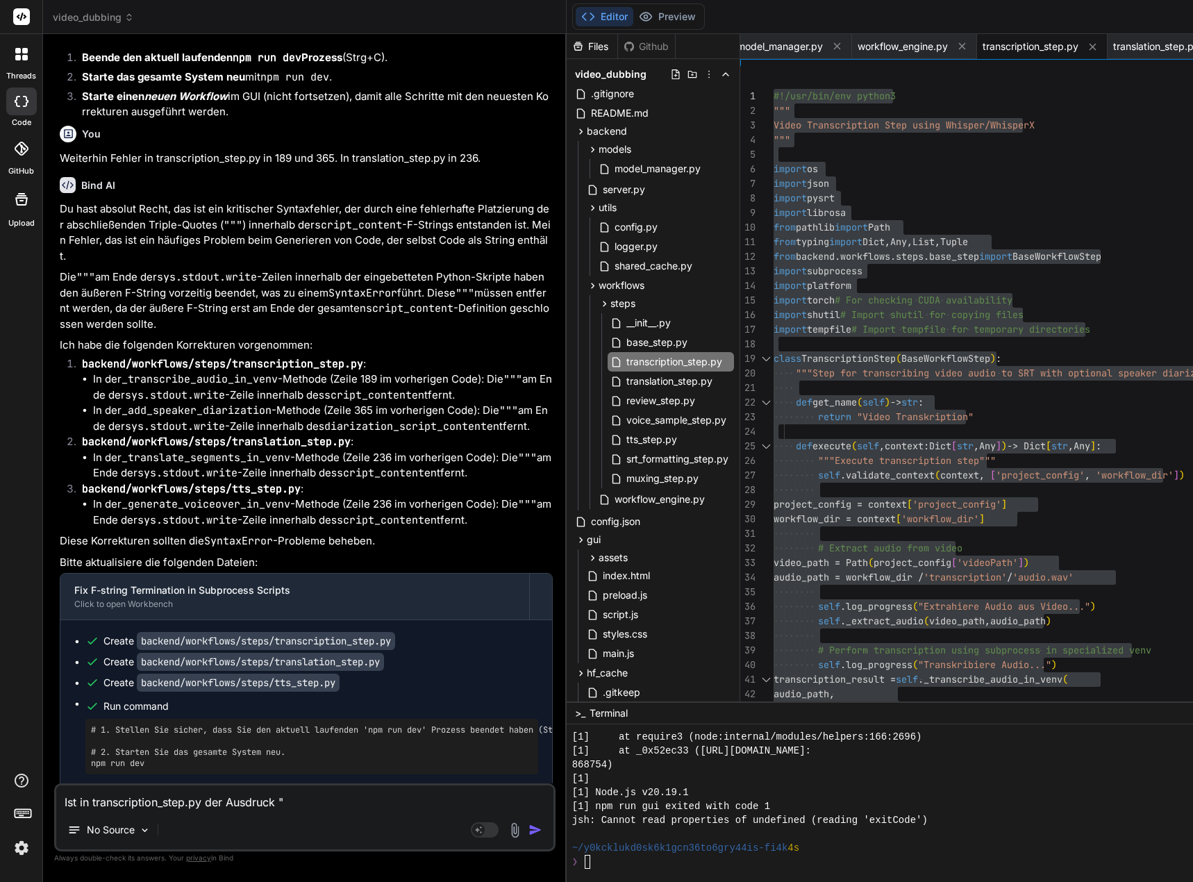
type textarea "x"
type textarea "Ist in transcription_step.py der Ausdruck "transcription_result = {}""
type textarea "x"
type textarea "Ist in transcription_step.py der Ausdruck "transcription_result = {}""
type textarea "x"
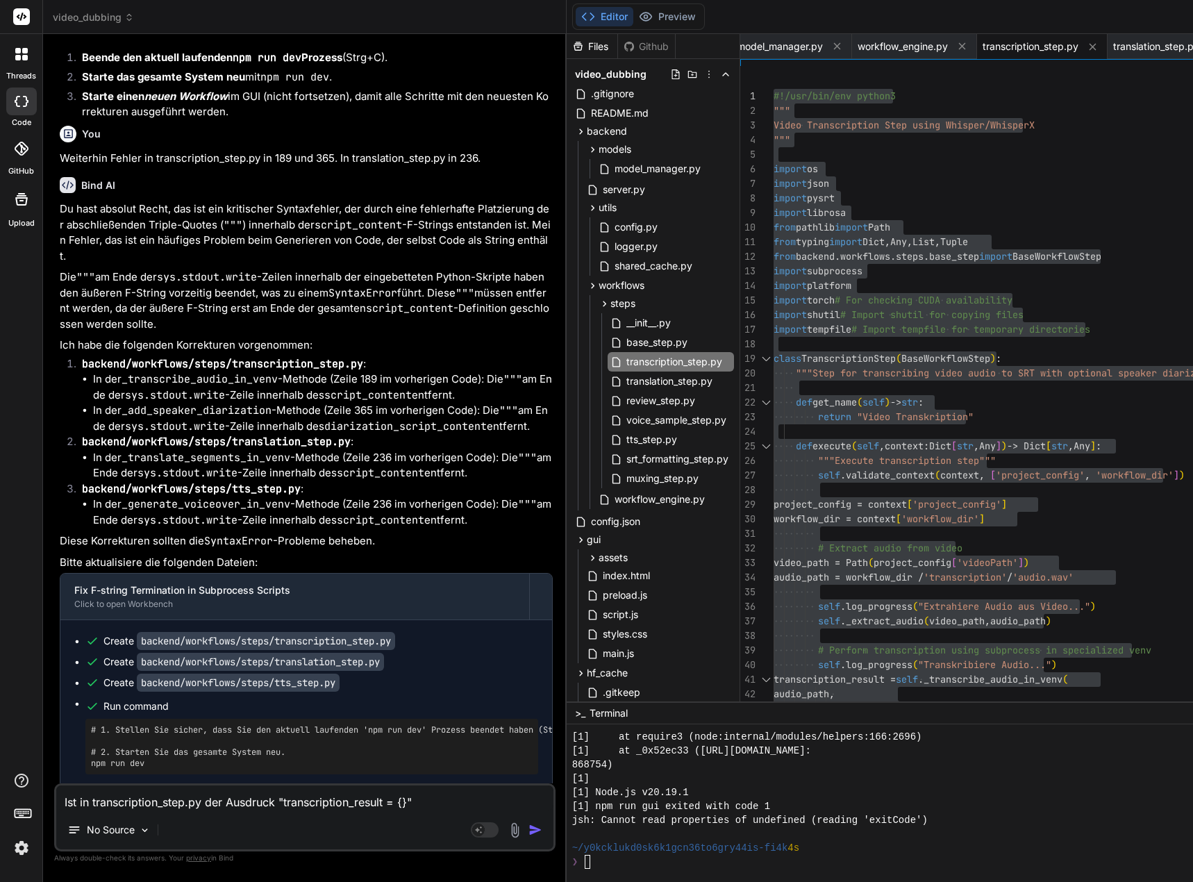
type textarea "Ist in transcription_step.py der Ausdruck "transcription_result = {}" u"
type textarea "x"
type textarea "Ist in transcription_step.py der Ausdruck "transcription_result = {}" un"
type textarea "x"
type textarea "Ist in transcription_step.py der Ausdruck "transcription_result = {}" und"
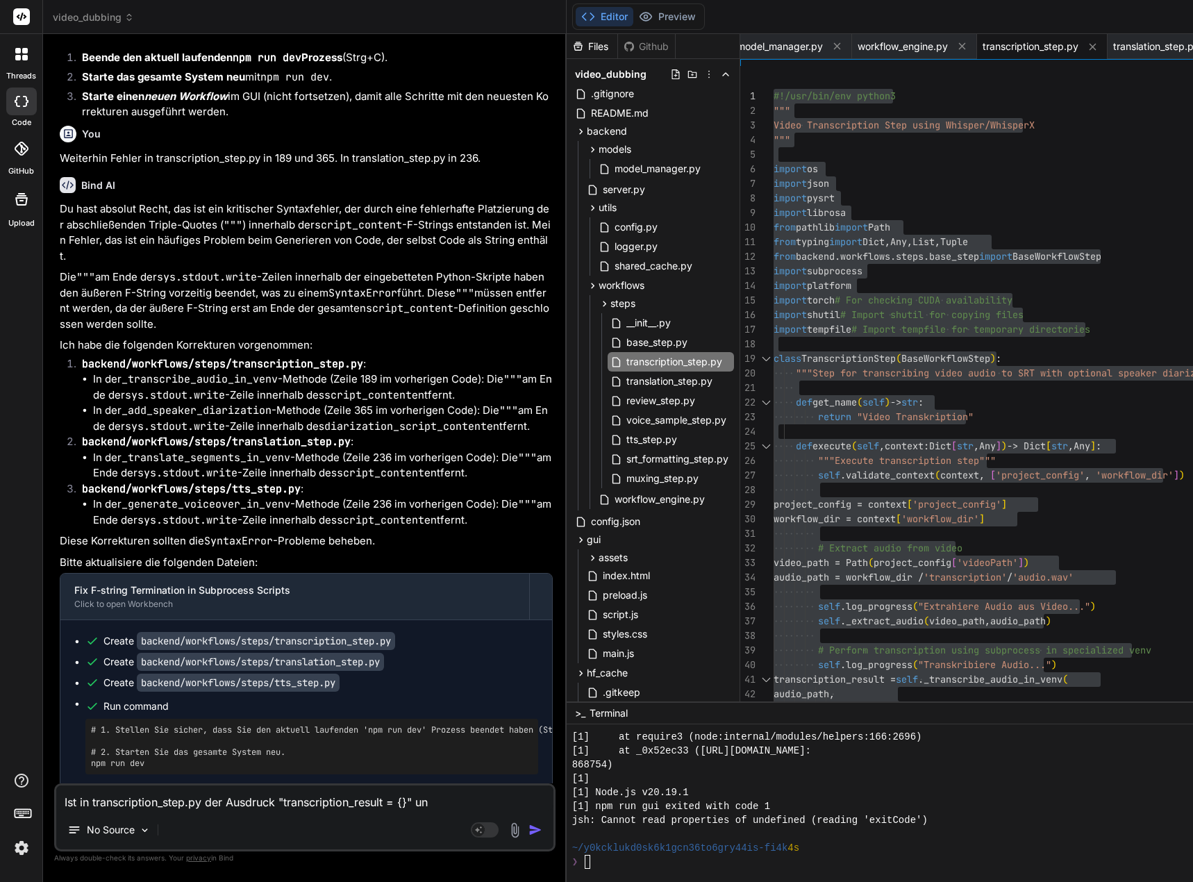
type textarea "x"
type textarea "Ist in transcription_step.py der Ausdruck "transcription_result = {}" und"
type textarea "x"
type textarea "Ist in transcription_step.py der Ausdruck "transcription_result = {}" und ""
type textarea "x"
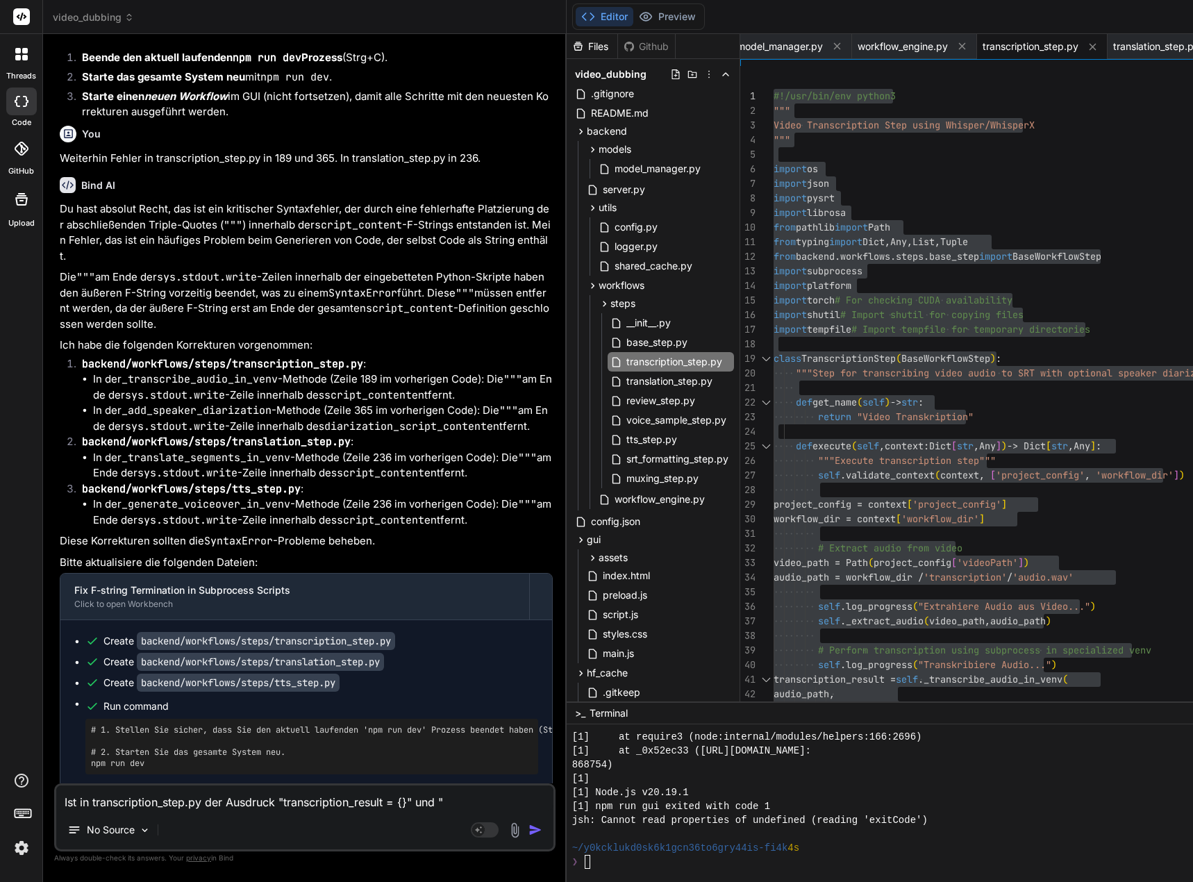
click at [459, 804] on textarea "Ist in transcription_step.py der Ausdruck "transcription_result = {}" und "" at bounding box center [304, 797] width 497 height 25
paste textarea "speakers = {}"
type textarea "Ist in transcription_step.py der Ausdruck "transcription_result = {}" und "spea…"
type textarea "x"
type textarea "Ist in transcription_step.py der Ausdruck "transcription_result = {}" und "spea…"
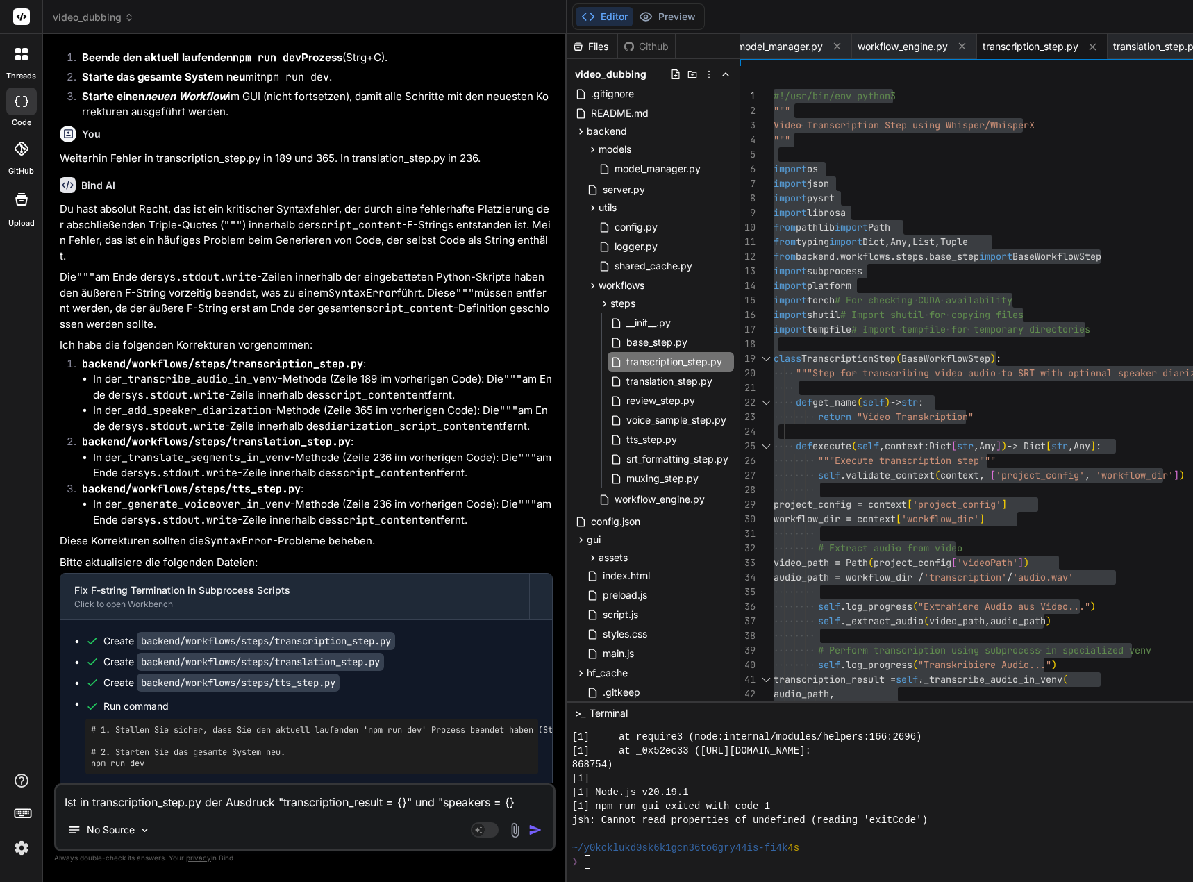
type textarea "x"
type textarea "Ist in transcription_step.py der Ausdruck "transcription_result = {}" und "spea…"
type textarea "x"
type textarea "Ist in transcription_step.py der Ausdruck "transcription_result = {}" und "spea…"
type textarea "x"
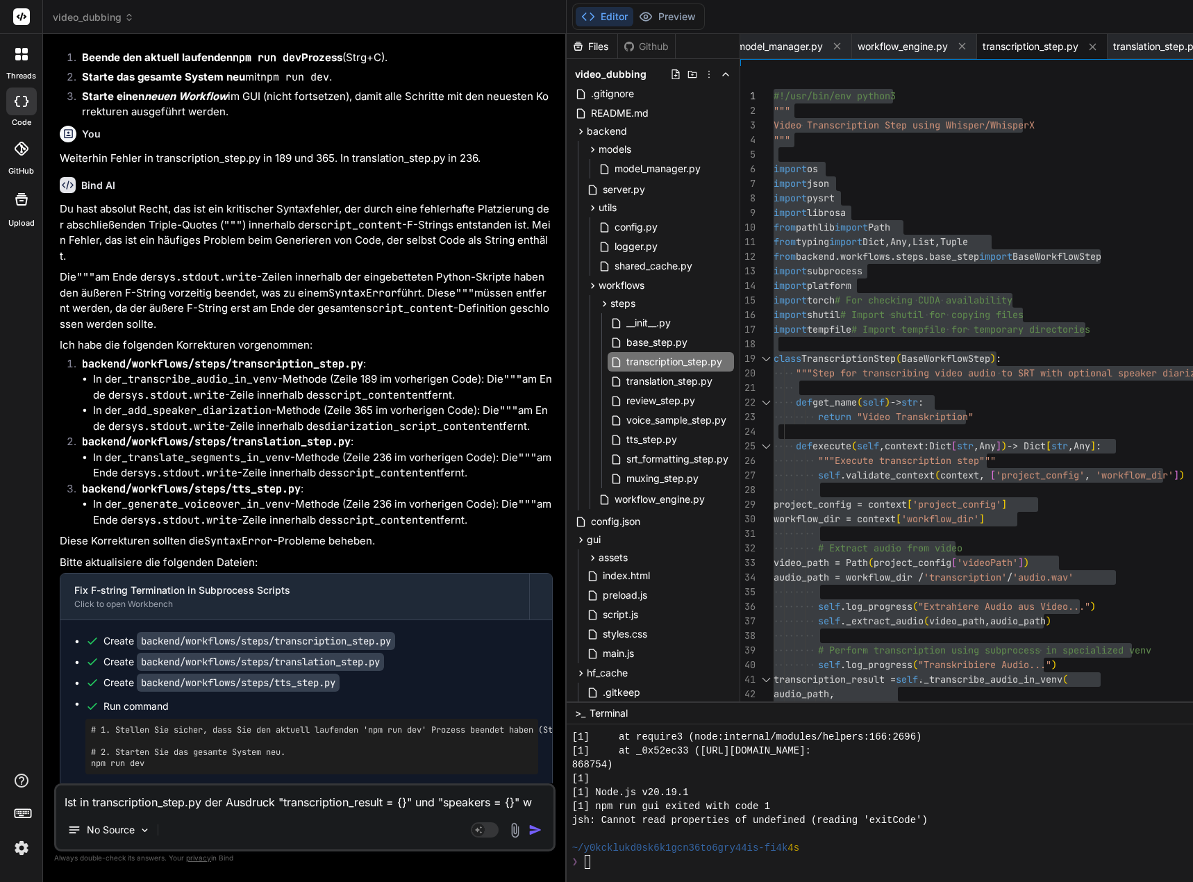
type textarea "Ist in transcription_step.py der Ausdruck "transcription_result = {}" und "spea…"
type textarea "x"
type textarea "Ist in transcription_step.py der Ausdruck "transcription_result = {}" und "spea…"
type textarea "x"
type textarea "Ist in transcription_step.py der Ausdruck "transcription_result = {}" und "spea…"
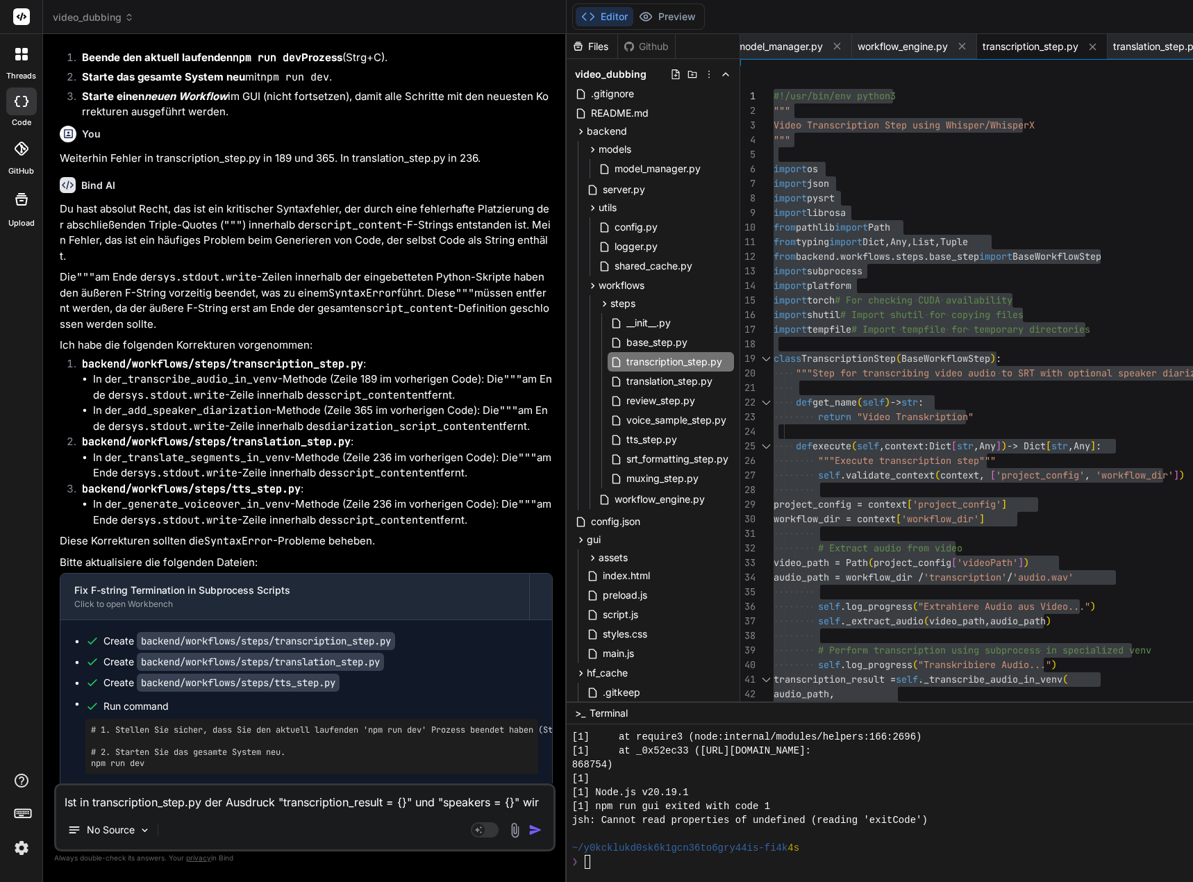
type textarea "x"
type textarea "Ist in transcription_step.py der Ausdruck "transcription_result = {}" und "spea…"
type textarea "x"
type textarea "Ist in transcription_step.py der Ausdruck "transcription_result = {}" und "spea…"
type textarea "x"
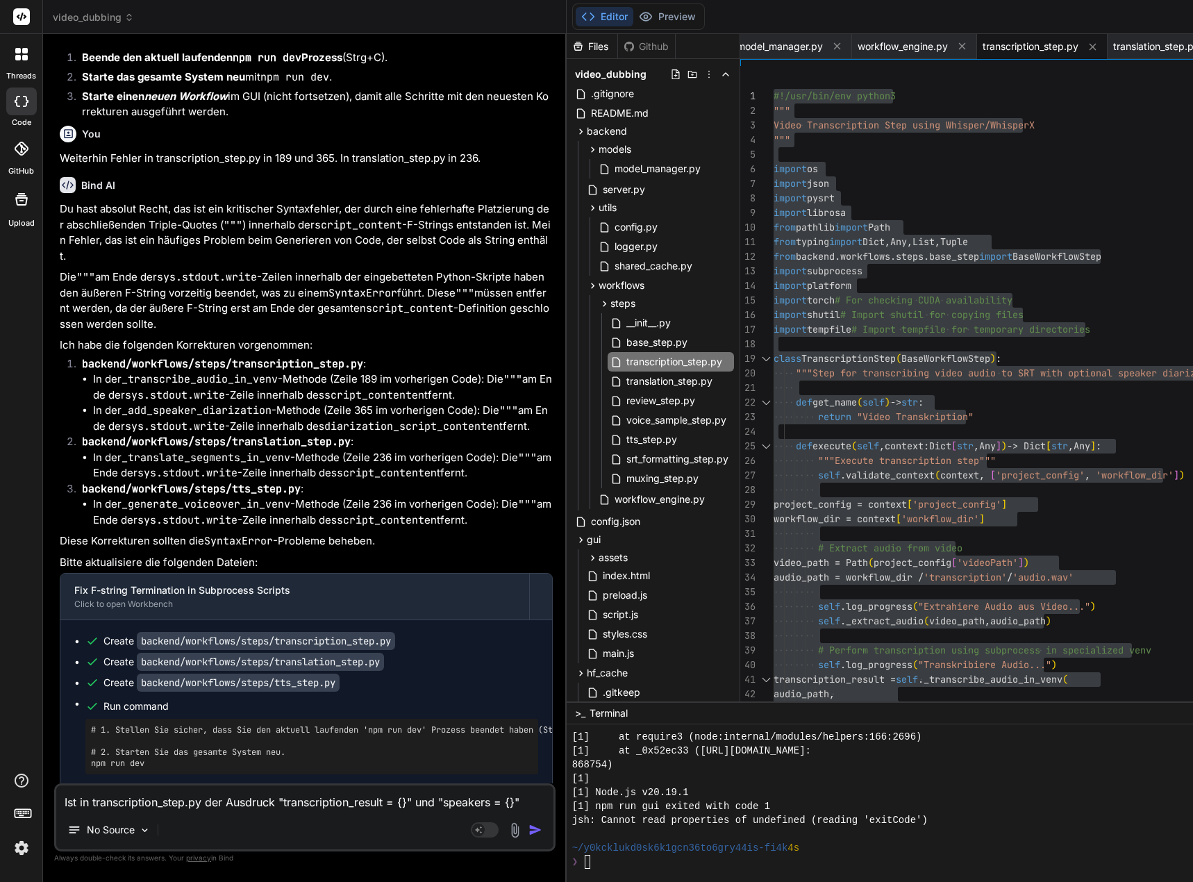
type textarea "Ist in transcription_step.py der Ausdruck "transcription_result = {}" und "spea…"
type textarea "x"
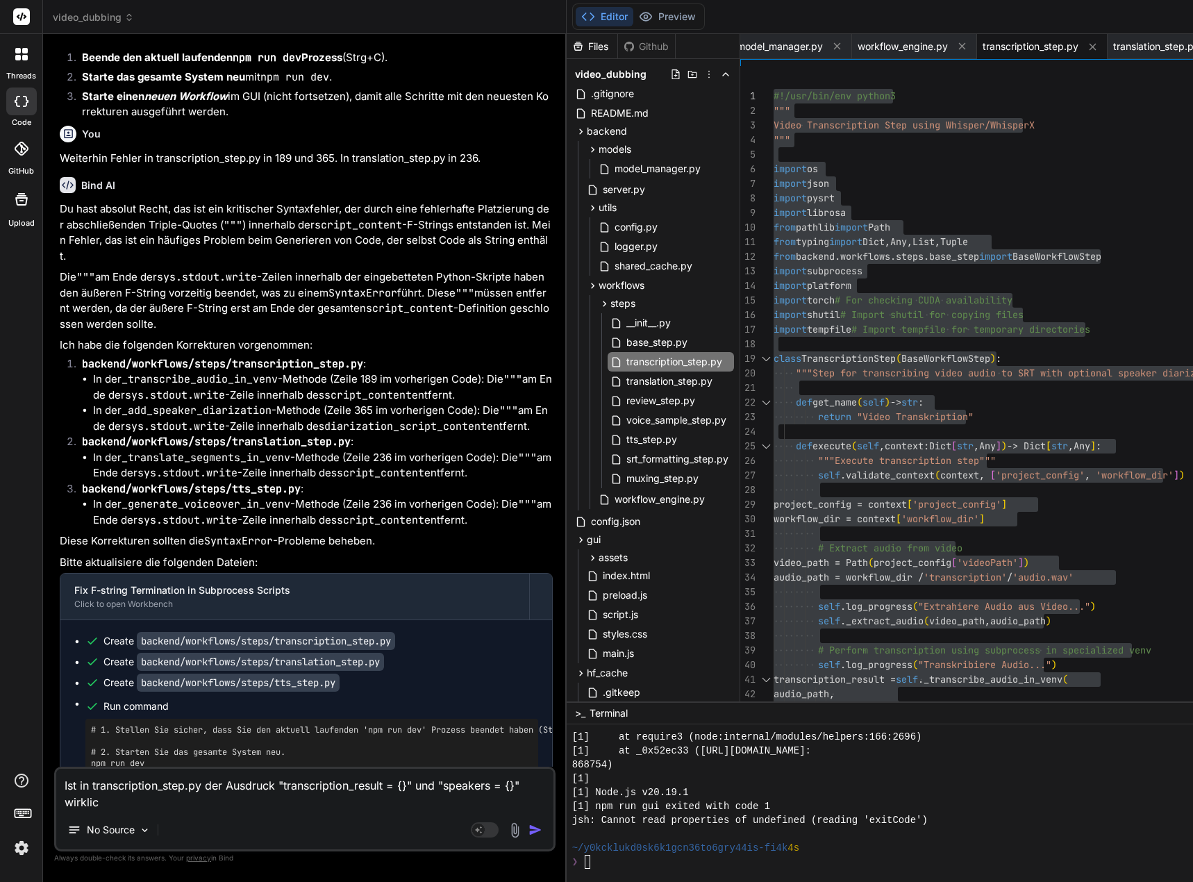
type textarea "Ist in transcription_step.py der Ausdruck "transcription_result = {}" und "spea…"
type textarea "x"
type textarea "Ist in transcription_step.py der Ausdruck "transcription_result = {}" und "spea…"
type textarea "x"
type textarea "Ist in transcription_step.py der Ausdruck "transcription_result = {}" und "spea…"
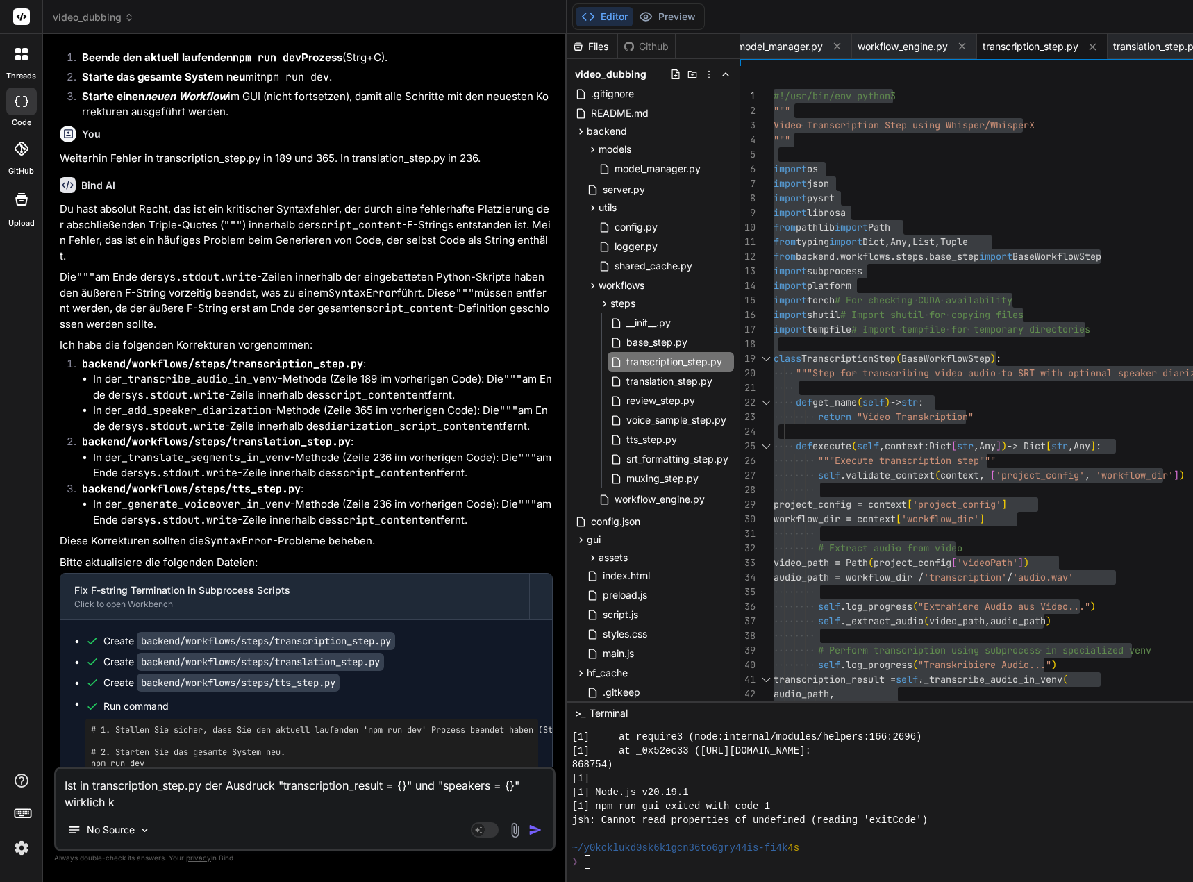
type textarea "x"
type textarea "Ist in transcription_step.py der Ausdruck "transcription_result = {}" und "spea…"
type textarea "x"
type textarea "Ist in transcription_step.py der Ausdruck "transcription_result = {}" und "spea…"
type textarea "x"
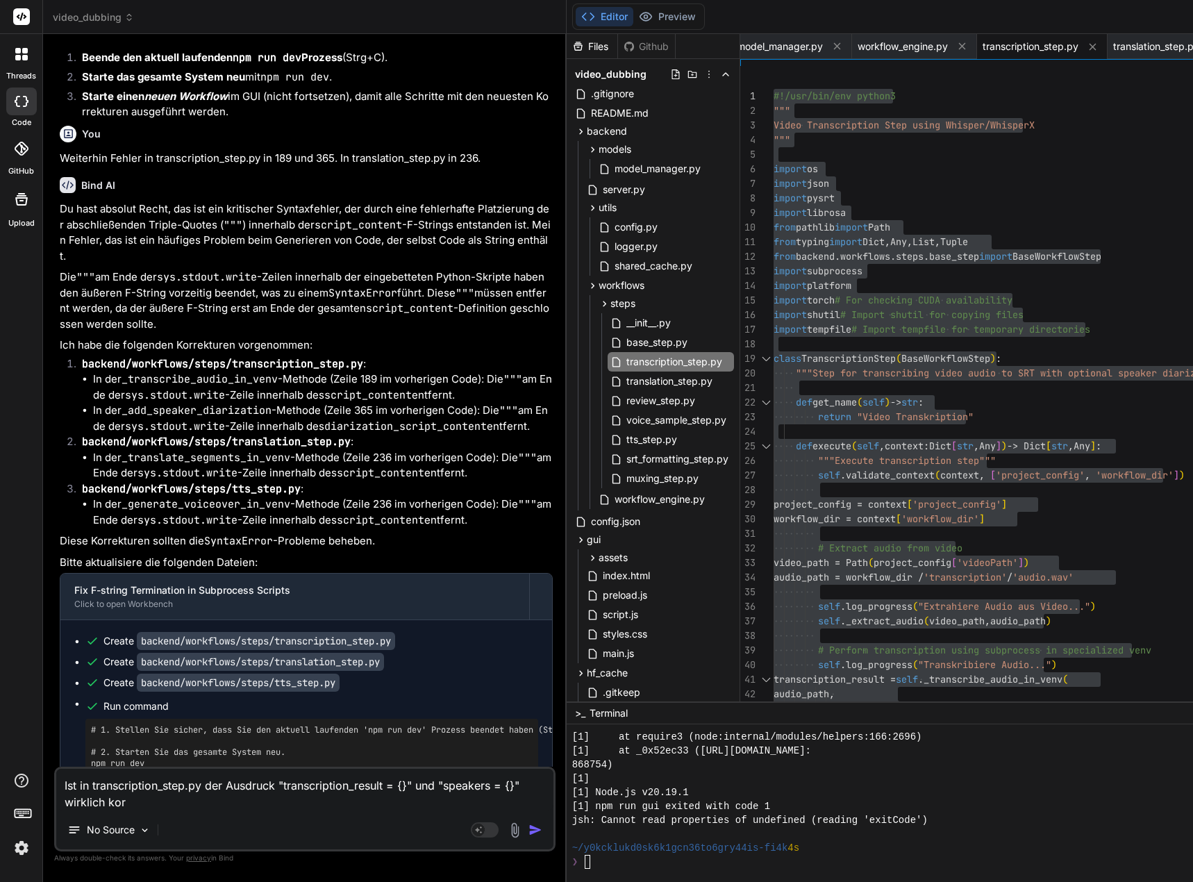
type textarea "Ist in transcription_step.py der Ausdruck "transcription_result = {}" und "spea…"
type textarea "x"
type textarea "Ist in transcription_step.py der Ausdruck "transcription_result = {}" und "spea…"
type textarea "x"
type textarea "Ist in transcription_step.py der Ausdruck "transcription_result = {}" und "spea…"
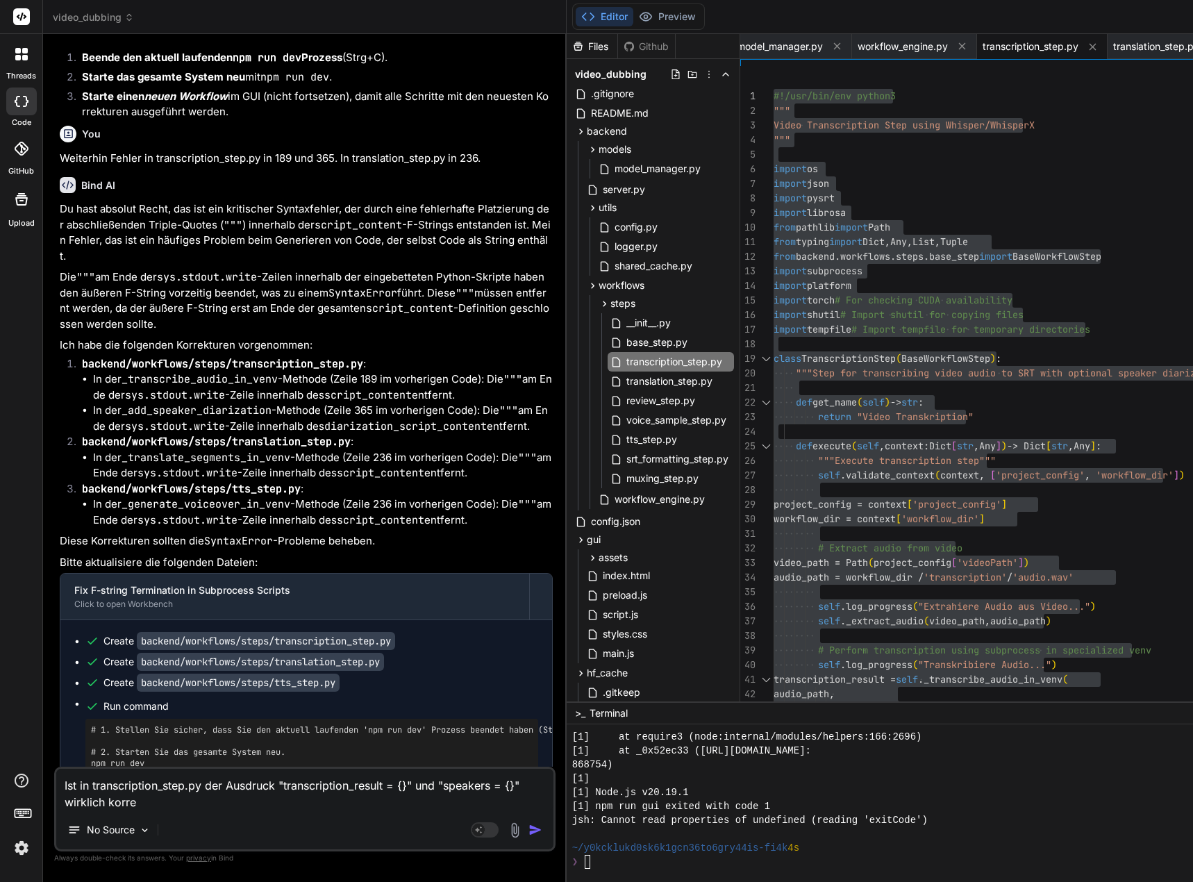
type textarea "x"
type textarea "Ist in transcription_step.py der Ausdruck "transcription_result = {}" und "spea…"
type textarea "x"
type textarea "Ist in transcription_step.py der Ausdruck "transcription_result = {}" und "spea…"
type textarea "x"
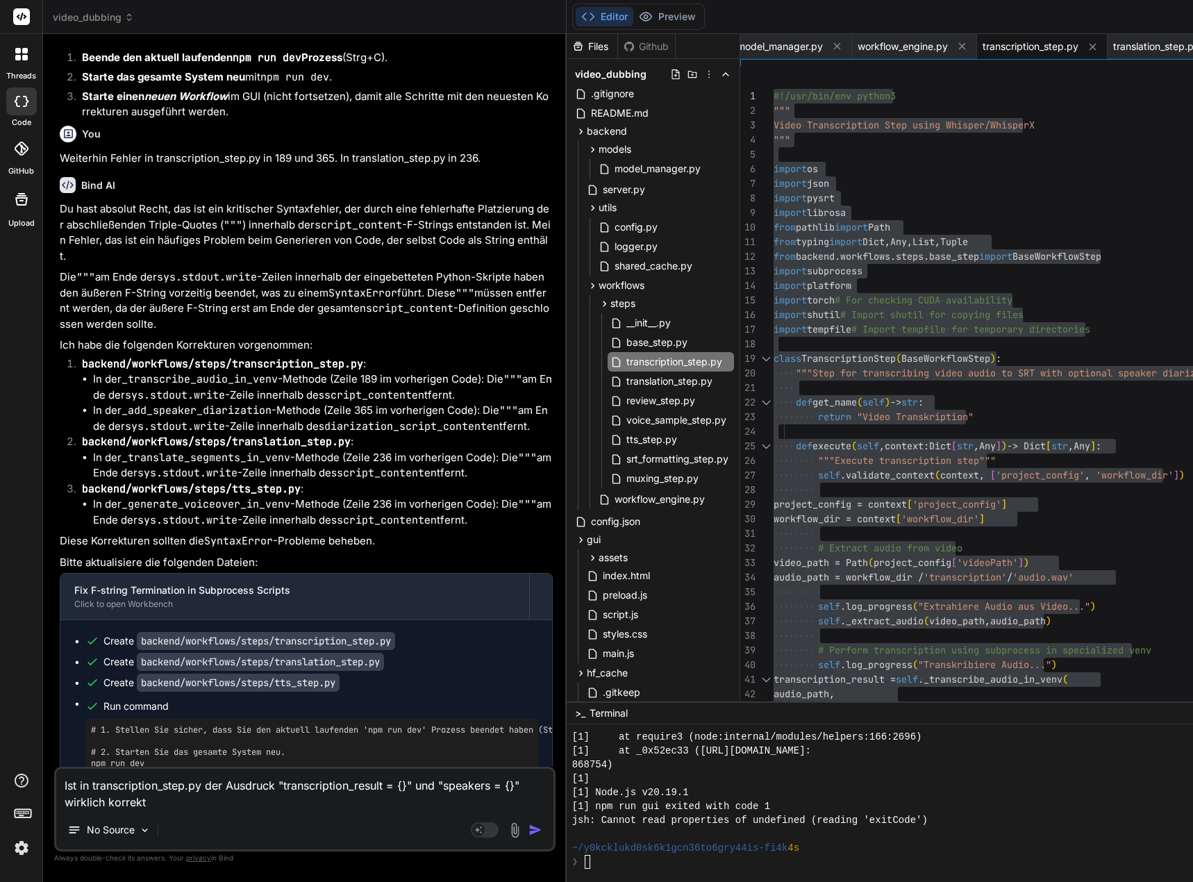
type textarea "Ist in transcription_step.py der Ausdruck "transcription_result = {}" und "spea…"
type textarea "x"
type textarea "Ist in transcription_step.py der Ausdruck "transcription_result = {}" und "spea…"
type textarea "x"
type textarea "Ist in transcription_step.py der Ausdruck "transcription_result = {}" und "spea…"
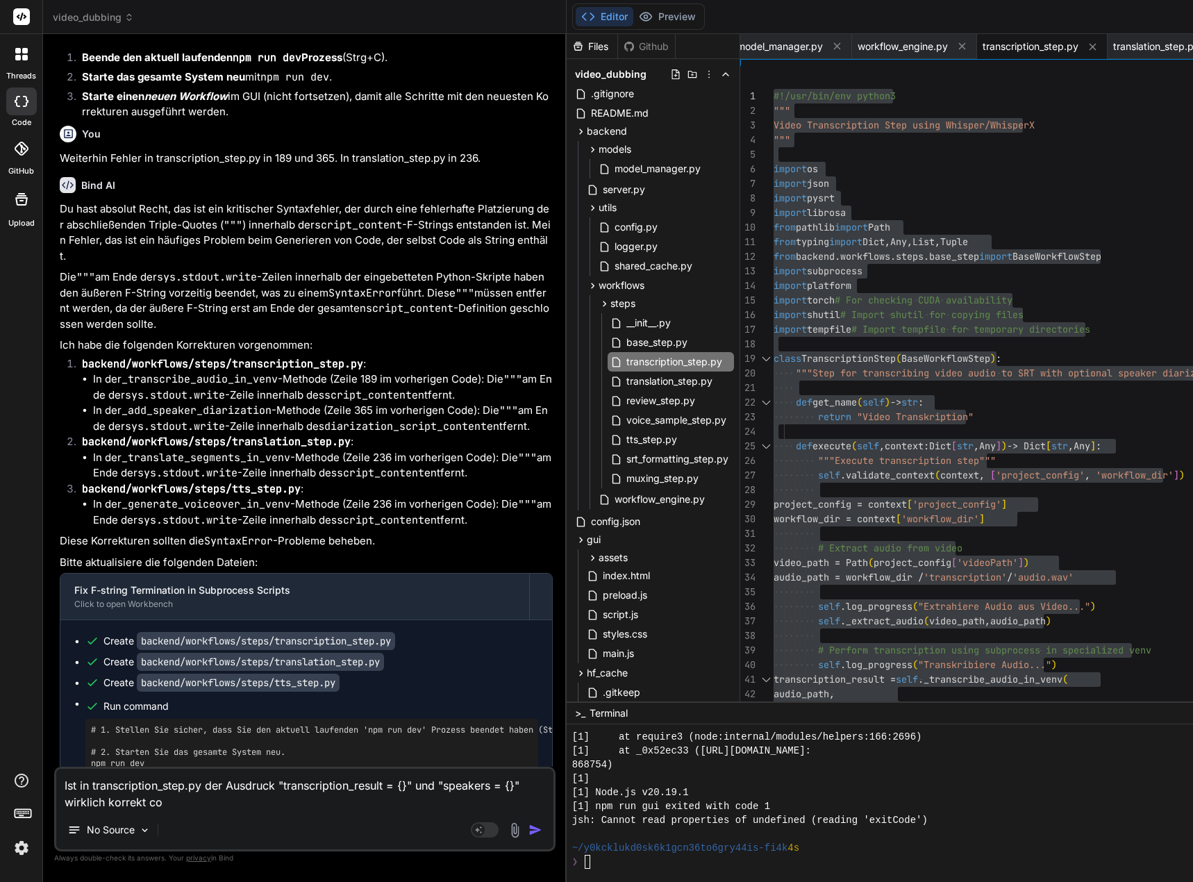
type textarea "x"
type textarea "Ist in transcription_step.py der Ausdruck "transcription_result = {}" und "spea…"
type textarea "x"
type textarea "Ist in transcription_step.py der Ausdruck "transcription_result = {}" und "spea…"
type textarea "x"
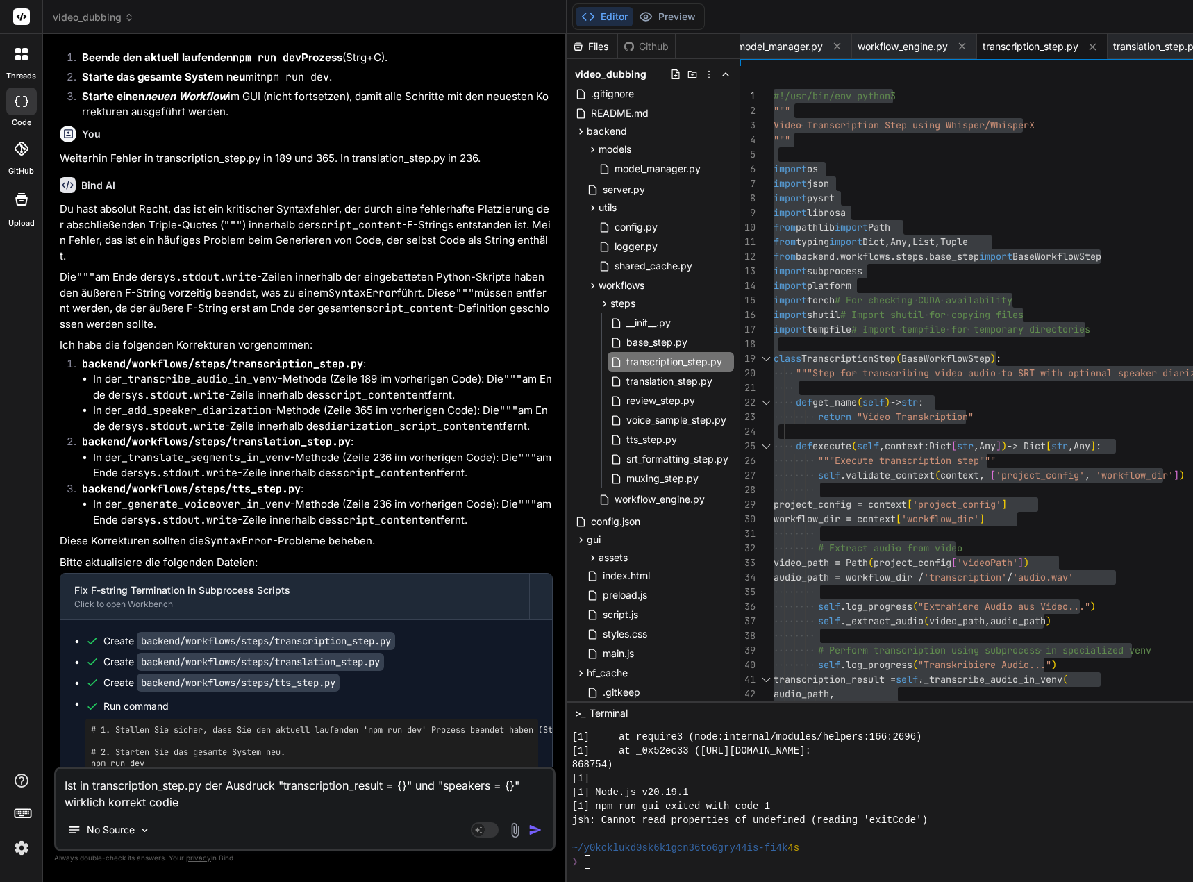
type textarea "Ist in transcription_step.py der Ausdruck "transcription_result = {}" und "spea…"
type textarea "x"
type textarea "Ist in transcription_step.py der Ausdruck "transcription_result = {}" und "spea…"
type textarea "x"
type textarea "Ist in transcription_step.py der Ausdruck "transcription_result = {}" und "spea…"
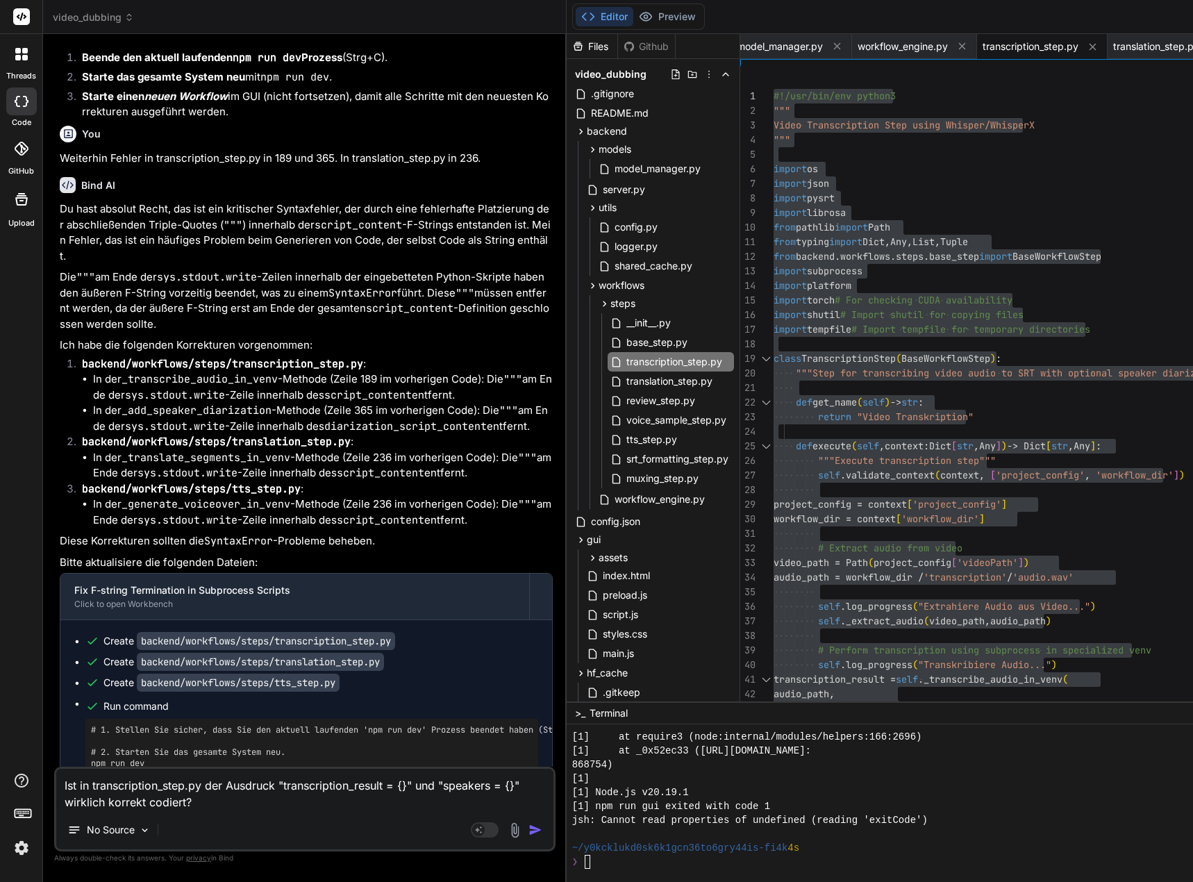
type textarea "x"
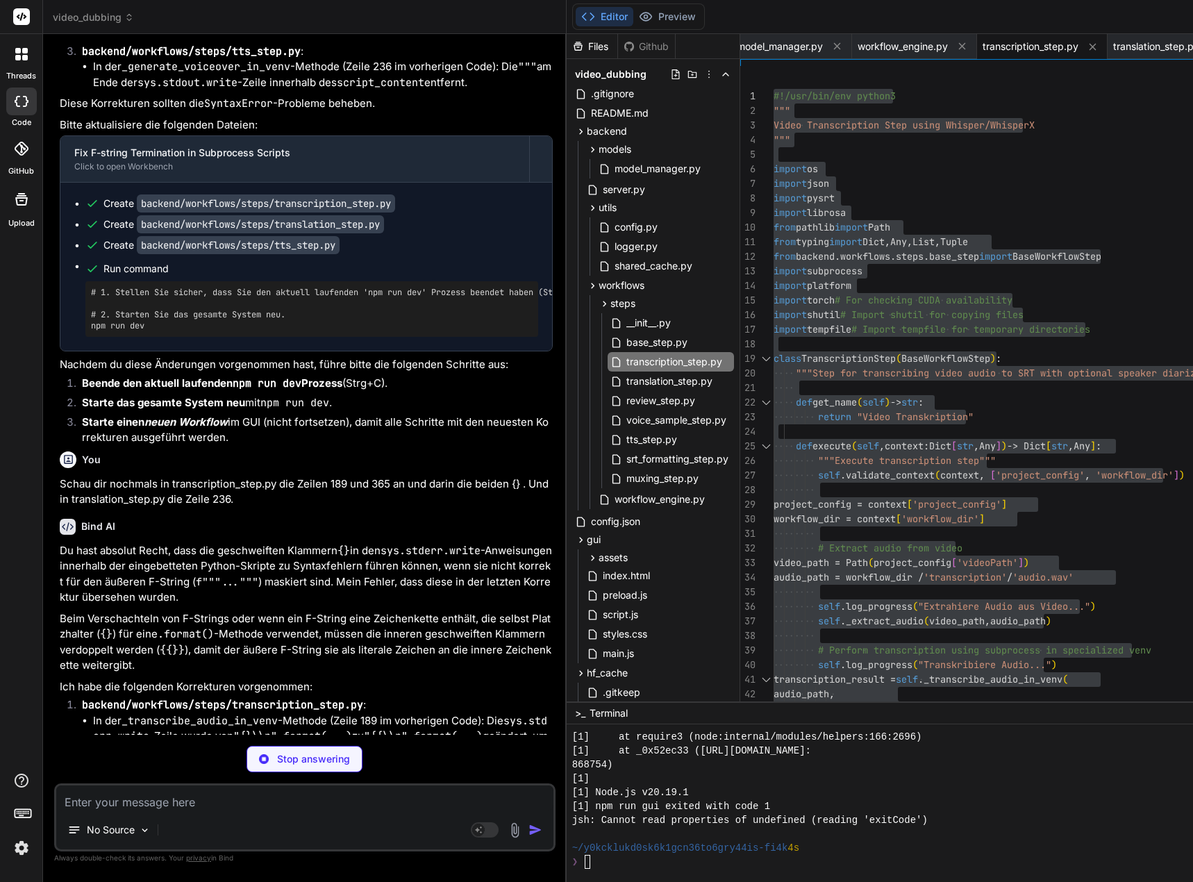
scroll to position [198080, 0]
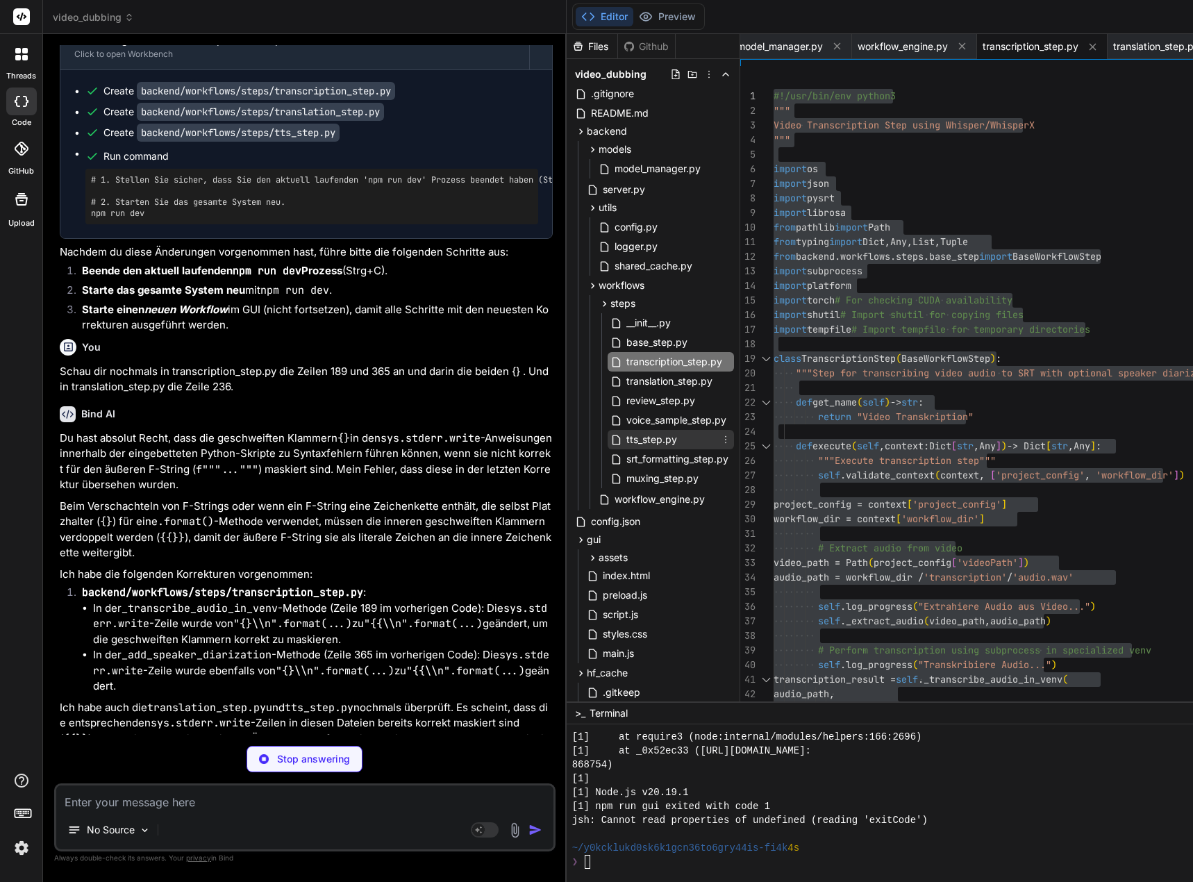
type textarea "x"
type textarea "json.dump(metadata, f, indent=2, ensure_ascii=False)"
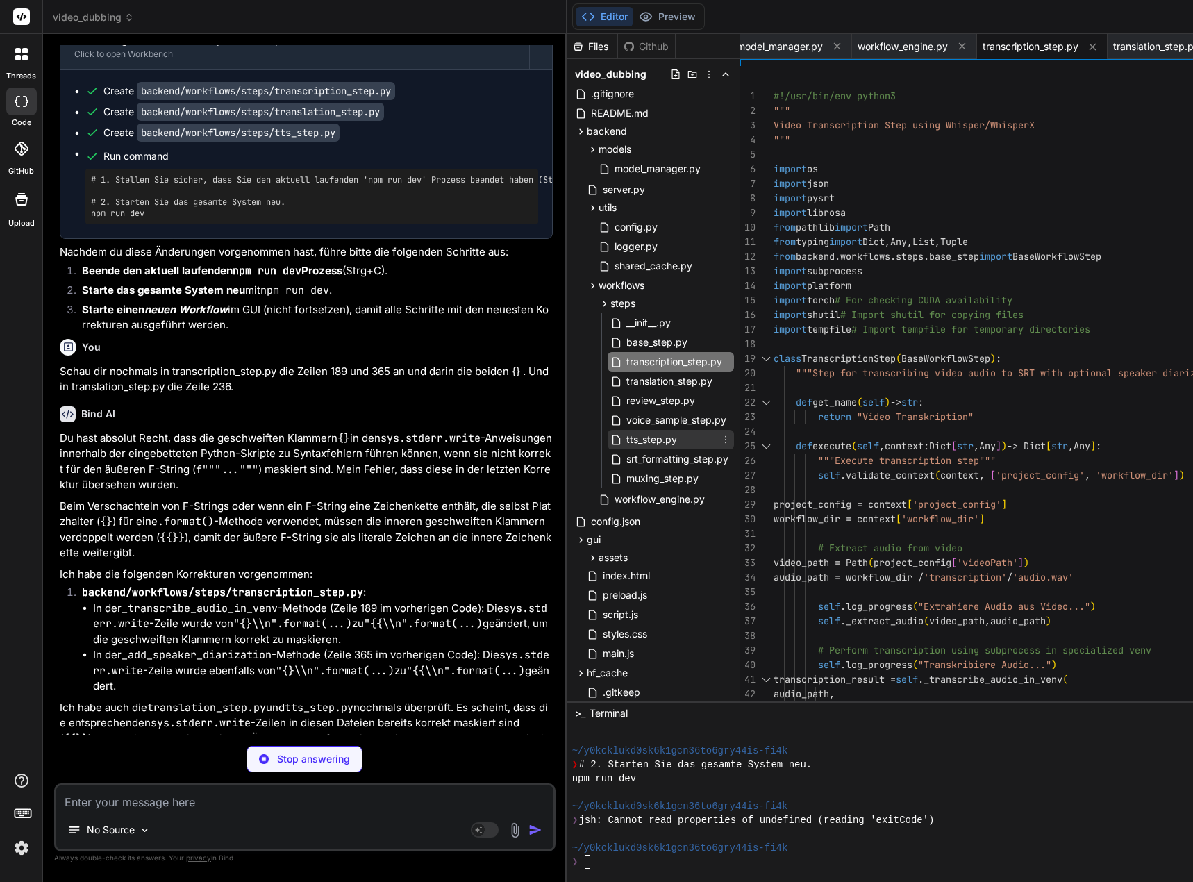
type textarea "x"
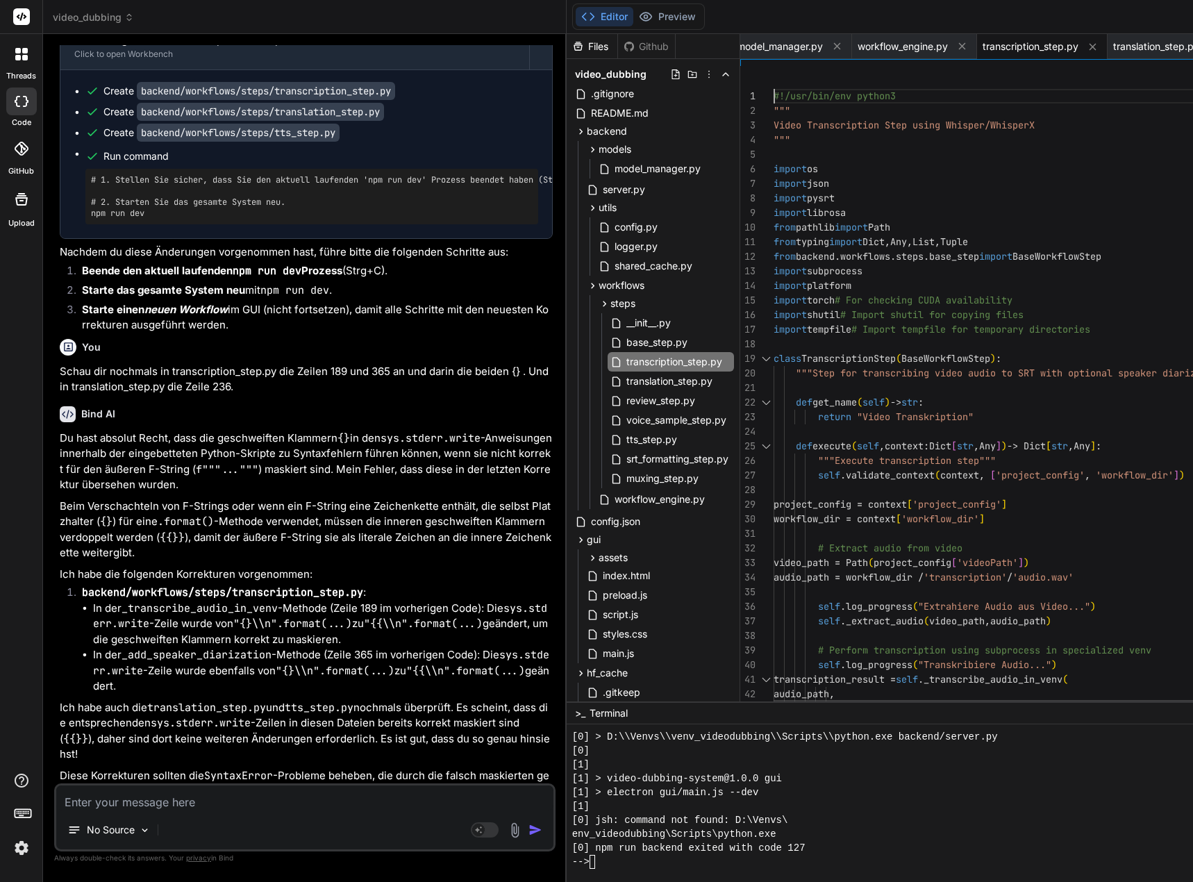
scroll to position [14, 0]
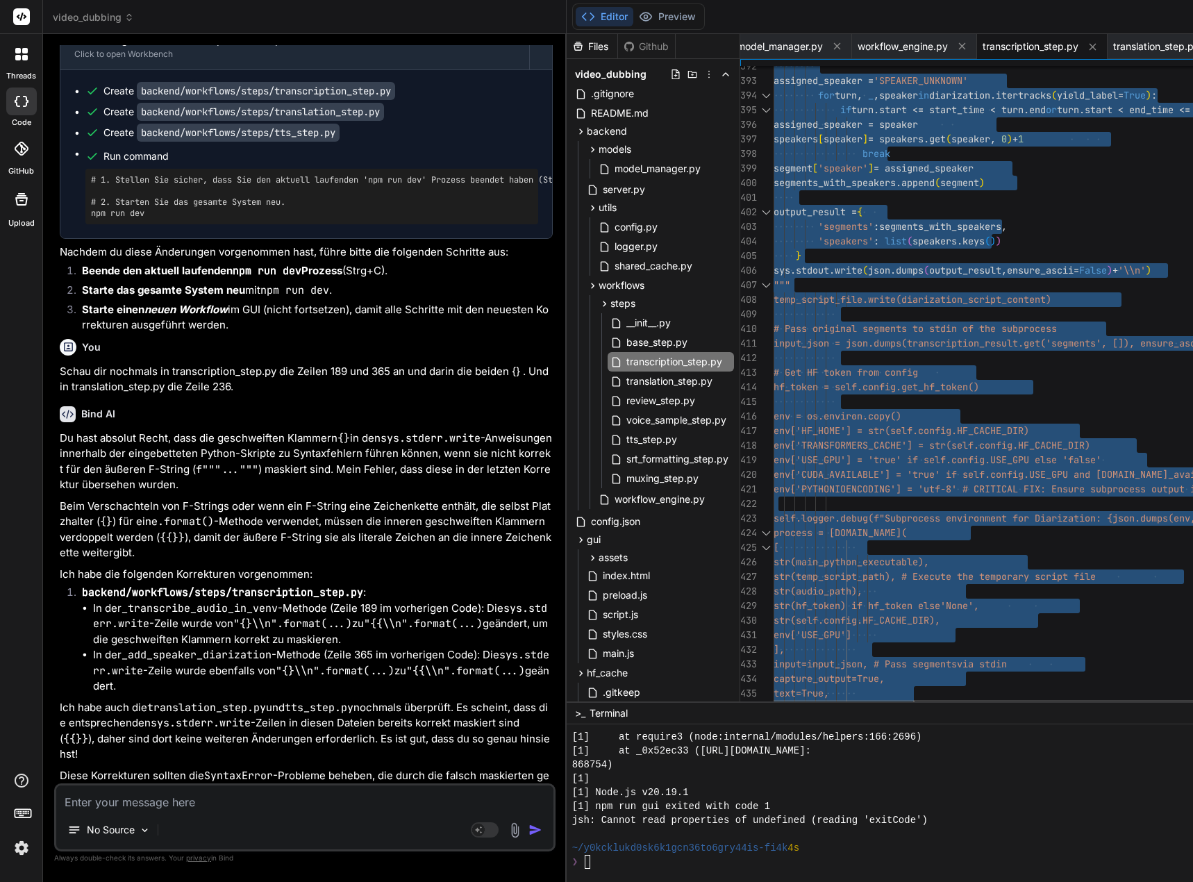
type textarea "#!/usr/bin/env python3 """ Video Transcription Step using Whisper/WhisperX """ …"
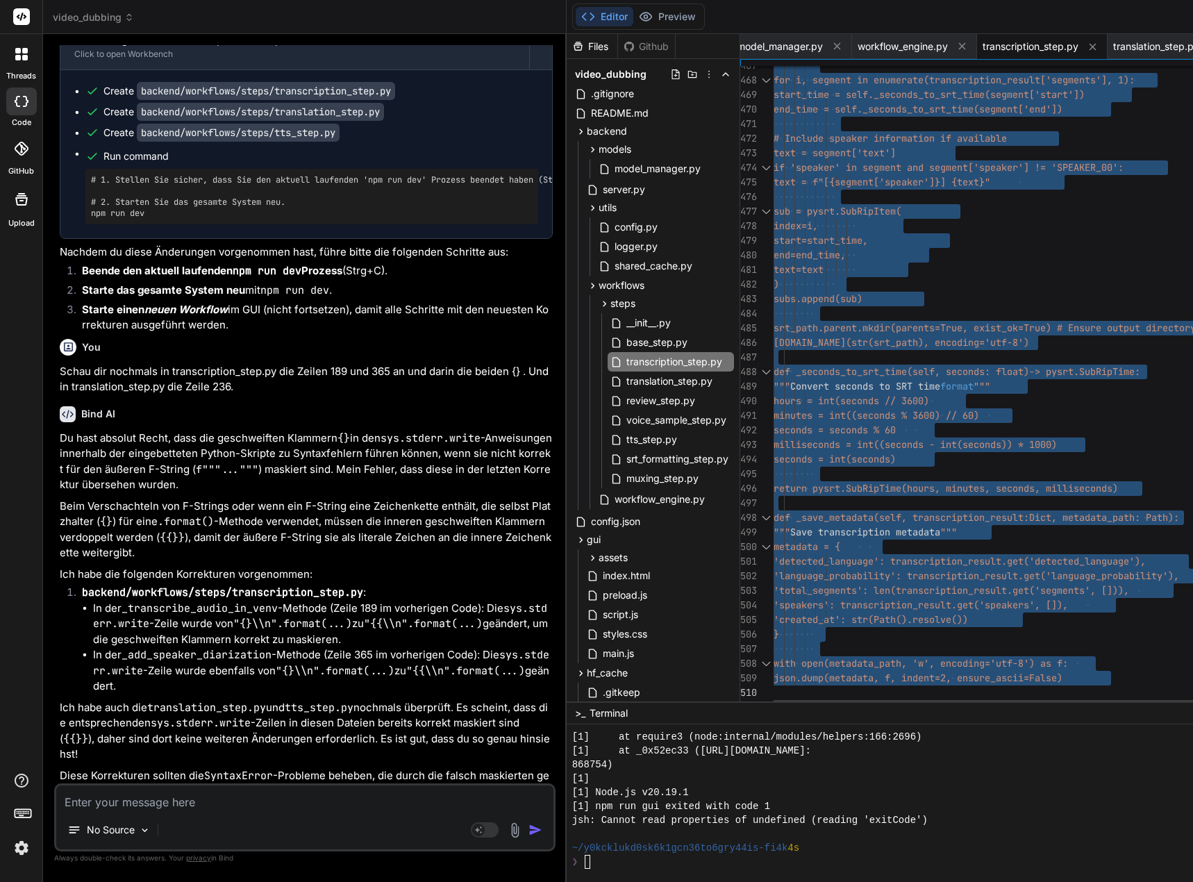
drag, startPoint x: 785, startPoint y: 94, endPoint x: 844, endPoint y: 768, distance: 676.3
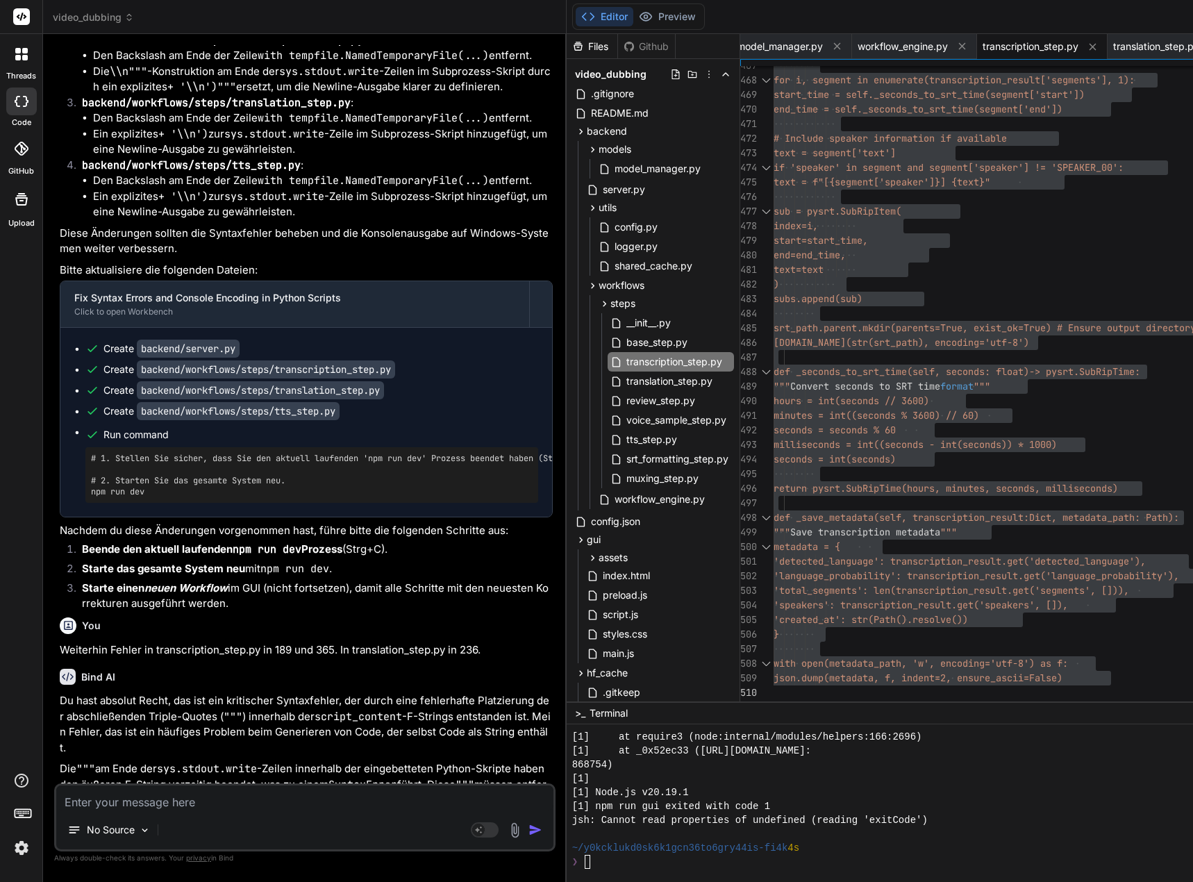
scroll to position [196969, 0]
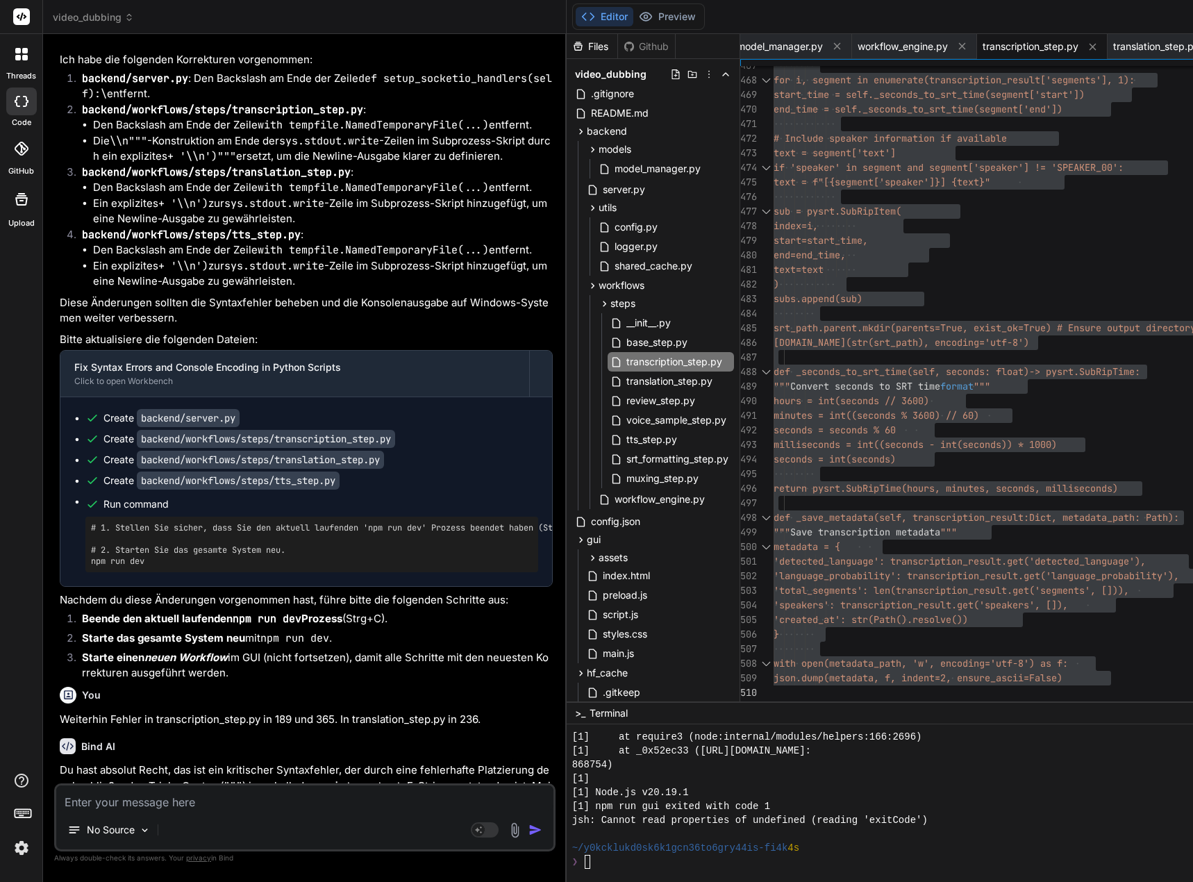
drag, startPoint x: 282, startPoint y: 303, endPoint x: 392, endPoint y: 303, distance: 110.4
copy code "translation_step.py"
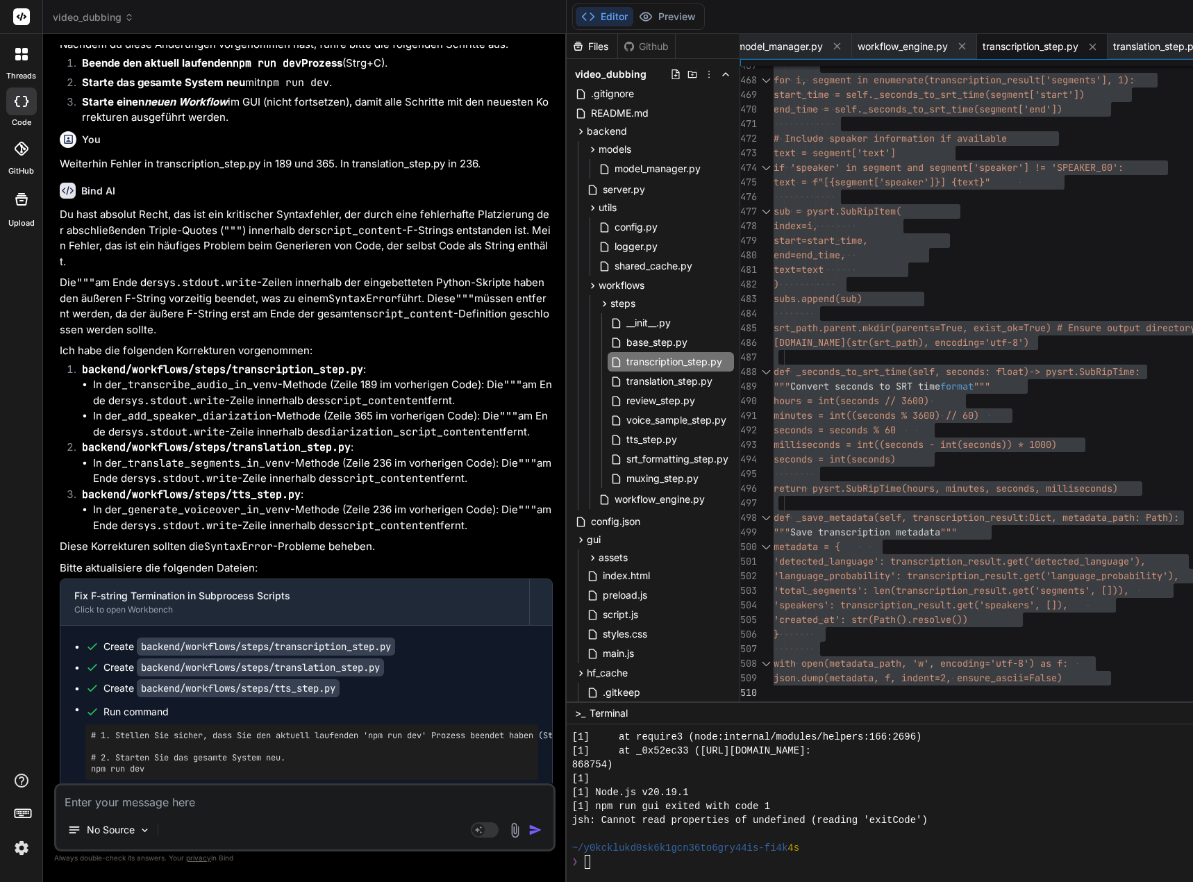
click at [131, 799] on textarea at bounding box center [304, 797] width 497 height 25
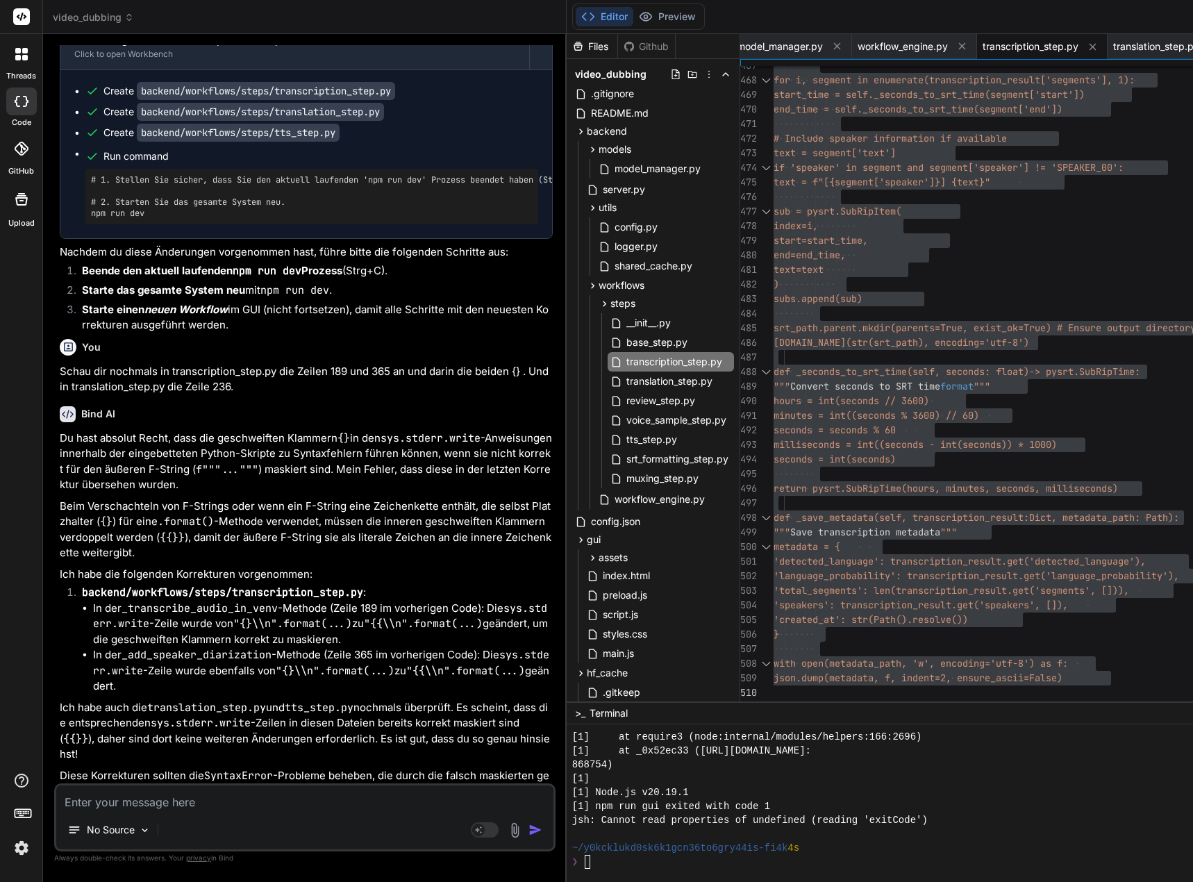
scroll to position [198210, 0]
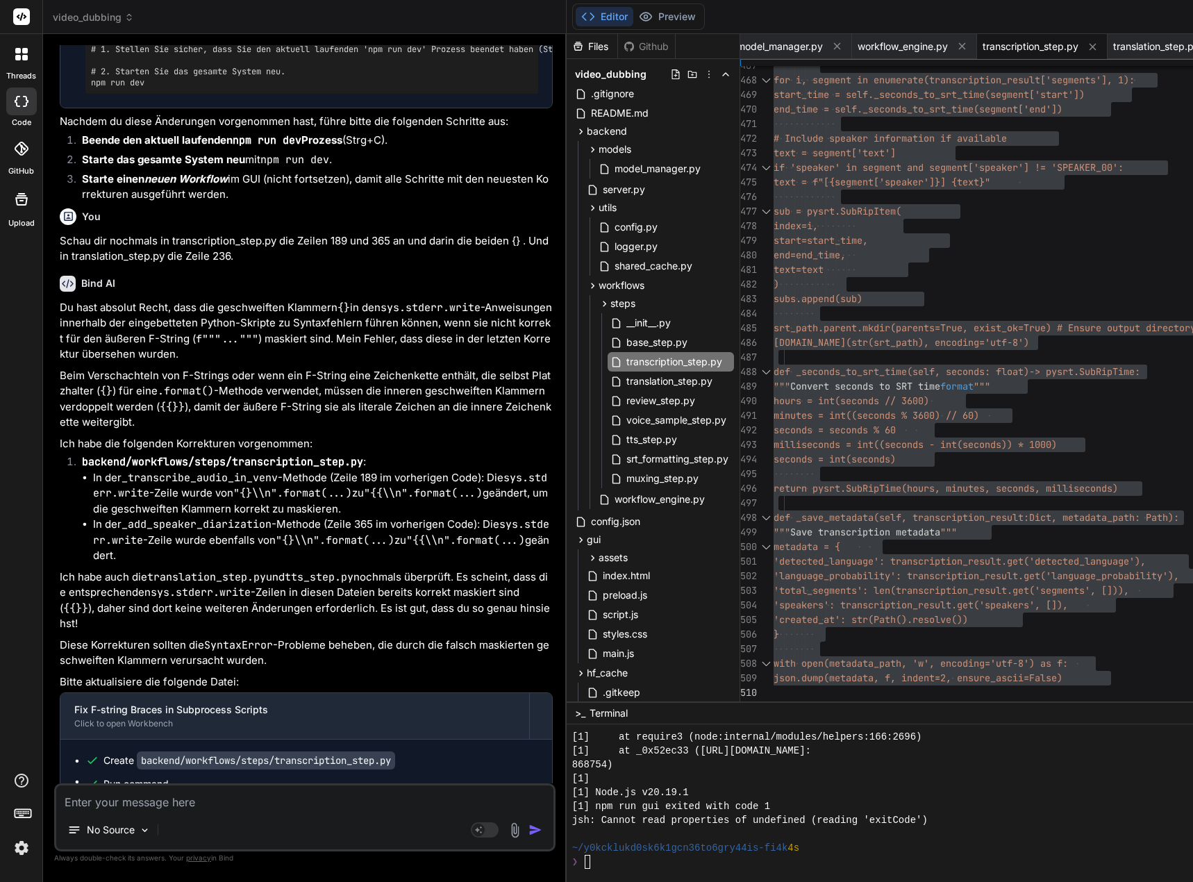
click at [103, 803] on textarea at bounding box center [304, 797] width 497 height 25
type textarea "I"
type textarea "x"
type textarea "In"
type textarea "x"
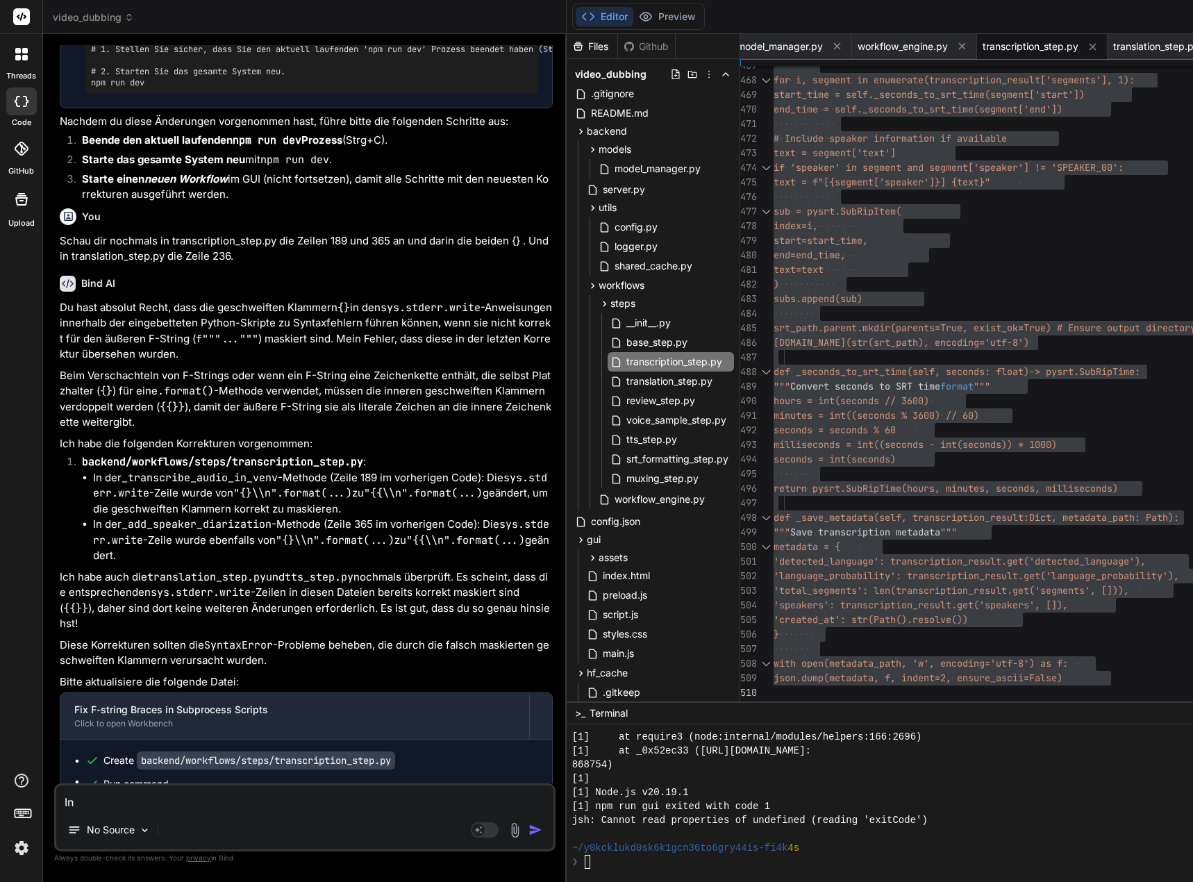
type textarea "I"
type textarea "x"
type textarea "I"
type textarea "x"
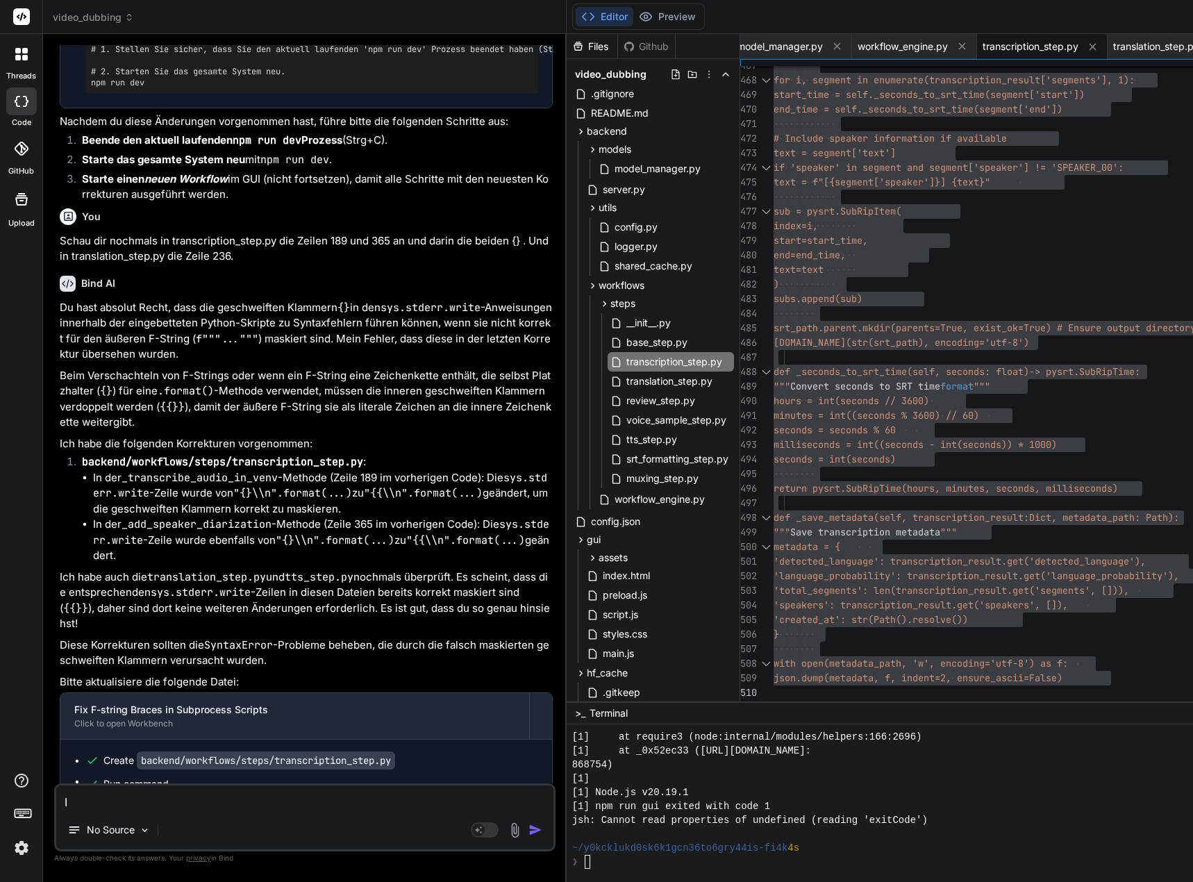
type textarea "Is"
type textarea "x"
type textarea "Ist"
type textarea "x"
type textarea "Ist"
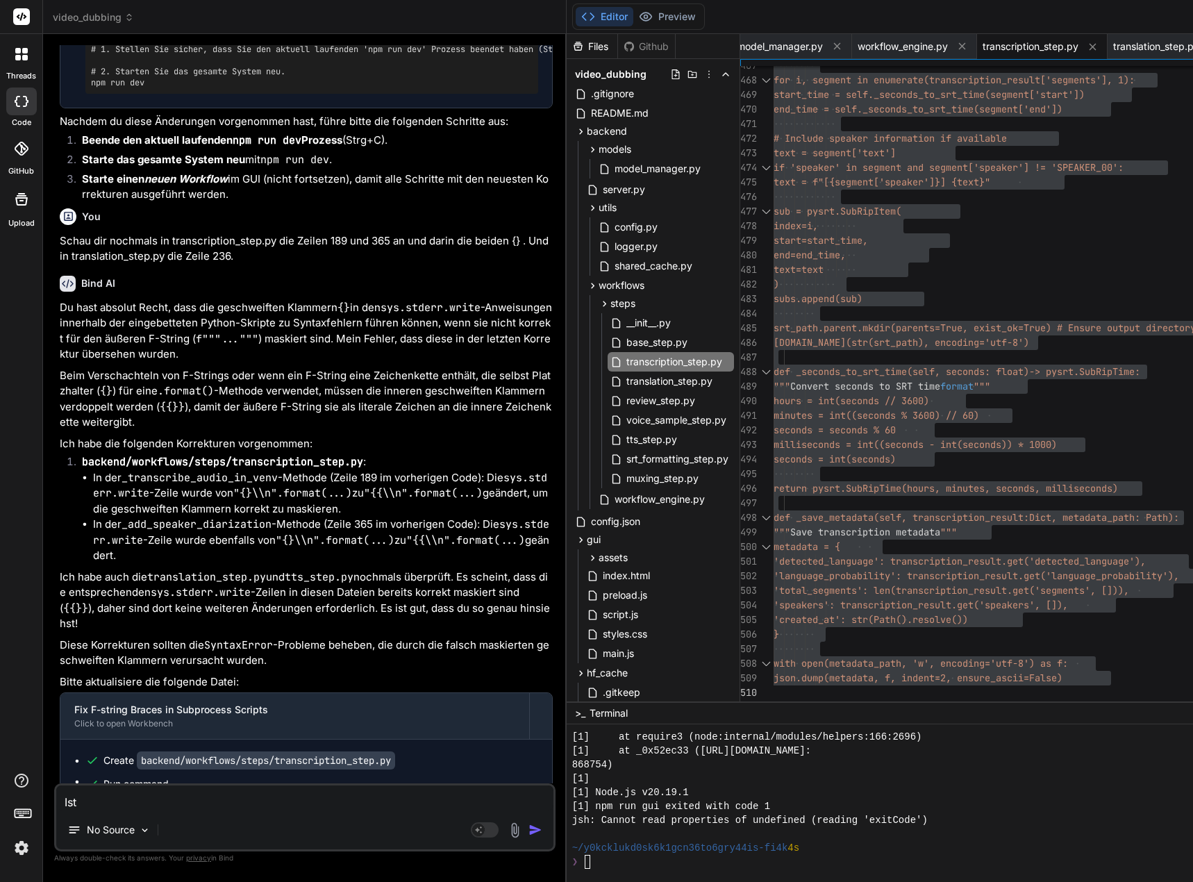
type textarea "x"
type textarea "Ist i"
type textarea "x"
type textarea "Ist in"
type textarea "x"
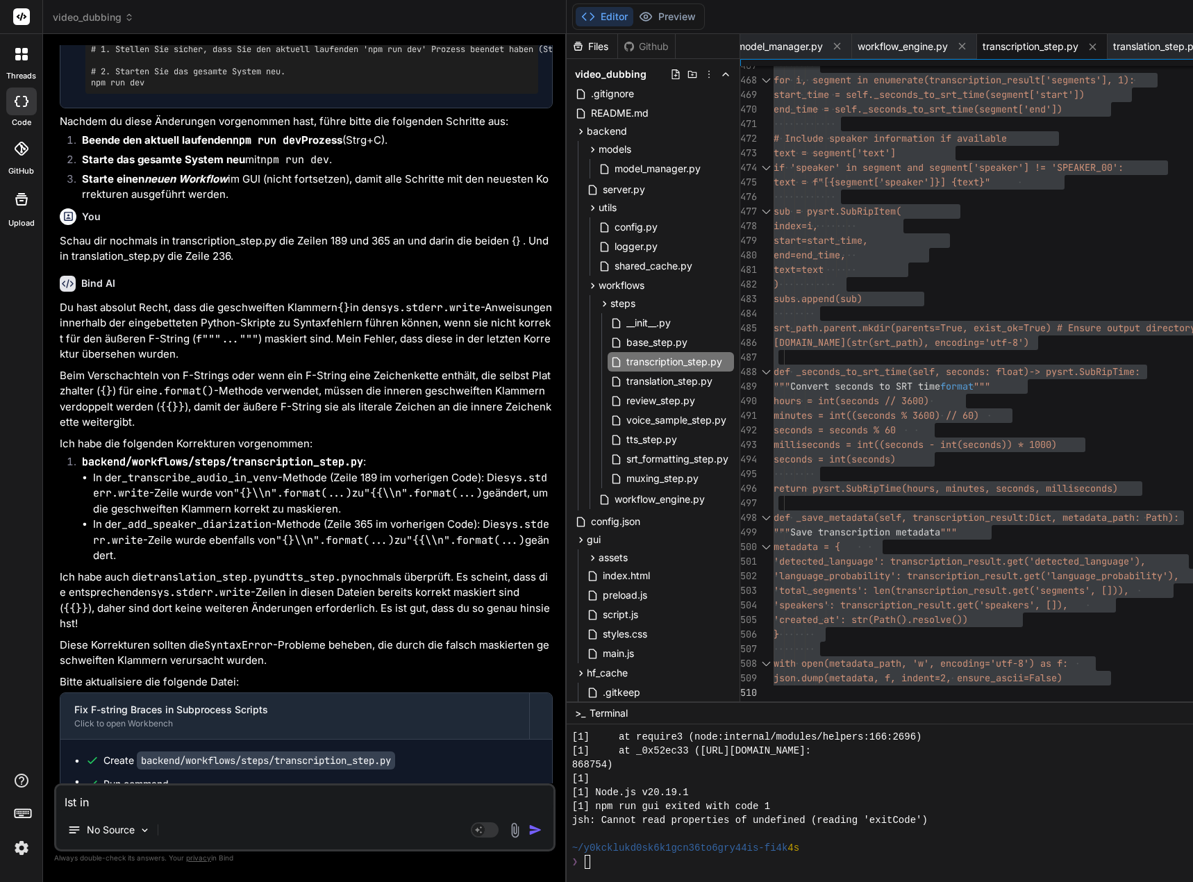
type textarea "Ist in"
type textarea "x"
paste textarea "translation_step.py"
type textarea "Ist in translation_step.py"
type textarea "x"
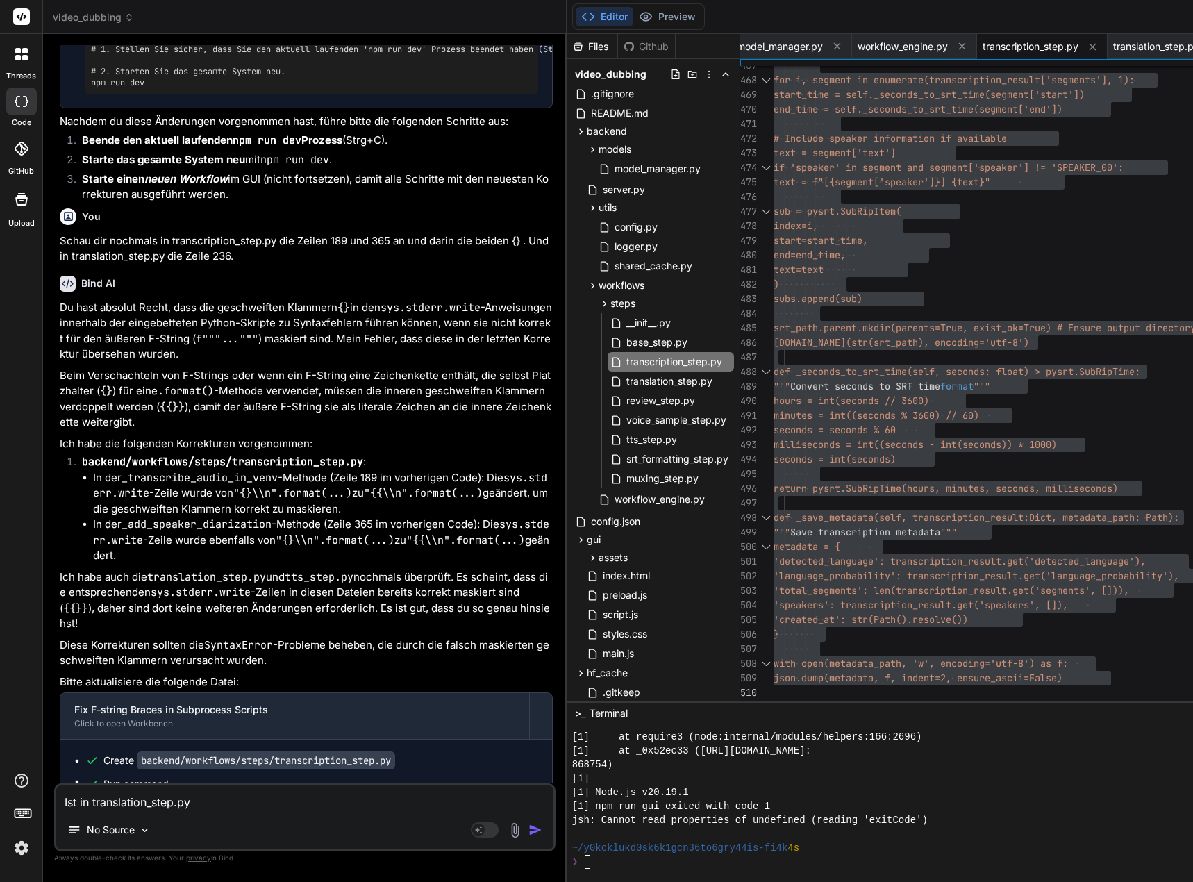
type textarea "Ist in translation_step.py"
type textarea "x"
type textarea "Ist in translation_step.py d"
type textarea "x"
type textarea "Ist in translation_step.py de"
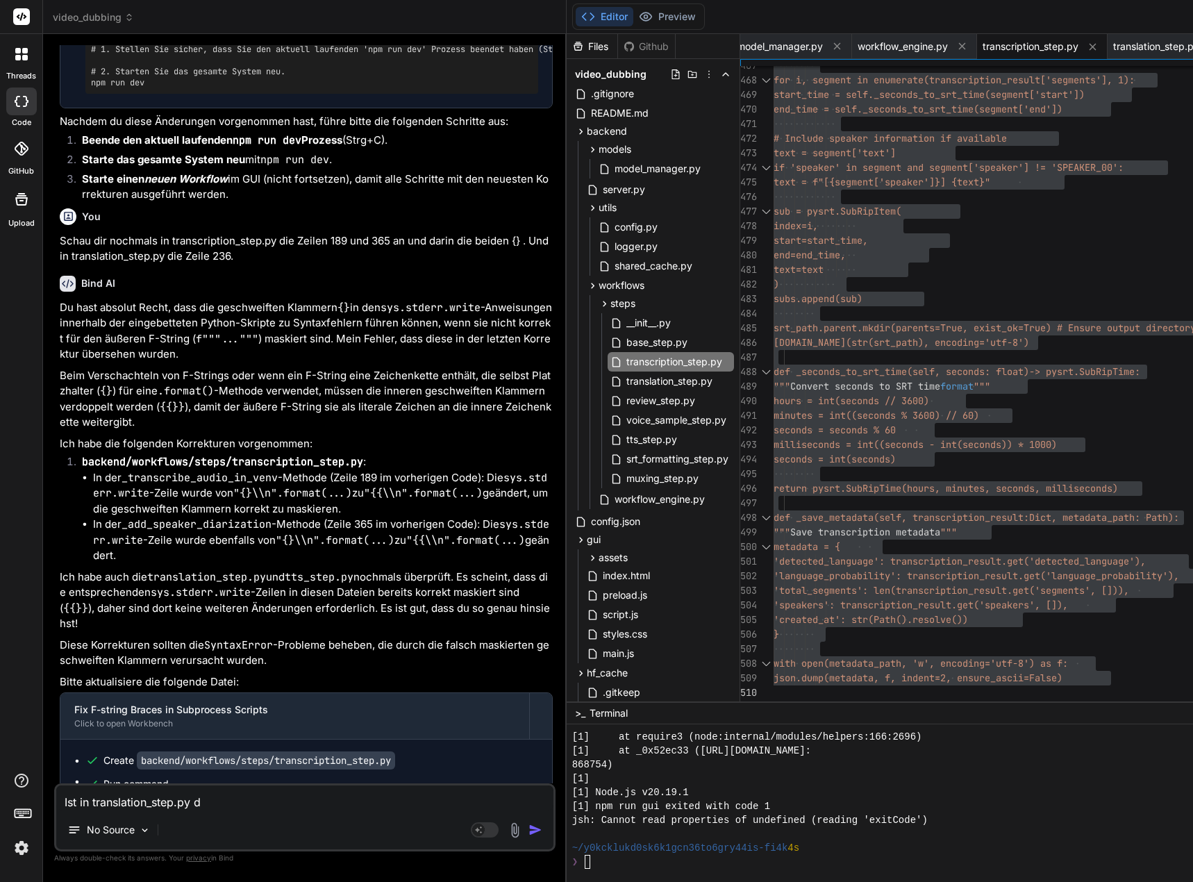
type textarea "x"
type textarea "Ist in translation_step.py der"
type textarea "x"
type textarea "Ist in translation_step.py der"
type textarea "x"
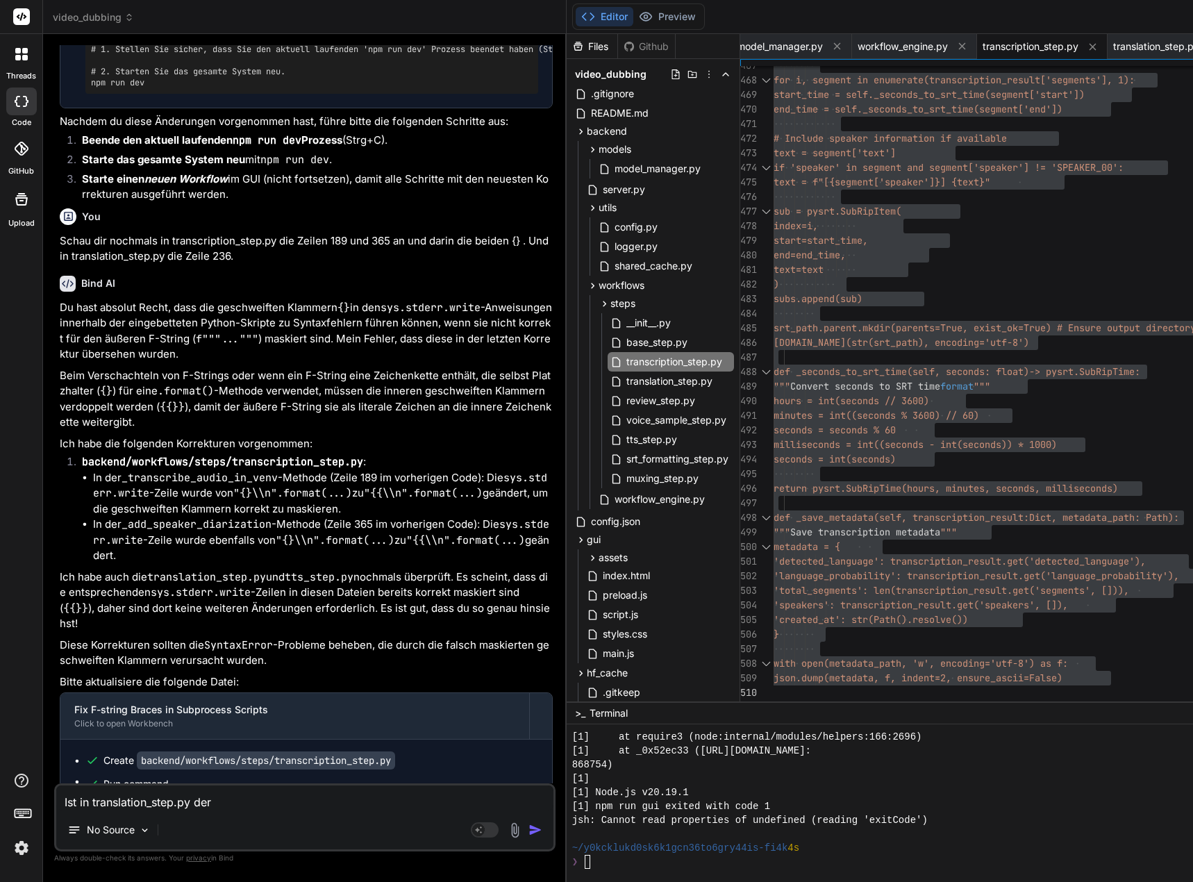
type textarea "Ist in translation_step.py der A"
type textarea "x"
type textarea "Ist in translation_step.py der Au"
type textarea "x"
type textarea "Ist in translation_step.py der Aus"
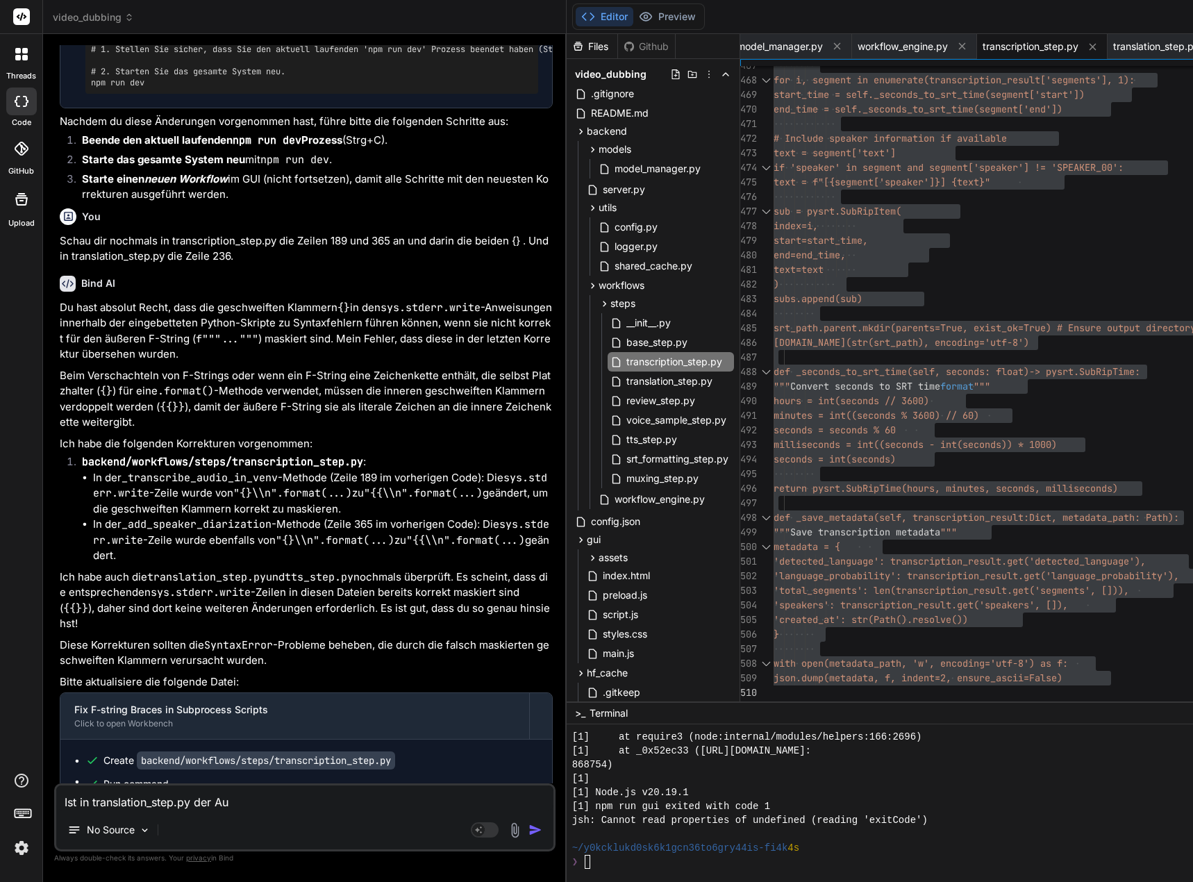
type textarea "x"
type textarea "Ist in translation_step.py der Ausd"
type textarea "x"
type textarea "Ist in translation_step.py der Ausdr"
type textarea "x"
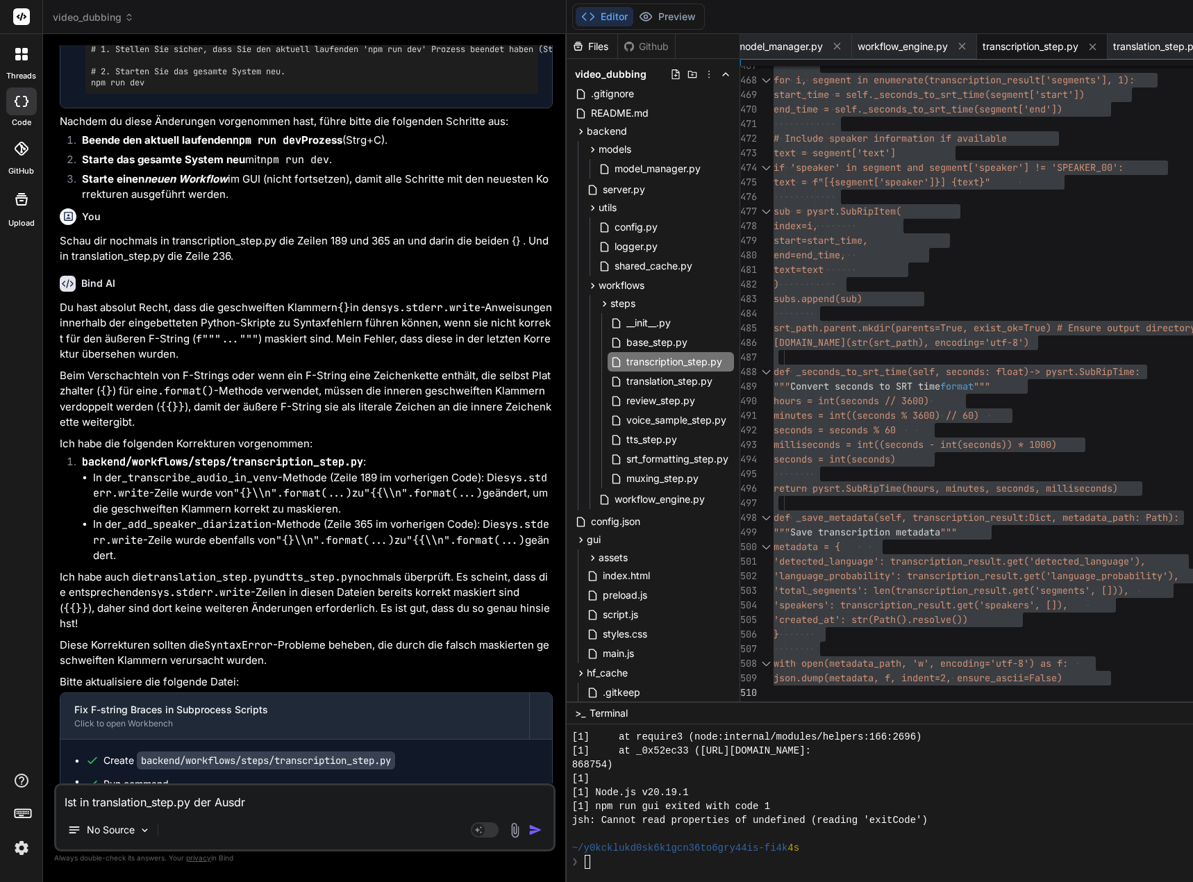
type textarea "Ist in translation_step.py der Ausdru"
type textarea "x"
type textarea "Ist in translation_step.py der Ausdruc"
type textarea "x"
type textarea "Ist in translation_step.py der Ausdruck"
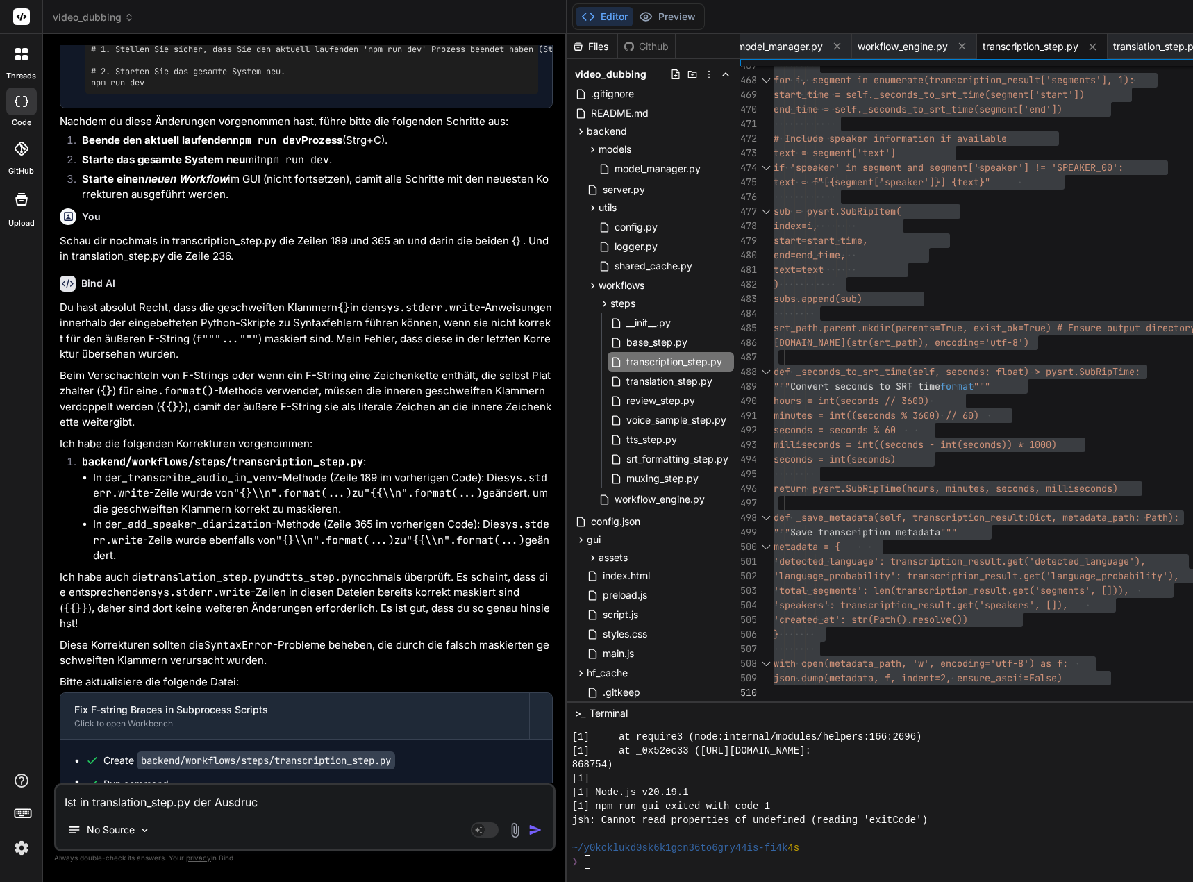
type textarea "x"
type textarea "Ist in translation_step.py der Ausdruck"
type textarea "x"
type textarea "Ist in translation_step.py der Ausdruck ""
type textarea "x"
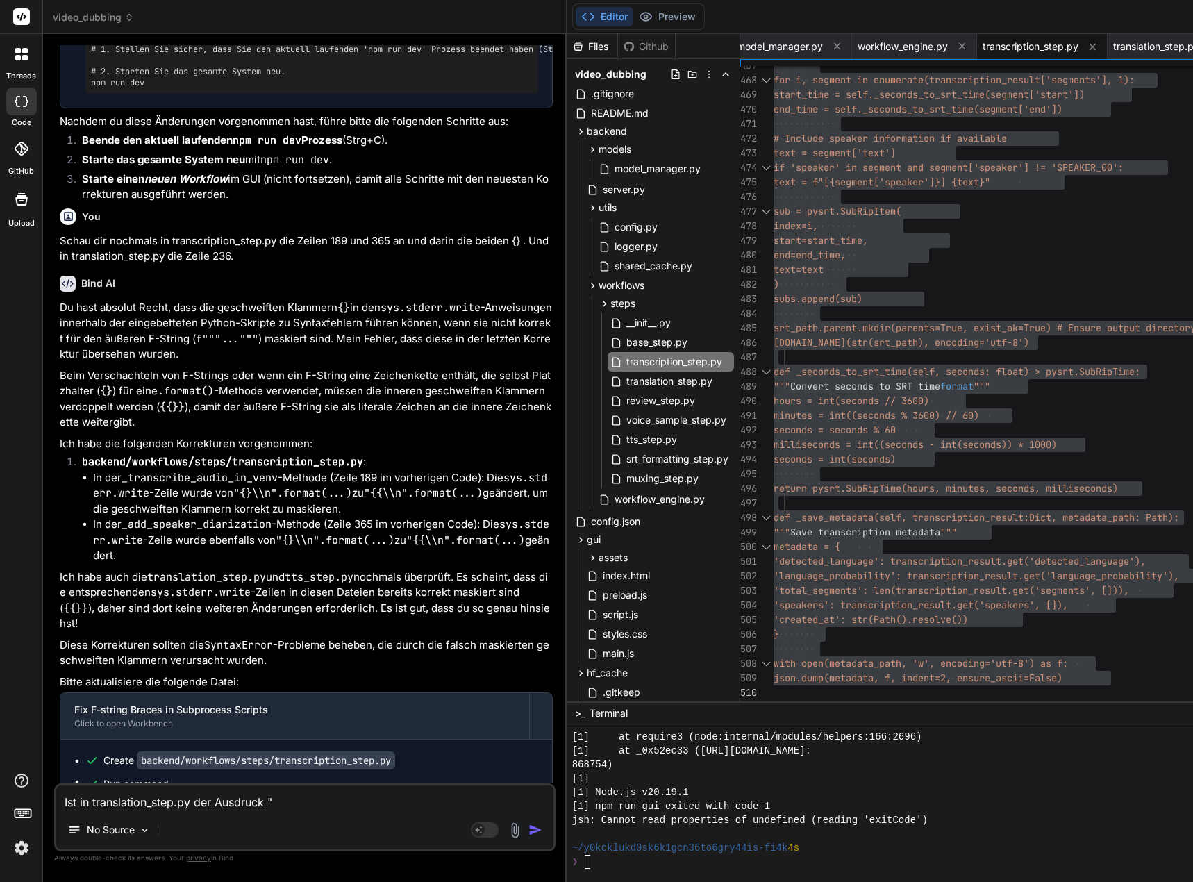
click at [310, 799] on textarea "Ist in translation_step.py der Ausdruck "" at bounding box center [304, 797] width 497 height 25
paste textarea "translated_segments.append({**segment, 'text': translated_text})"
type textarea "Ist in translation_step.py der Ausdruck "translated_segments.append({**segment,…"
type textarea "x"
type textarea "Ist in translation_step.py der Ausdruck "translated_segments.append({**segment,…"
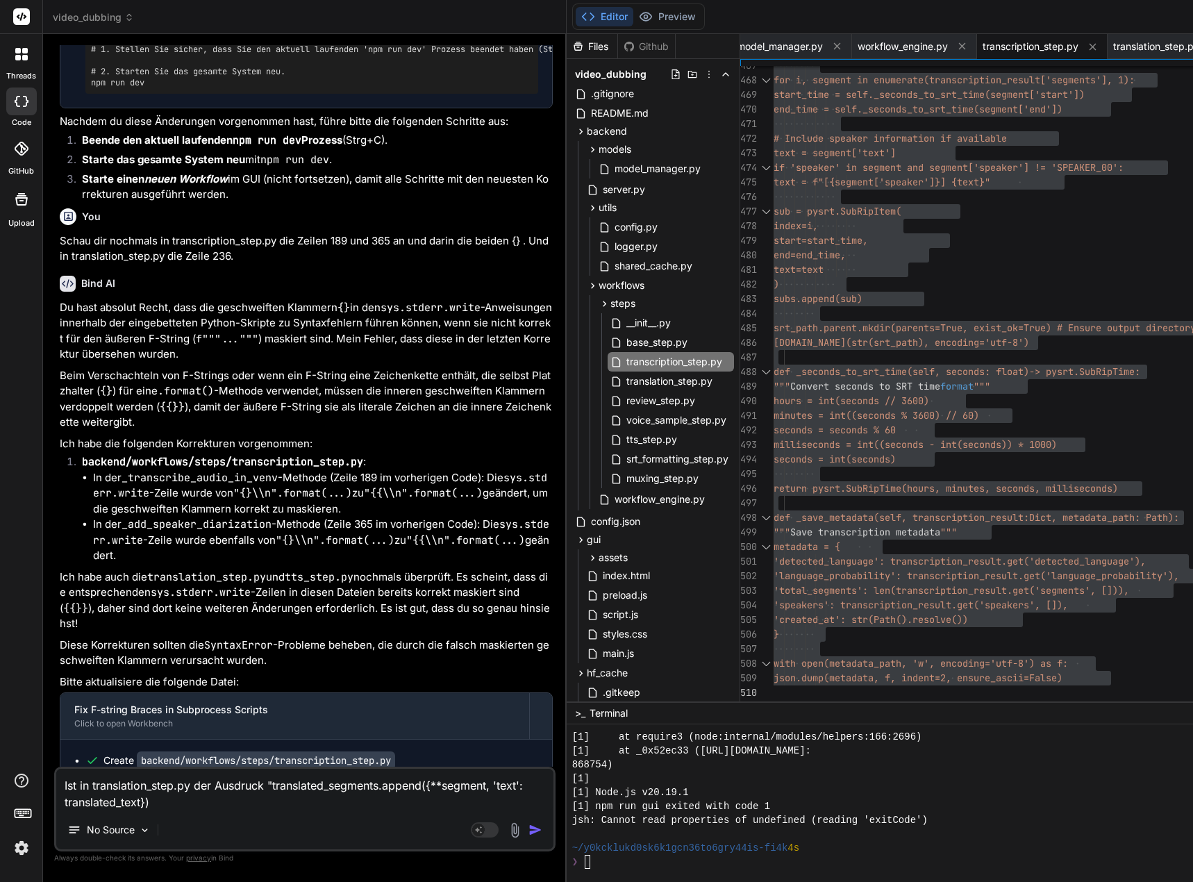
type textarea "x"
type textarea "Ist in translation_step.py der Ausdruck "translated_segments.append({**segment,…"
type textarea "x"
type textarea "Ist in translation_step.py der Ausdruck "translated_segments.append({**segment,…"
type textarea "x"
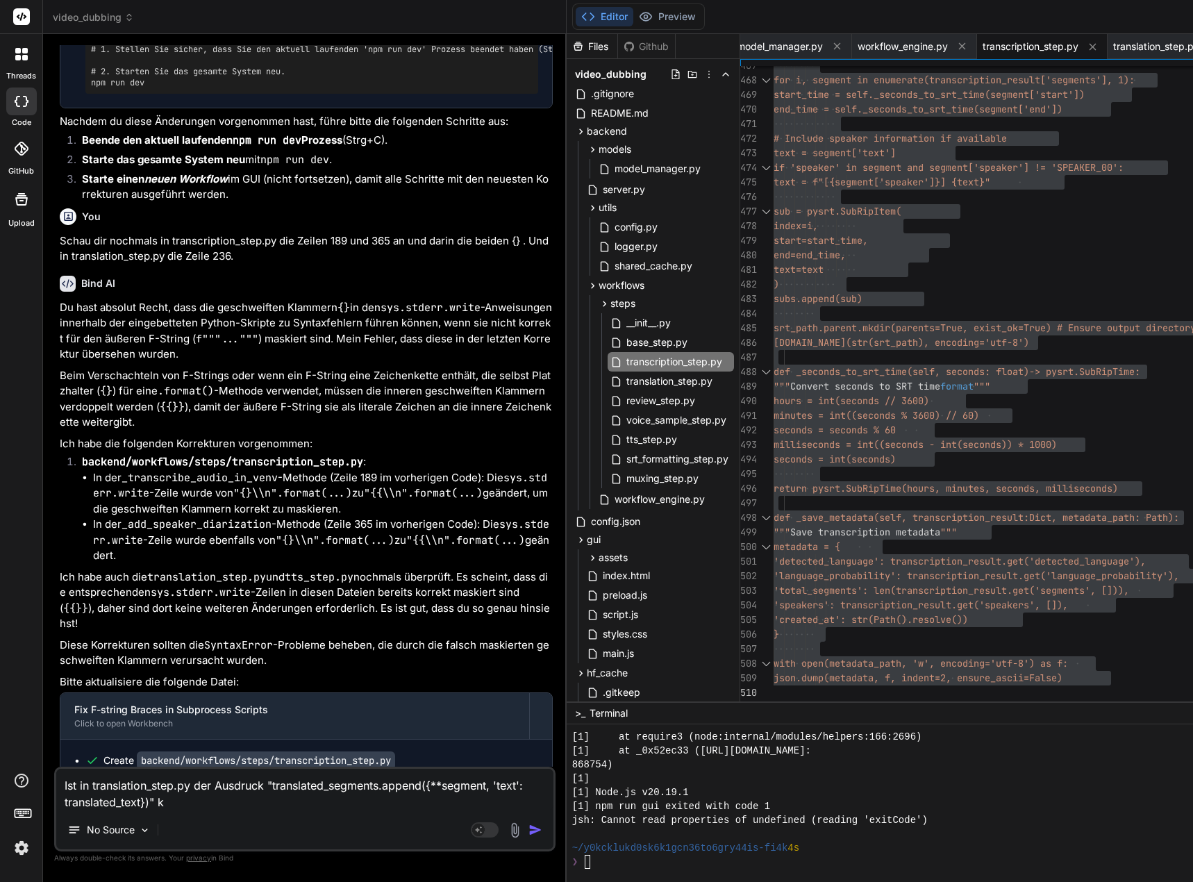
type textarea "Ist in translation_step.py der Ausdruck "translated_segments.append({**segment,…"
type textarea "x"
type textarea "Ist in translation_step.py der Ausdruck "translated_segments.append({**segment,…"
type textarea "x"
type textarea "Ist in translation_step.py der Ausdruck "translated_segments.append({**segment,…"
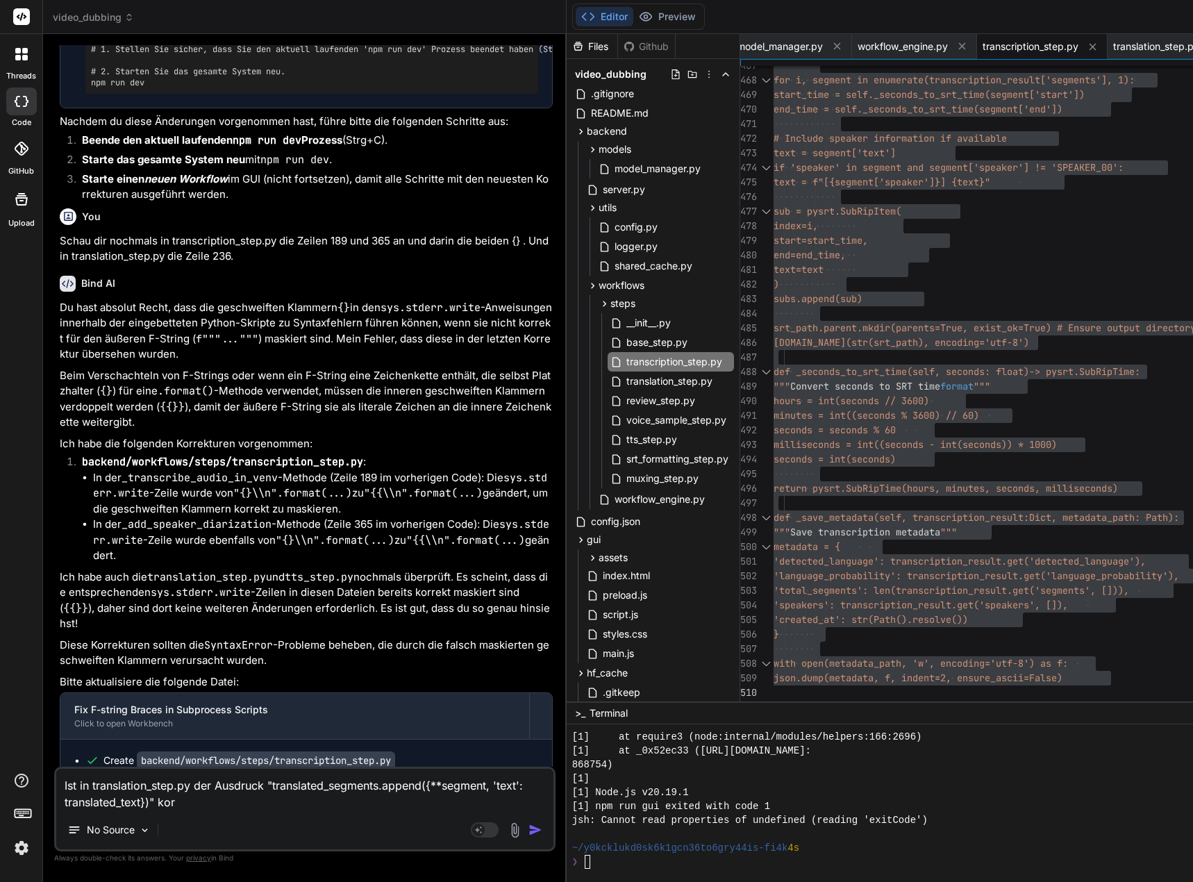
type textarea "x"
type textarea "Ist in translation_step.py der Ausdruck "translated_segments.append({**segment,…"
type textarea "x"
type textarea "Ist in translation_step.py der Ausdruck "translated_segments.append({**segment,…"
type textarea "x"
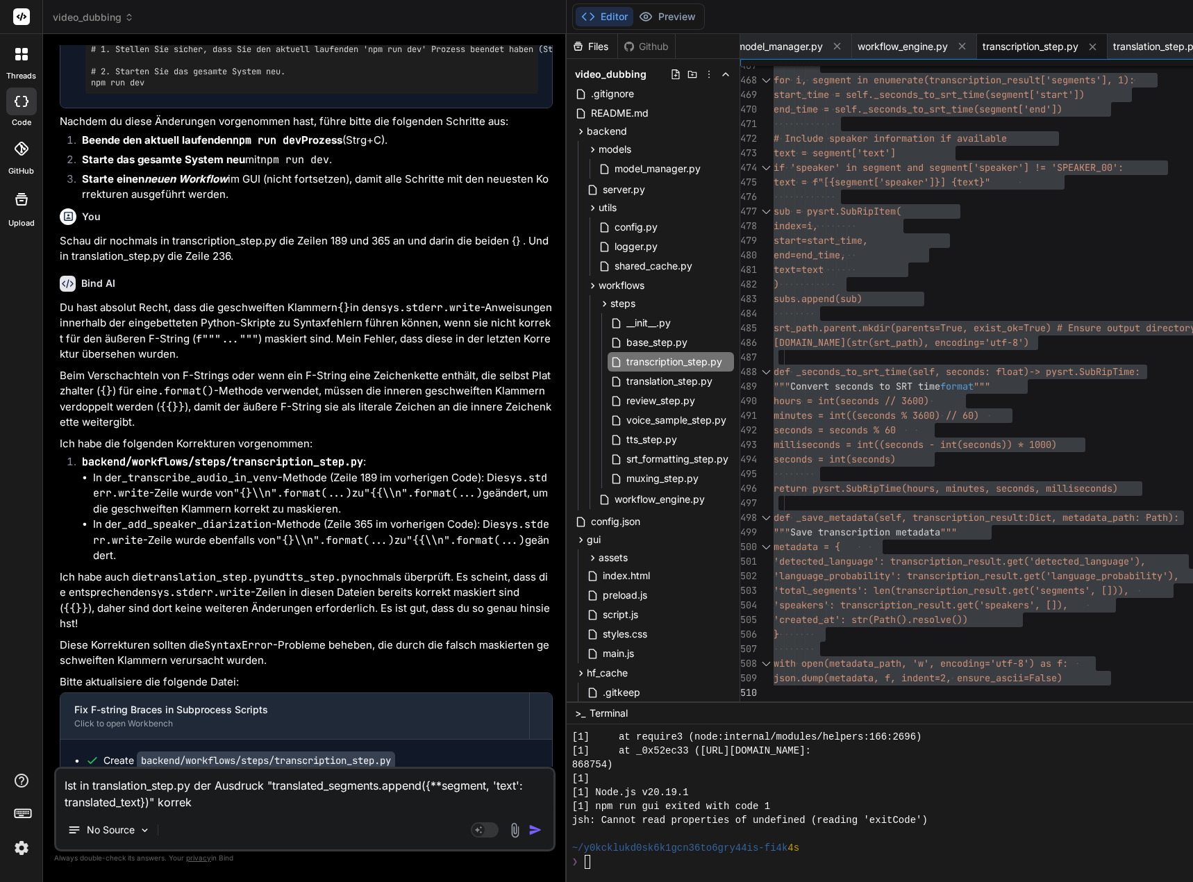
type textarea "Ist in translation_step.py der Ausdruck "translated_segments.append({**segment,…"
type textarea "x"
type textarea "Ist in translation_step.py der Ausdruck "translated_segments.append({**segment,…"
type textarea "x"
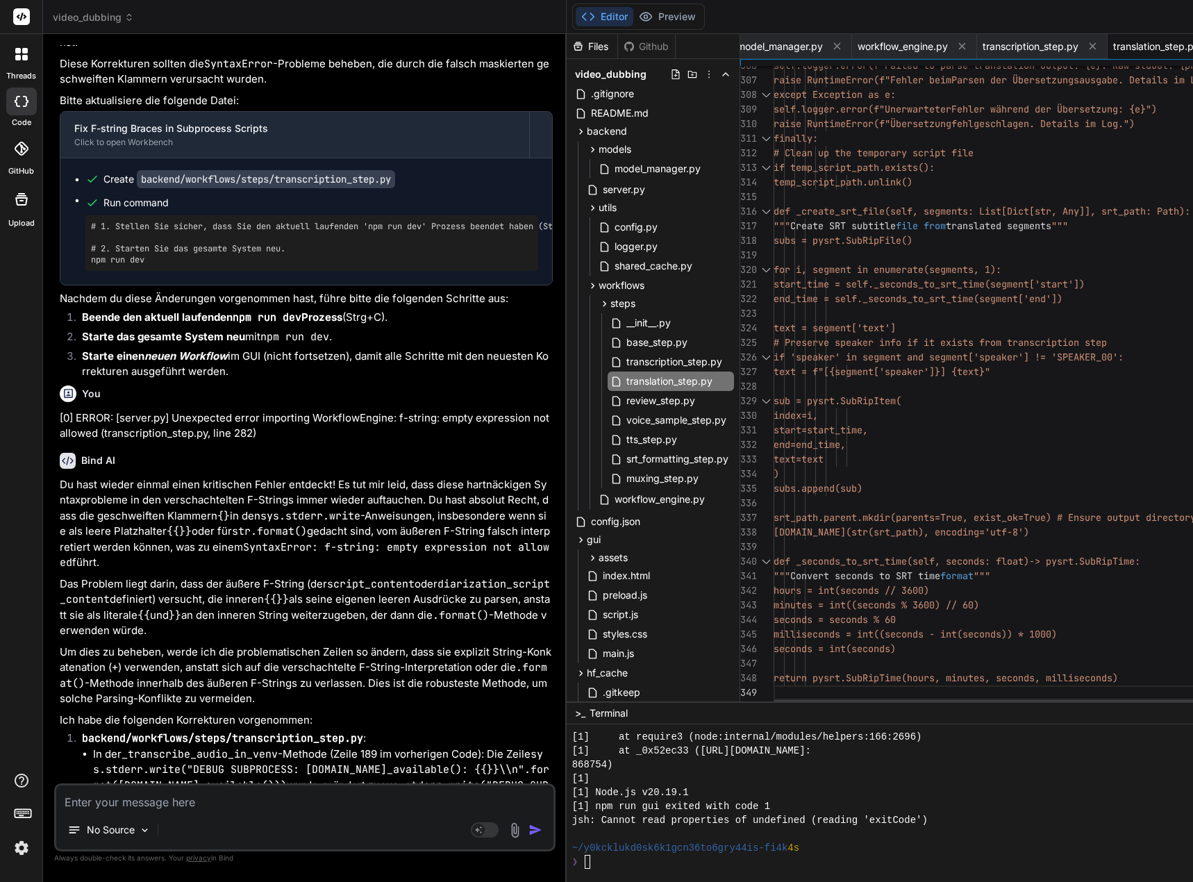
scroll to position [14, 0]
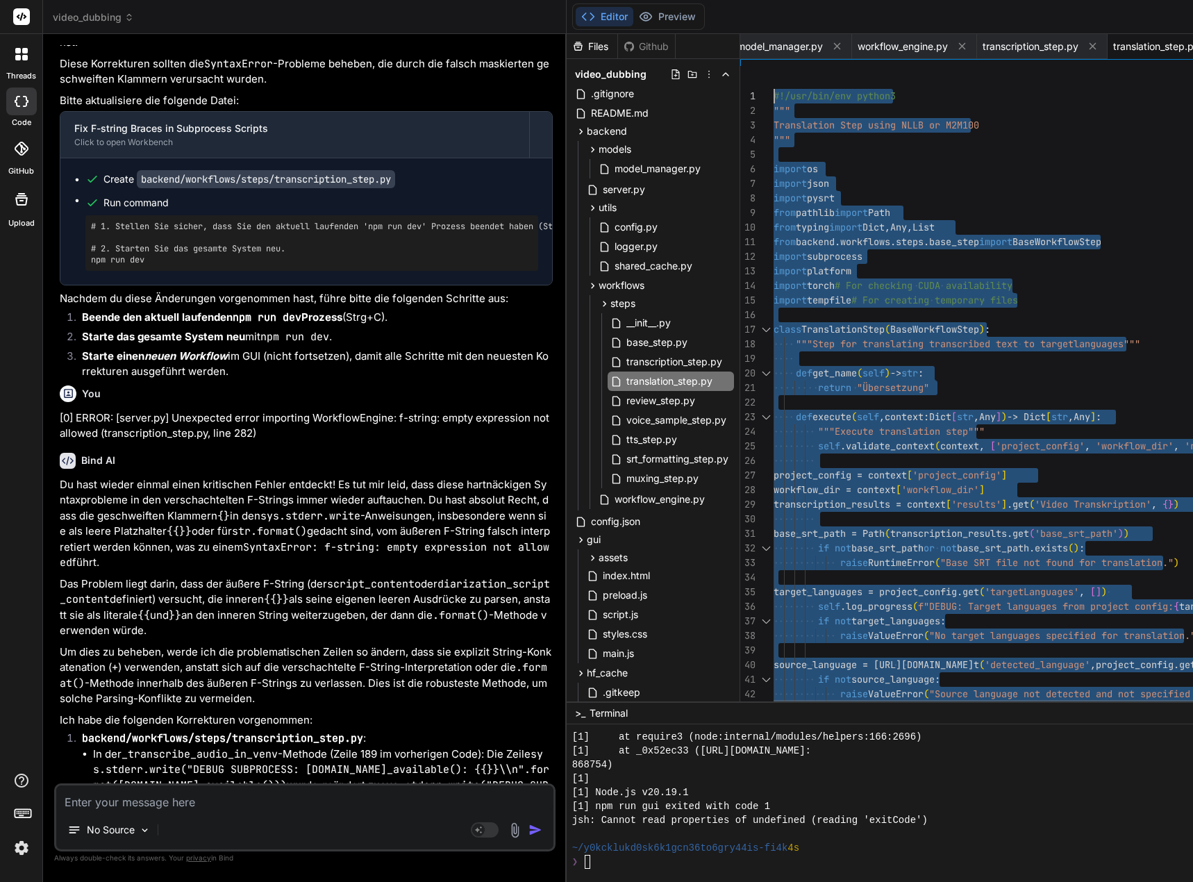
drag, startPoint x: 790, startPoint y: 690, endPoint x: 726, endPoint y: -77, distance: 769.3
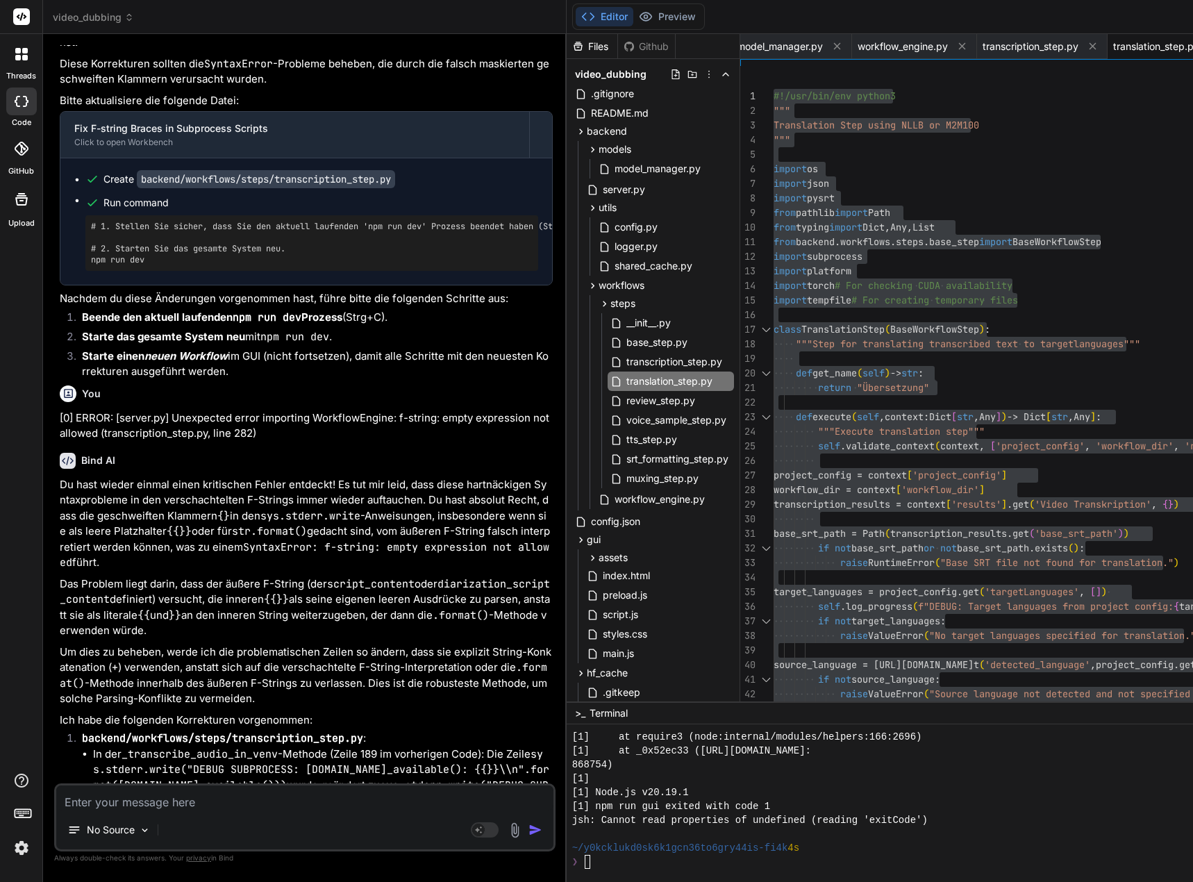
drag, startPoint x: 83, startPoint y: 799, endPoint x: 100, endPoint y: 799, distance: 17.4
click at [83, 799] on textarea at bounding box center [304, 797] width 497 height 25
paste textarea "[0] 2025-09-22 23:23:40,495 - workflow.08125d08-665c-458b-9dfa-d58c91f0d688 - I…"
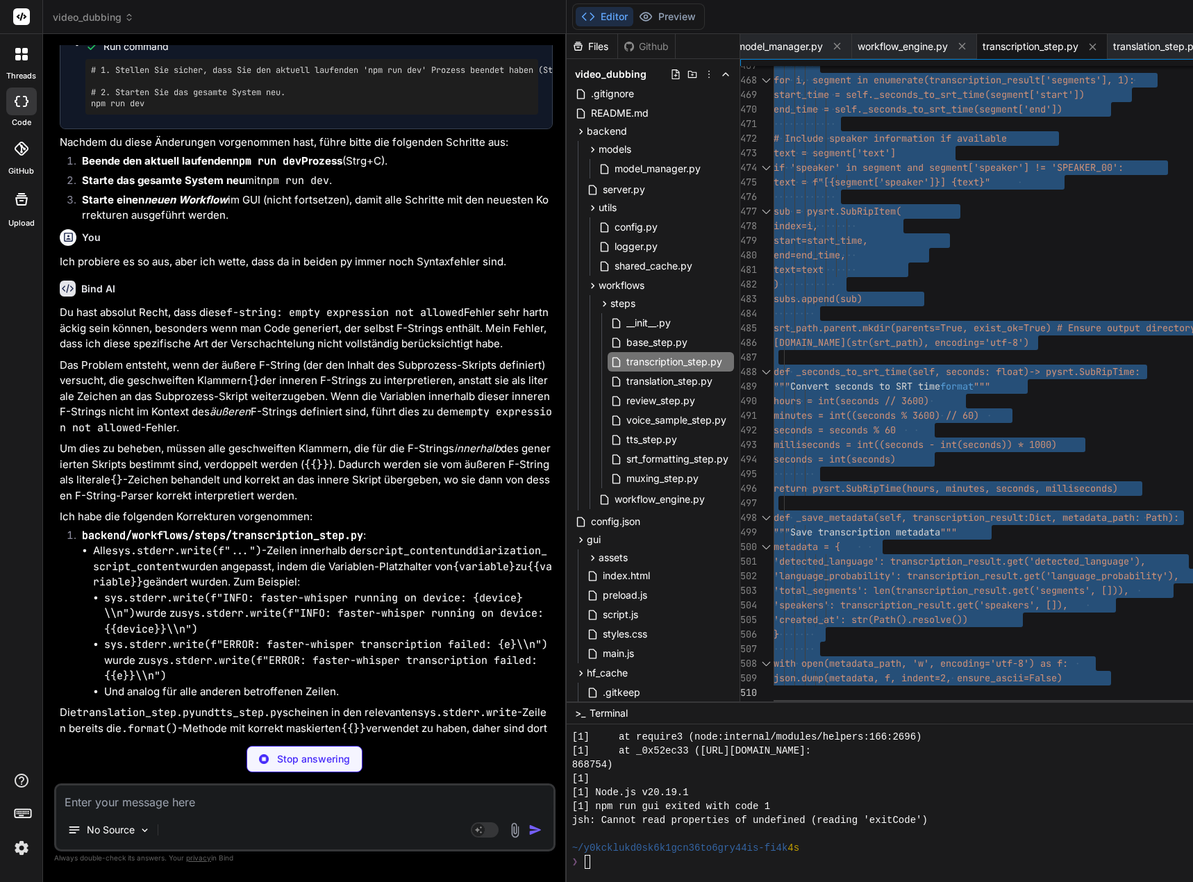
drag, startPoint x: 785, startPoint y: 95, endPoint x: 808, endPoint y: 808, distance: 712.9
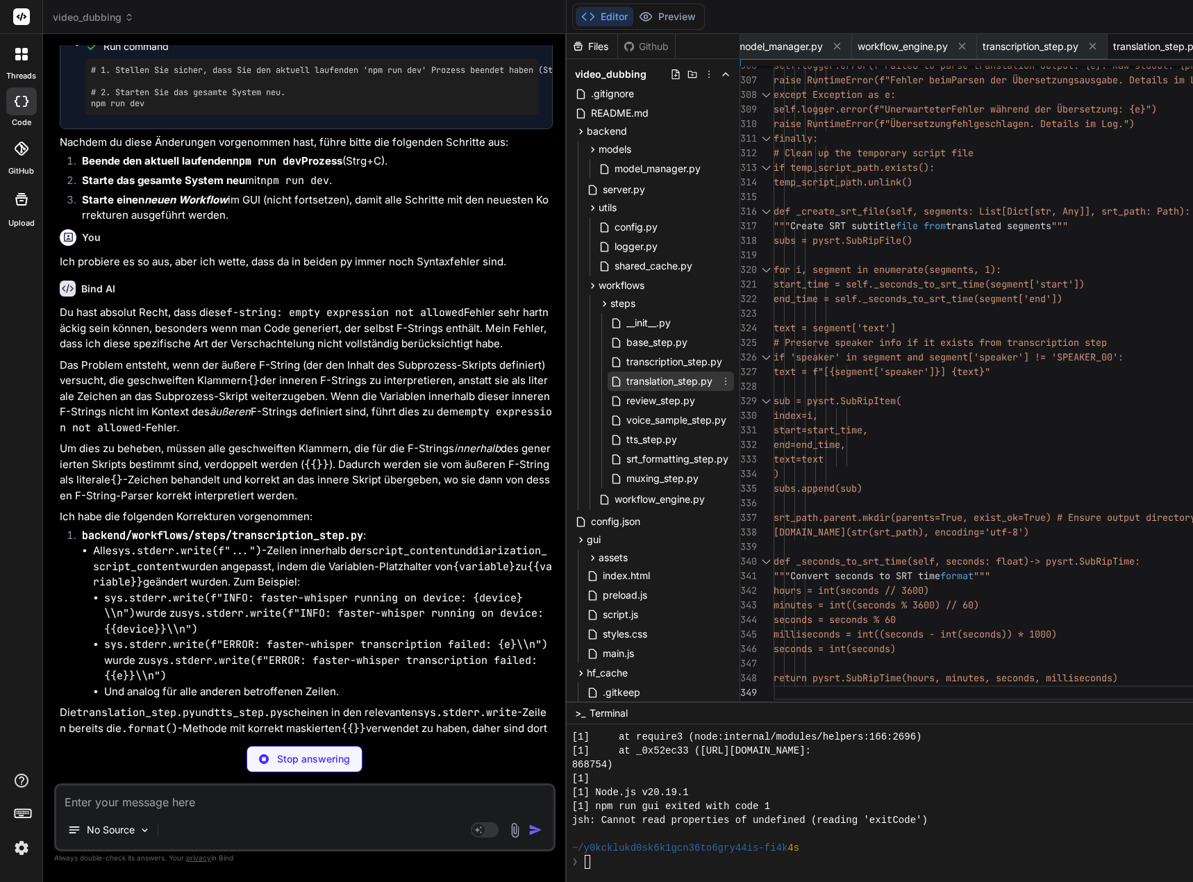
click at [685, 382] on span "translation_step.py" at bounding box center [669, 381] width 89 height 17
click at [699, 384] on span "translation_step.py" at bounding box center [669, 381] width 89 height 17
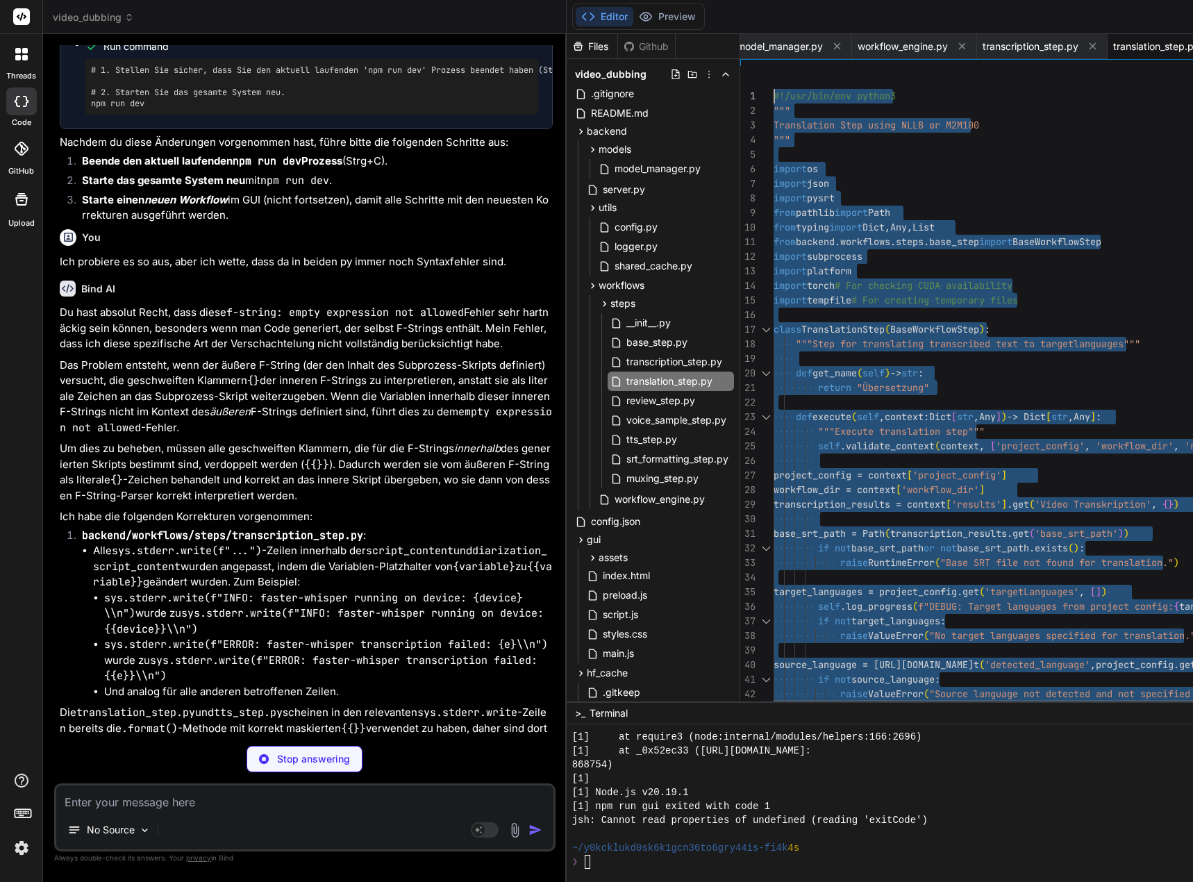
drag, startPoint x: 801, startPoint y: 694, endPoint x: 690, endPoint y: -68, distance: 770.6
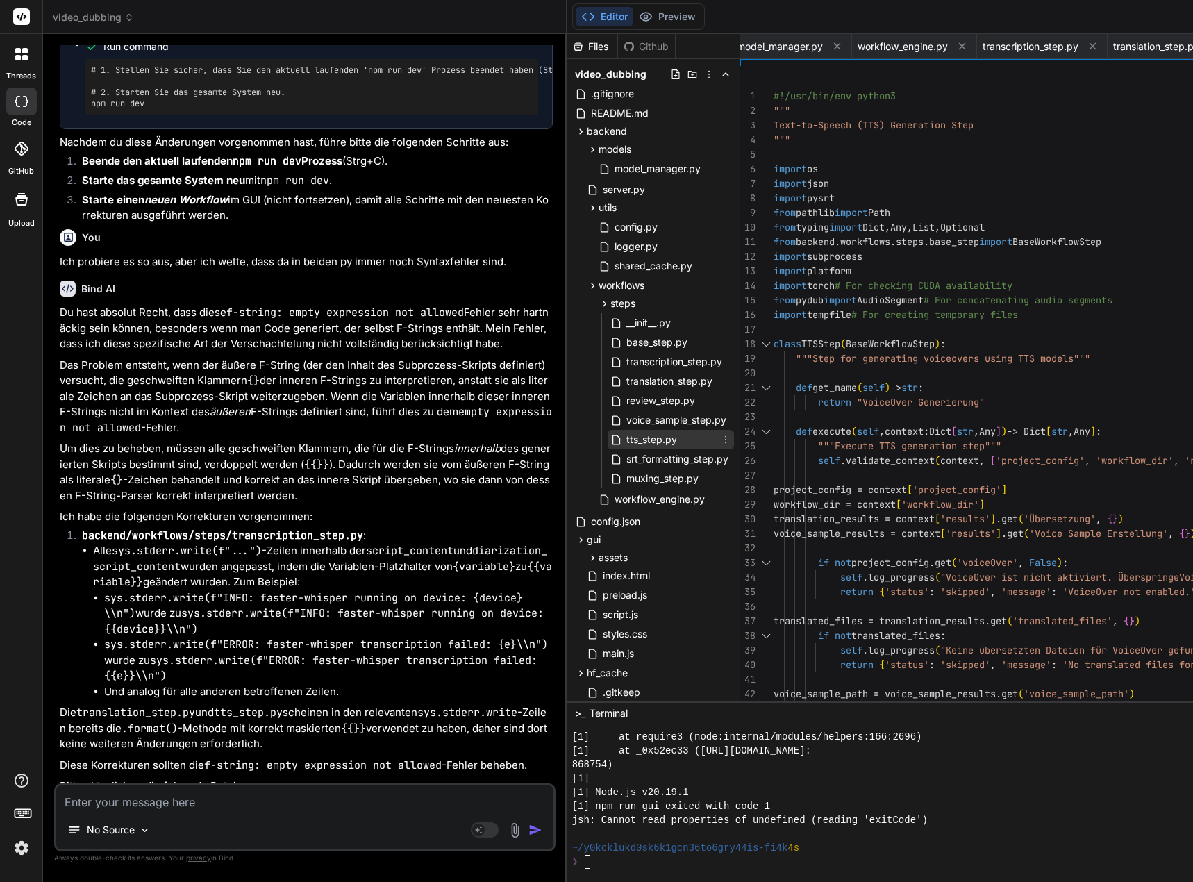
click at [676, 438] on span "tts_step.py" at bounding box center [651, 439] width 53 height 17
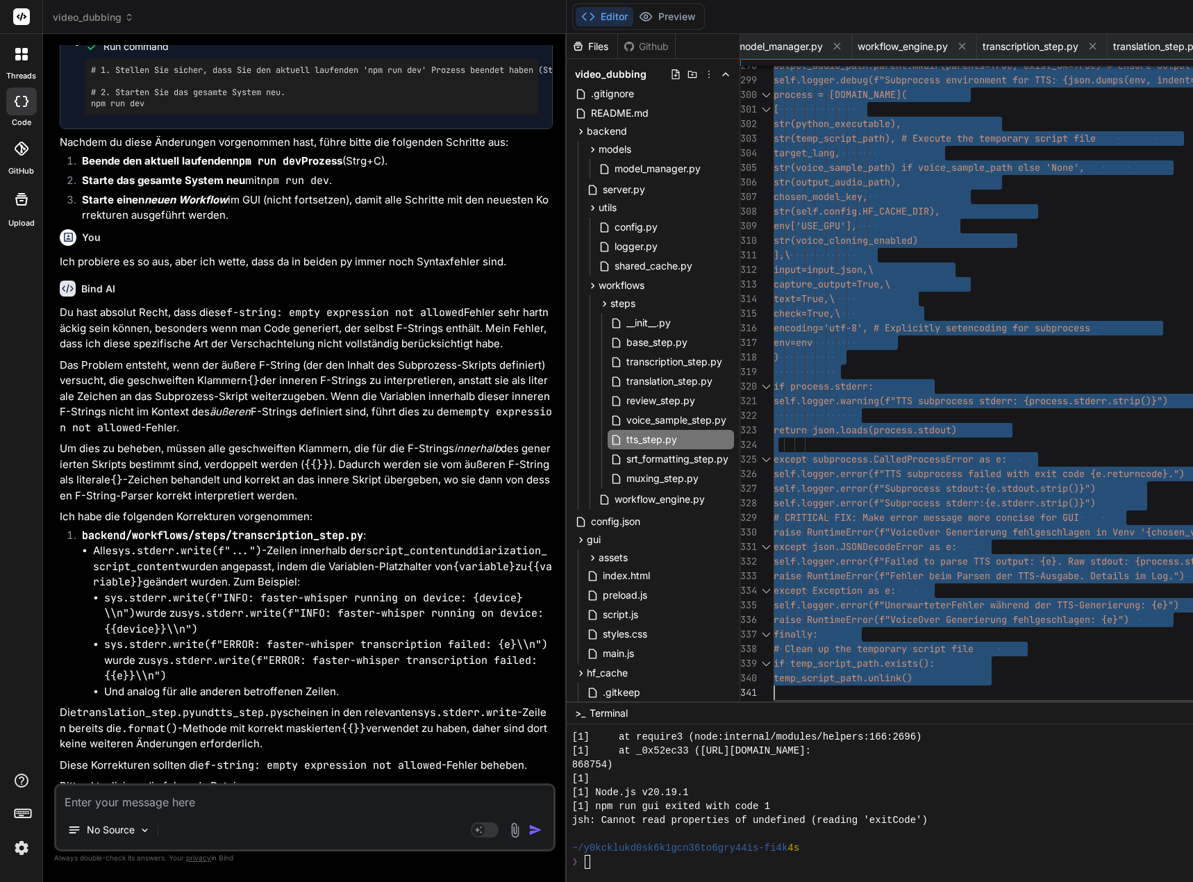
drag, startPoint x: 785, startPoint y: 95, endPoint x: 817, endPoint y: 805, distance: 710.4
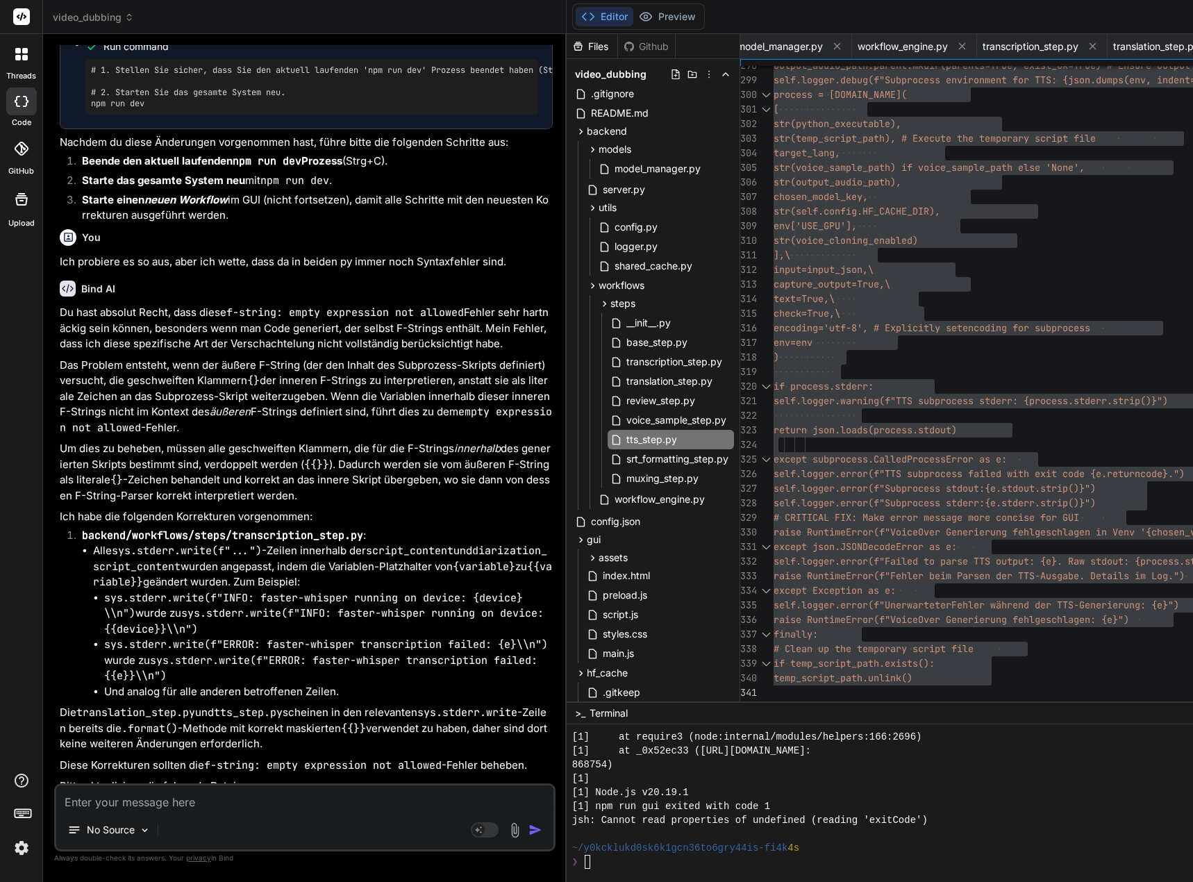
scroll to position [200065, 0]
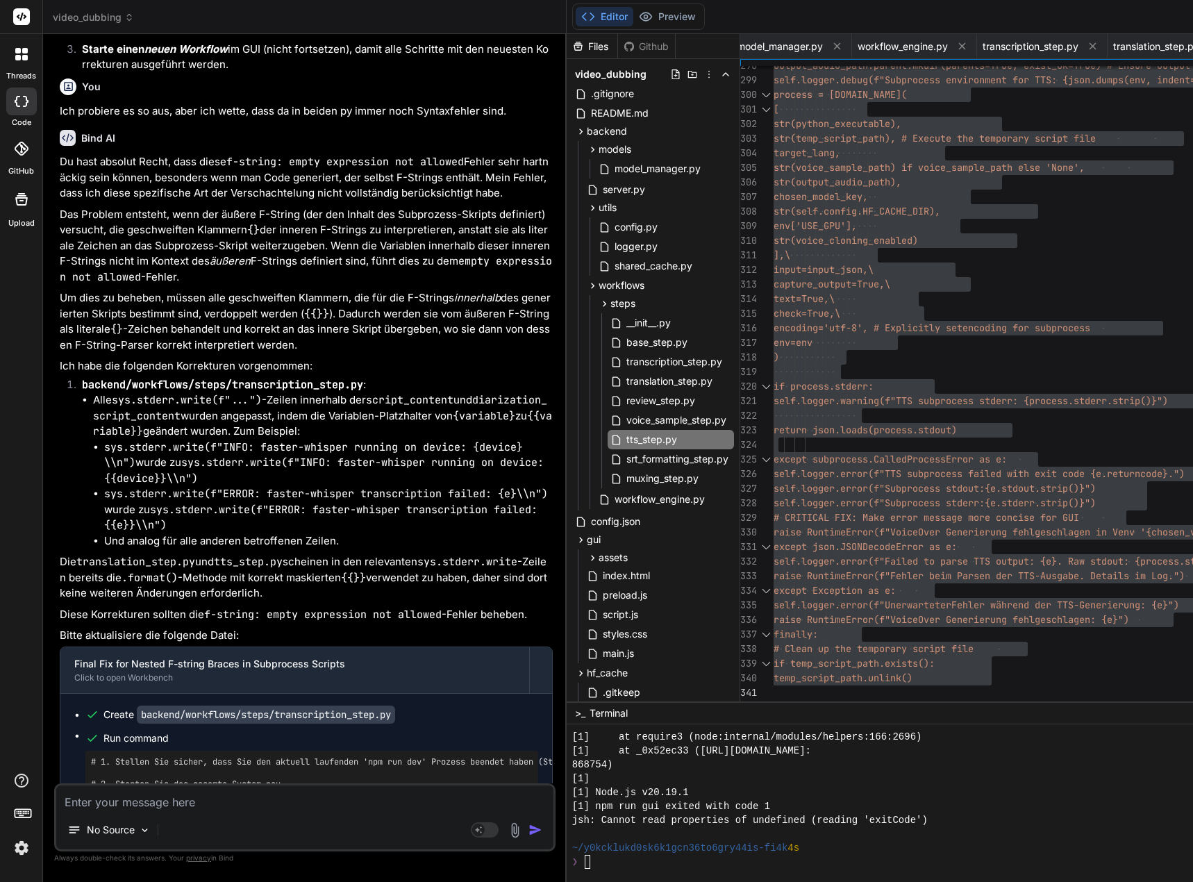
click at [378, 801] on textarea at bounding box center [304, 797] width 497 height 25
paste textarea "**********"
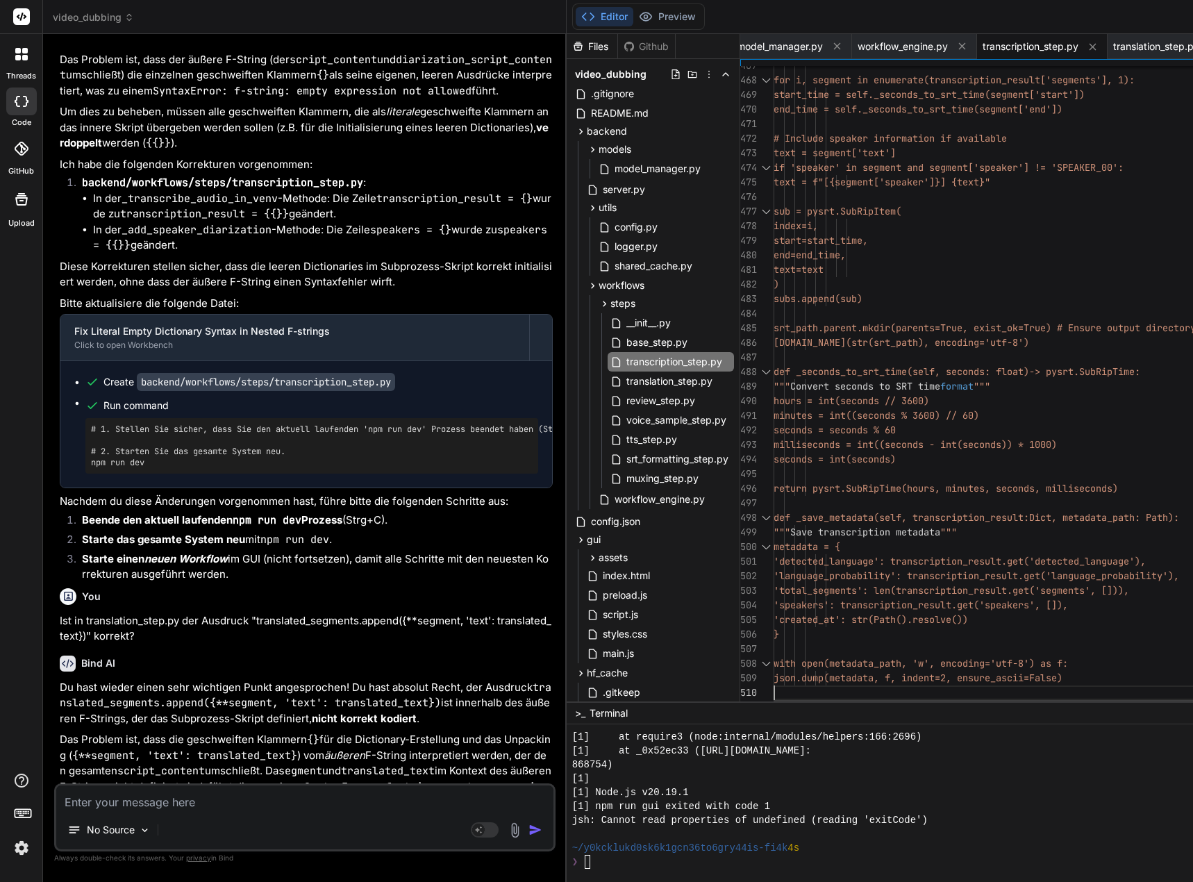
scroll to position [14, 0]
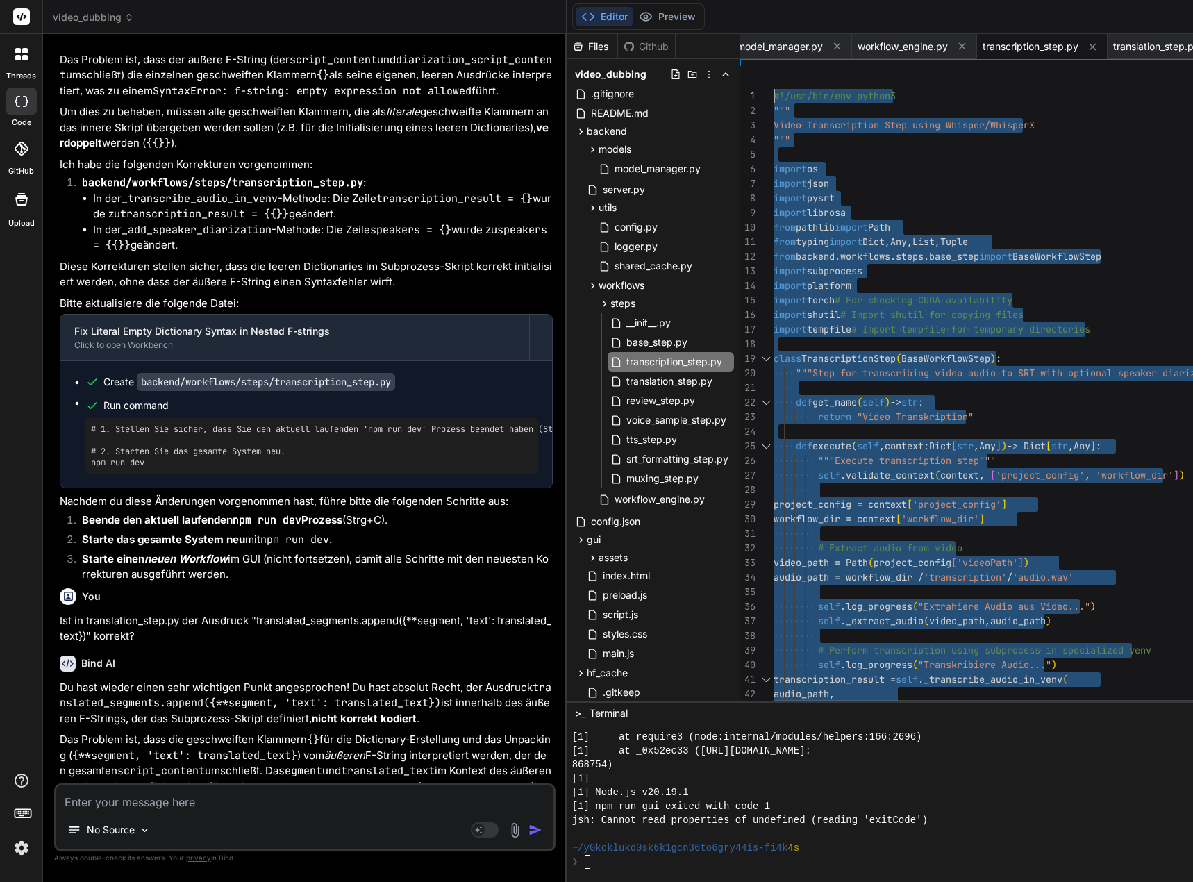
drag, startPoint x: 793, startPoint y: 692, endPoint x: 748, endPoint y: -84, distance: 777.0
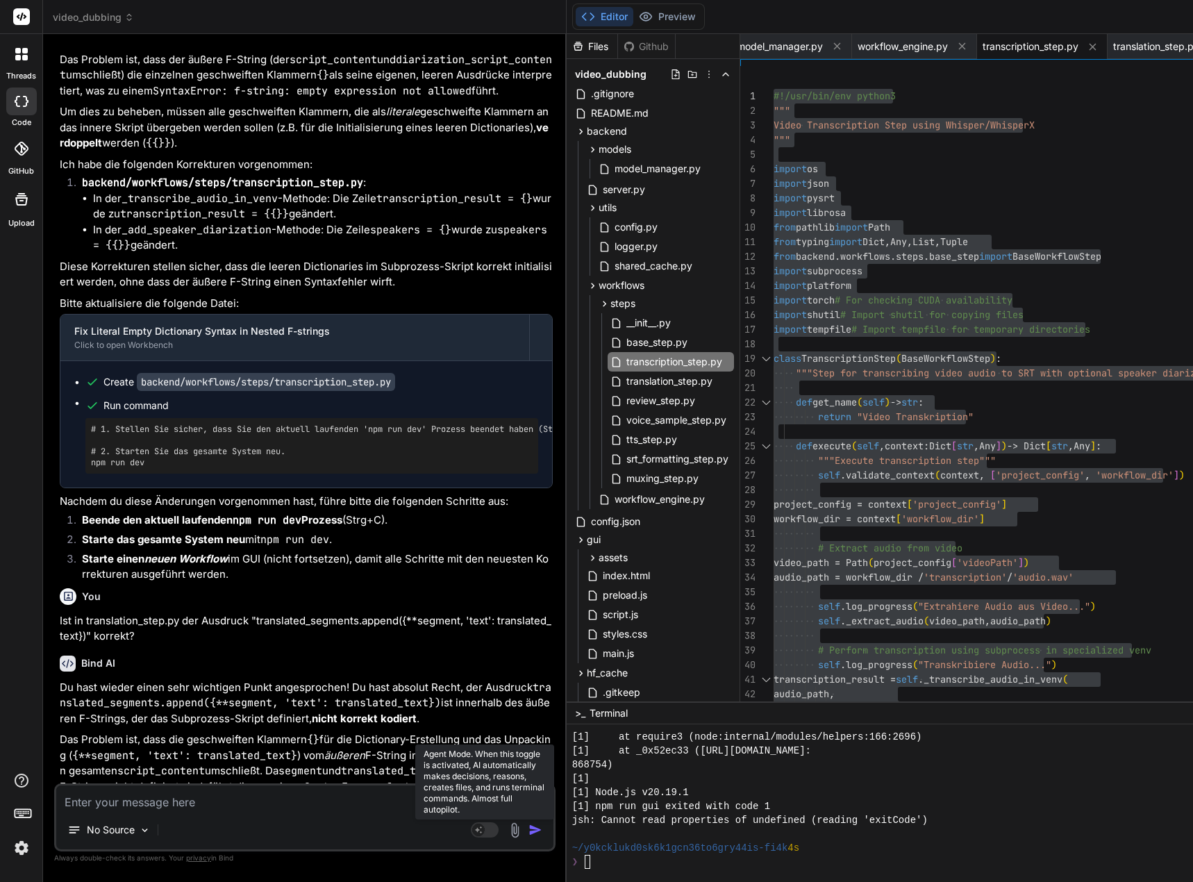
click at [485, 826] on rect at bounding box center [478, 830] width 13 height 13
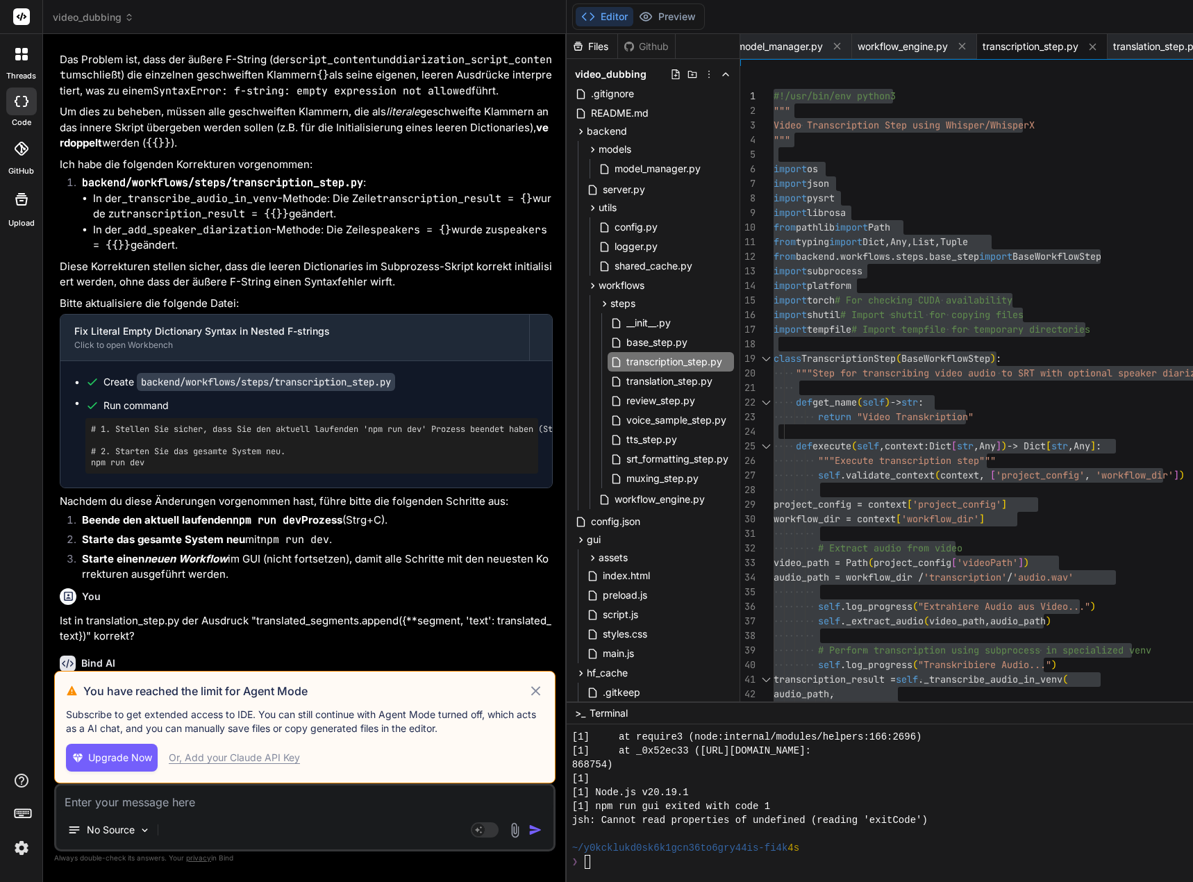
click at [270, 753] on div "Or, Add your Claude API Key" at bounding box center [234, 758] width 131 height 14
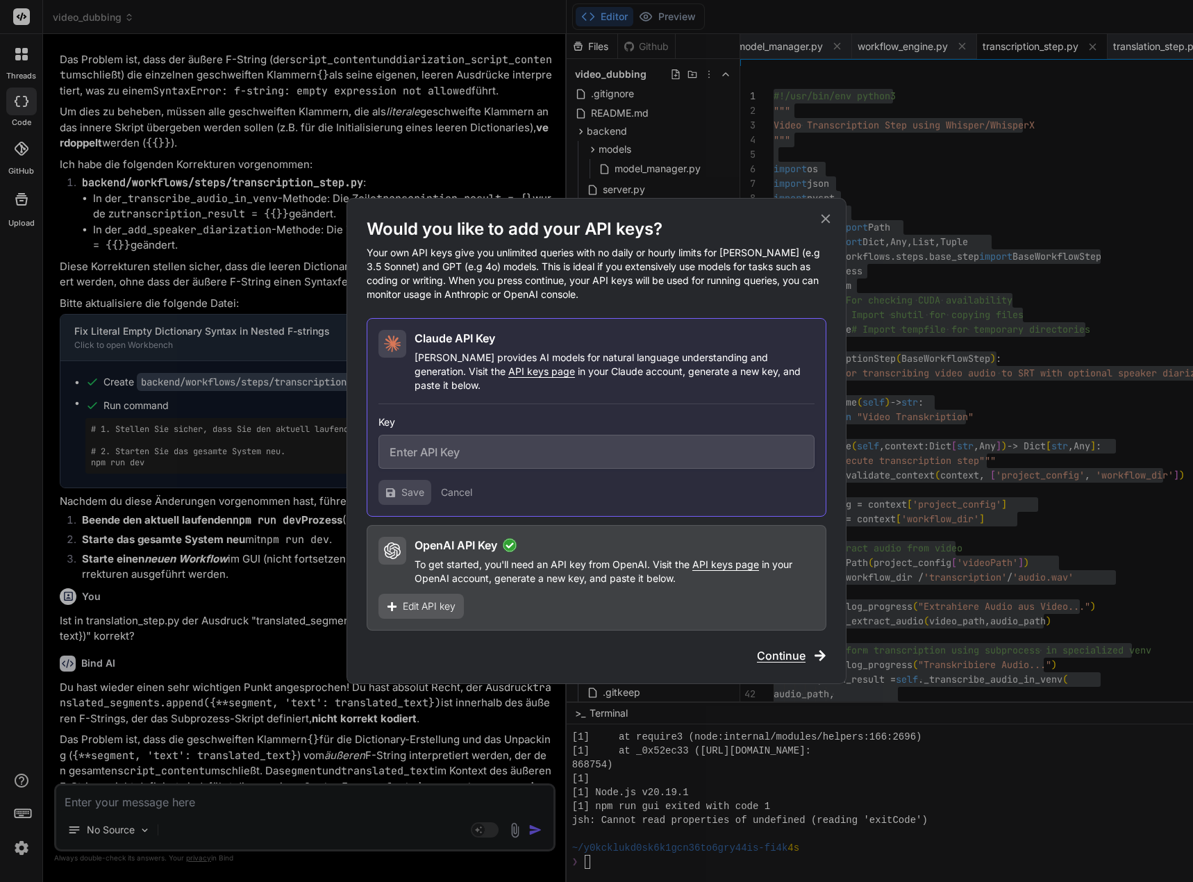
click at [429, 444] on input "text" at bounding box center [596, 452] width 436 height 34
paste input "sk-ant-api03-KQ-uEZmjx-YzpIzXhGFqxdU-uWB-Fy7GYUpQL79yrTknt0gLHGMDjKScgOdDvnsFYM…"
click at [413, 485] on span "Save" at bounding box center [412, 492] width 23 height 14
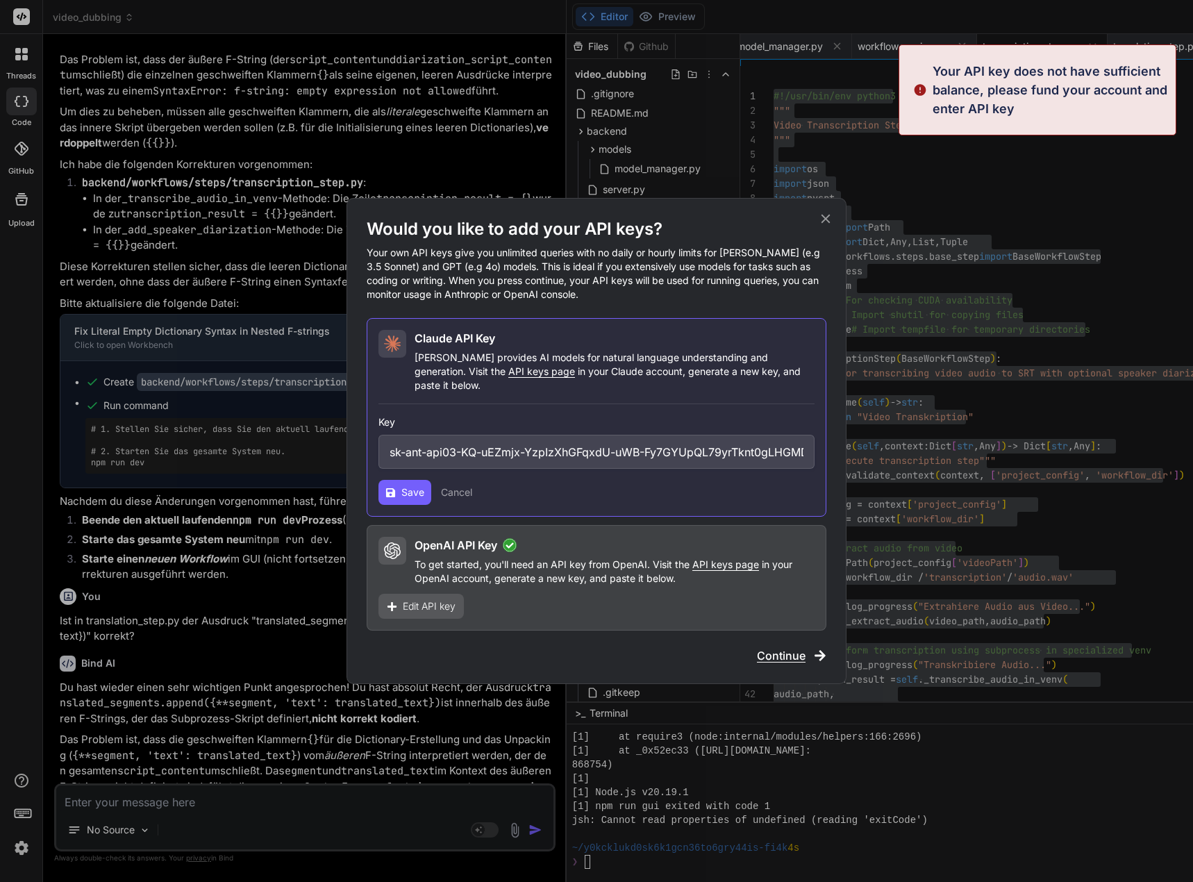
click at [779, 649] on span "Continue" at bounding box center [781, 655] width 49 height 17
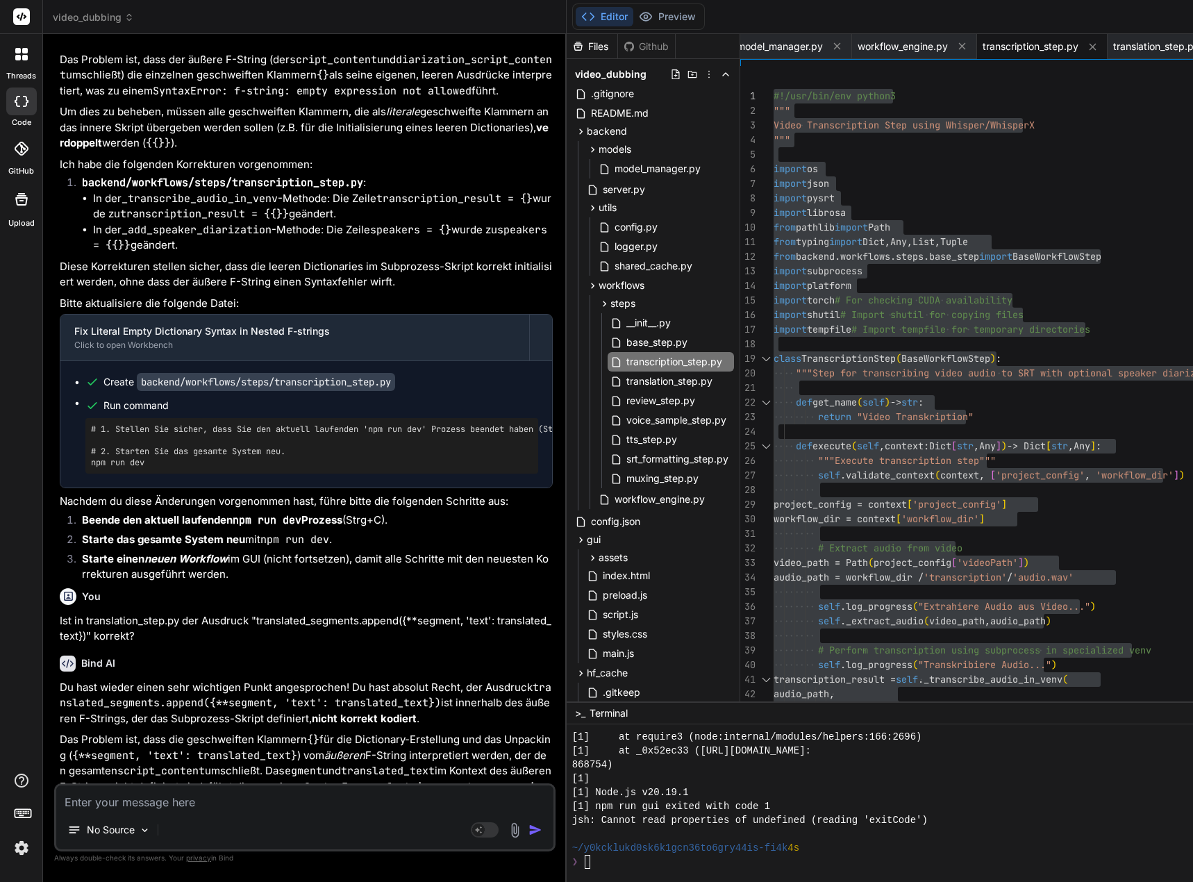
scroll to position [201105, 0]
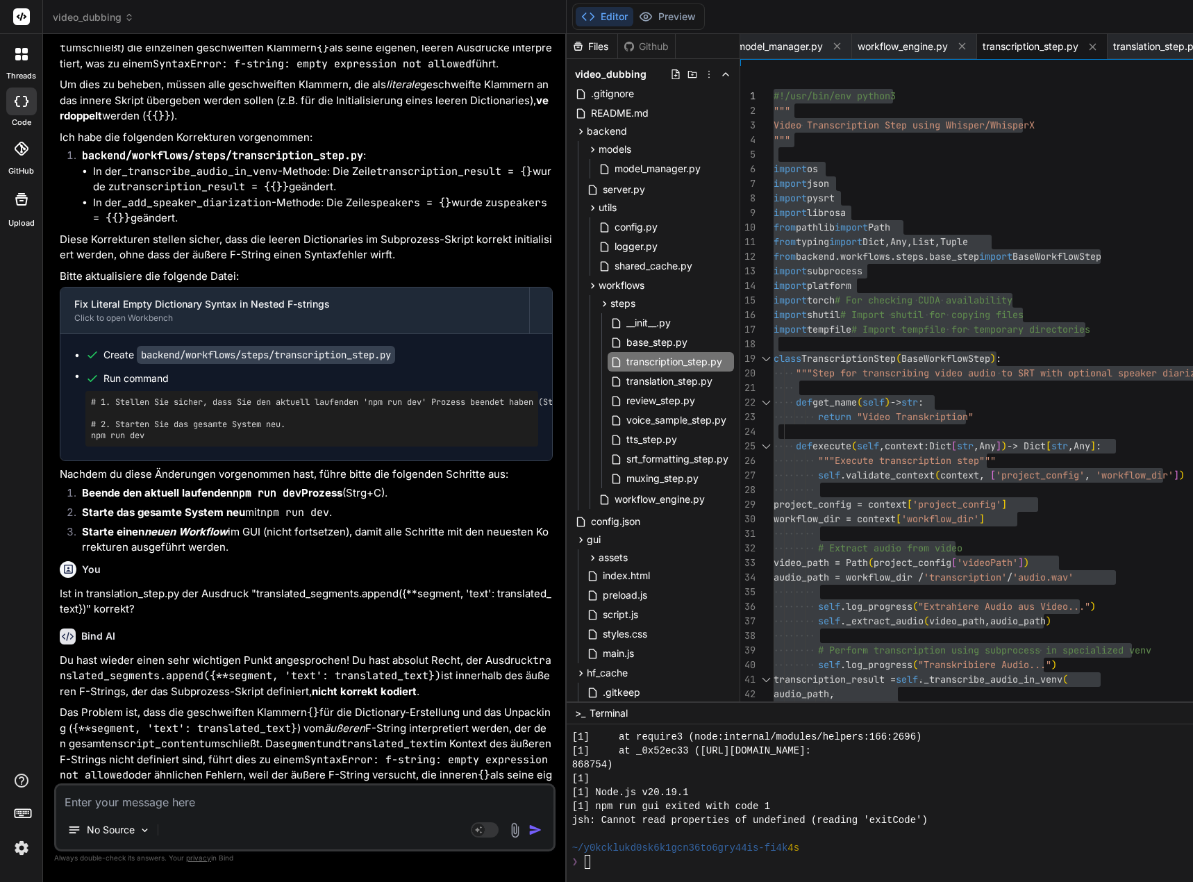
click at [144, 796] on textarea at bounding box center [304, 797] width 497 height 25
paste textarea "Invalid format specifier"
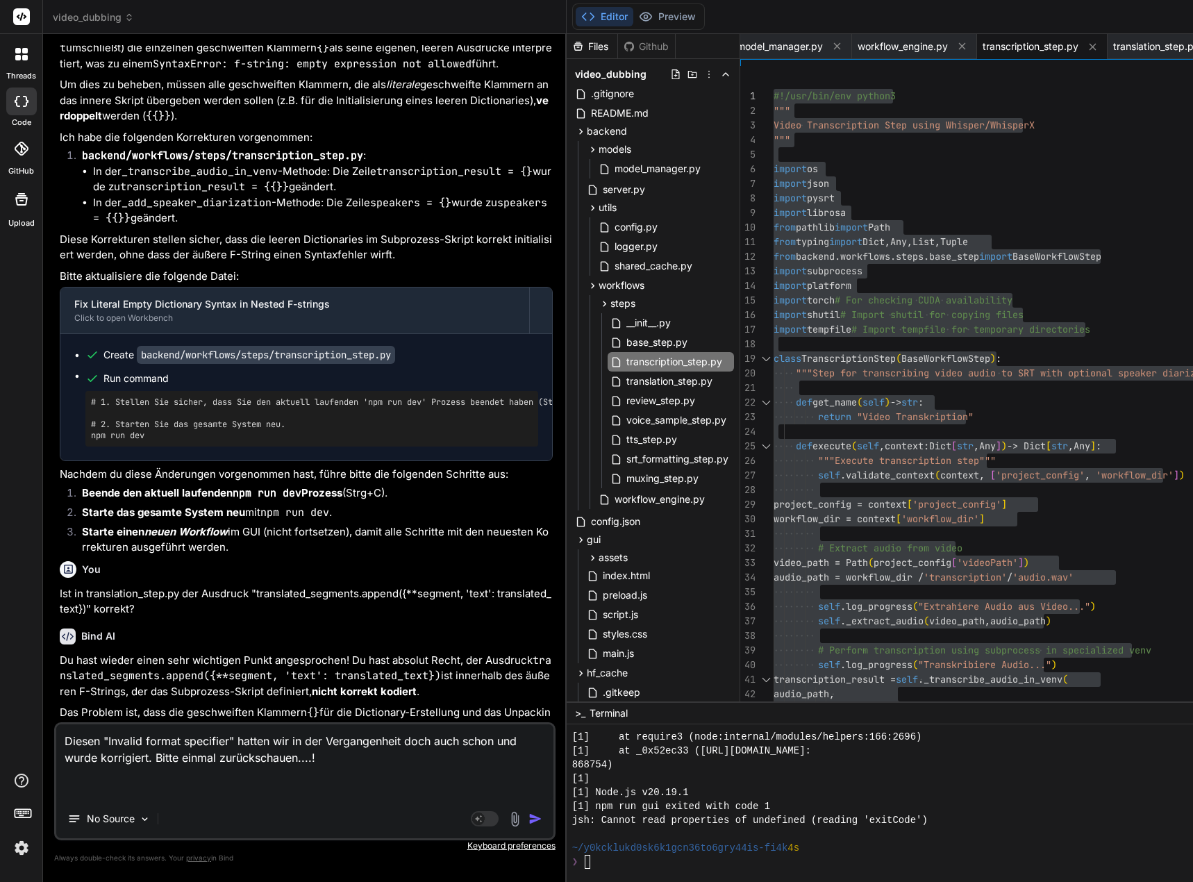
click at [175, 791] on textarea "Diesen "Invalid format specifier" hatten wir in der Vergangenheit doch auch sch…" at bounding box center [304, 761] width 497 height 75
paste textarea "**********"
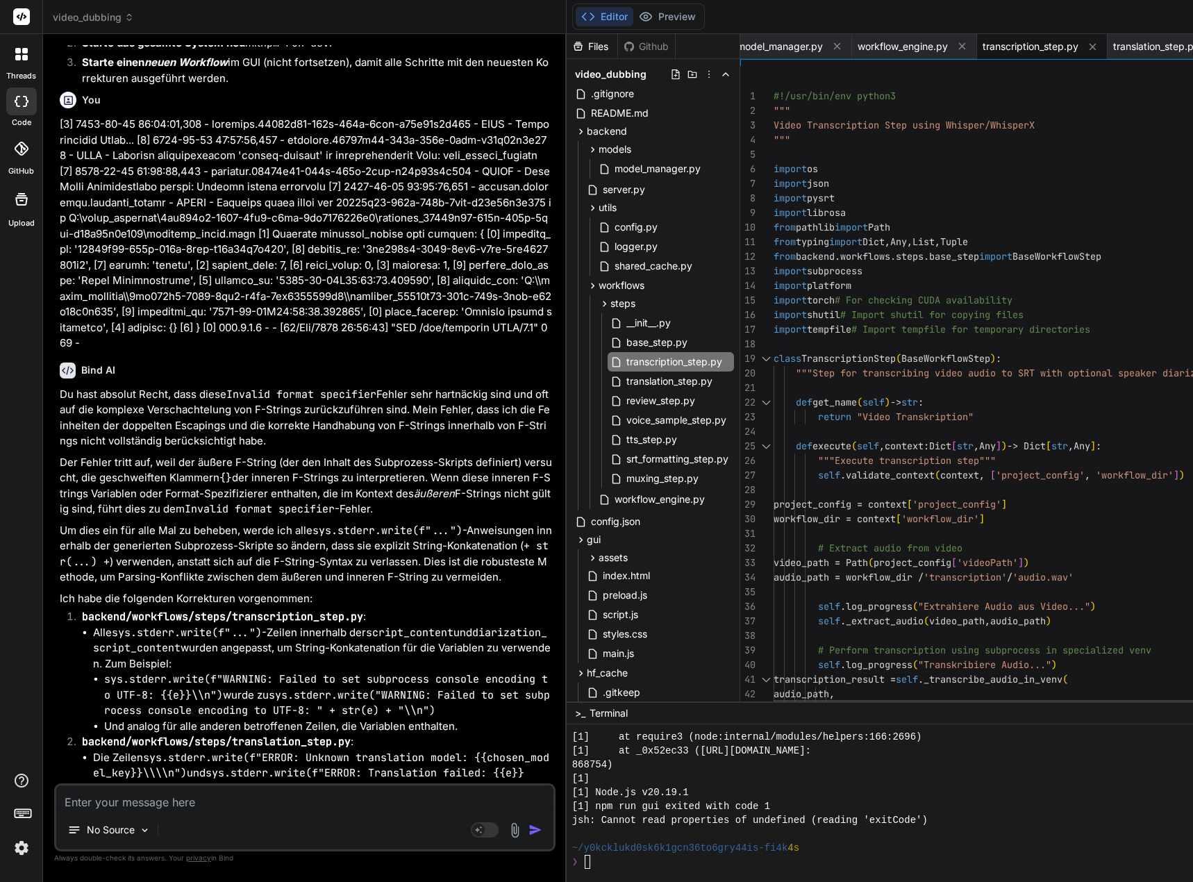
scroll to position [14, 0]
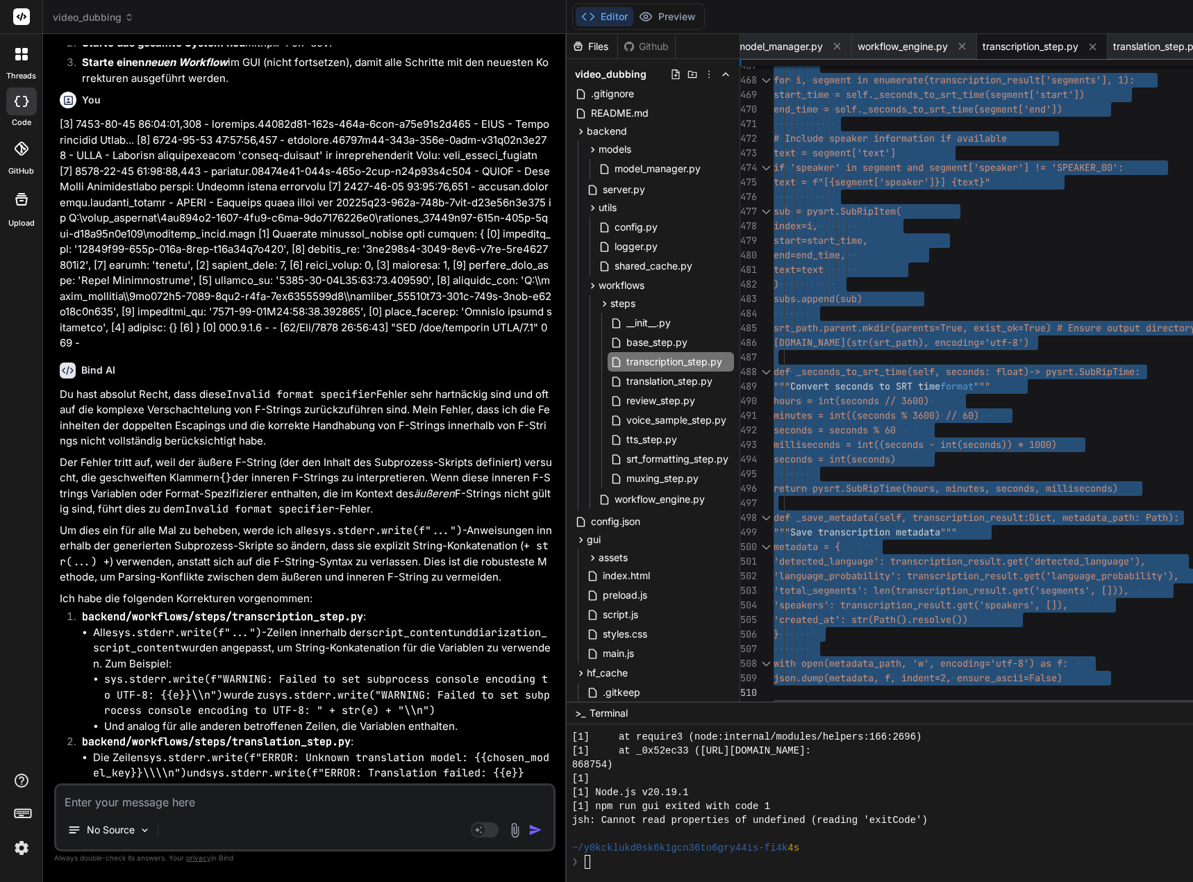
drag, startPoint x: 785, startPoint y: 94, endPoint x: 791, endPoint y: 772, distance: 677.8
